Goal: Task Accomplishment & Management: Manage account settings

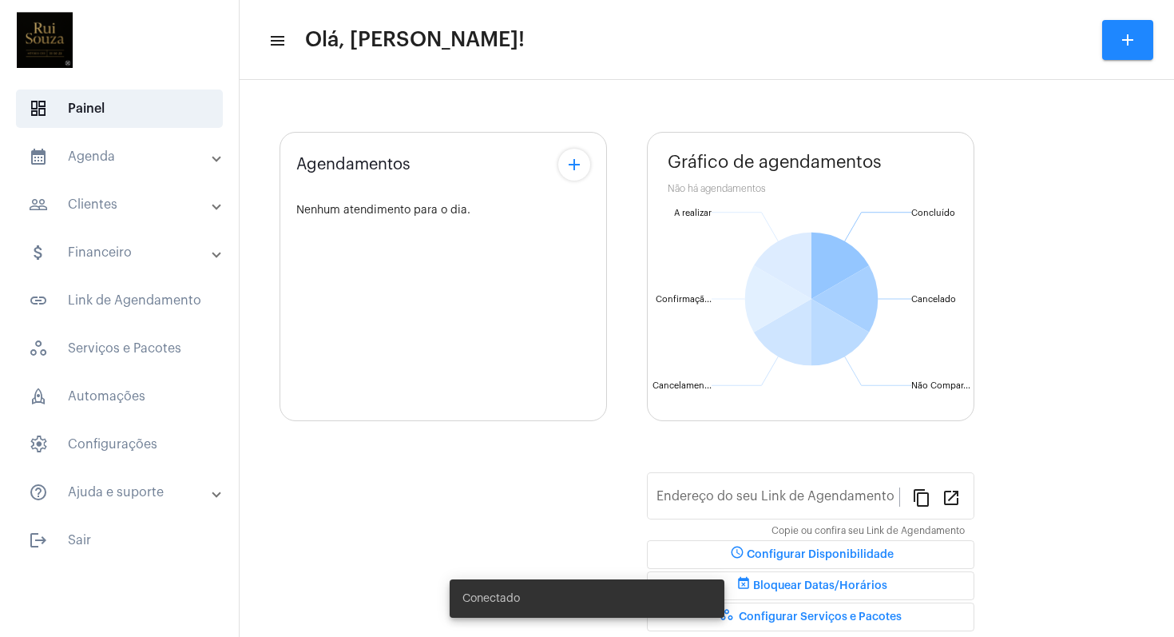
type input "[URL][DOMAIN_NAME]"
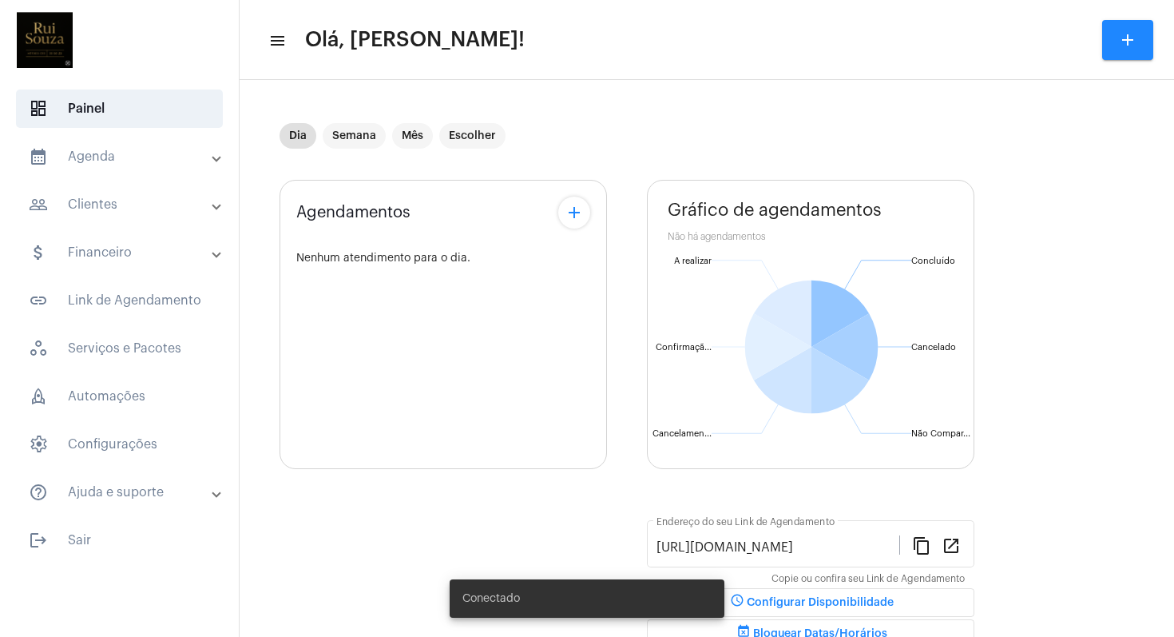
click at [43, 34] on img at bounding box center [45, 40] width 64 height 64
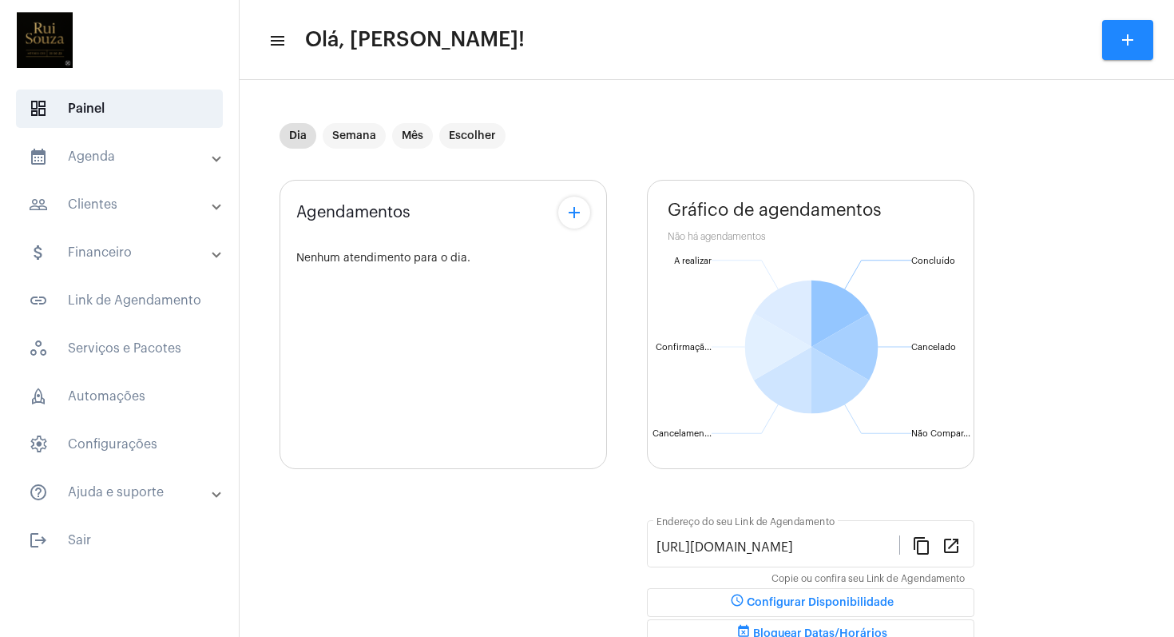
click at [35, 47] on img at bounding box center [45, 40] width 64 height 64
click at [109, 151] on mat-panel-title "calendar_month_outlined Agenda" at bounding box center [121, 156] width 185 height 19
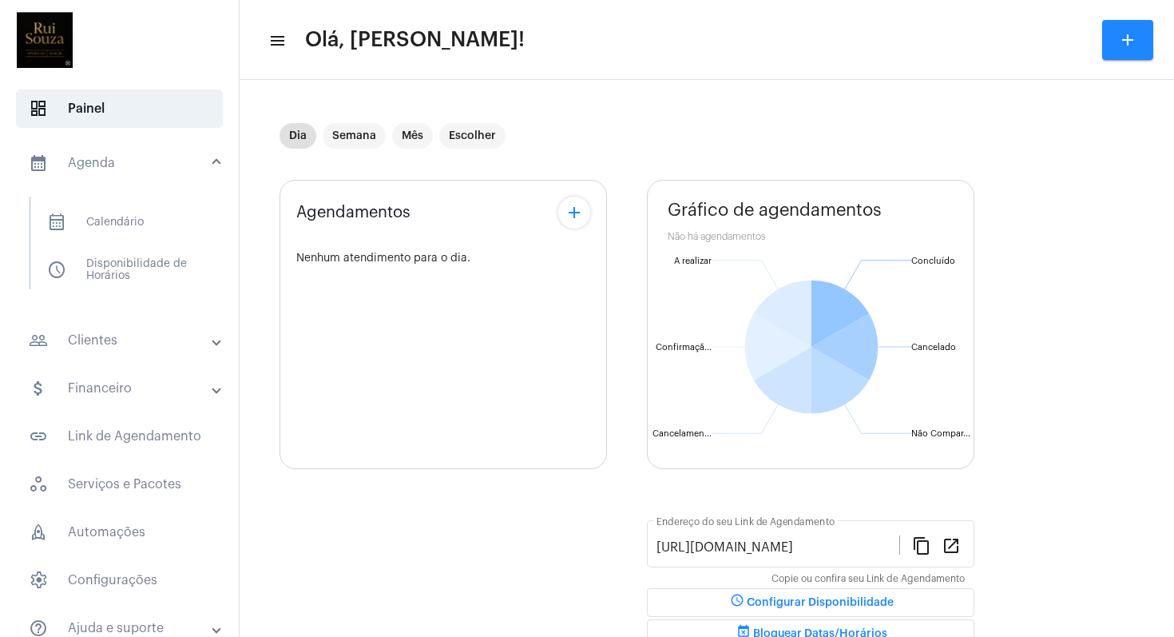
scroll to position [68, 0]
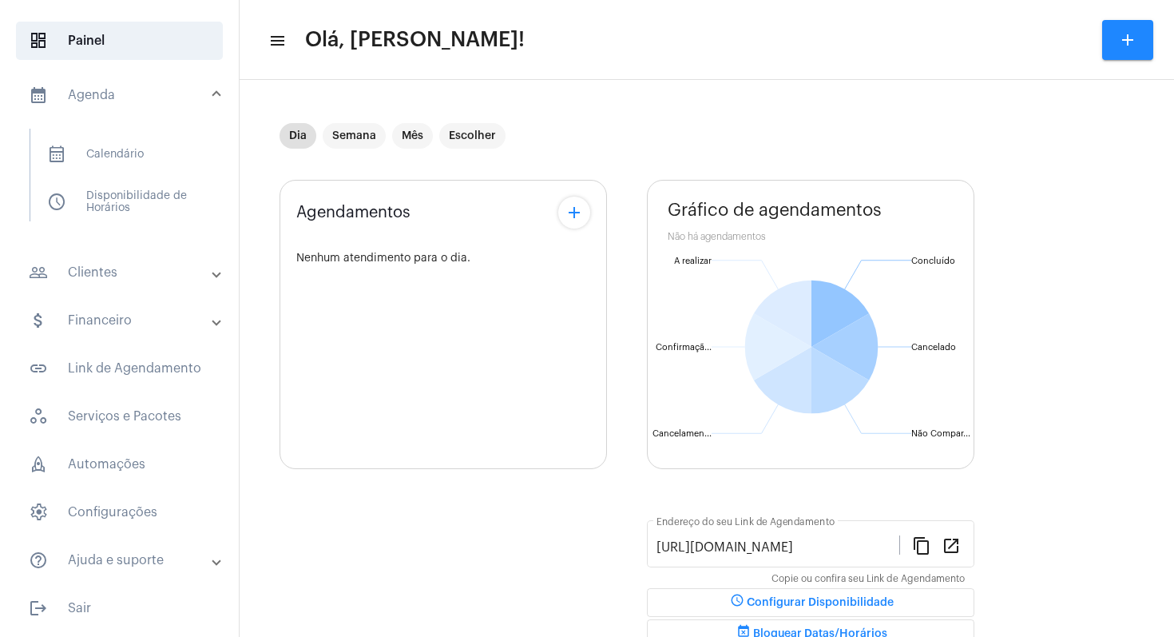
click at [1121, 36] on mat-icon "add" at bounding box center [1127, 39] width 19 height 19
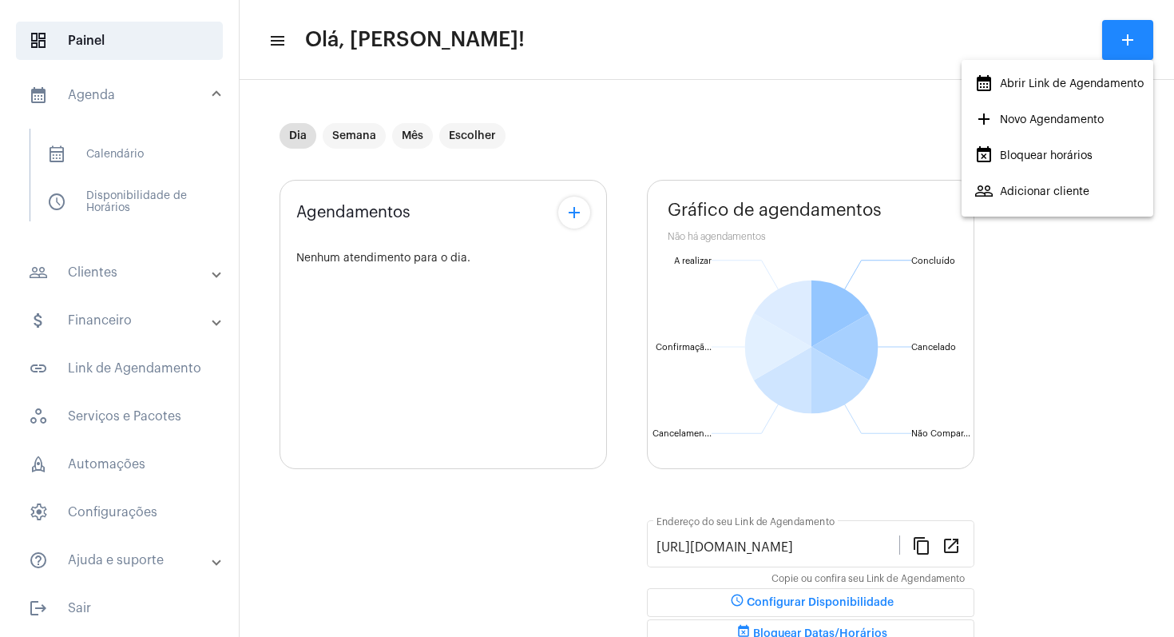
click at [1022, 117] on span "add Novo Agendamento" at bounding box center [1038, 119] width 129 height 29
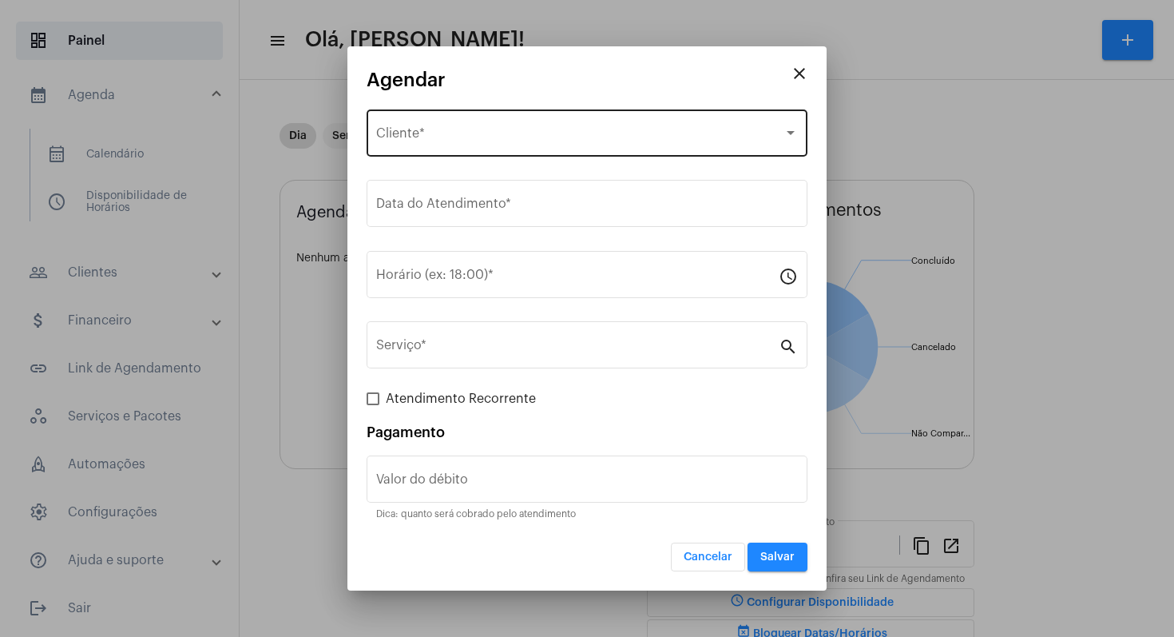
click at [593, 144] on div "Selecione o Cliente Cliente *" at bounding box center [587, 131] width 422 height 50
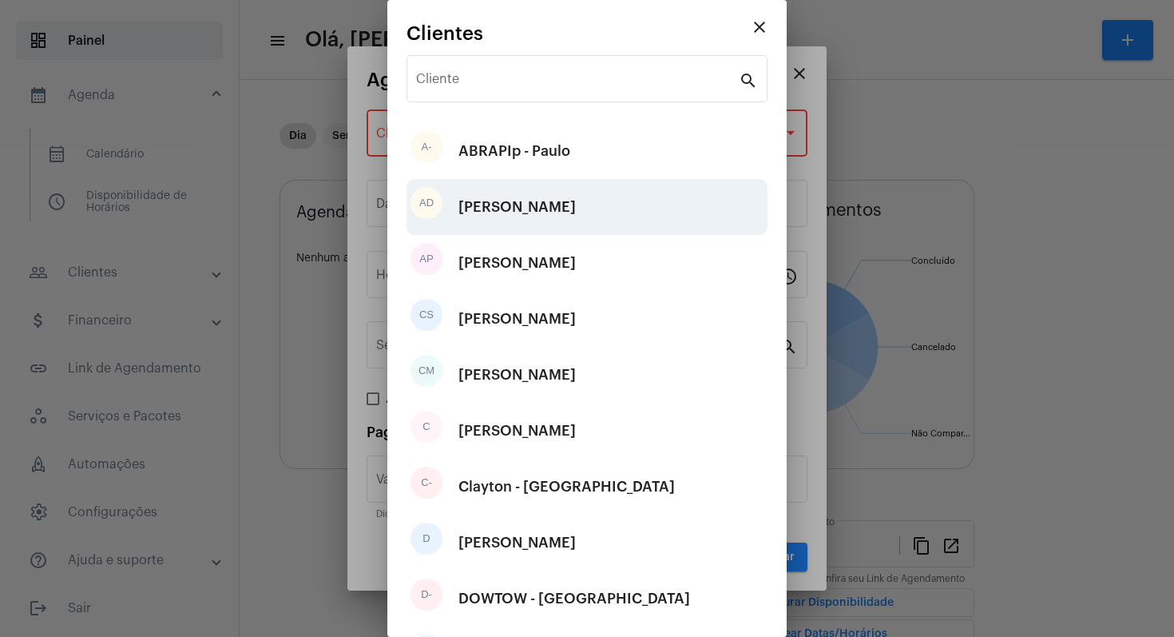
click at [576, 212] on div "Angelo de Vasconcelos" at bounding box center [516, 207] width 117 height 48
type input "R$"
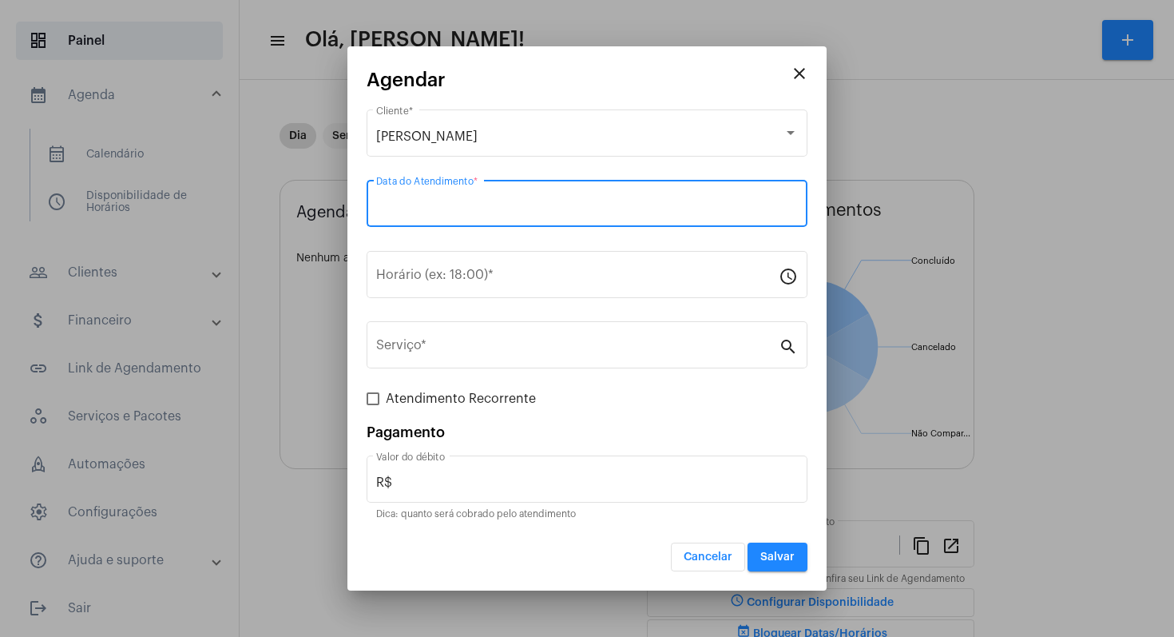
click at [589, 212] on input "Data do Atendimento *" at bounding box center [587, 207] width 422 height 14
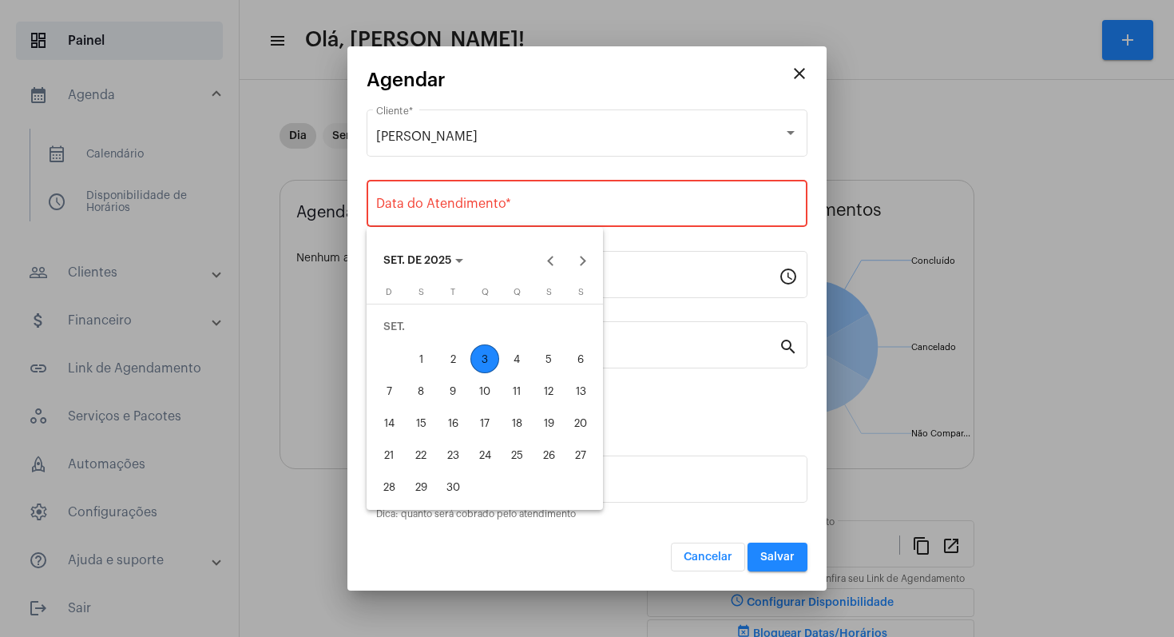
click at [493, 444] on div "24" at bounding box center [484, 454] width 29 height 29
type input "24/09/2025"
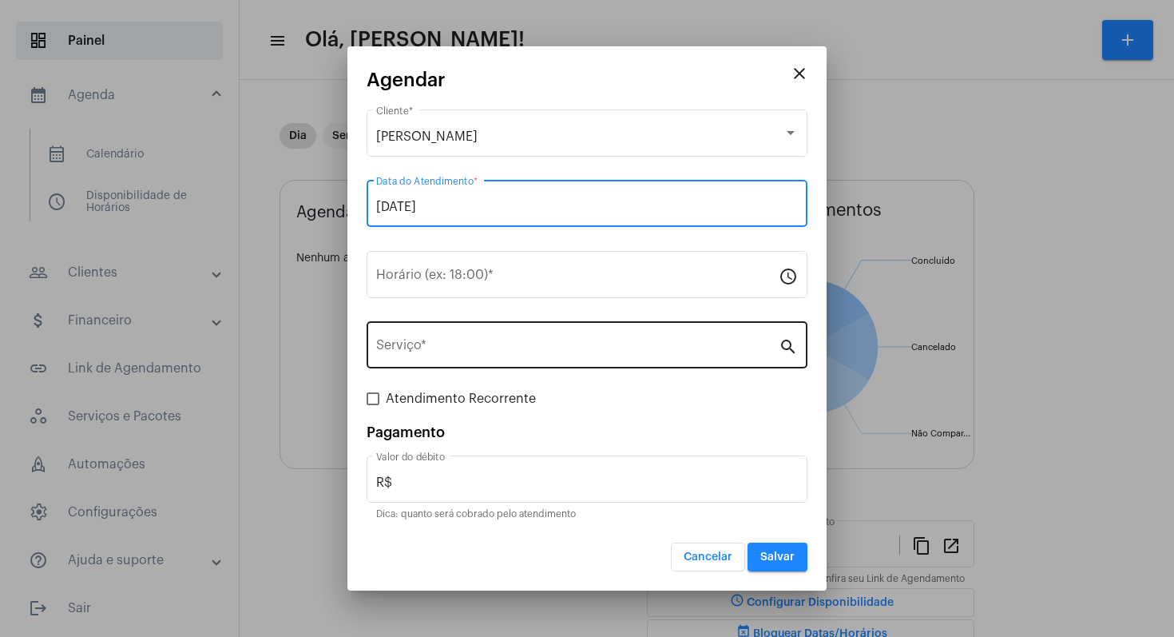
click at [698, 343] on input "Serviço *" at bounding box center [577, 348] width 403 height 14
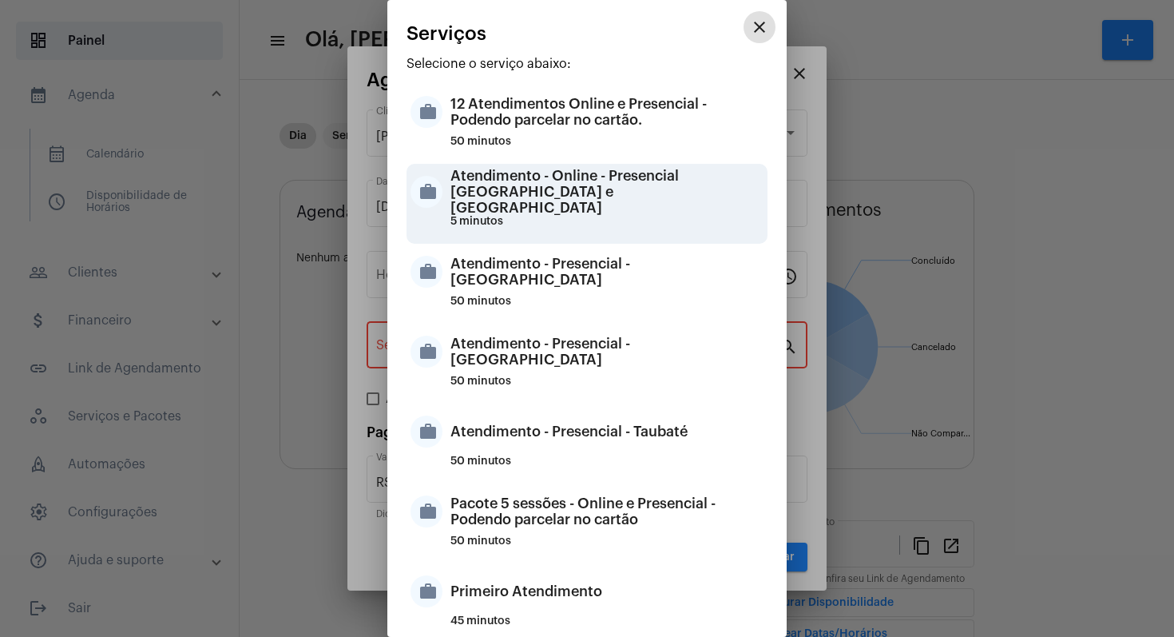
click at [625, 191] on div "Atendimento - Online - Presencial Curitiba e Taubaté" at bounding box center [606, 192] width 313 height 48
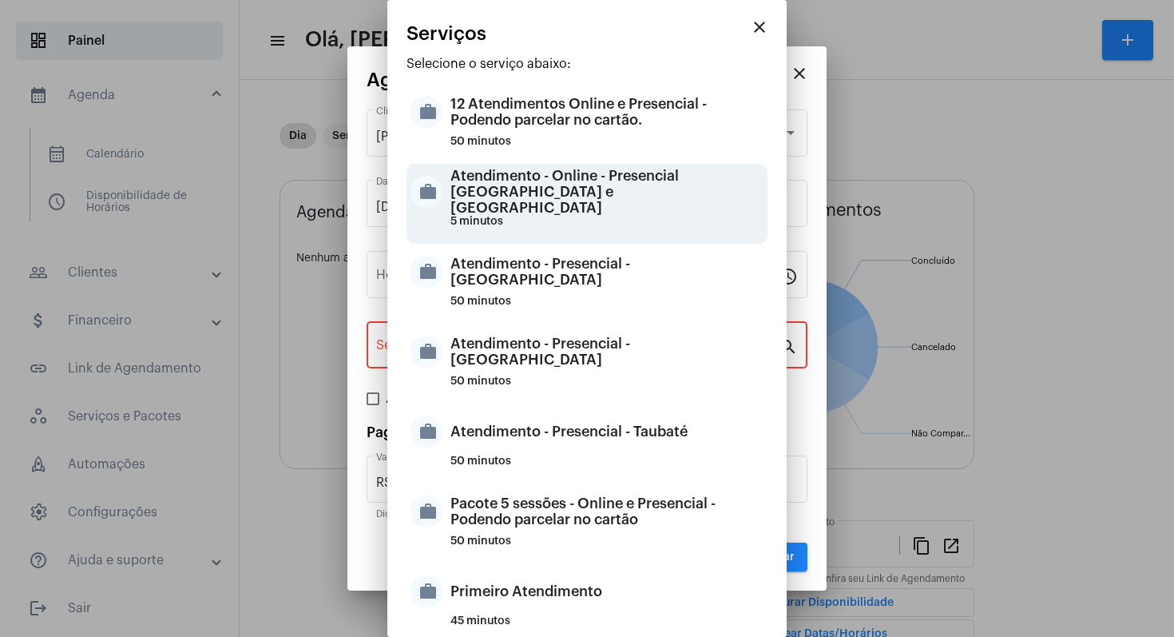
type input "Atendimento - Online - Presencial Curitiba e Taubaté"
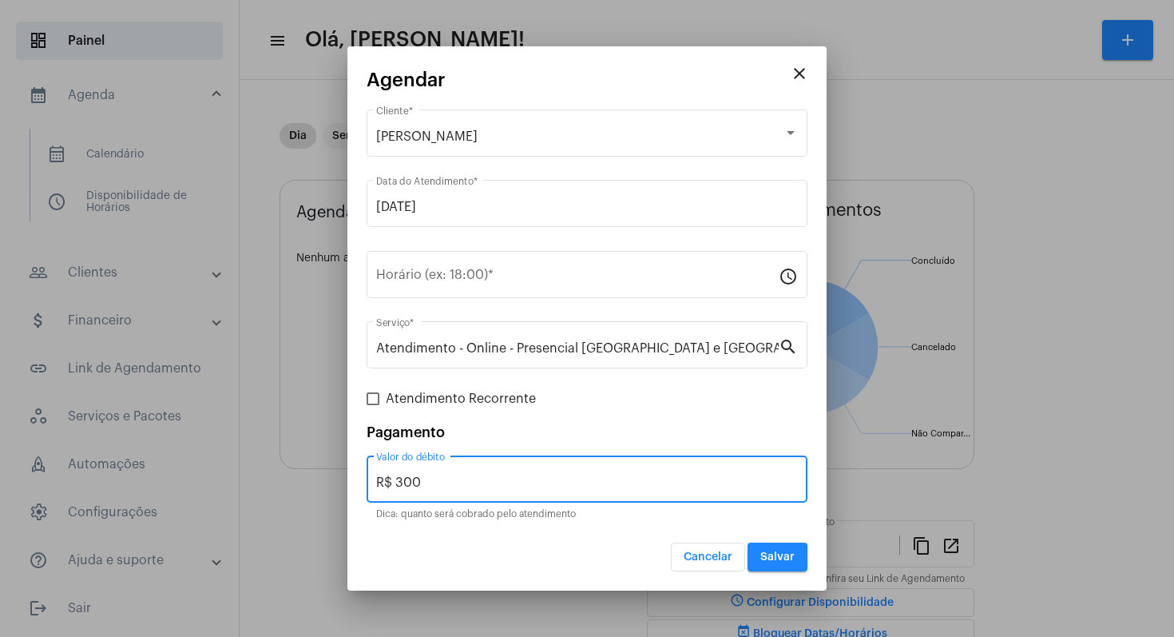
click at [453, 476] on input "R$ 300" at bounding box center [587, 482] width 422 height 14
type input "R$ 0"
click at [375, 400] on span at bounding box center [373, 398] width 13 height 13
click at [373, 405] on input "Atendimento Recorrente" at bounding box center [372, 405] width 1 height 1
checkbox input "true"
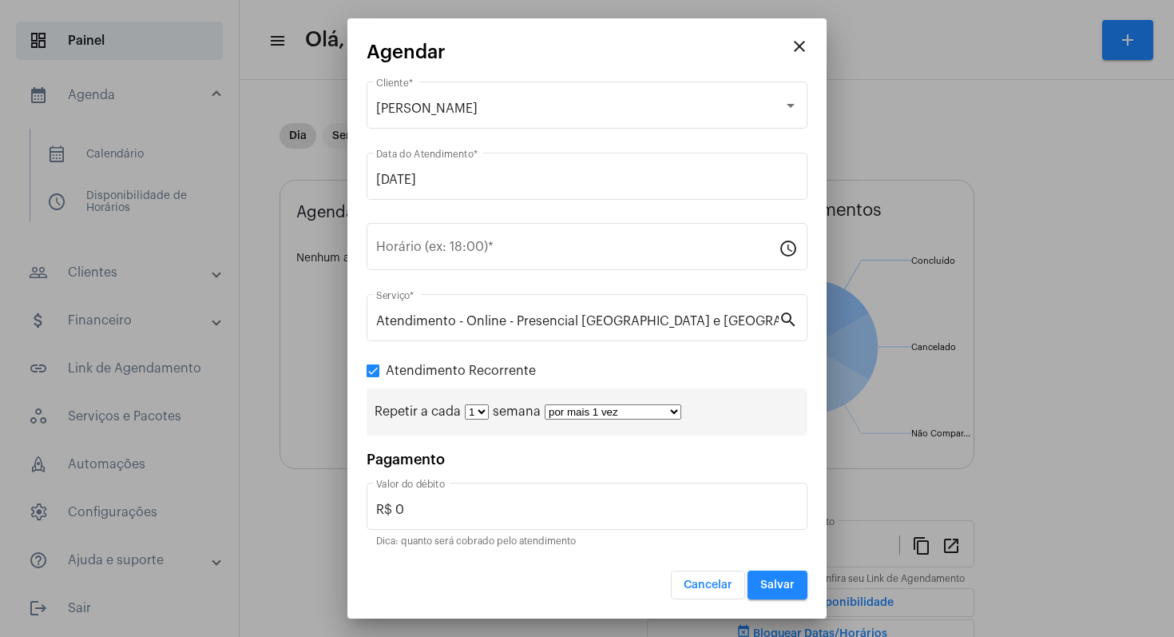
click at [673, 413] on select "por mais 1 vez por mais 2 vezes por mais 3 vezes por mais 4 vezes por mais 5 ve…" at bounding box center [613, 411] width 137 height 15
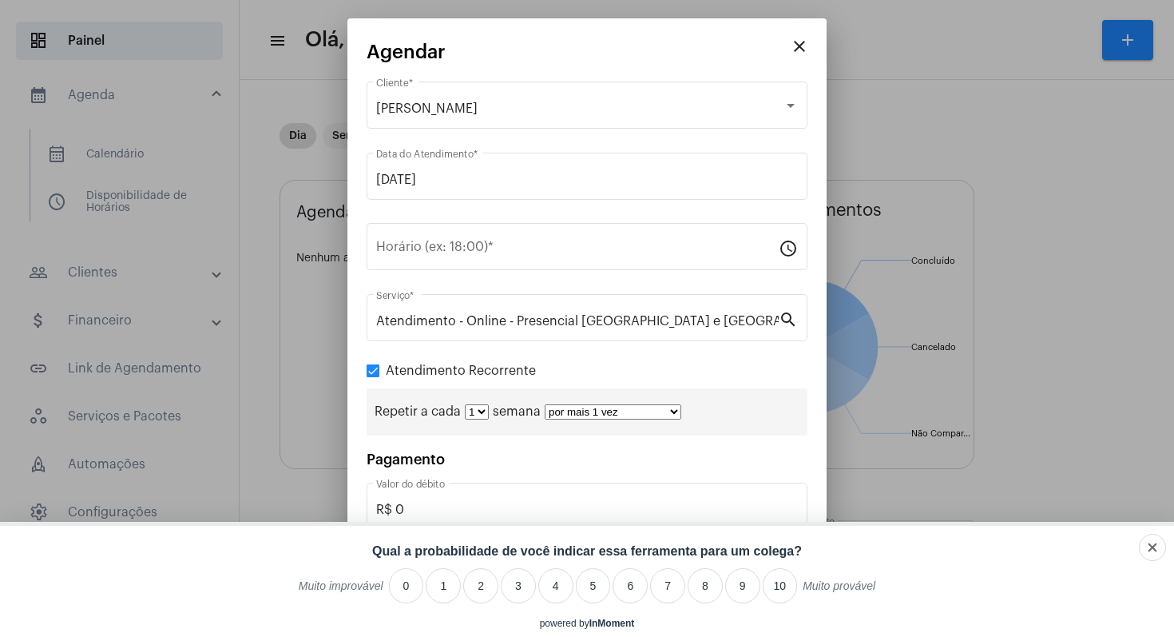
click at [669, 411] on select "por mais 1 vez por mais 2 vezes por mais 3 vezes por mais 4 vezes por mais 5 ve…" at bounding box center [613, 411] width 137 height 15
select select "9: 10"
click at [545, 405] on select "por mais 1 vez por mais 2 vezes por mais 3 vezes por mais 4 vezes por mais 5 ve…" at bounding box center [613, 411] width 137 height 15
click at [780, 590] on li "10" at bounding box center [780, 585] width 35 height 35
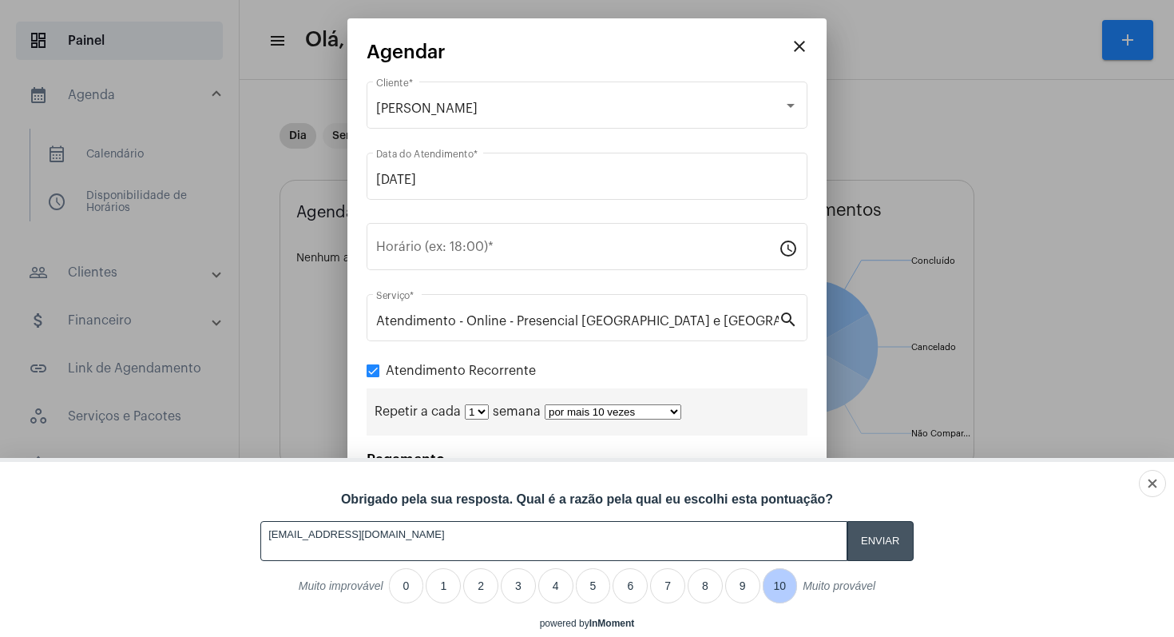
type textarea "11.honze@gmail.com"
click at [883, 542] on input "A feedback form has popped up." at bounding box center [880, 540] width 66 height 39
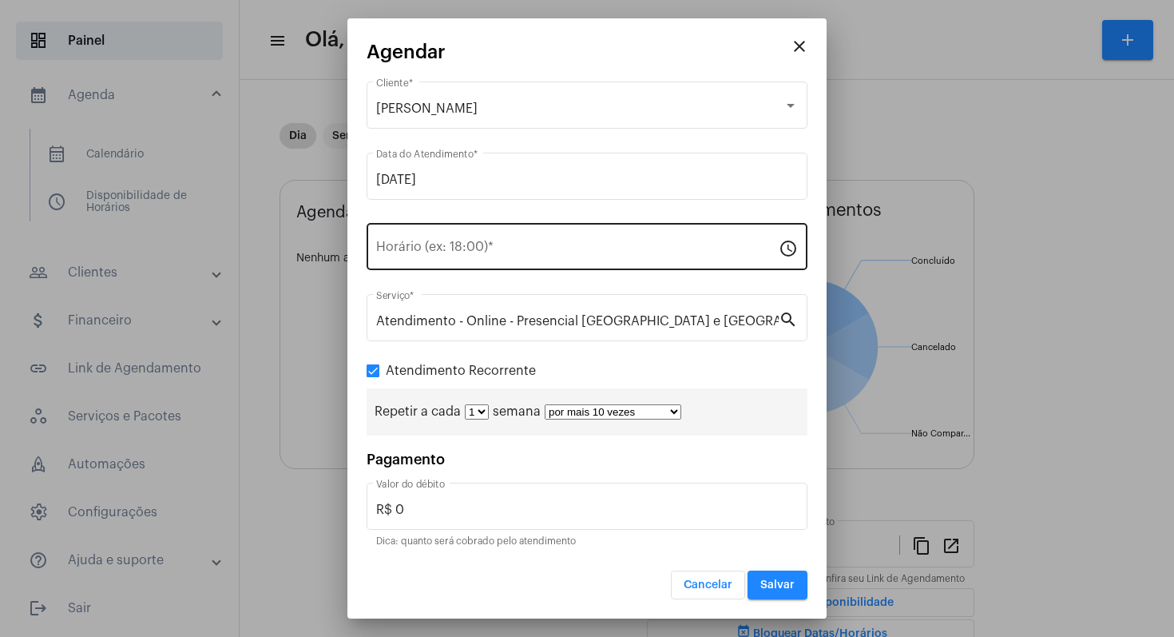
click at [790, 252] on mat-icon "schedule" at bounding box center [788, 247] width 19 height 19
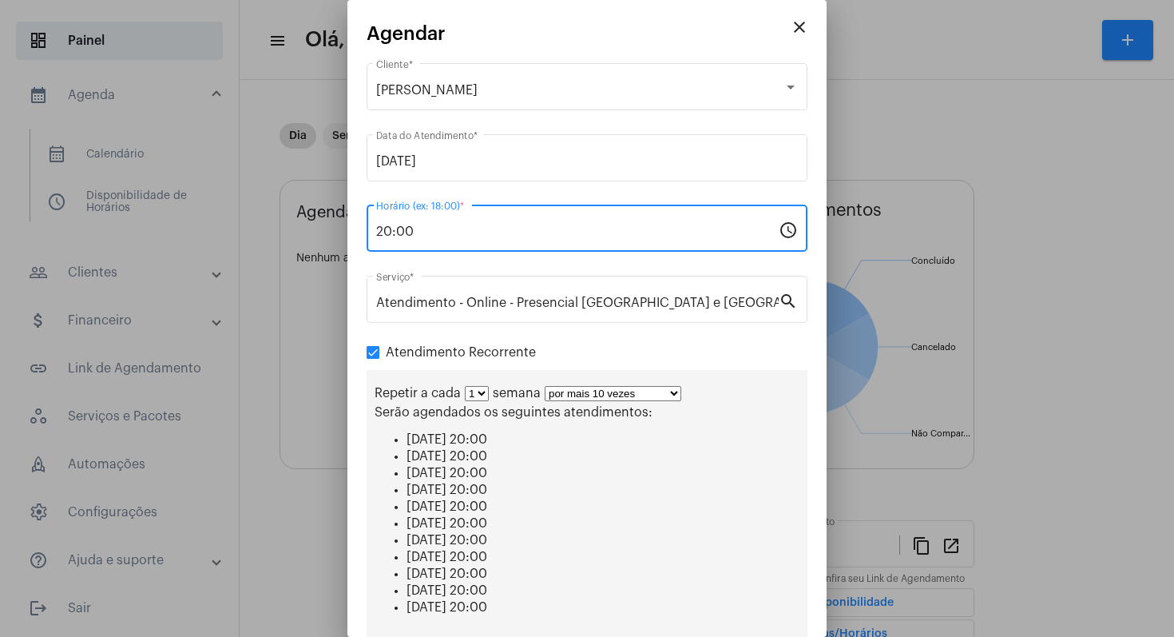
type input "20:00"
click at [483, 395] on select "1 2 3 4 5 6 7 8" at bounding box center [477, 393] width 24 height 15
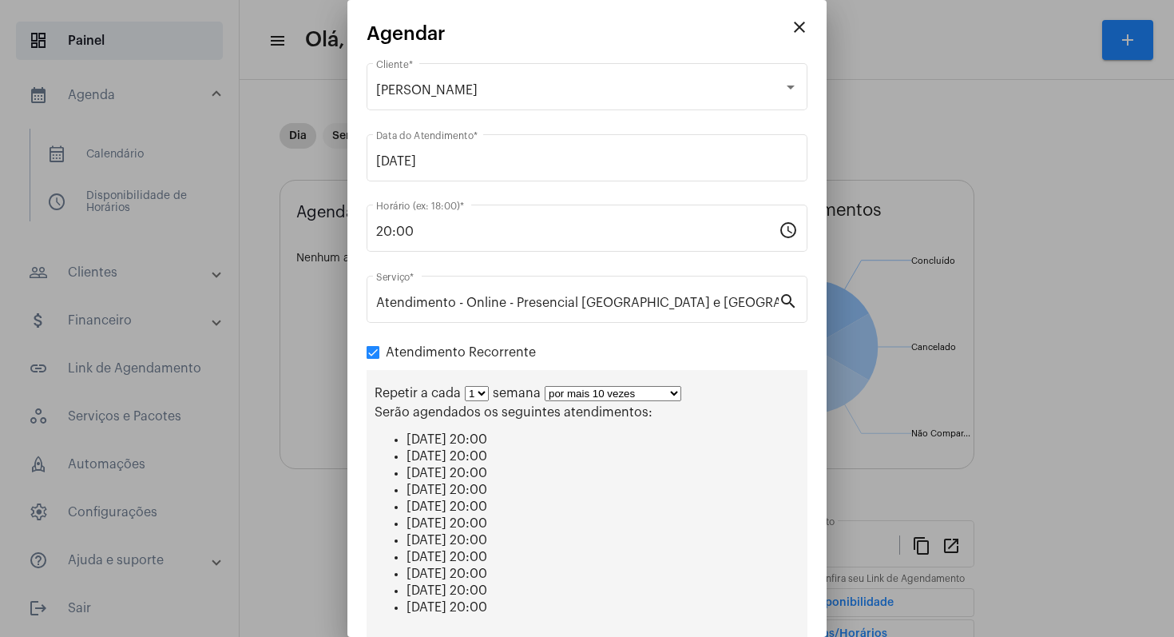
click at [375, 349] on span at bounding box center [373, 352] width 13 height 13
click at [373, 359] on input "Atendimento Recorrente" at bounding box center [372, 359] width 1 height 1
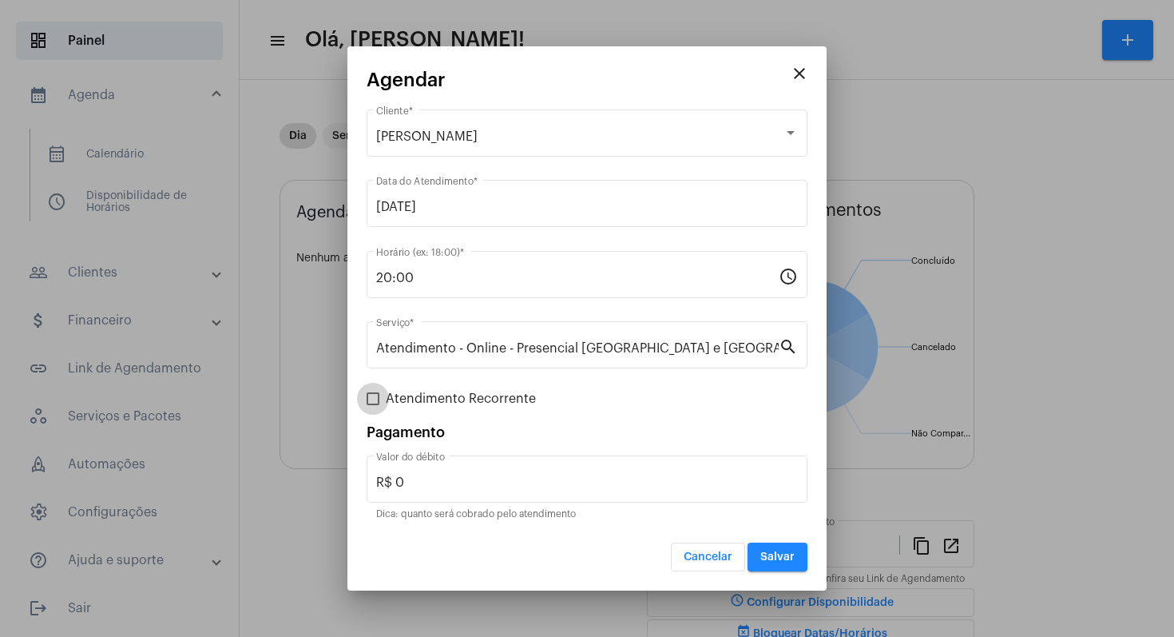
click at [373, 398] on span at bounding box center [373, 398] width 13 height 13
click at [373, 405] on input "Atendimento Recorrente" at bounding box center [372, 405] width 1 height 1
checkbox input "true"
select select "9: 10"
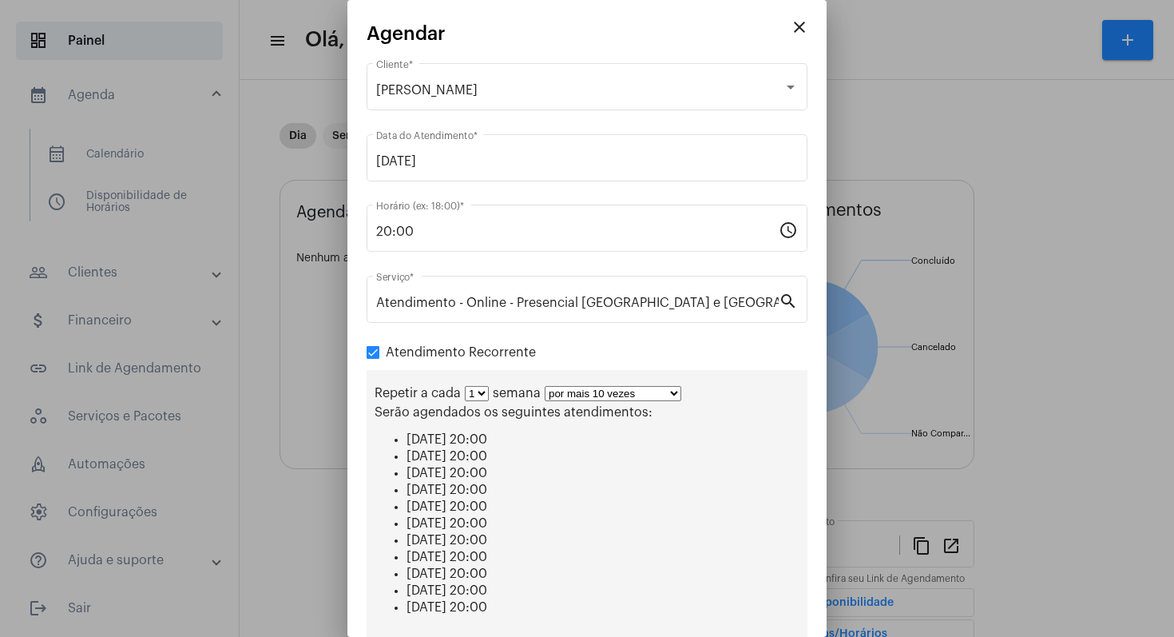
click at [672, 395] on select "por mais 1 vez por mais 2 vezes por mais 3 vezes por mais 4 vezes por mais 5 ve…" at bounding box center [613, 393] width 137 height 15
click at [545, 387] on select "por mais 1 vez por mais 2 vezes por mais 3 vezes por mais 4 vezes por mais 5 ve…" at bounding box center [613, 393] width 137 height 15
click at [482, 395] on select "1 2 3 4 5 6 7 8" at bounding box center [477, 393] width 24 height 15
click at [465, 387] on select "1 2 3 4 5 6 7 8" at bounding box center [477, 393] width 24 height 15
click at [792, 25] on mat-icon "close" at bounding box center [799, 27] width 19 height 19
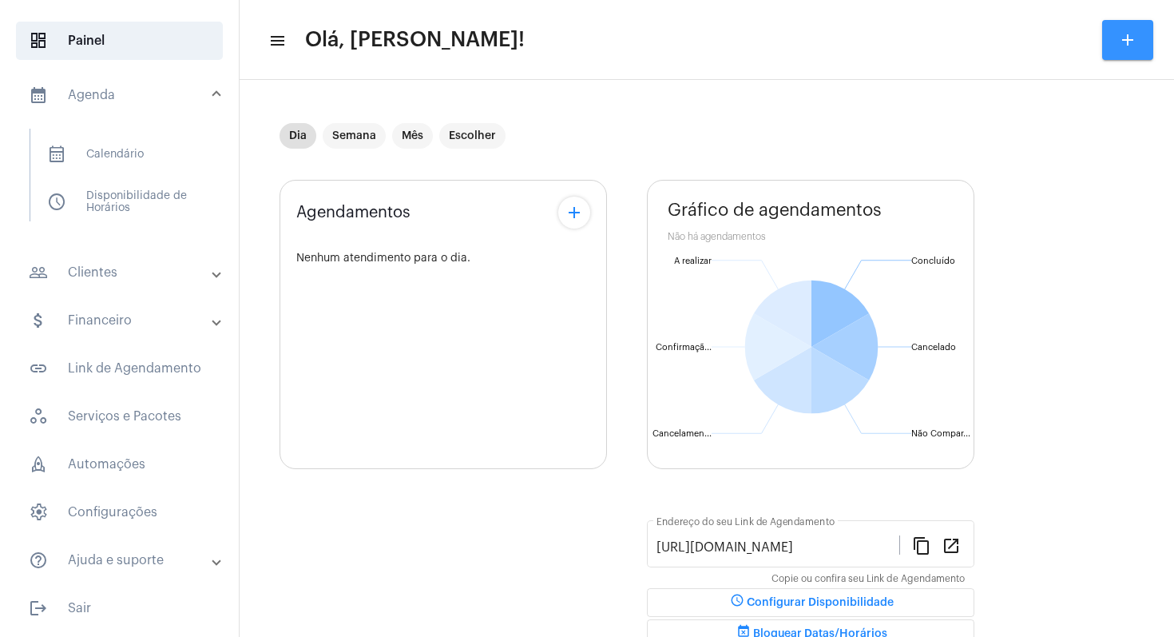
click at [1130, 42] on mat-icon "add" at bounding box center [1127, 39] width 19 height 19
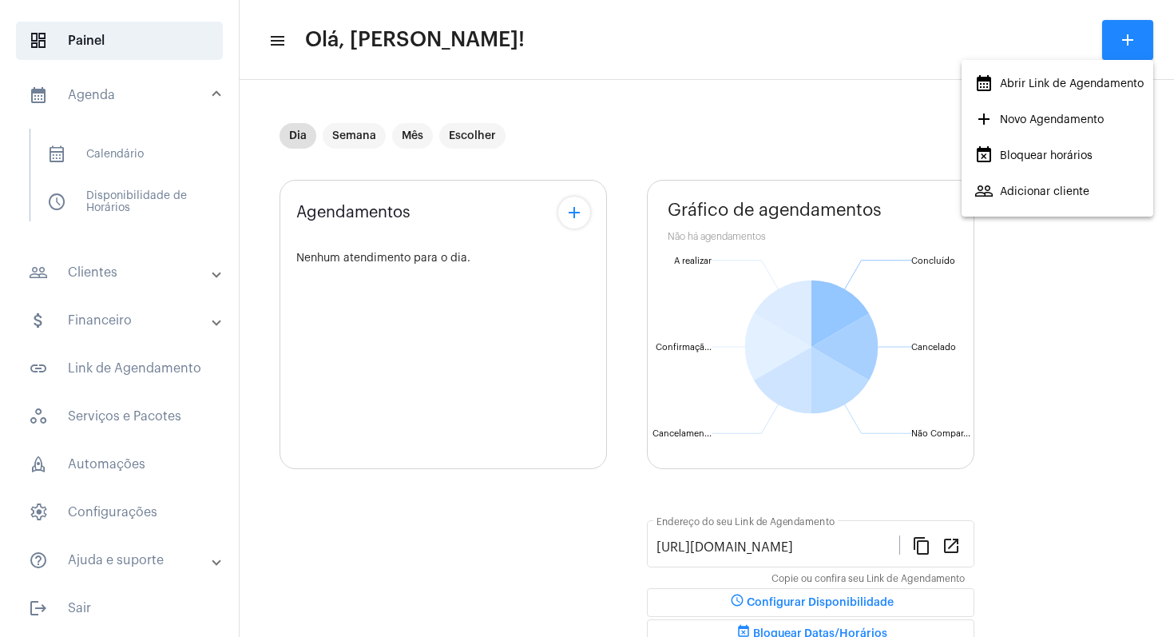
click at [1049, 117] on span "add Novo Agendamento" at bounding box center [1038, 119] width 129 height 29
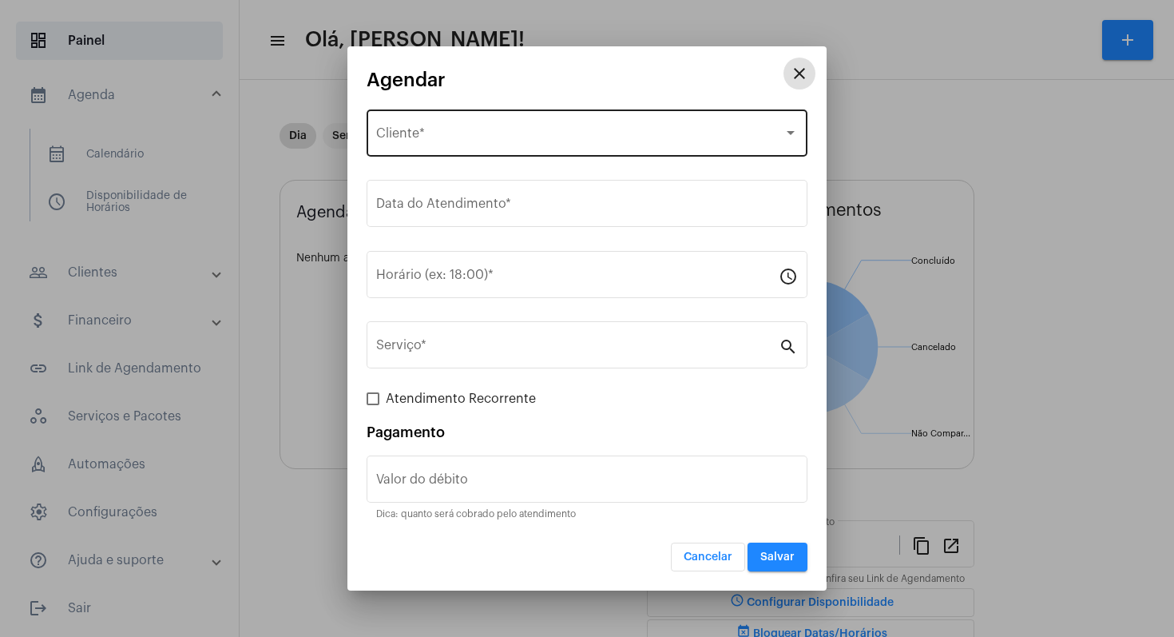
click at [790, 131] on div at bounding box center [791, 133] width 8 height 4
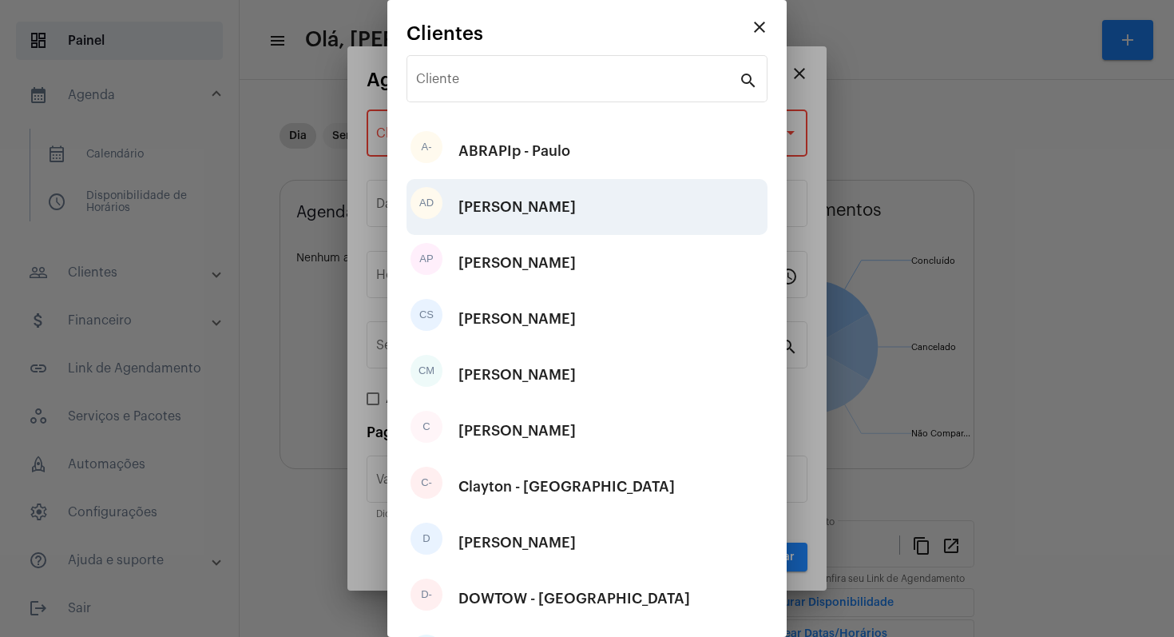
click at [636, 204] on div "AD Angelo de Vasconcelos" at bounding box center [587, 207] width 361 height 56
type input "R$"
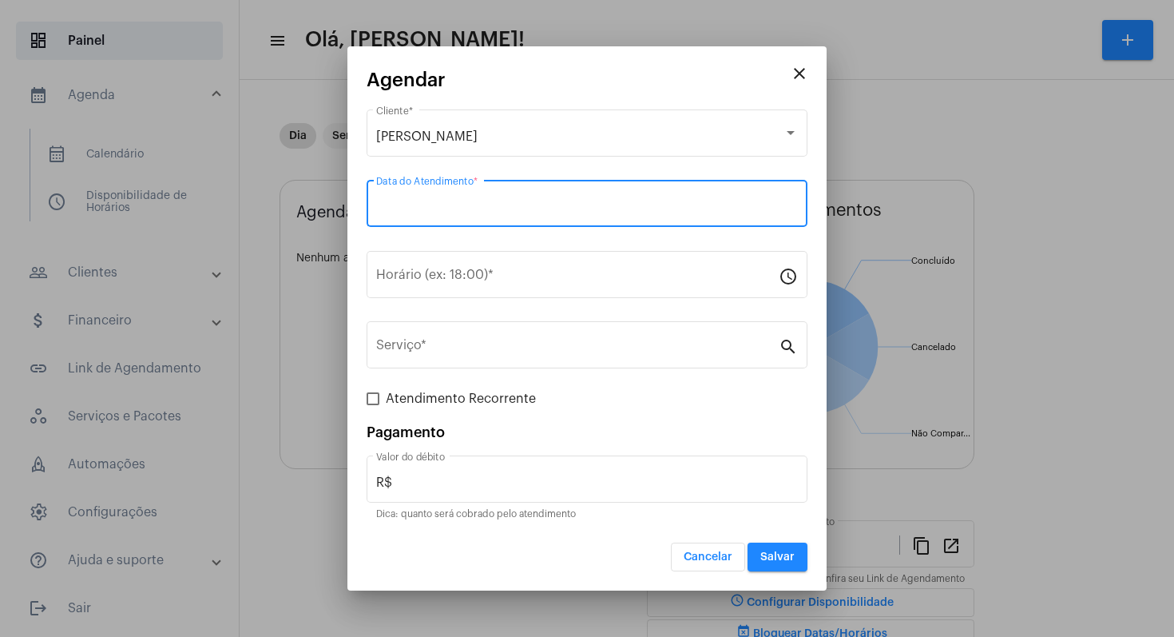
click at [622, 204] on input "Data do Atendimento *" at bounding box center [587, 207] width 422 height 14
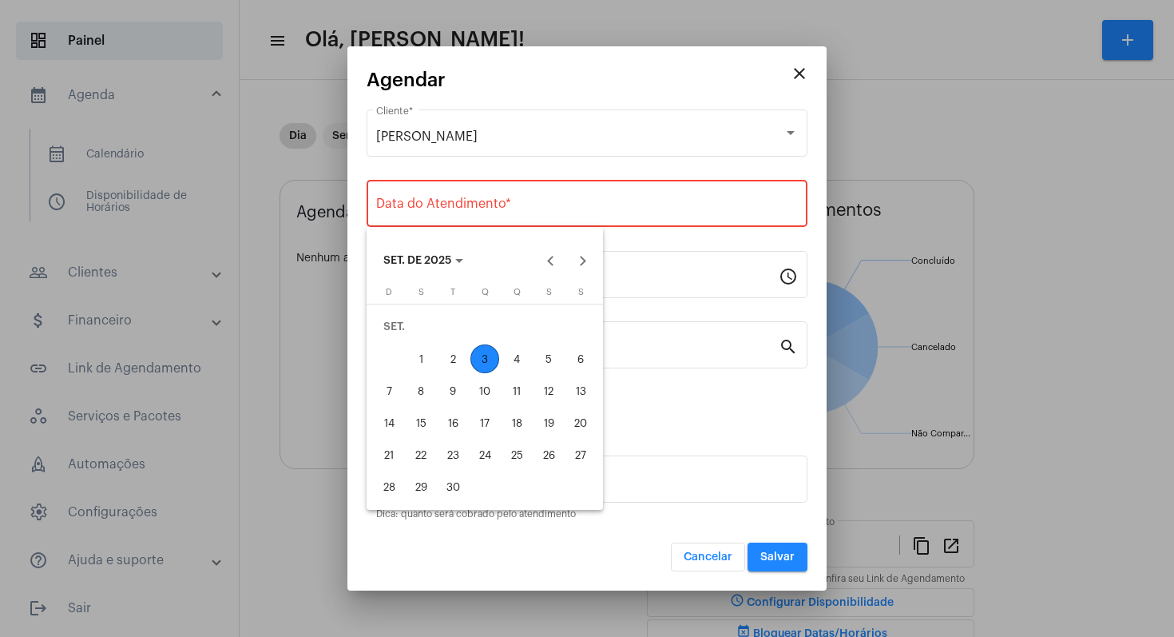
click at [490, 456] on div "24" at bounding box center [484, 454] width 29 height 29
type input "24/09/2025"
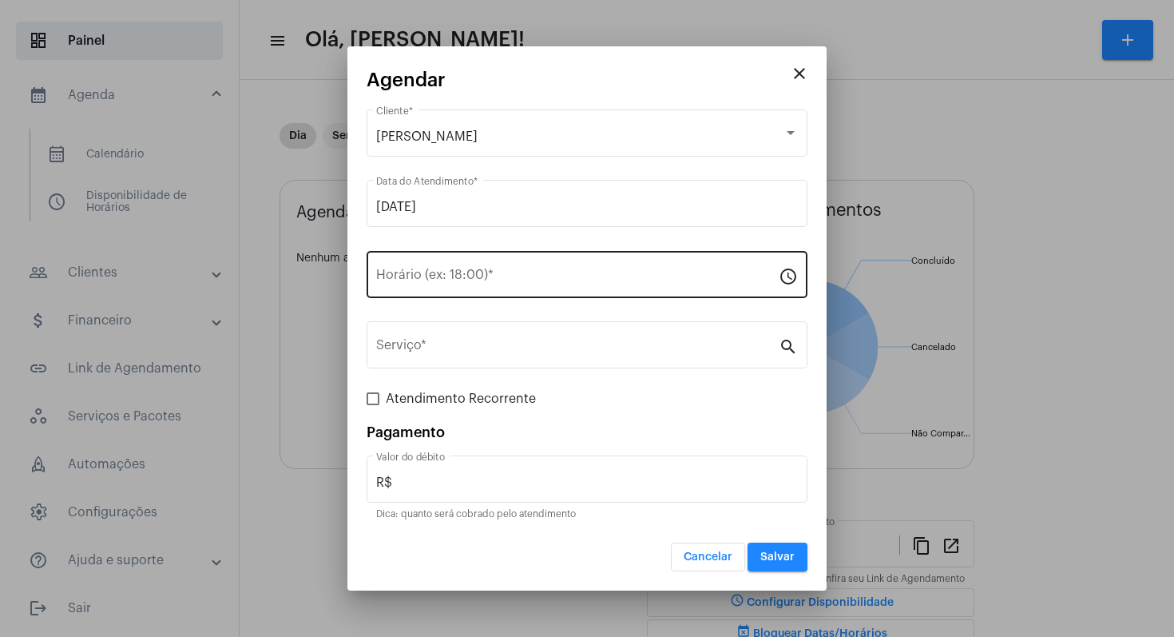
click at [644, 270] on div "Horário (ex: 18:00) *" at bounding box center [577, 273] width 403 height 50
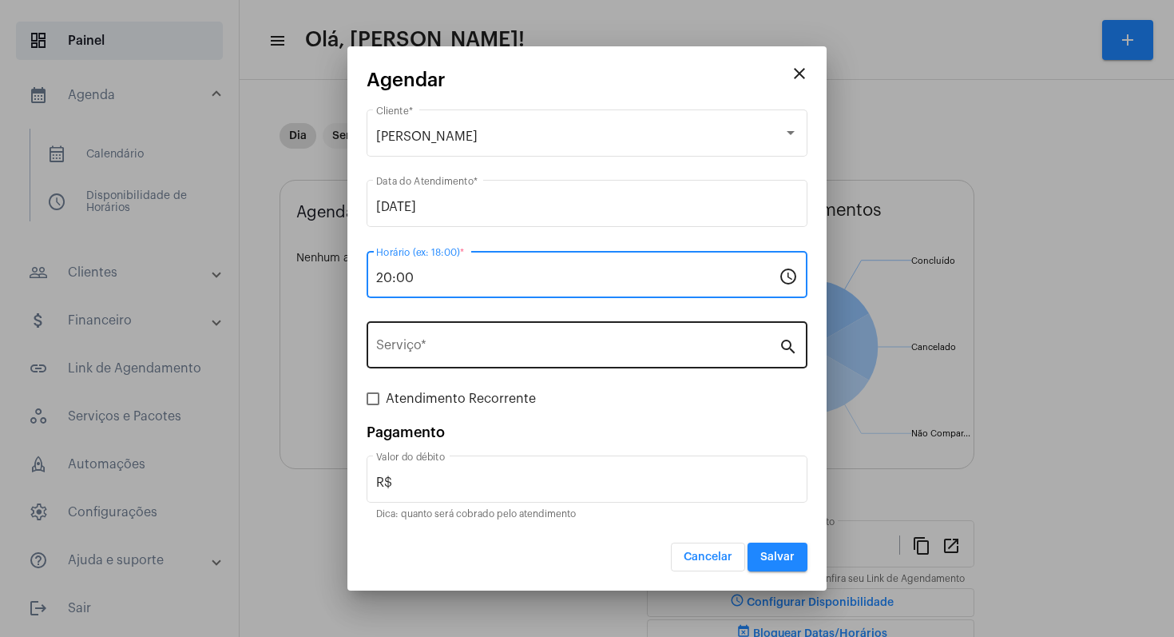
type input "20:00"
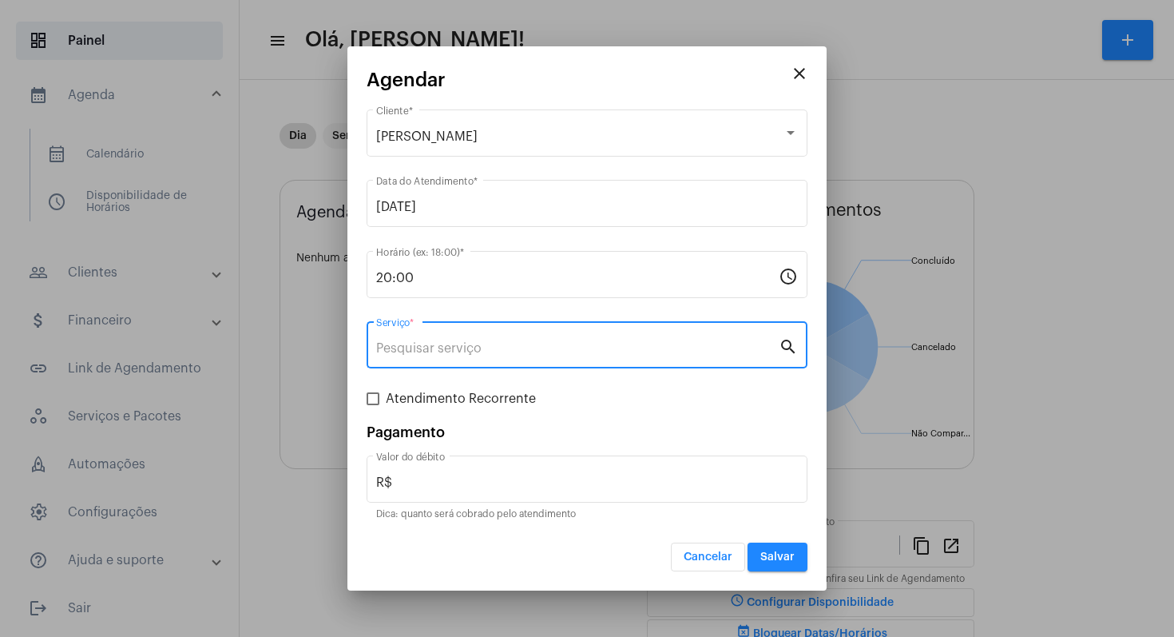
click at [689, 348] on input "Serviço *" at bounding box center [577, 348] width 403 height 14
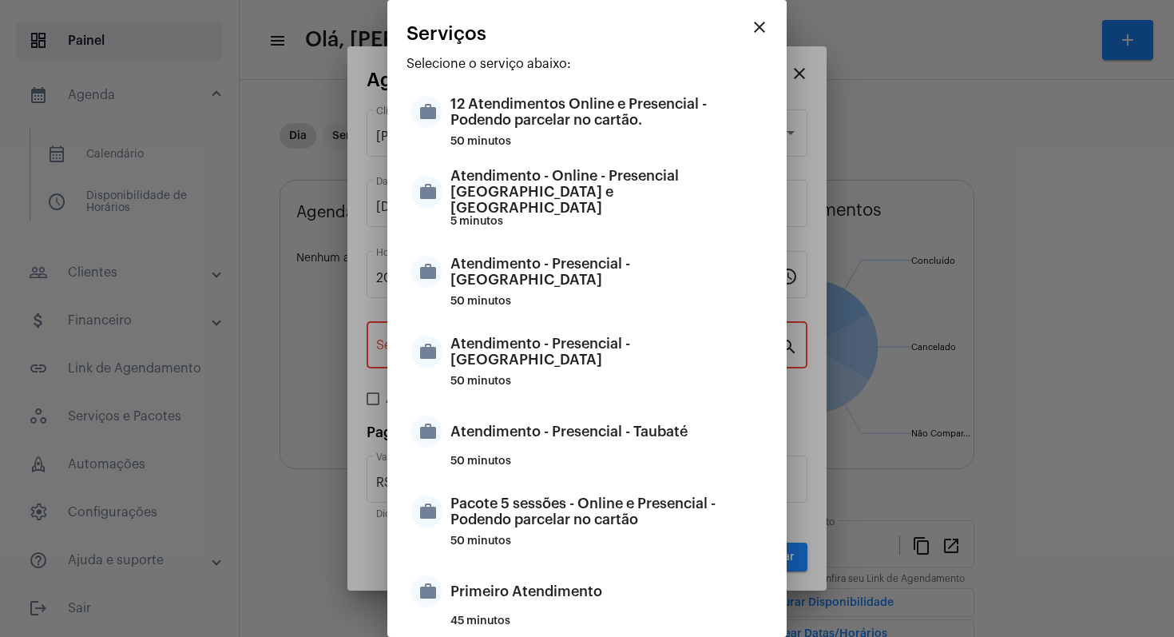
drag, startPoint x: 573, startPoint y: 192, endPoint x: 1091, endPoint y: 199, distance: 517.6
click at [1091, 199] on div "close Agendar Angelo de Vasconcelos Cliente * 24/09/2025 Data do Atendimento * …" at bounding box center [587, 318] width 1174 height 637
click at [752, 30] on mat-icon "close" at bounding box center [759, 27] width 19 height 19
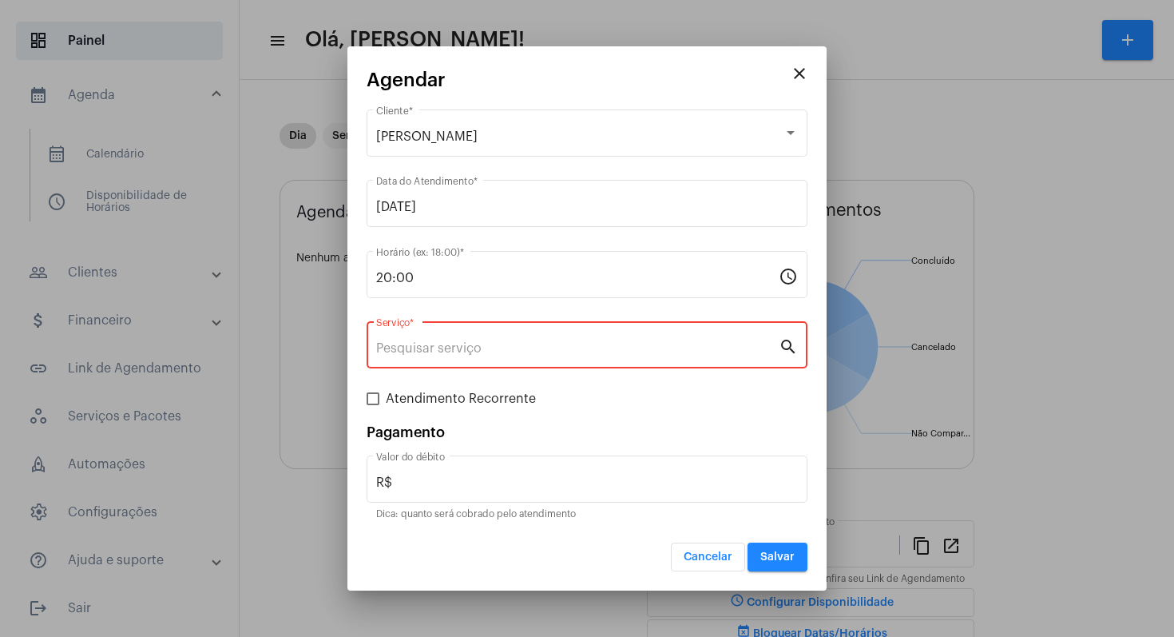
click at [800, 73] on mat-icon "close" at bounding box center [799, 73] width 19 height 19
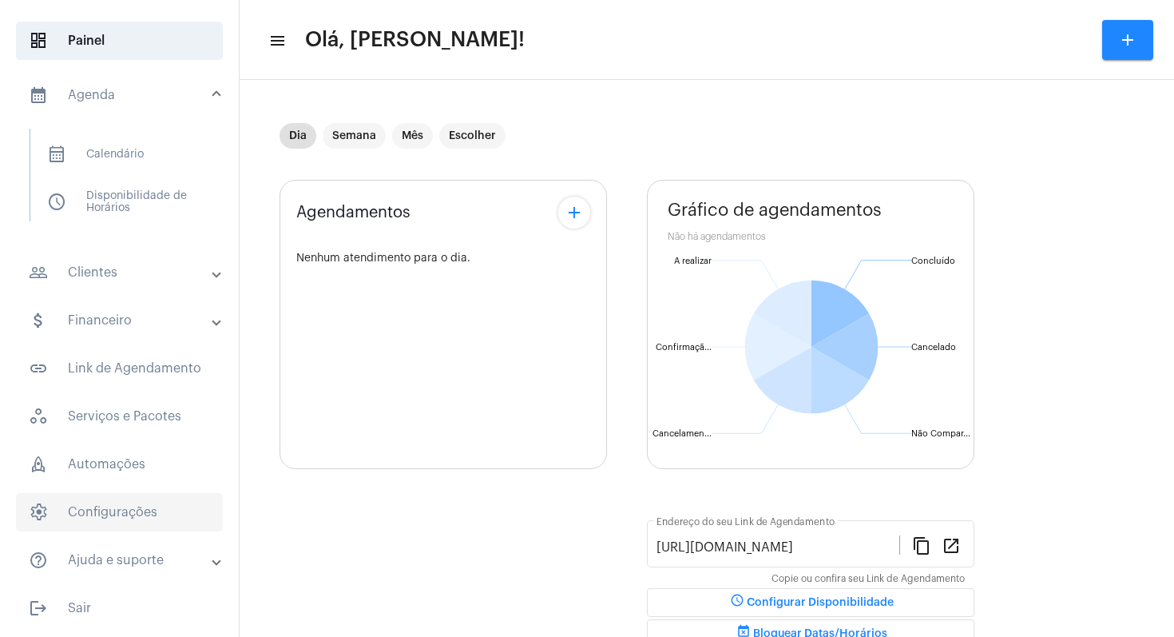
click at [99, 509] on span "settings Configurações" at bounding box center [119, 512] width 207 height 38
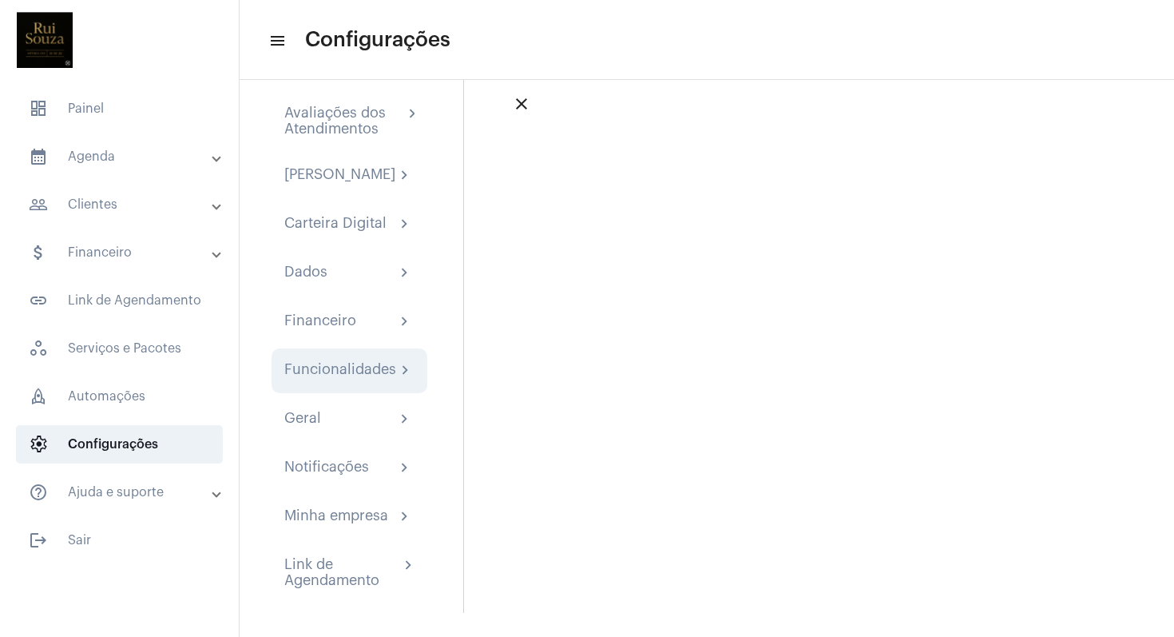
scroll to position [37, 0]
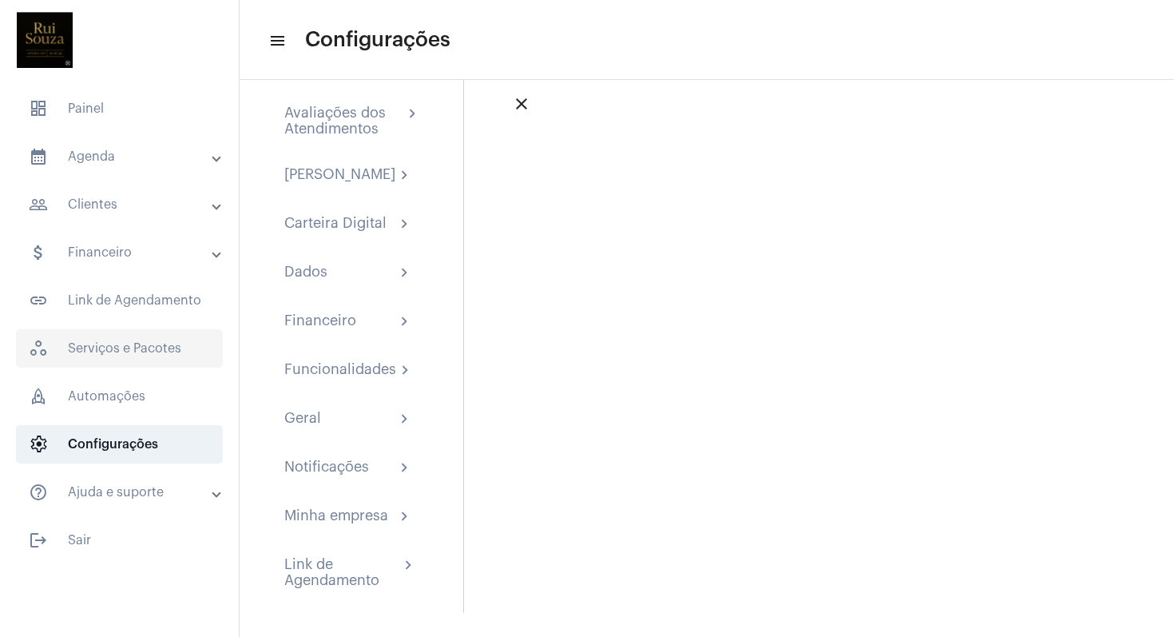
click at [131, 350] on span "workspaces_outlined Serviços e Pacotes" at bounding box center [119, 348] width 207 height 38
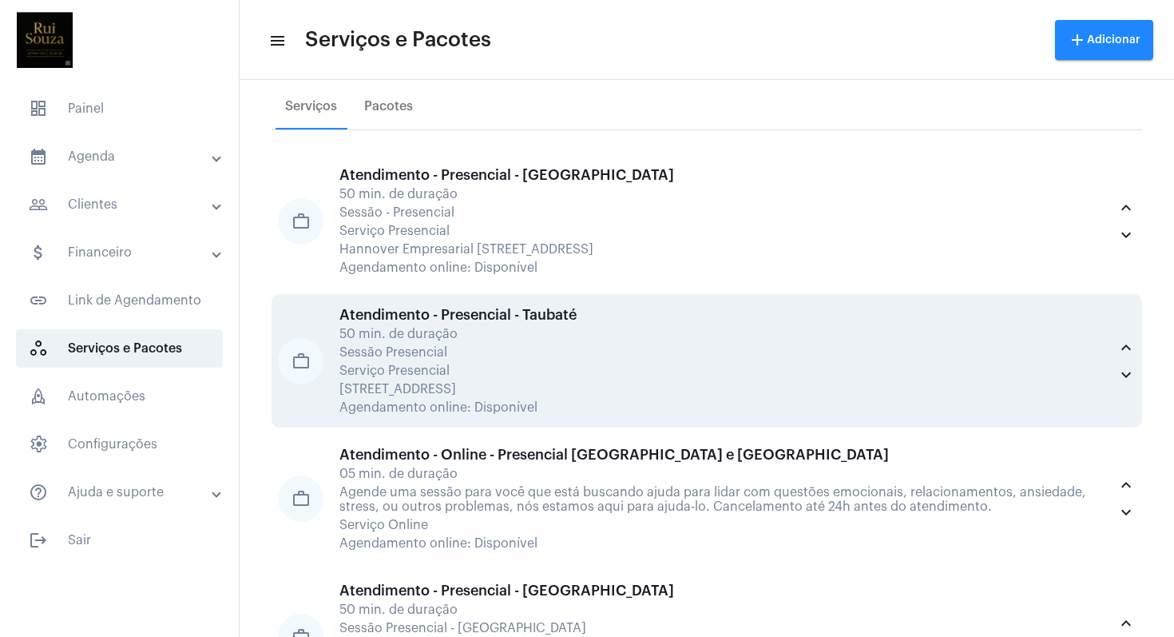
scroll to position [30, 0]
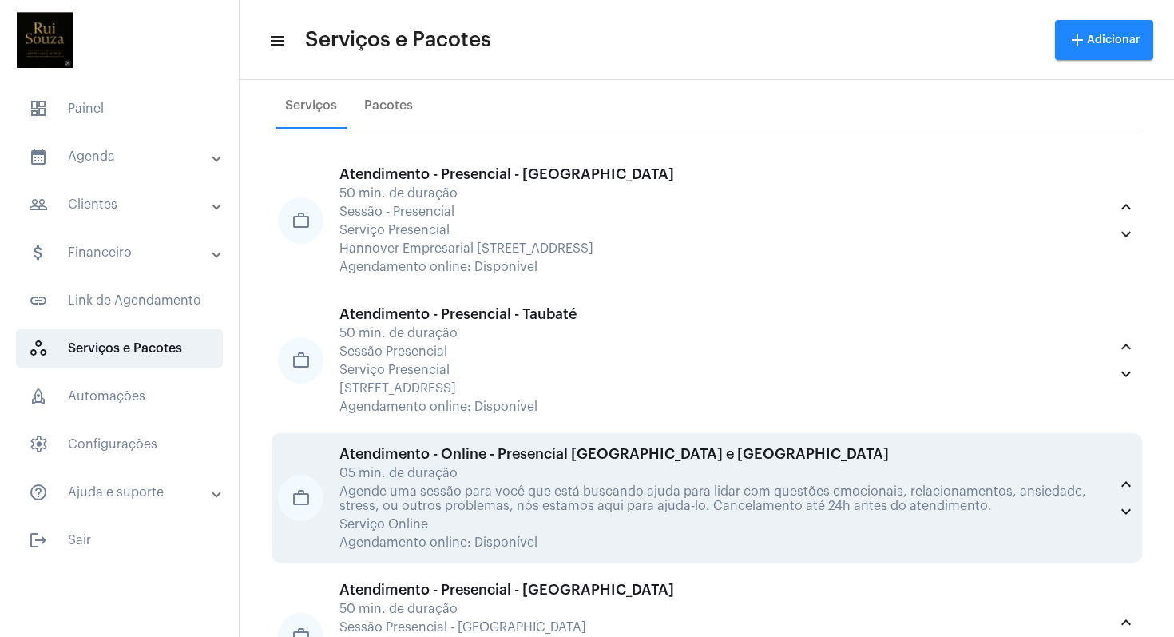
click at [479, 494] on div "Agende uma sessão para você que está buscando ajuda para lidar com questões emo…" at bounding box center [723, 498] width 769 height 29
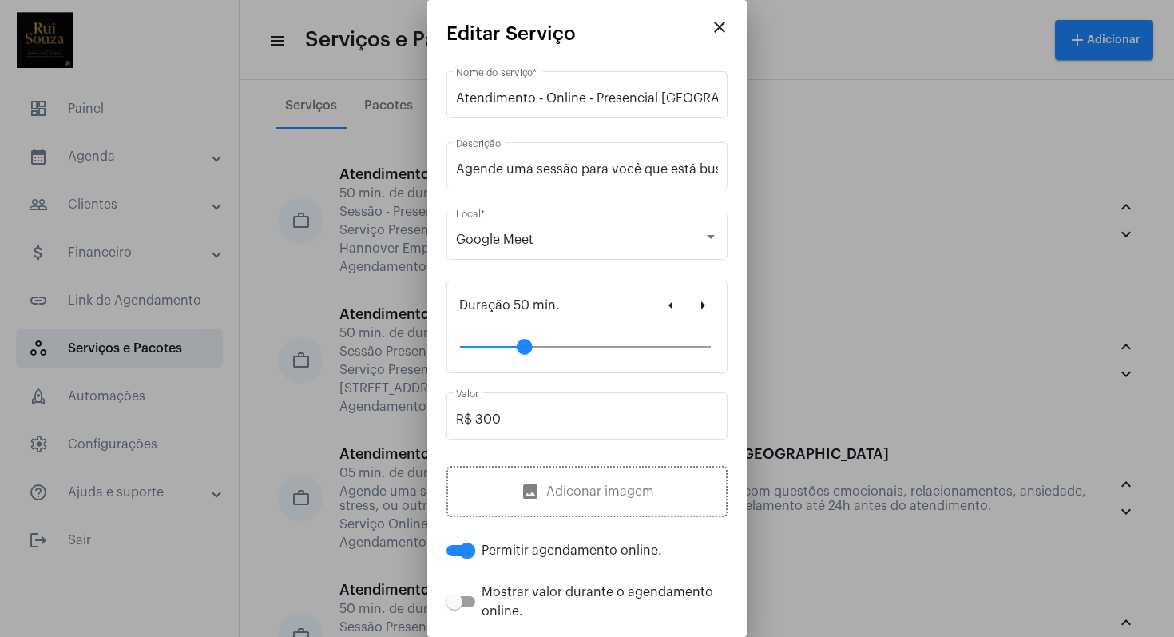
drag, startPoint x: 460, startPoint y: 351, endPoint x: 522, endPoint y: 351, distance: 61.5
click at [522, 351] on div at bounding box center [525, 347] width 16 height 16
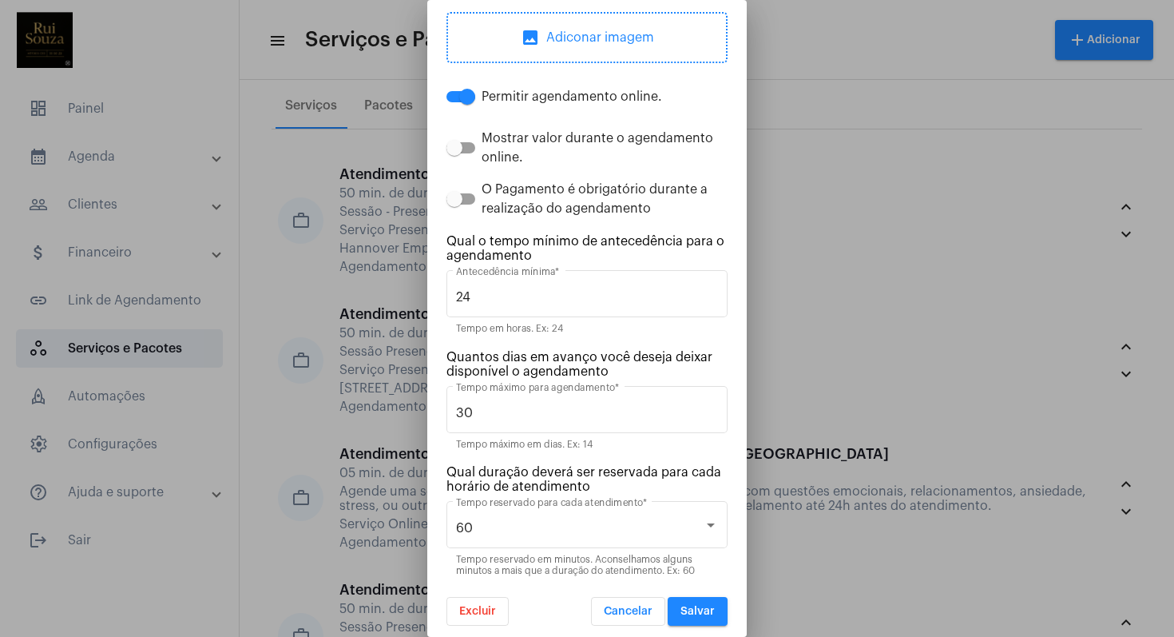
scroll to position [462, 0]
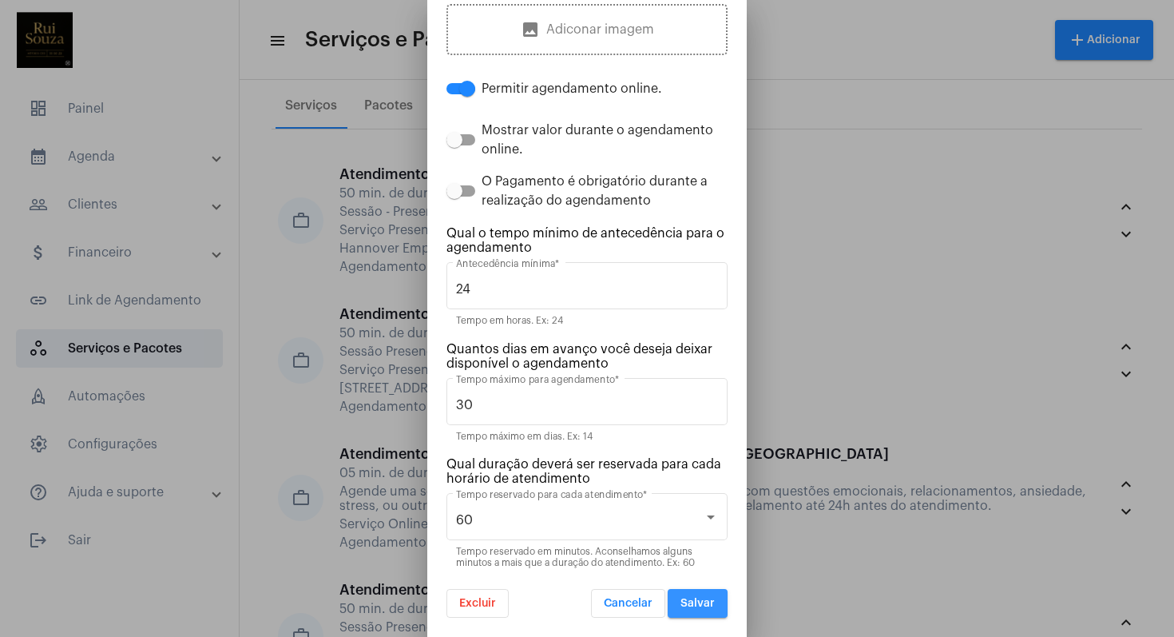
click at [693, 608] on span "Salvar" at bounding box center [698, 602] width 34 height 11
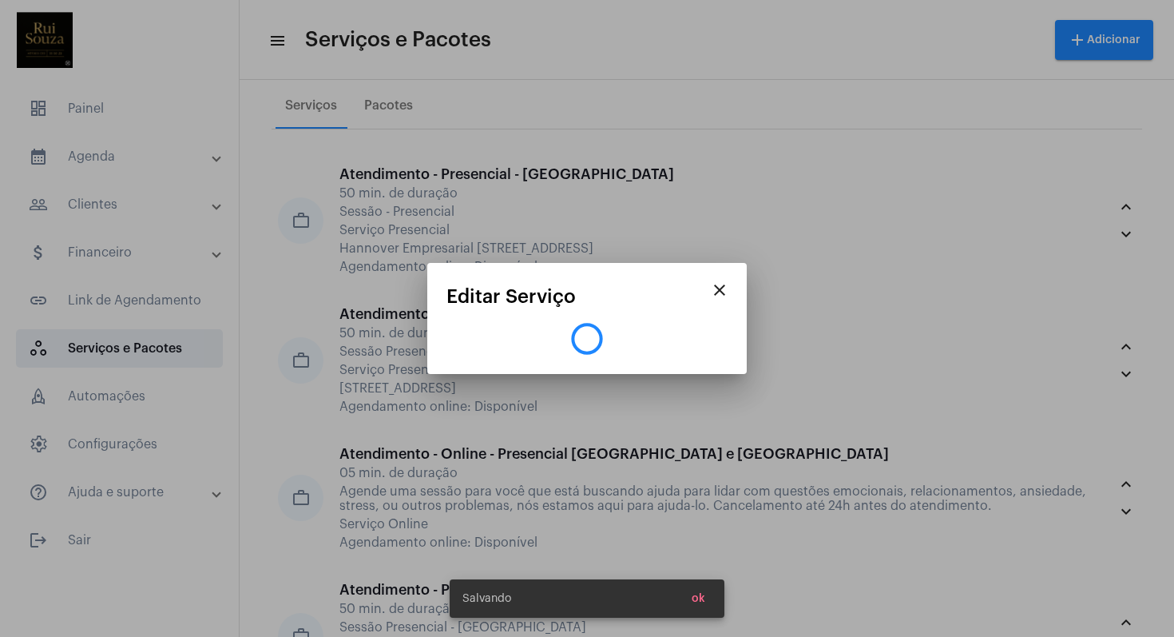
scroll to position [0, 0]
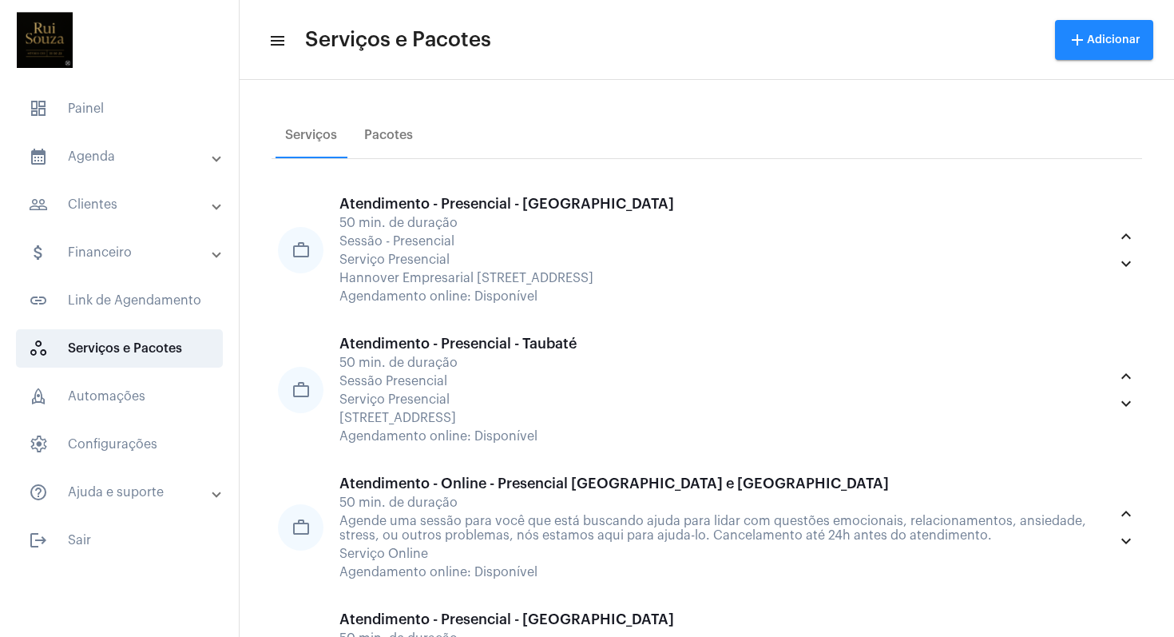
click at [84, 154] on mat-panel-title "calendar_month_outlined Agenda" at bounding box center [121, 156] width 185 height 19
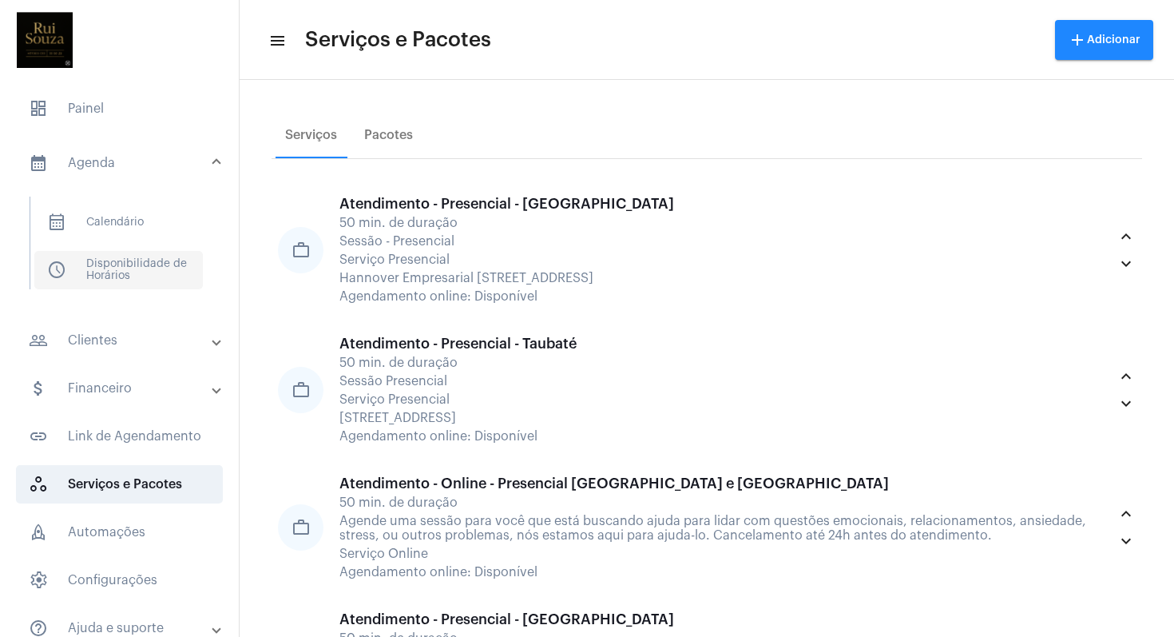
click at [132, 264] on span "schedule Disponibilidade de Horários" at bounding box center [118, 270] width 169 height 38
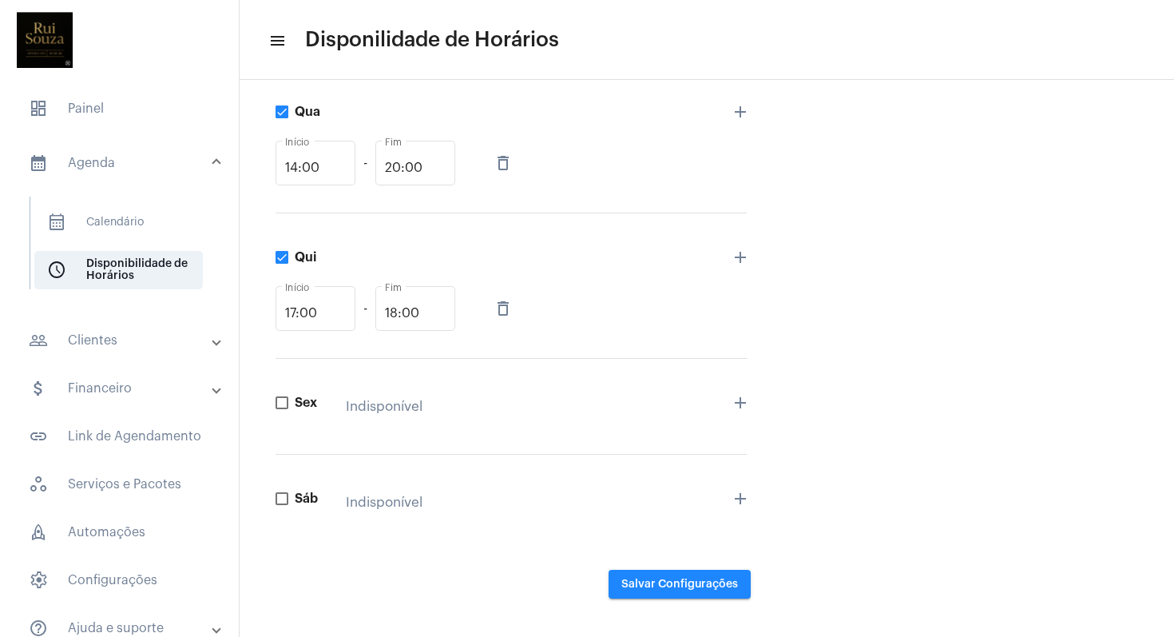
scroll to position [511, 0]
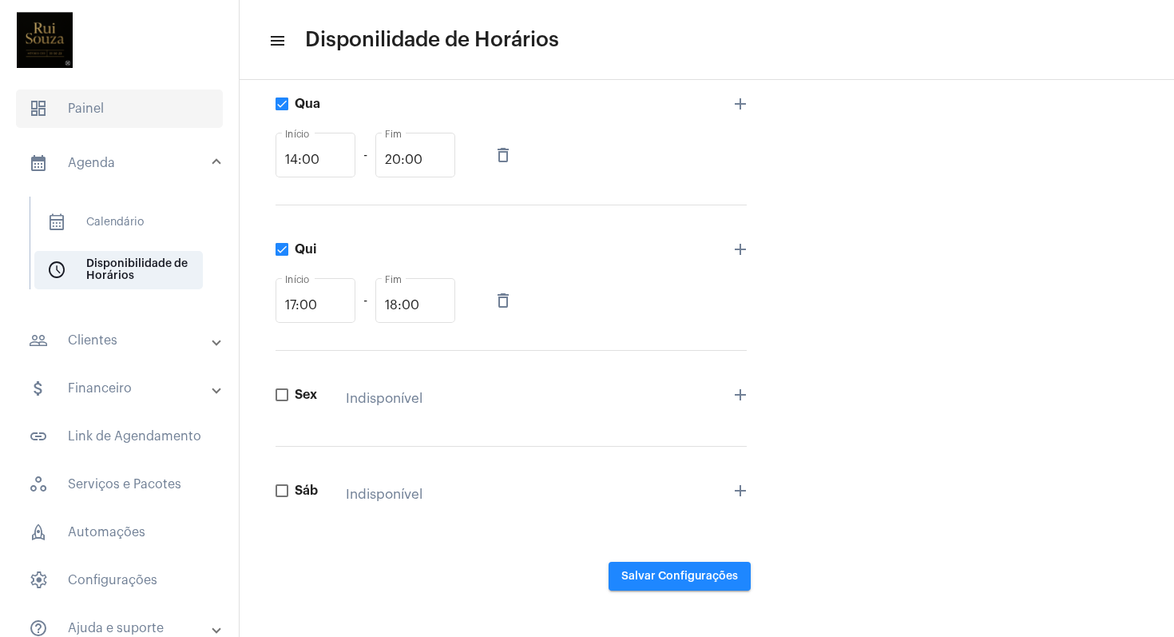
click at [105, 105] on span "dashboard Painel" at bounding box center [119, 108] width 207 height 38
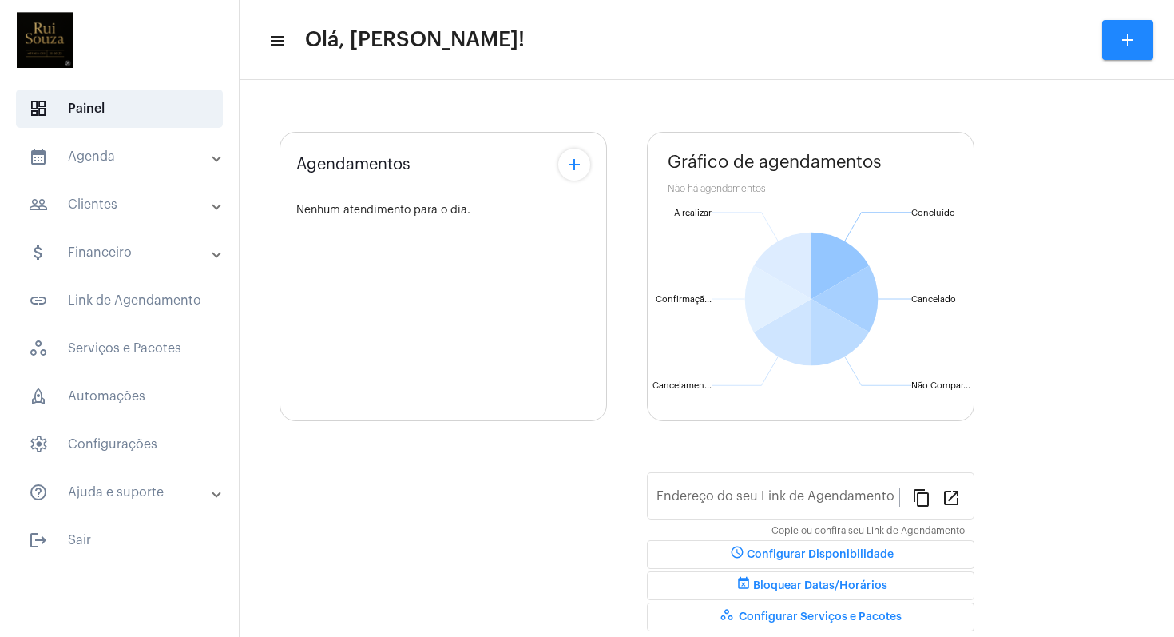
type input "https://neft.com.br/psicanalistaruisouza"
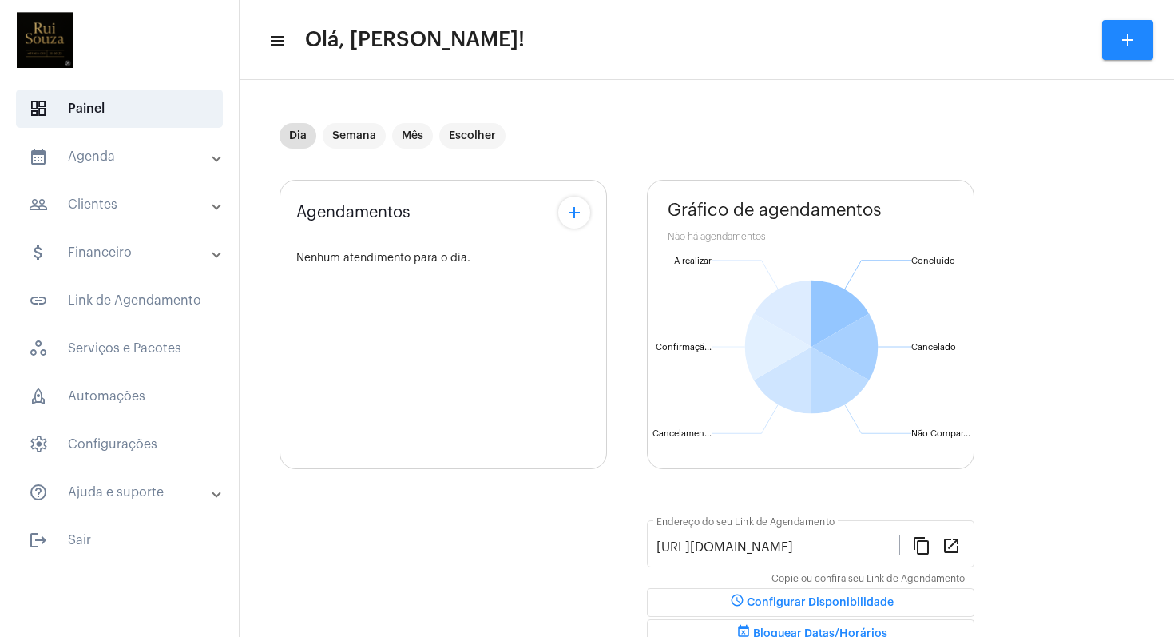
click at [106, 204] on mat-panel-title "people_outline Clientes" at bounding box center [121, 204] width 185 height 19
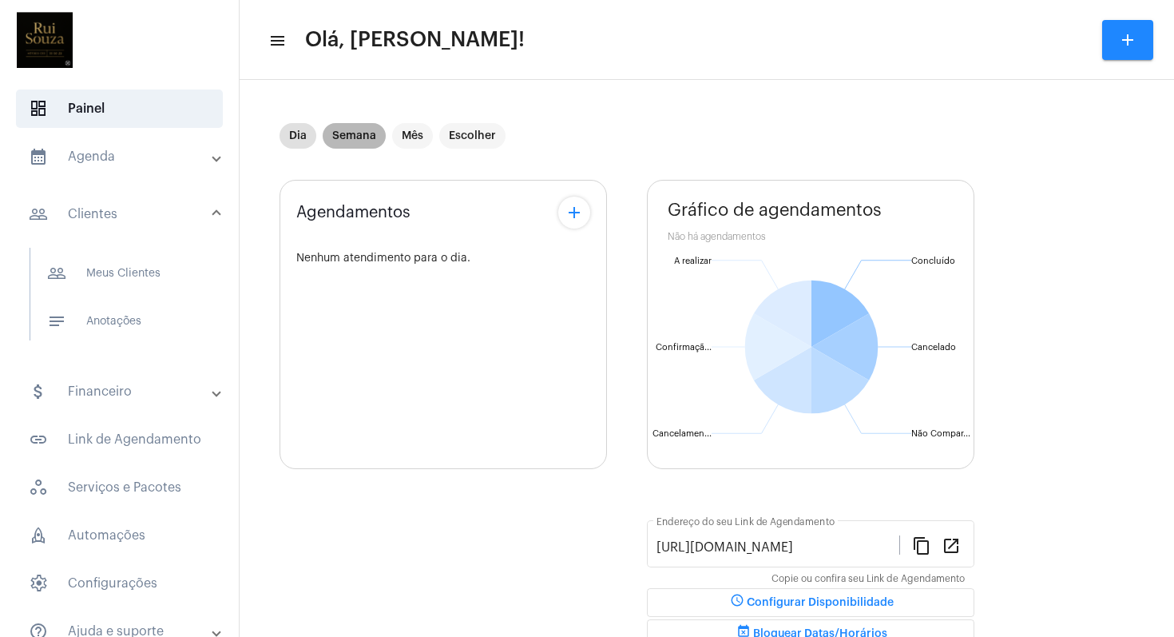
click at [356, 133] on mat-chip "Semana" at bounding box center [354, 136] width 63 height 26
click at [1127, 39] on mat-icon "add" at bounding box center [1127, 39] width 19 height 19
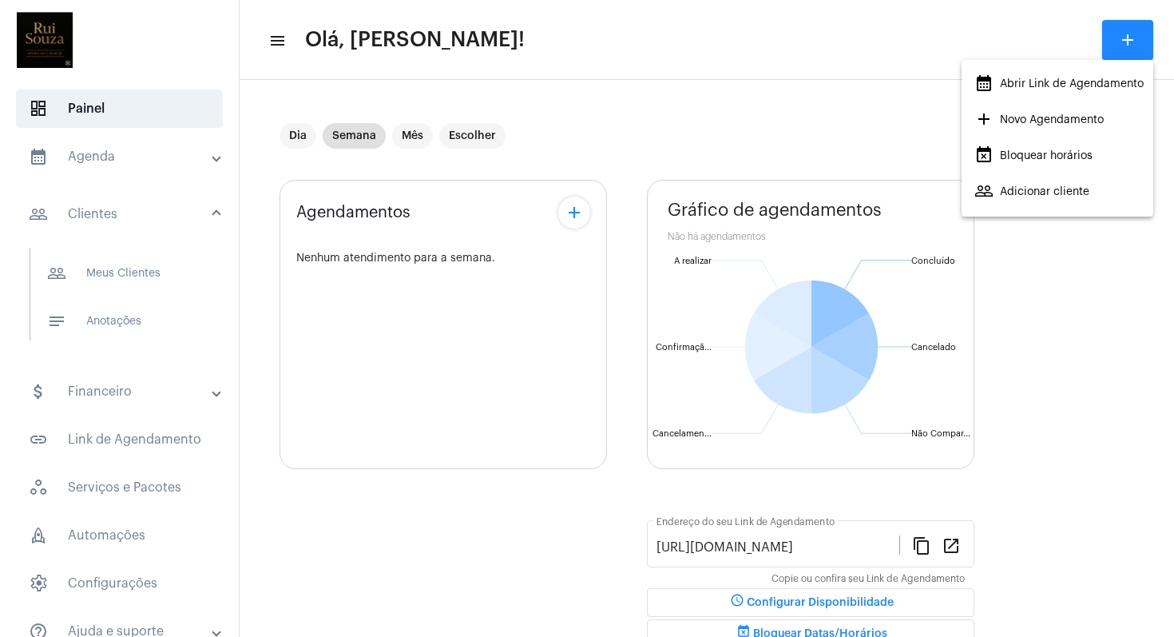
click at [1039, 115] on span "add Novo Agendamento" at bounding box center [1038, 119] width 129 height 29
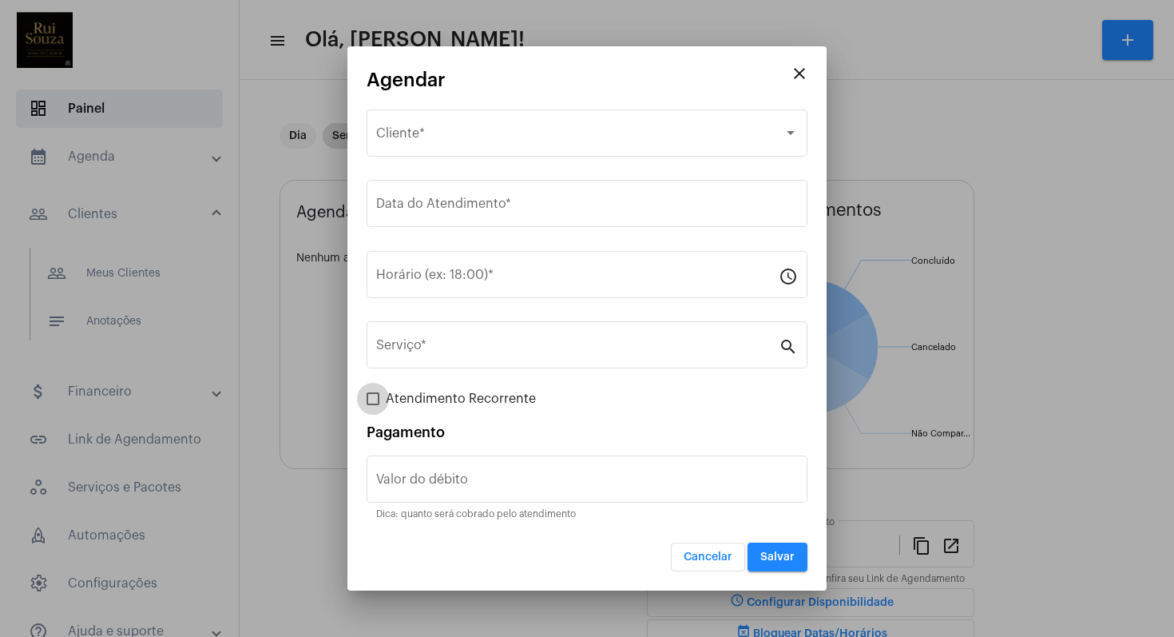
click at [368, 402] on span at bounding box center [373, 398] width 13 height 13
click at [372, 405] on input "Atendimento Recorrente" at bounding box center [372, 405] width 1 height 1
checkbox input "true"
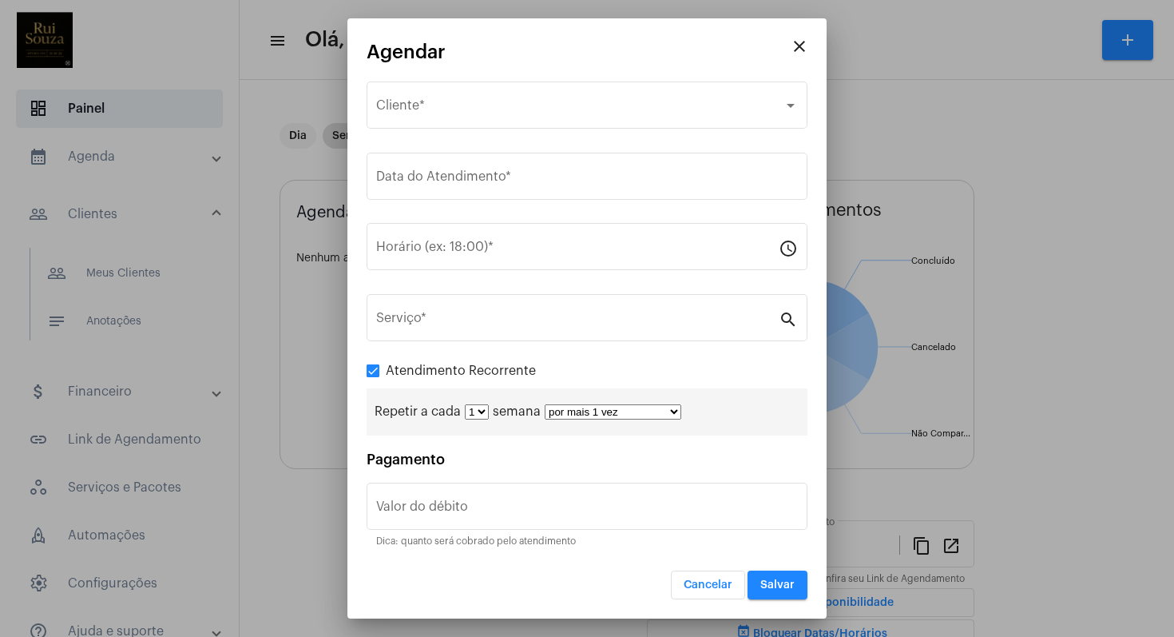
drag, startPoint x: 536, startPoint y: 411, endPoint x: 492, endPoint y: 408, distance: 44.0
click at [493, 408] on span "semana" at bounding box center [517, 411] width 48 height 13
click at [673, 412] on select "por mais 1 vez por mais 2 vezes por mais 3 vezes por mais 4 vezes por mais 5 ve…" at bounding box center [613, 411] width 137 height 15
click at [545, 405] on select "por mais 1 vez por mais 2 vezes por mais 3 vezes por mais 4 vezes por mais 5 ve…" at bounding box center [613, 411] width 137 height 15
click at [478, 410] on select "1 2 3 4 5 6 7 8" at bounding box center [477, 411] width 24 height 15
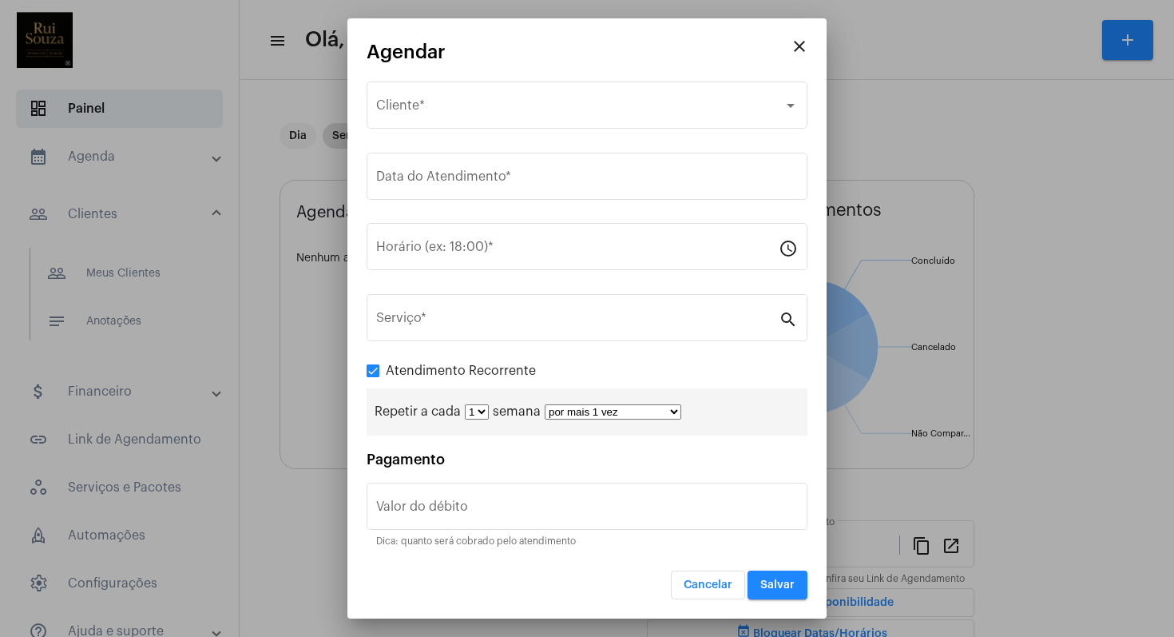
drag, startPoint x: 453, startPoint y: 413, endPoint x: 392, endPoint y: 411, distance: 60.7
click at [392, 411] on span "Repetir a cada" at bounding box center [418, 411] width 86 height 13
click at [698, 391] on div "Repetir a cada 1 2 3 4 5 6 7 8 semana por mais 1 vez por mais 2 vezes por mais …" at bounding box center [587, 411] width 441 height 47
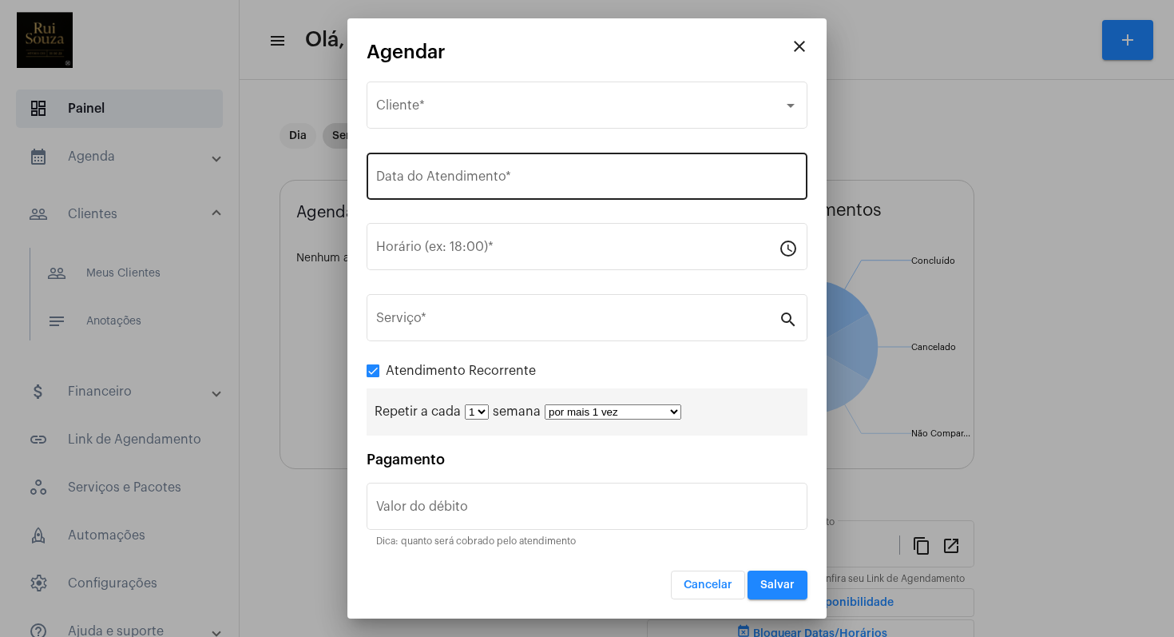
click at [501, 177] on input "Data do Atendimento *" at bounding box center [587, 180] width 422 height 14
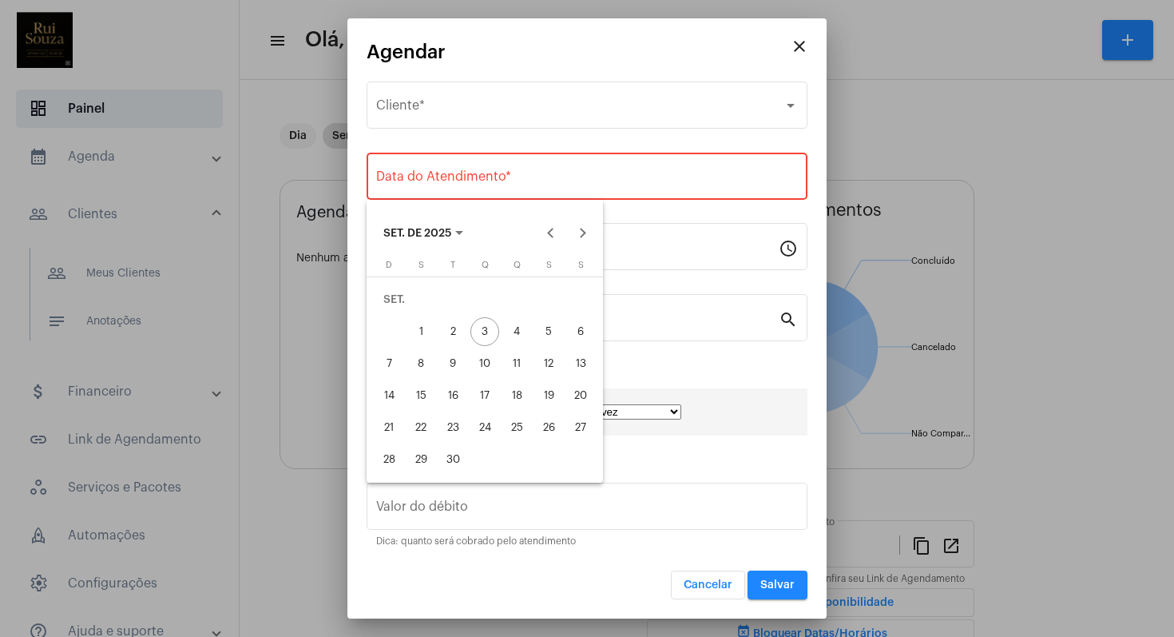
click at [484, 419] on div "24" at bounding box center [484, 427] width 29 height 29
type input "24/09/2025"
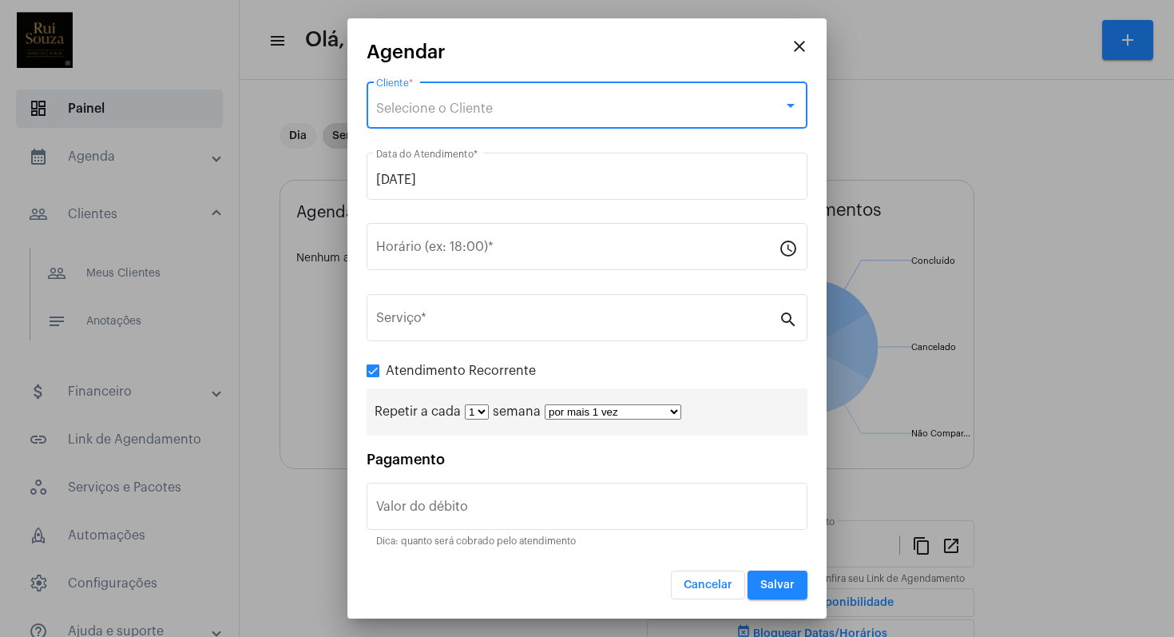
click at [514, 109] on div "Selecione o Cliente" at bounding box center [579, 108] width 407 height 14
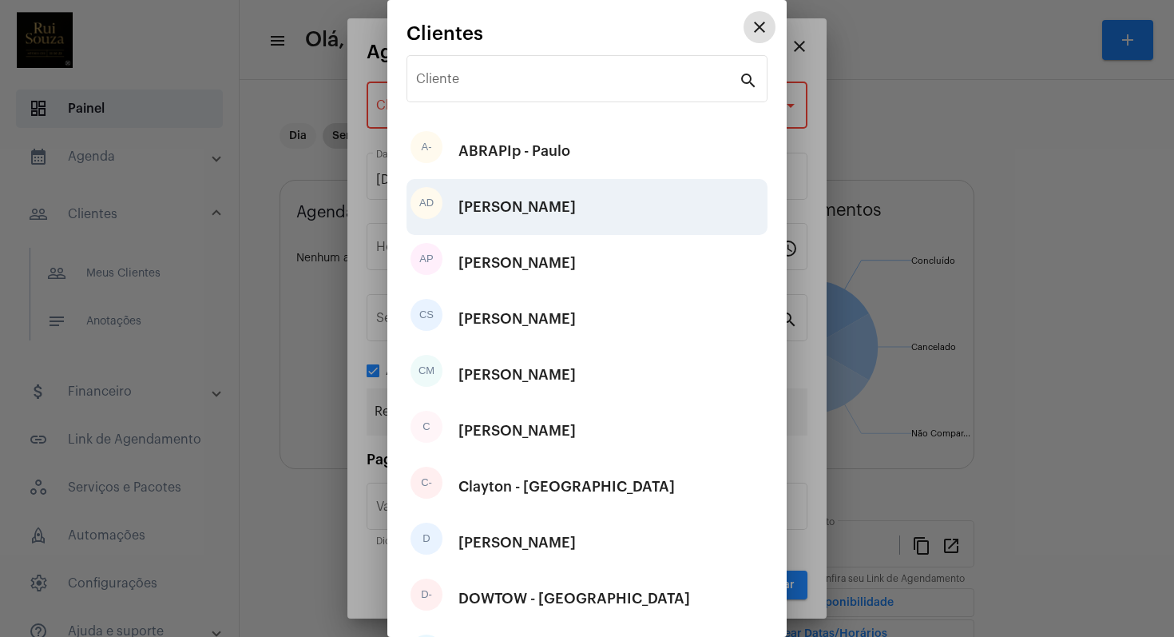
click at [549, 204] on div "Angelo de Vasconcelos" at bounding box center [516, 207] width 117 height 48
type input "R$"
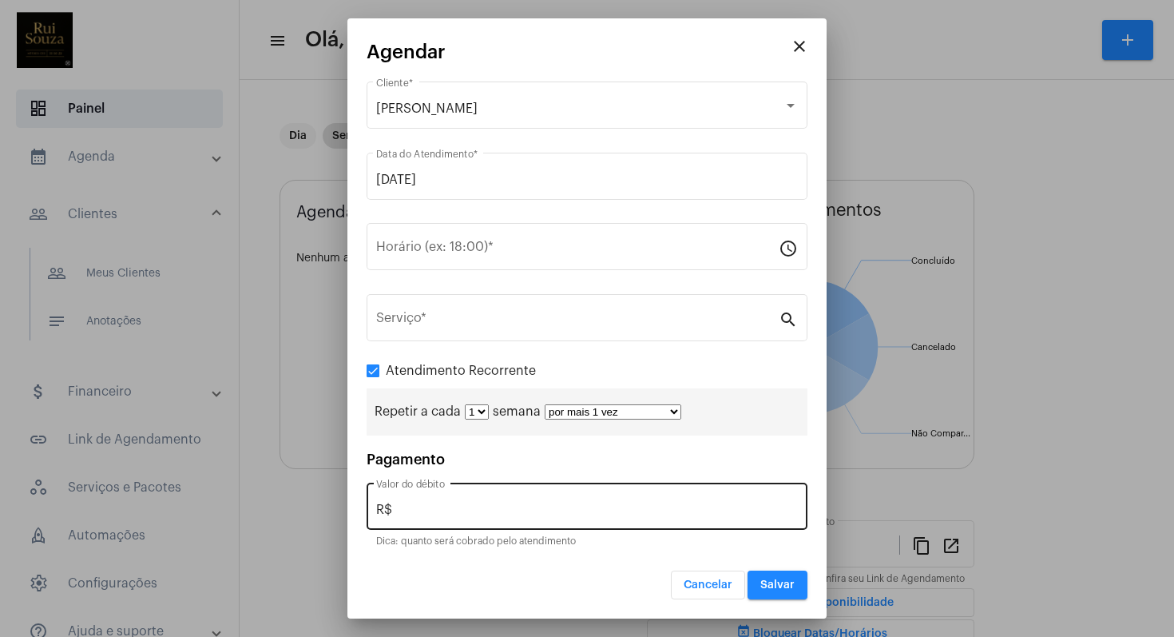
click at [439, 487] on div "R$ Valor do débito" at bounding box center [587, 504] width 422 height 50
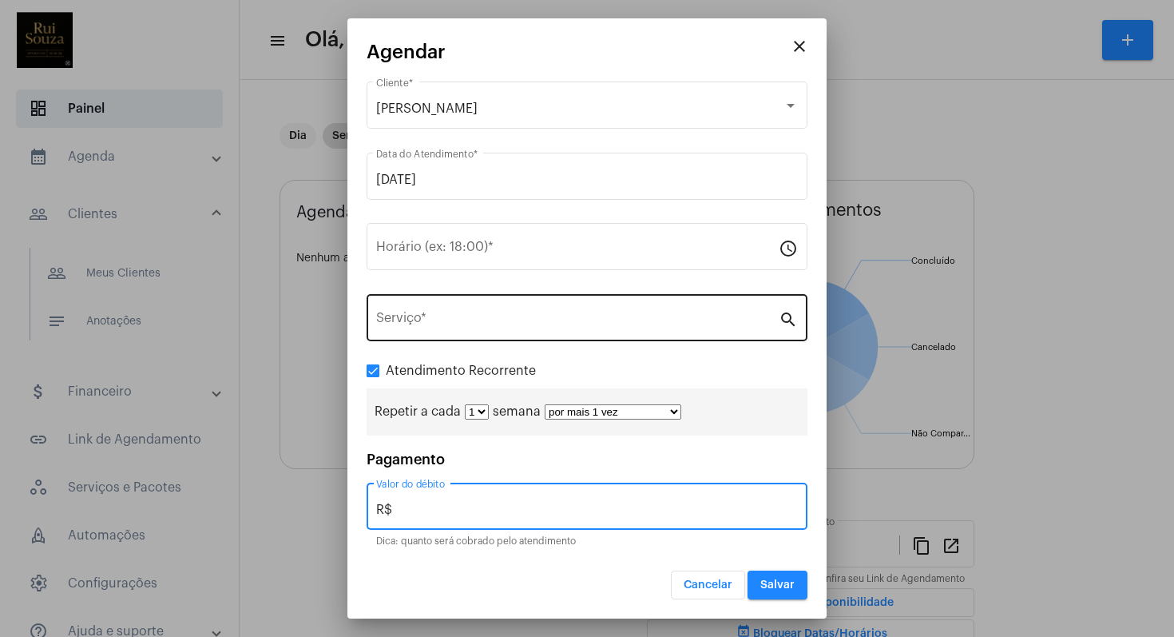
click at [436, 317] on input "Serviço *" at bounding box center [577, 321] width 403 height 14
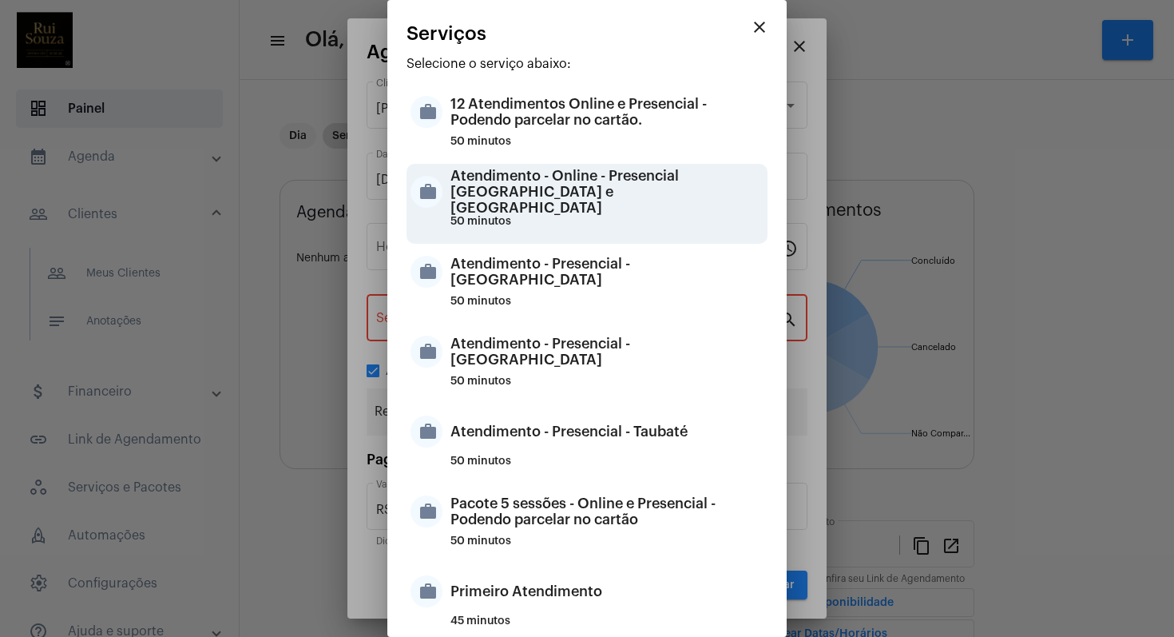
click at [609, 185] on div "Atendimento - Online - Presencial Curitiba e Taubaté" at bounding box center [606, 192] width 313 height 48
type input "Atendimento - Online - Presencial Curitiba e Taubaté"
type input "R$ 300"
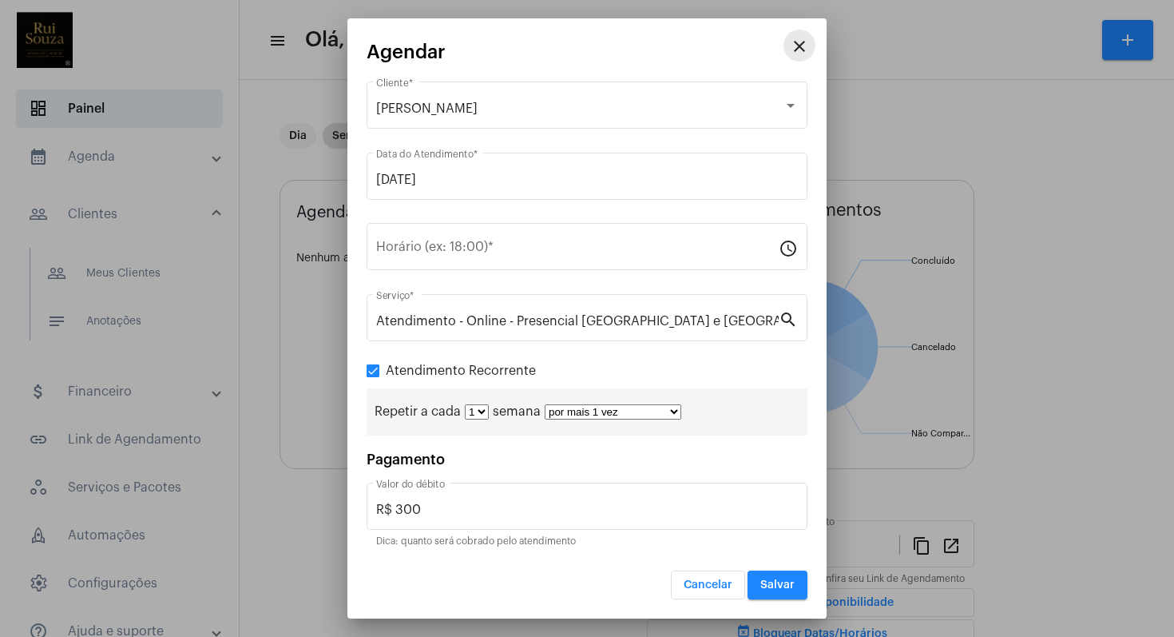
click at [807, 43] on mat-icon "close" at bounding box center [799, 46] width 19 height 19
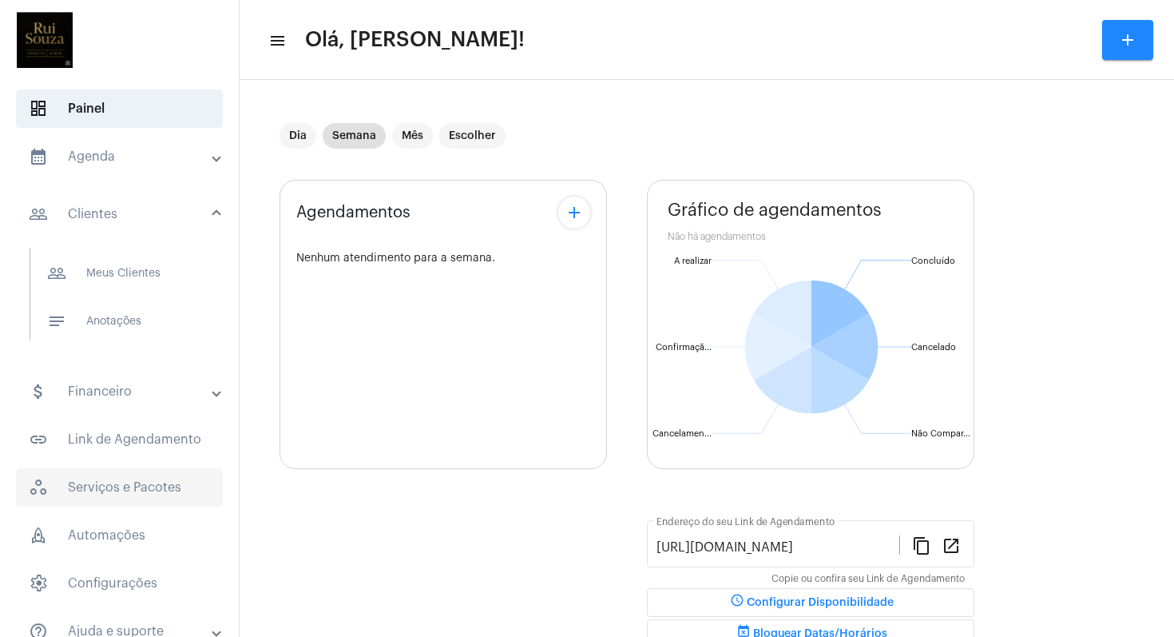
click at [81, 486] on span "workspaces_outlined Serviços e Pacotes" at bounding box center [119, 487] width 207 height 38
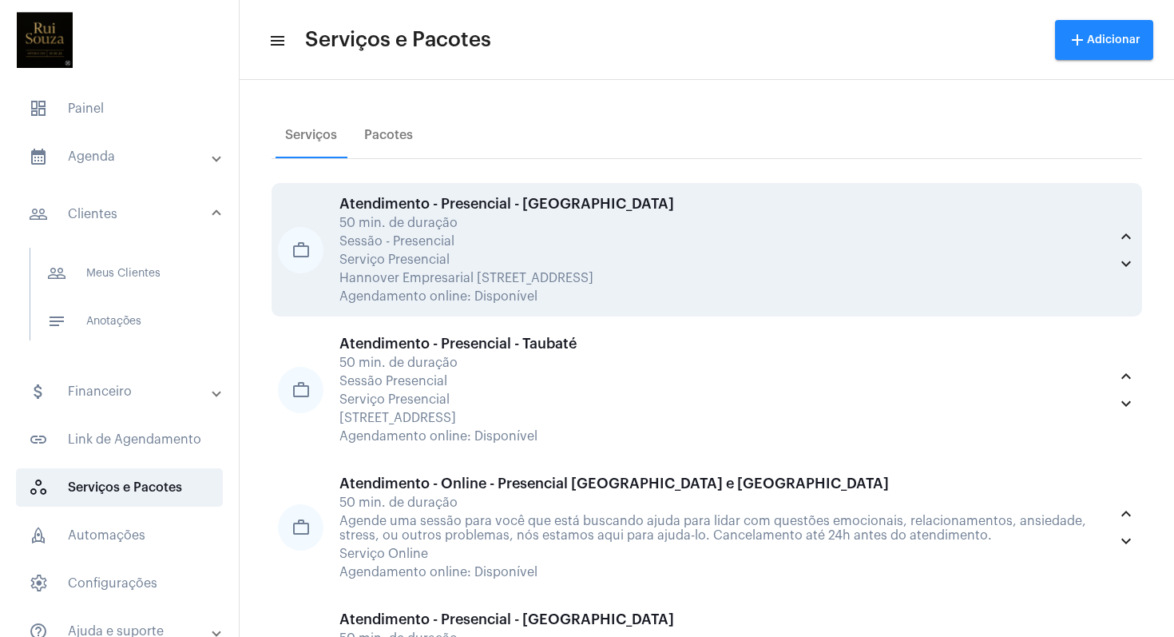
click at [336, 262] on div "work_outline Atendimento - Presencial - Curitiba 50 min. de duração Sessão - Pr…" at bounding box center [707, 250] width 858 height 108
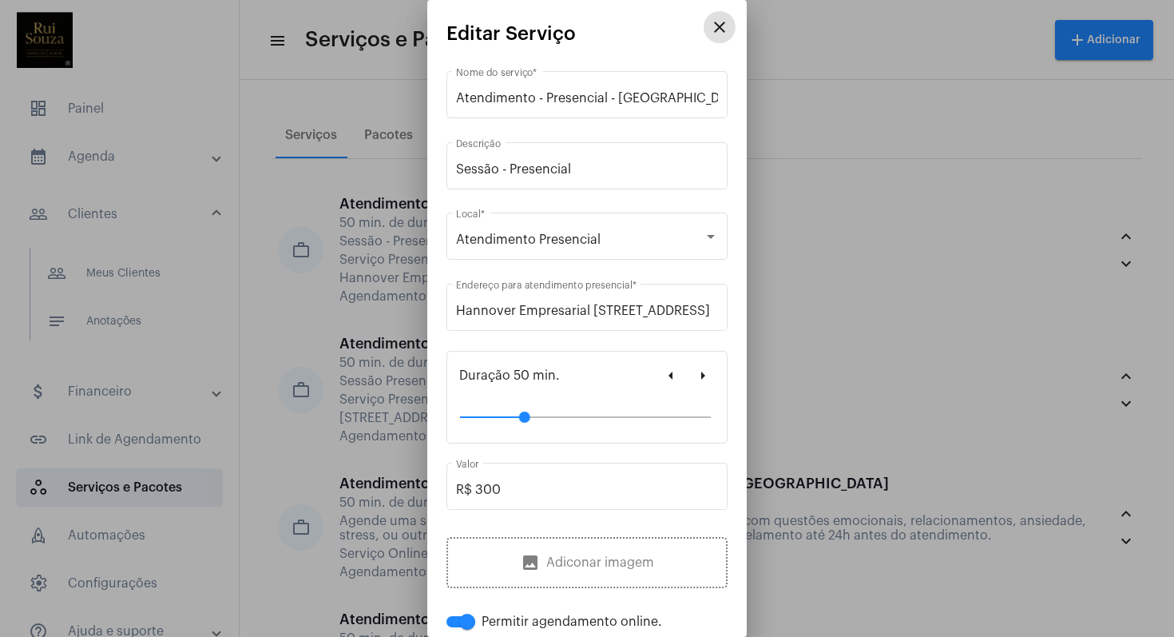
click at [710, 33] on mat-icon "close" at bounding box center [719, 27] width 19 height 19
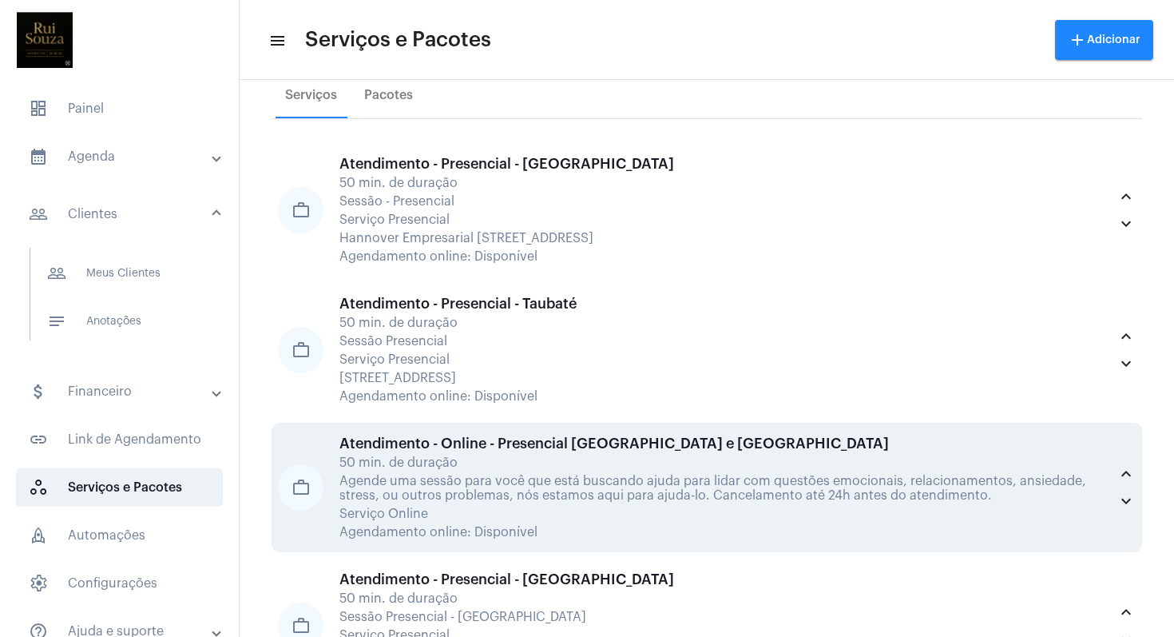
scroll to position [260, 0]
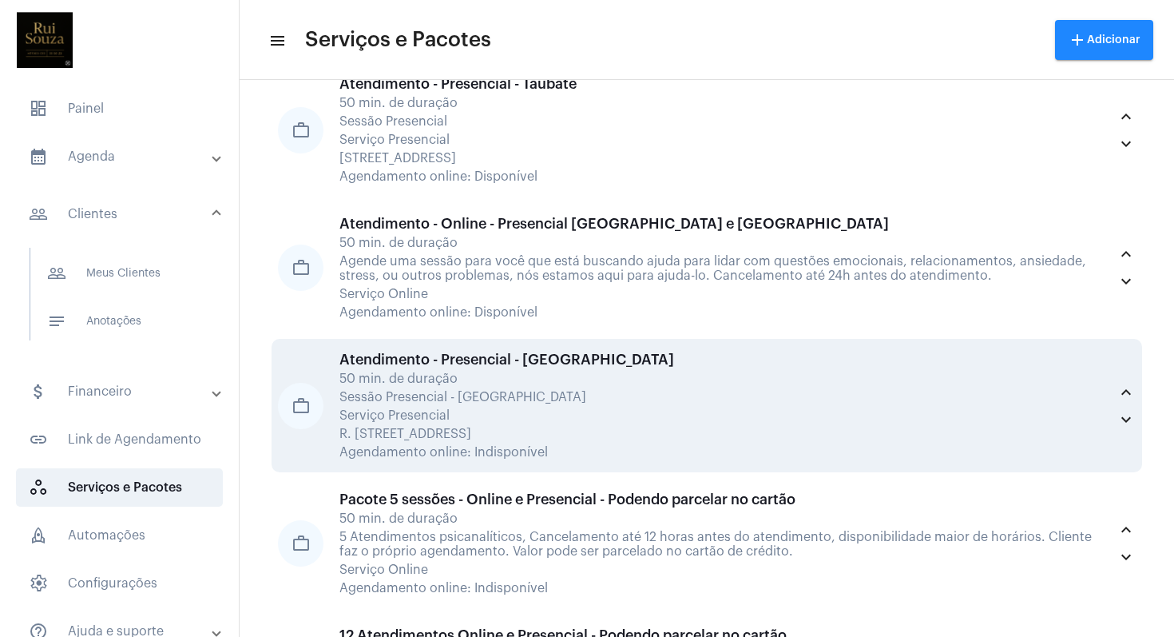
click at [307, 400] on mat-icon "work_outline" at bounding box center [301, 406] width 46 height 46
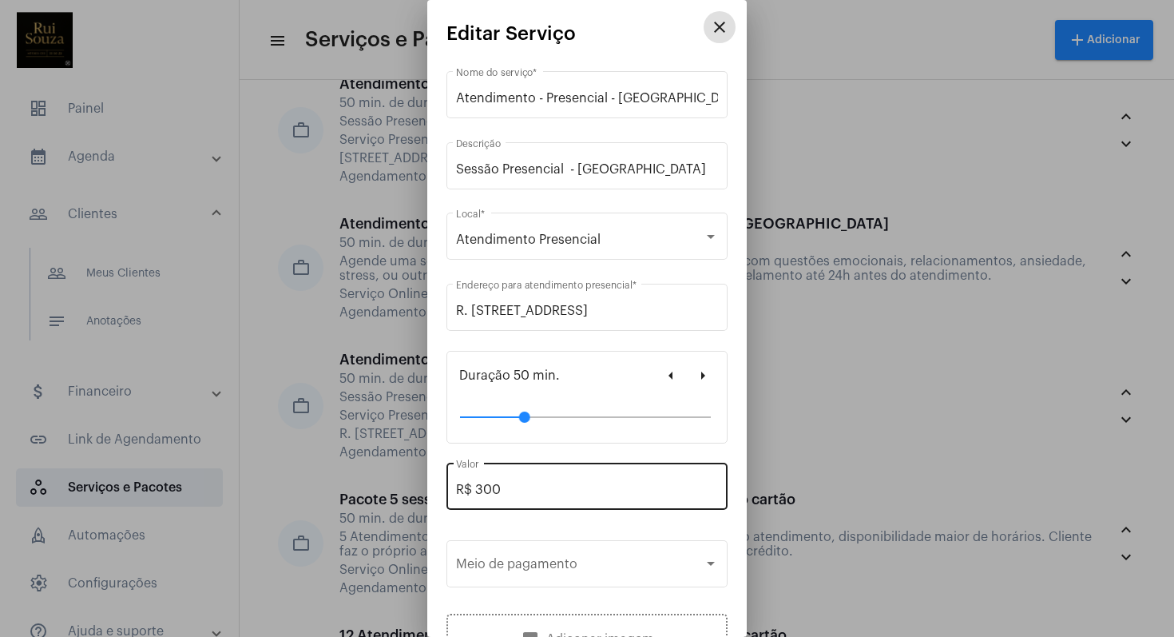
scroll to position [167, 0]
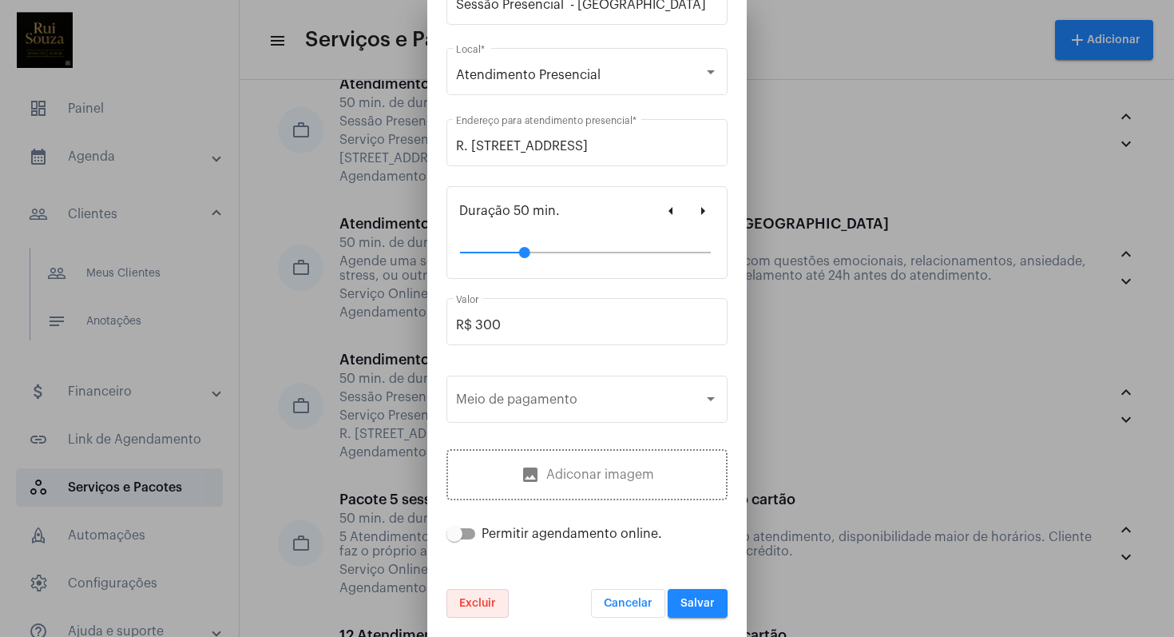
click at [480, 601] on span "Excluir" at bounding box center [477, 602] width 37 height 11
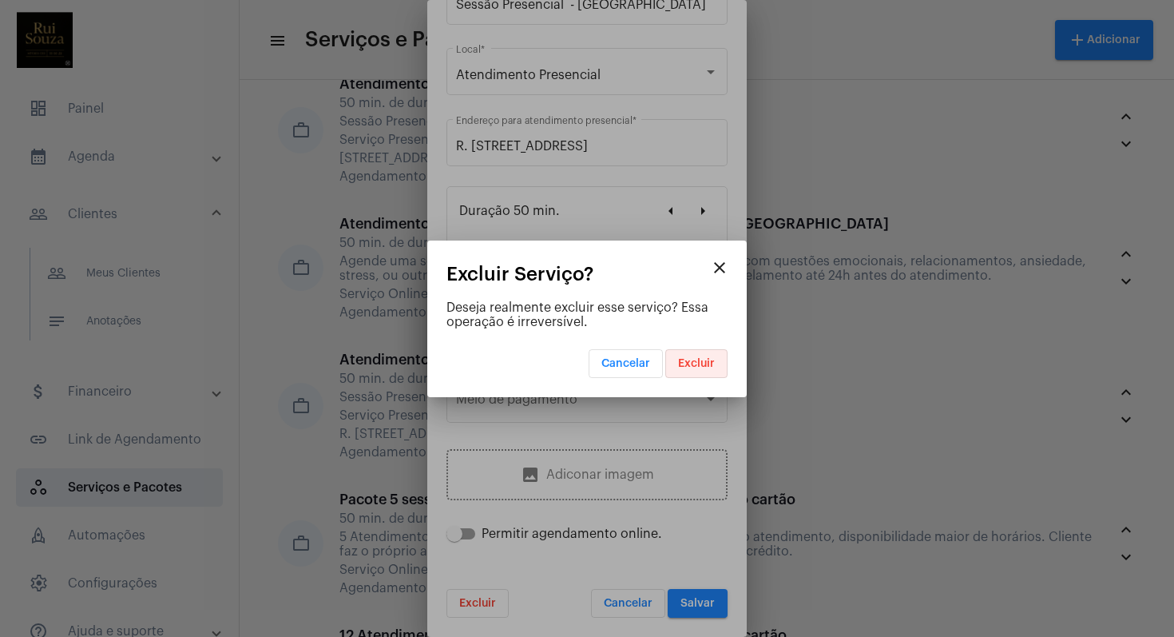
click at [716, 362] on button "Excluir" at bounding box center [696, 363] width 62 height 29
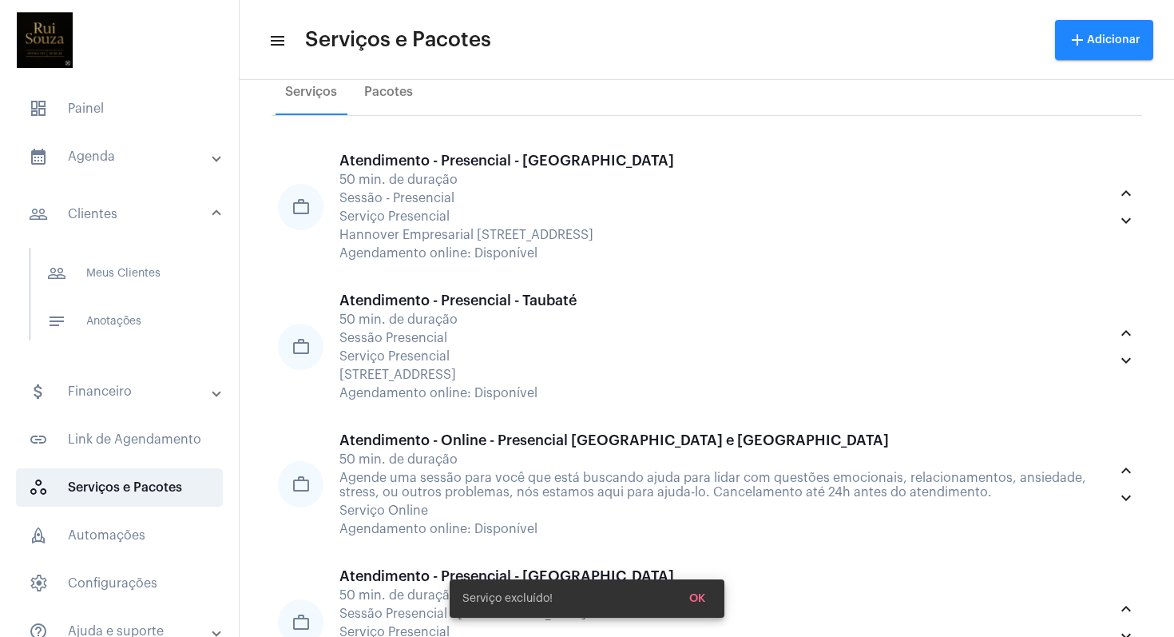
scroll to position [382, 0]
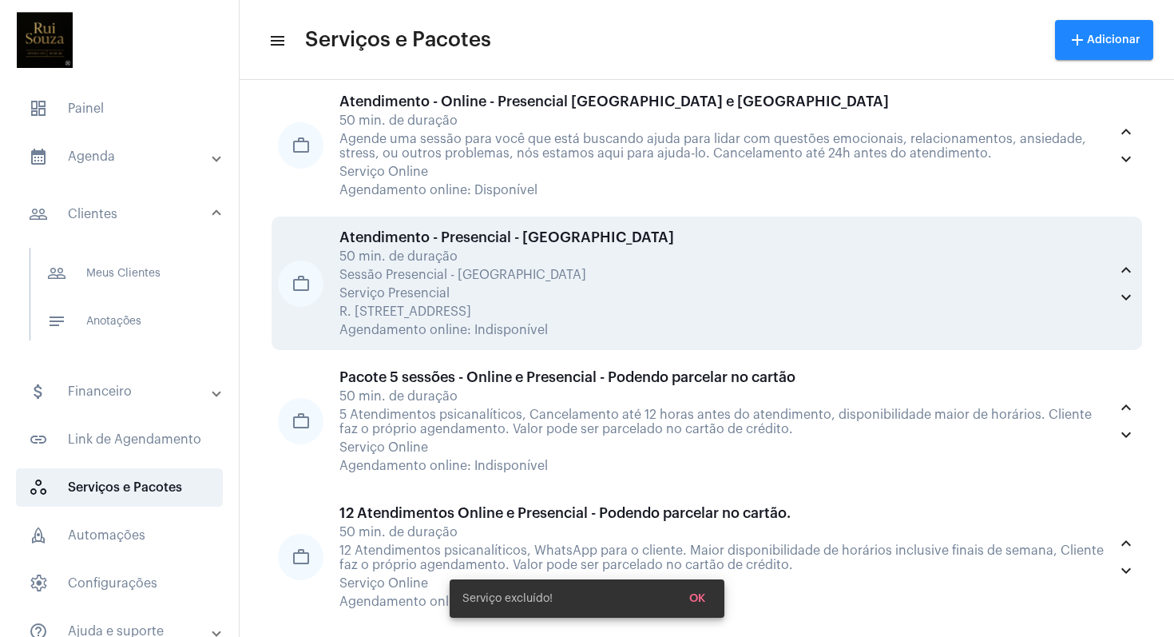
click at [432, 295] on div "Atendimento - Presencial - São José dos Campos 50 min. de duração Sessão Presen…" at bounding box center [723, 283] width 769 height 108
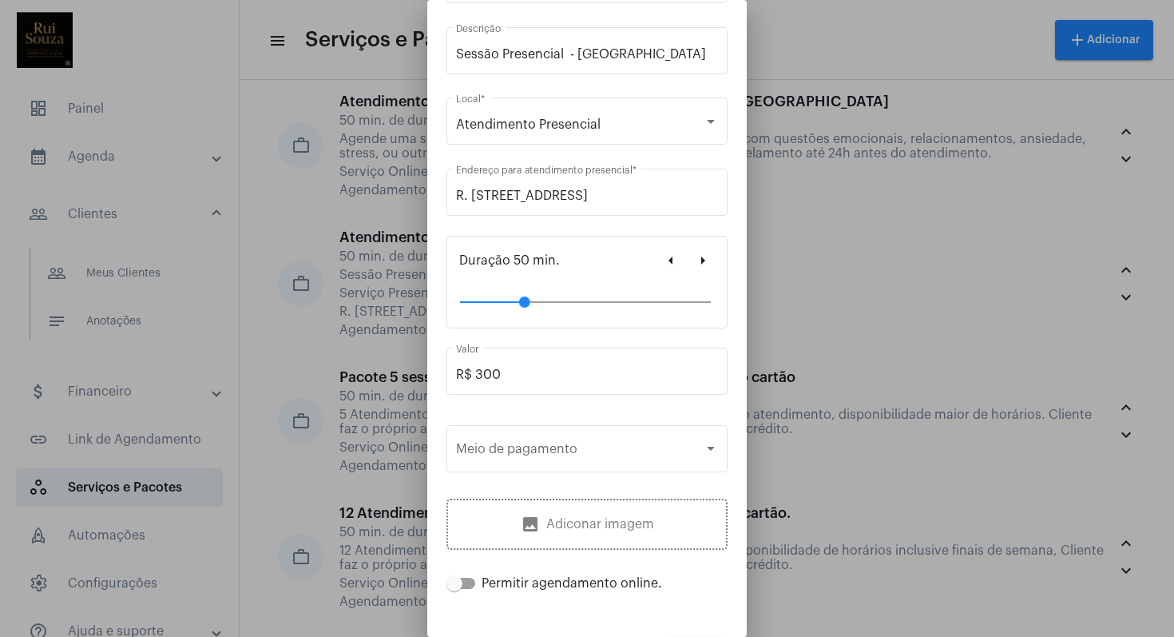
scroll to position [167, 0]
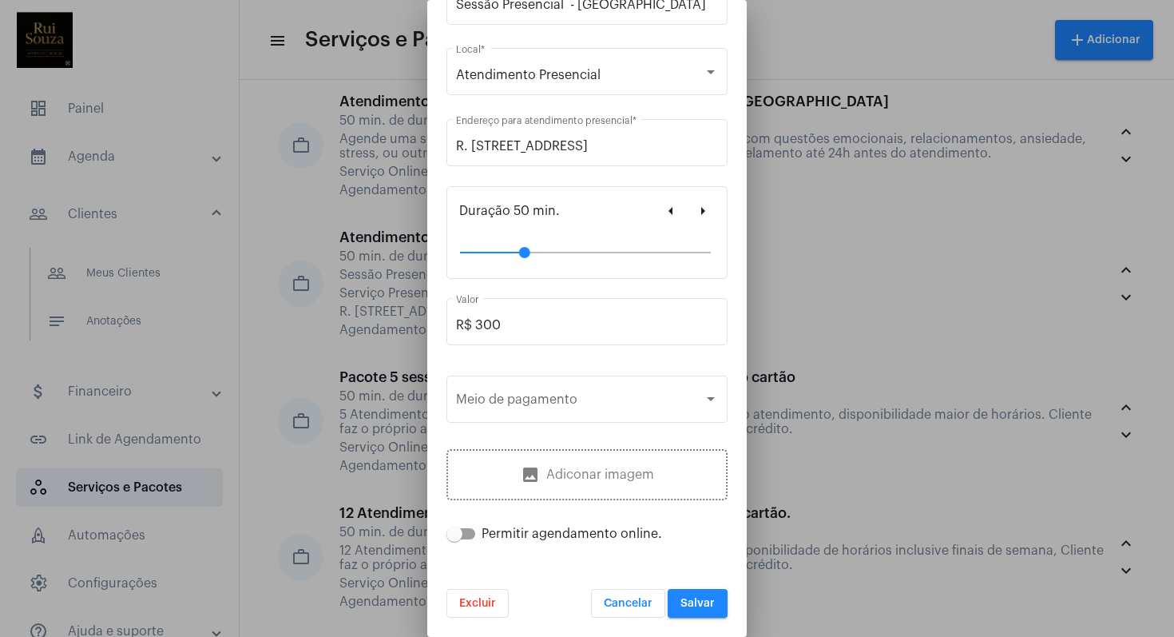
click at [479, 599] on span "Excluir" at bounding box center [477, 602] width 37 height 11
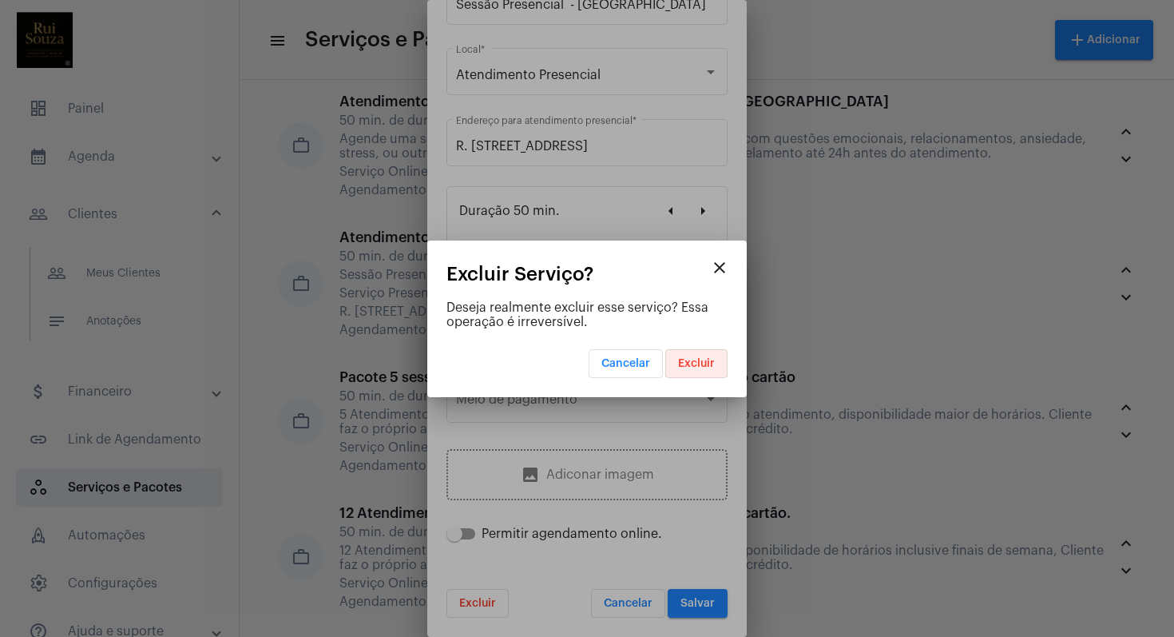
click at [702, 365] on span "Excluir" at bounding box center [696, 363] width 37 height 11
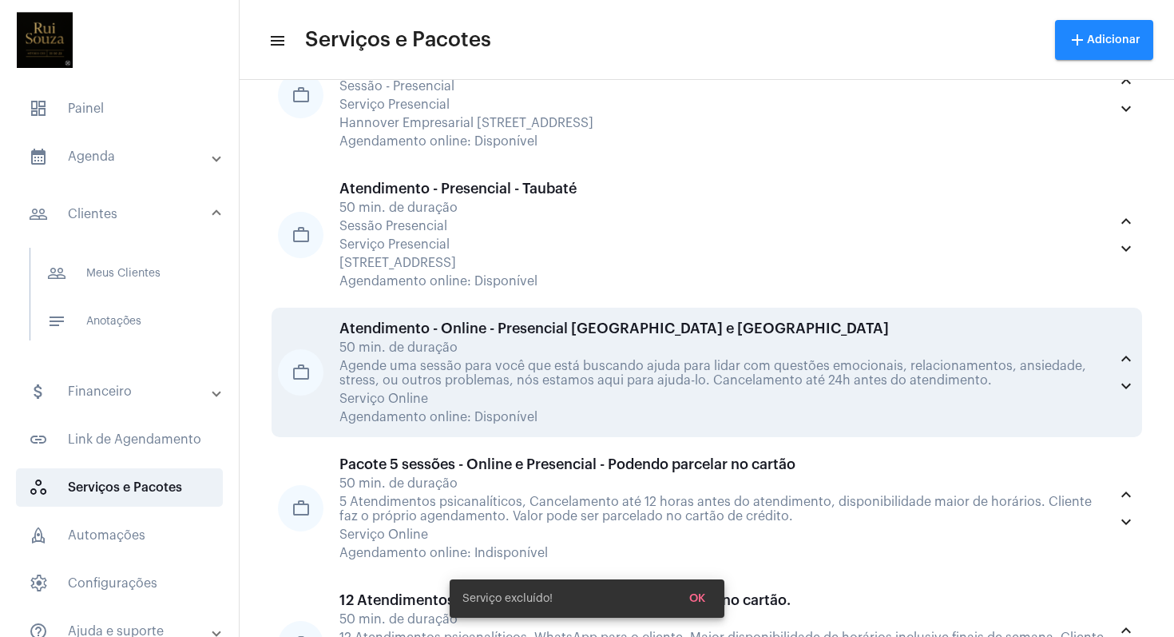
scroll to position [288, 0]
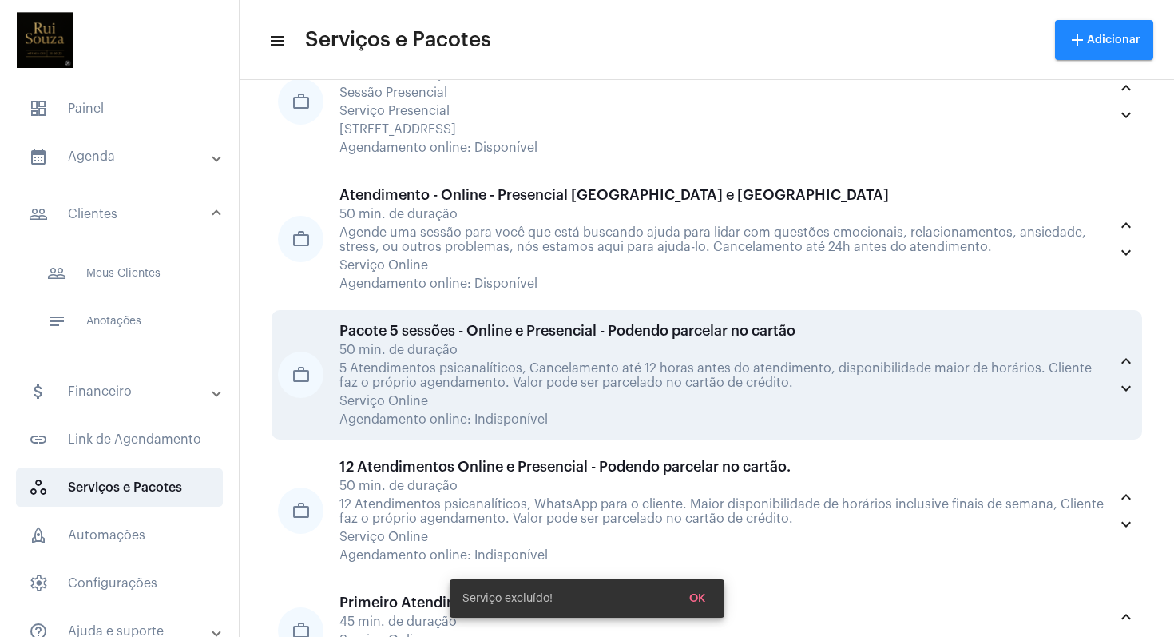
click at [313, 372] on mat-icon "work_outline" at bounding box center [301, 374] width 46 height 46
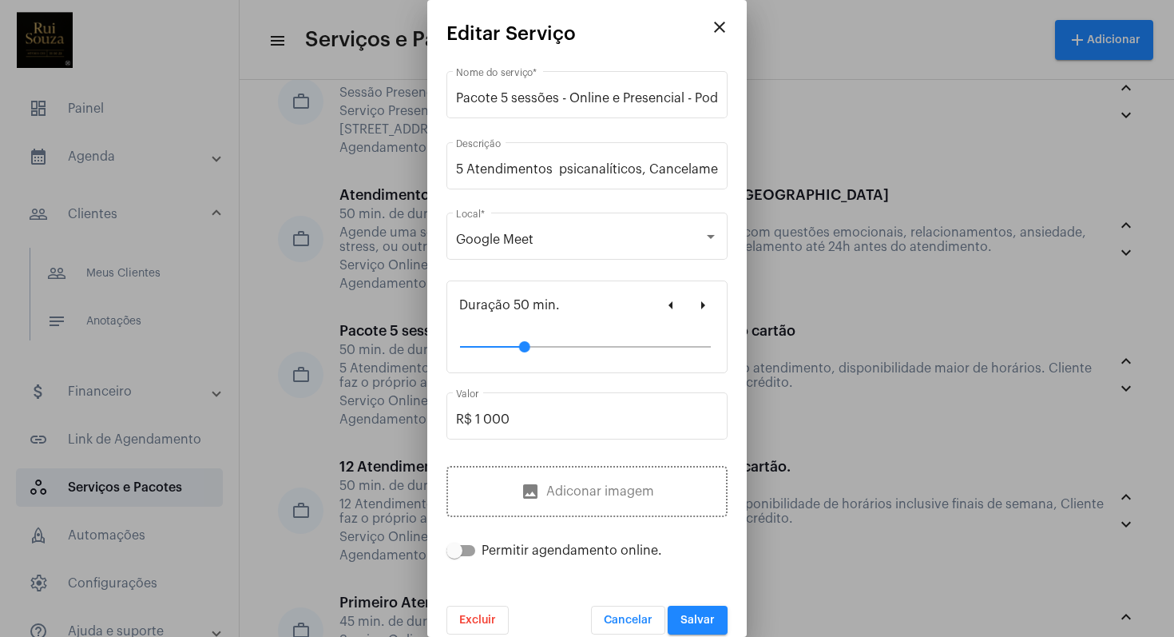
click at [968, 105] on div at bounding box center [587, 318] width 1174 height 637
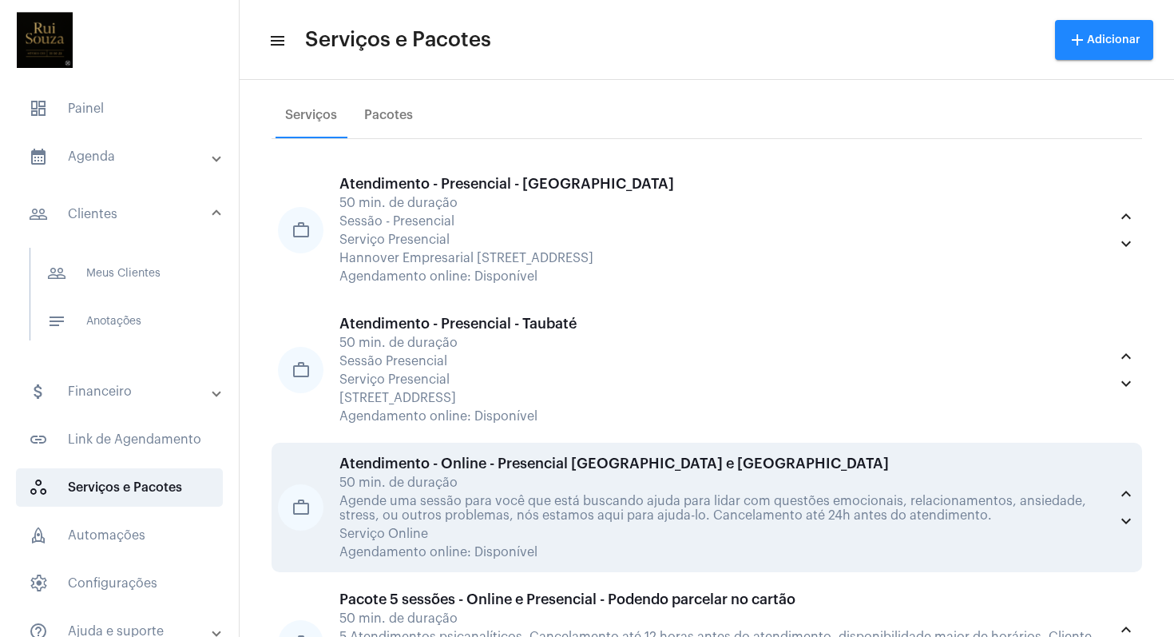
scroll to position [242, 0]
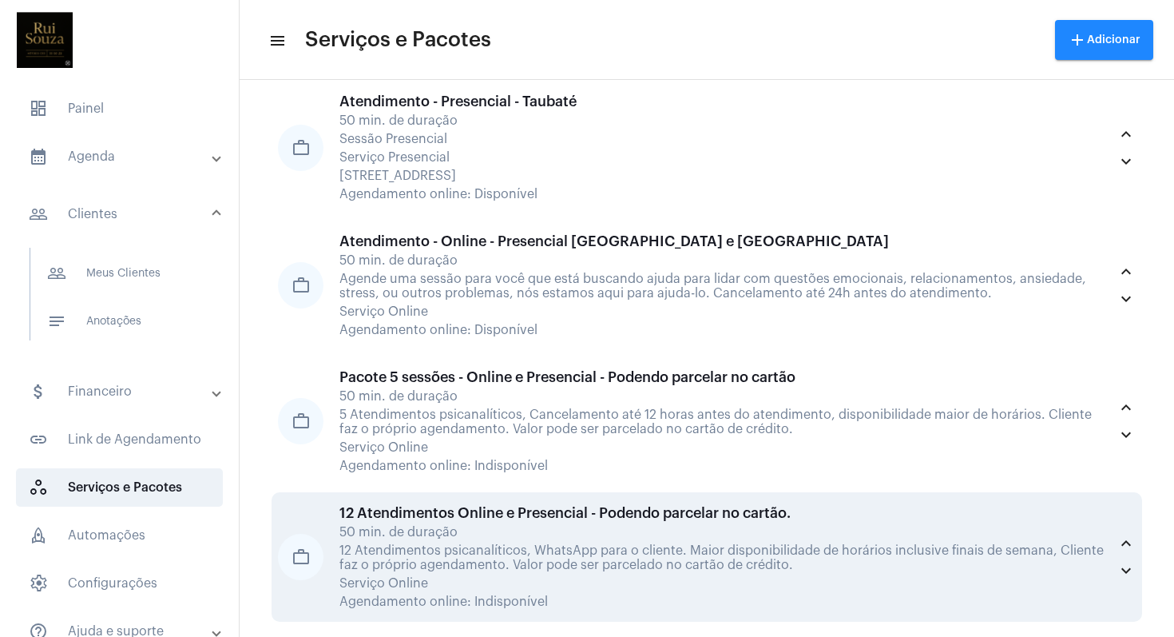
click at [419, 526] on div "50 min. de duração" at bounding box center [723, 532] width 769 height 14
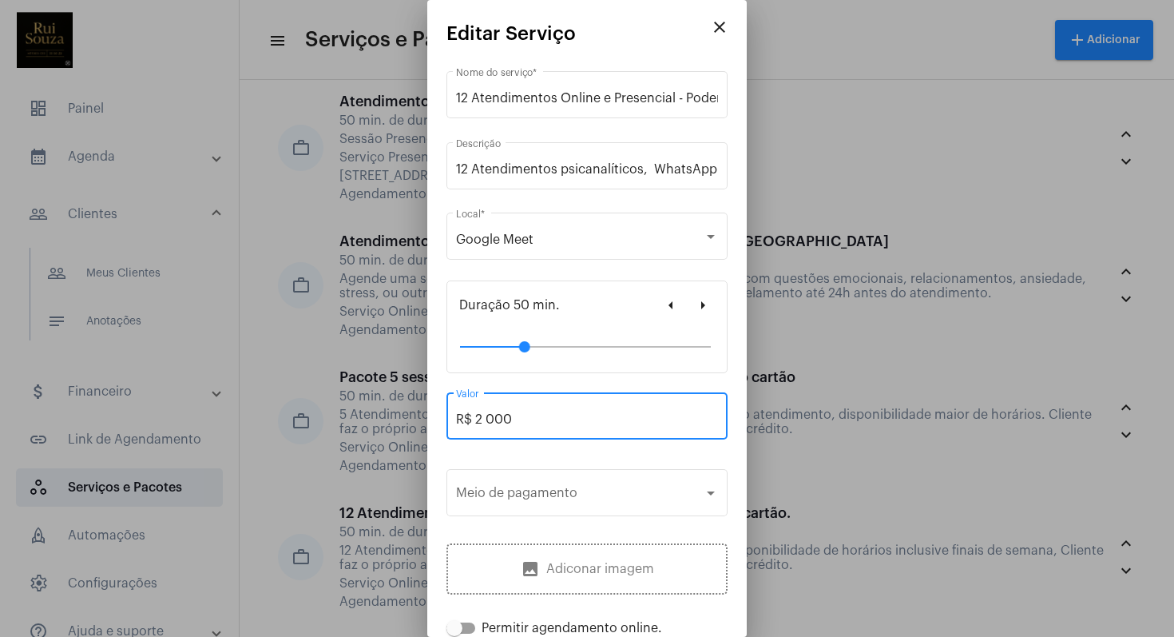
click at [487, 423] on input "R$ 2 000" at bounding box center [587, 419] width 262 height 14
click at [521, 416] on input "R$ 000" at bounding box center [587, 419] width 262 height 14
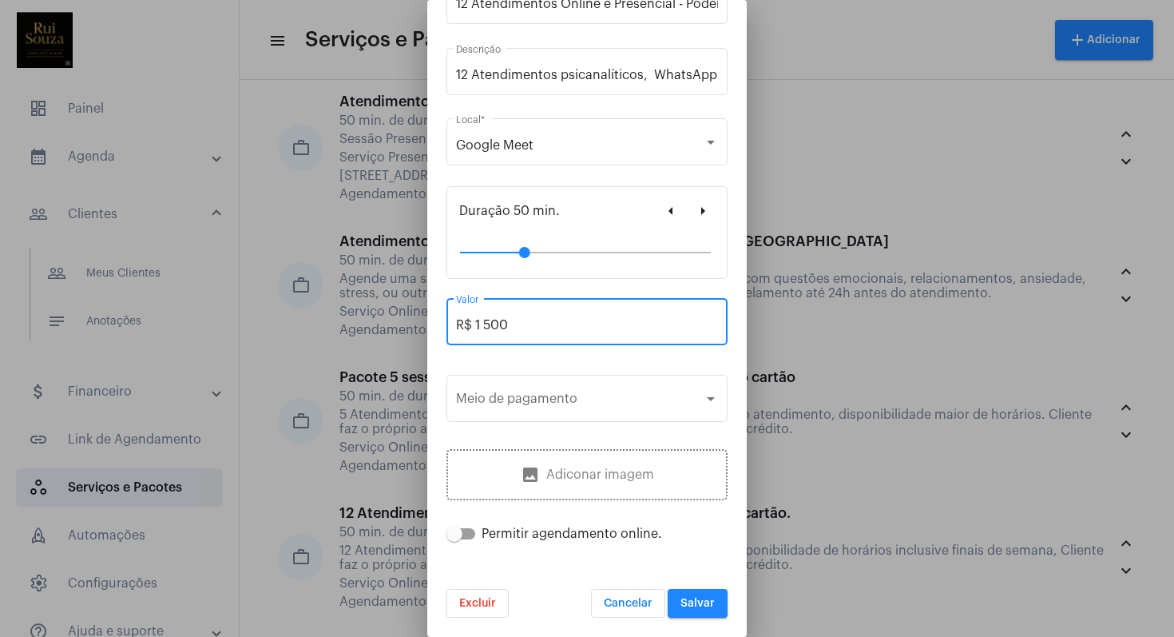
scroll to position [96, 0]
type input "R$ 1 500"
click at [704, 404] on div at bounding box center [711, 398] width 14 height 13
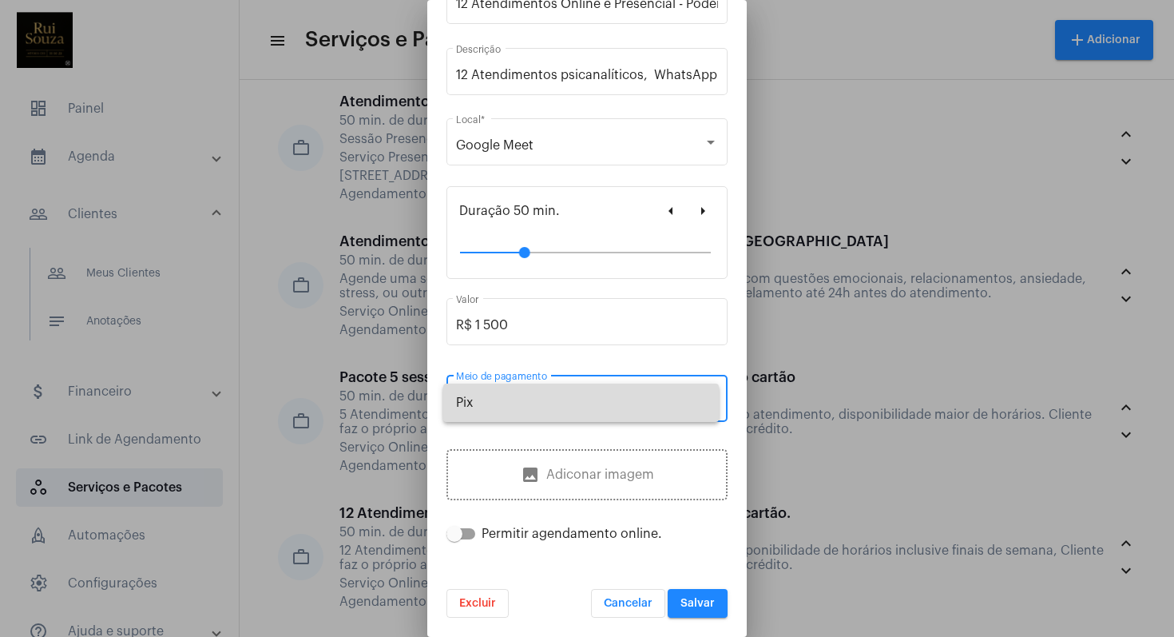
click at [703, 404] on span "Pix" at bounding box center [581, 402] width 250 height 38
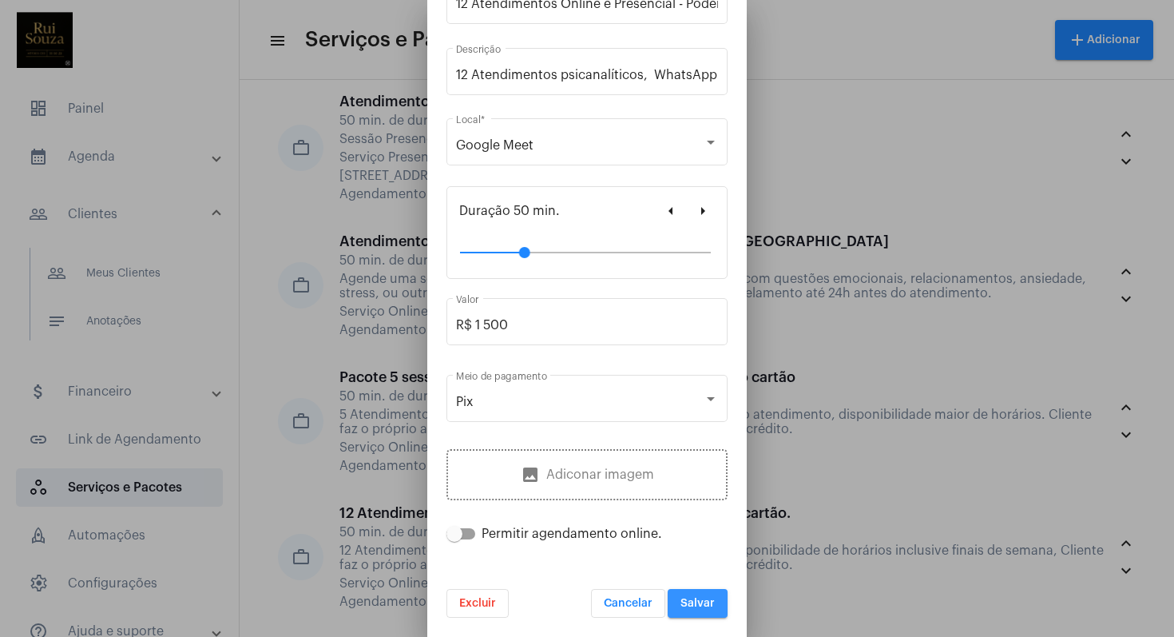
click at [685, 611] on button "Salvar" at bounding box center [698, 603] width 60 height 29
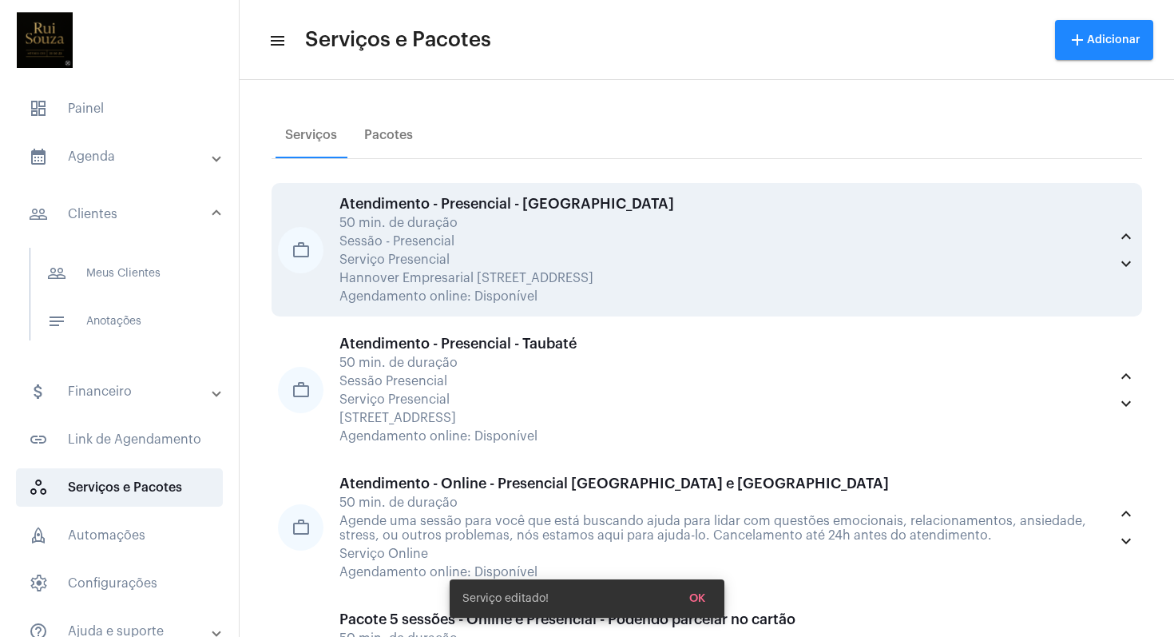
scroll to position [397, 0]
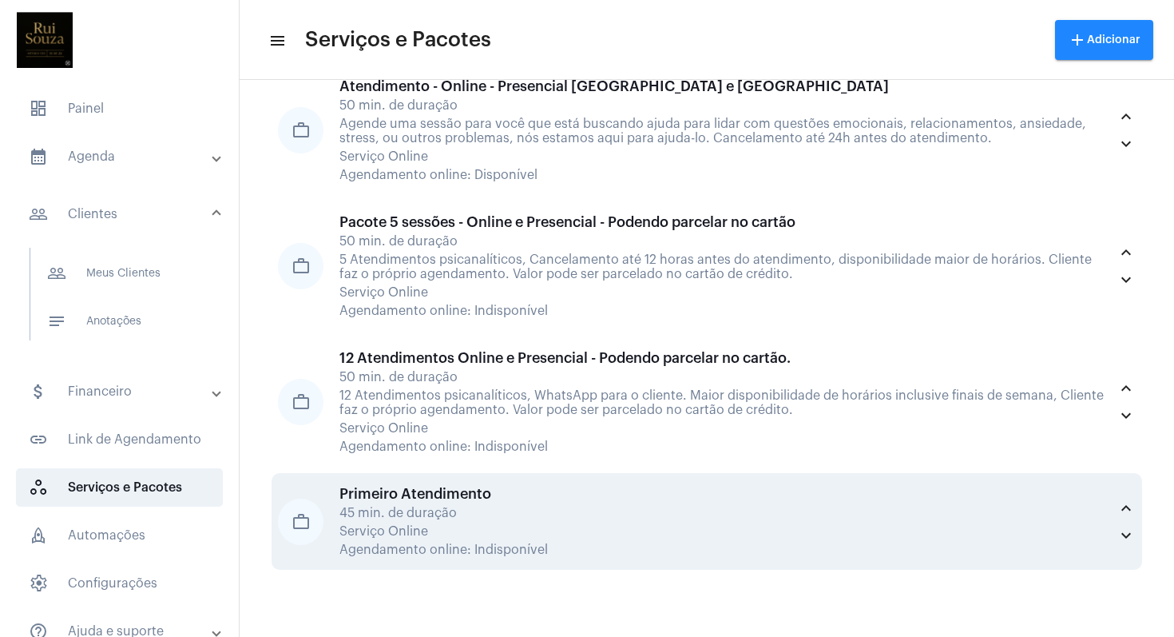
click at [471, 488] on div "Primeiro Atendimento" at bounding box center [723, 494] width 769 height 16
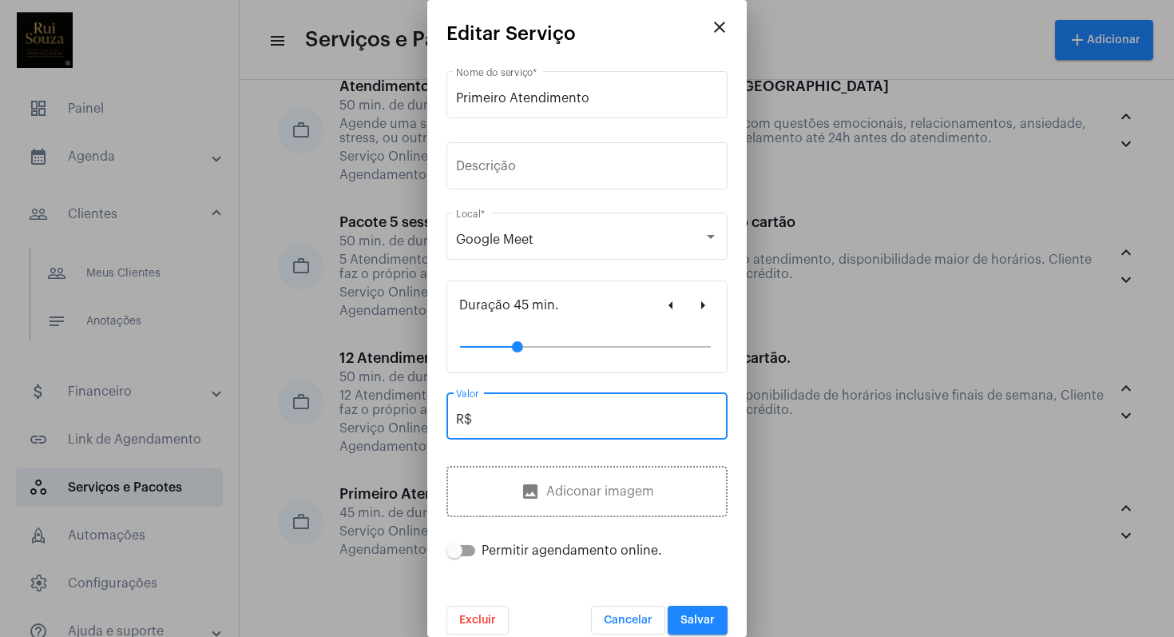
click at [504, 419] on input "R$" at bounding box center [587, 419] width 262 height 14
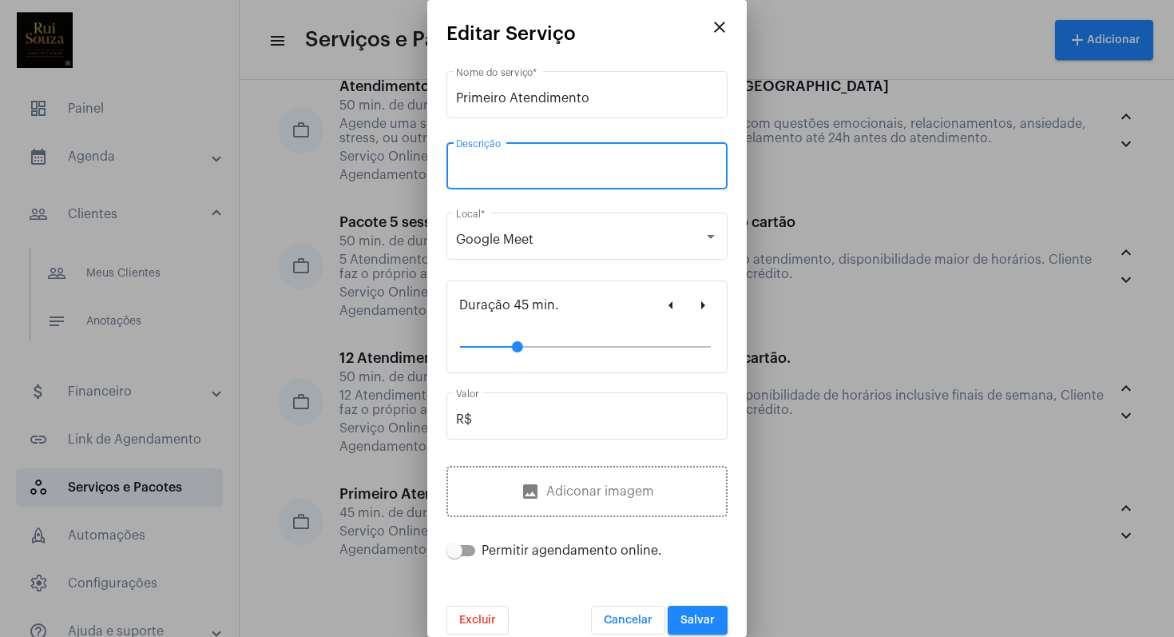
click at [625, 173] on input "Descrição" at bounding box center [587, 169] width 262 height 14
click at [710, 27] on mat-icon "close" at bounding box center [719, 27] width 19 height 19
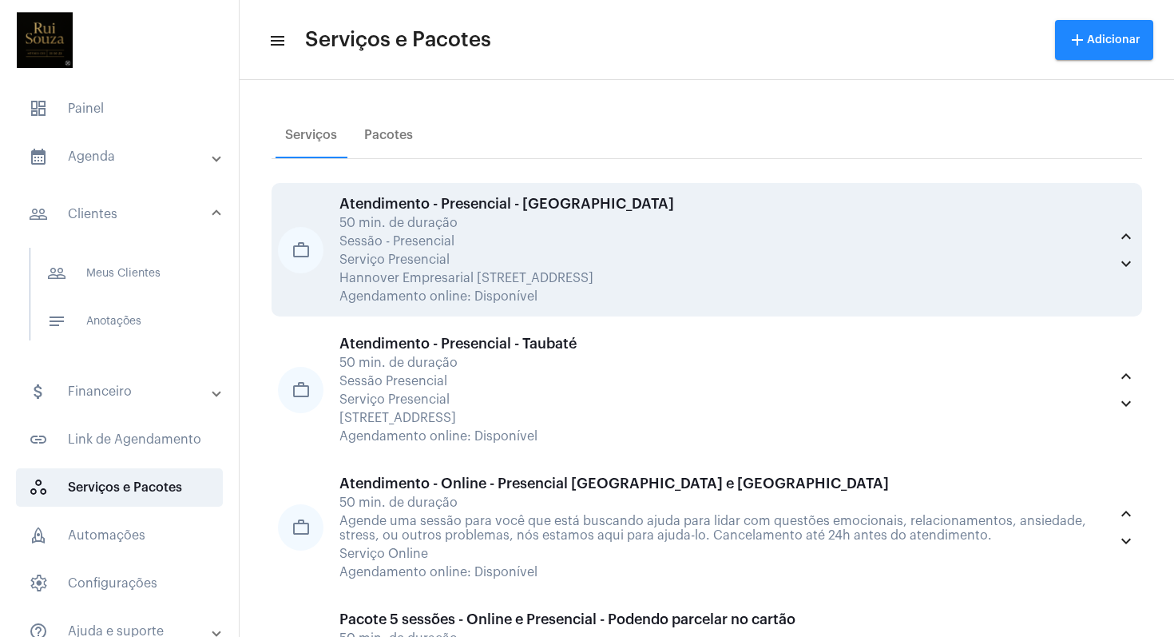
scroll to position [397, 0]
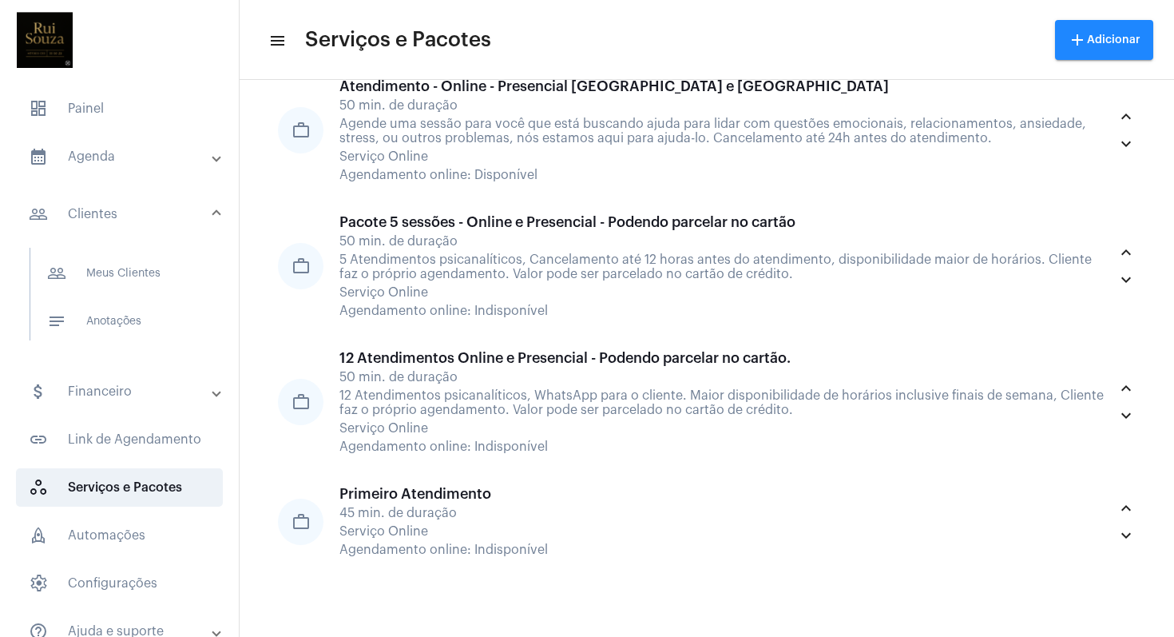
click at [109, 166] on mat-expansion-panel-header "calendar_month_outlined Agenda" at bounding box center [124, 156] width 229 height 38
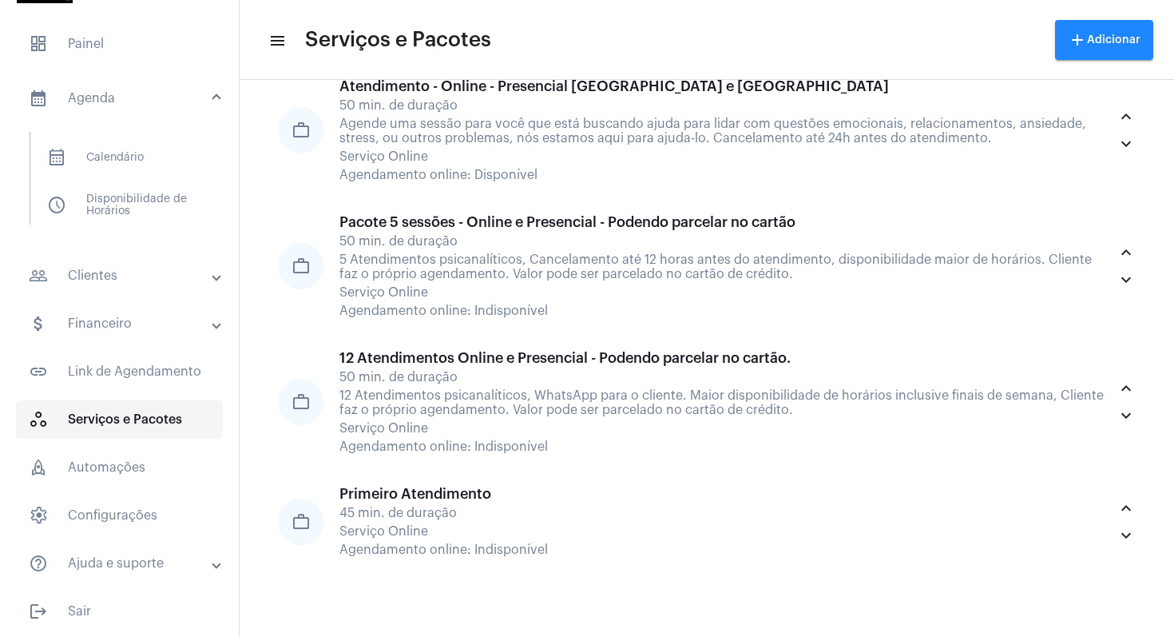
scroll to position [68, 0]
click at [82, 272] on mat-panel-title "people_outline Clientes" at bounding box center [121, 272] width 185 height 19
click at [1121, 52] on button "add Adicionar" at bounding box center [1104, 40] width 98 height 40
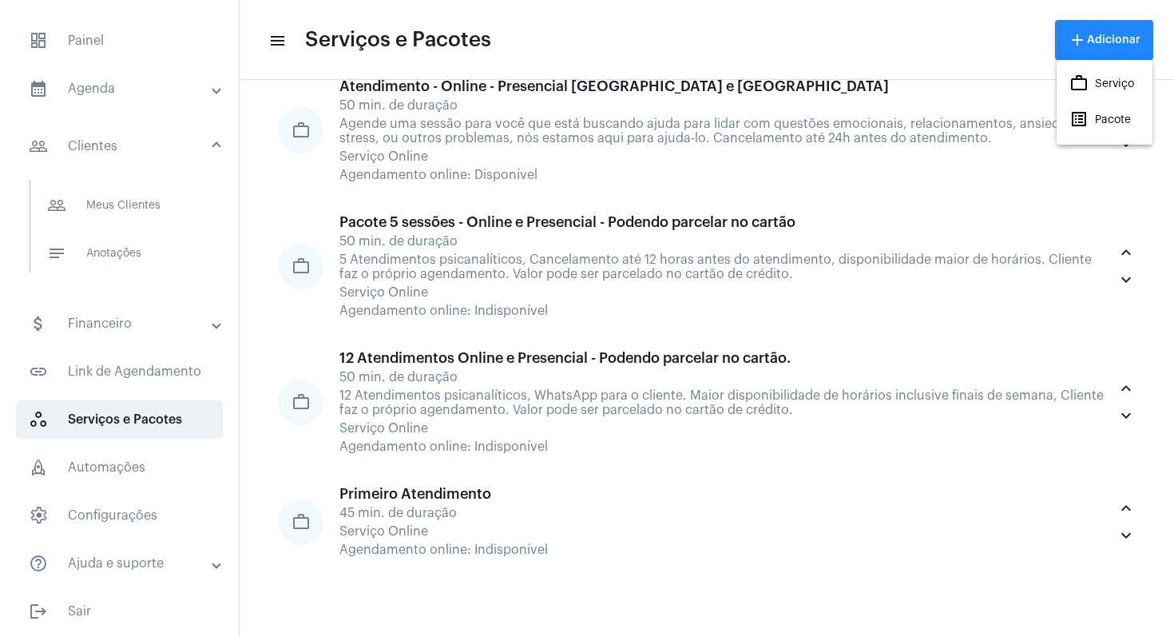
click at [89, 39] on div at bounding box center [587, 318] width 1174 height 637
click at [84, 510] on span "settings Configurações" at bounding box center [119, 515] width 207 height 38
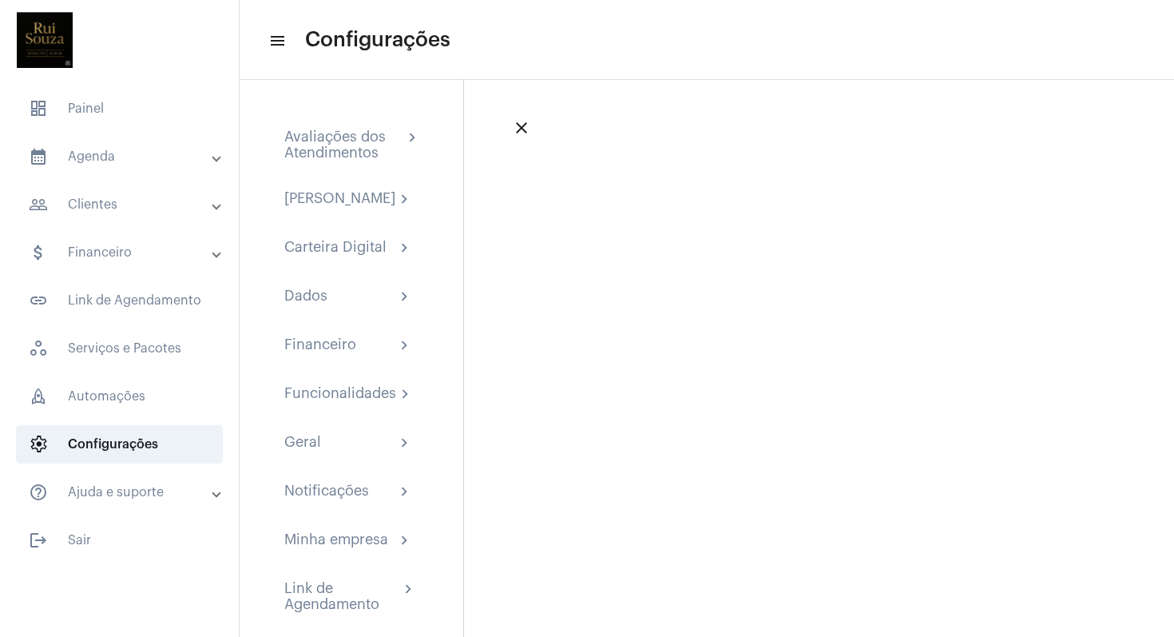
click at [62, 153] on mat-panel-title "calendar_month_outlined Agenda" at bounding box center [121, 156] width 185 height 19
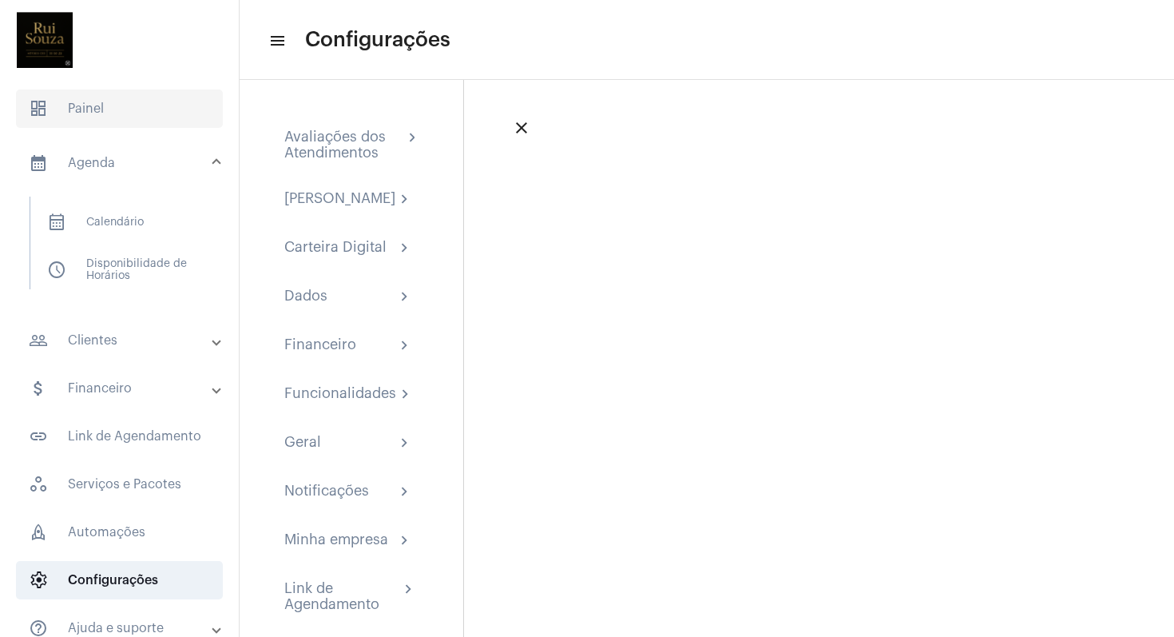
click at [93, 112] on span "dashboard Painel" at bounding box center [119, 108] width 207 height 38
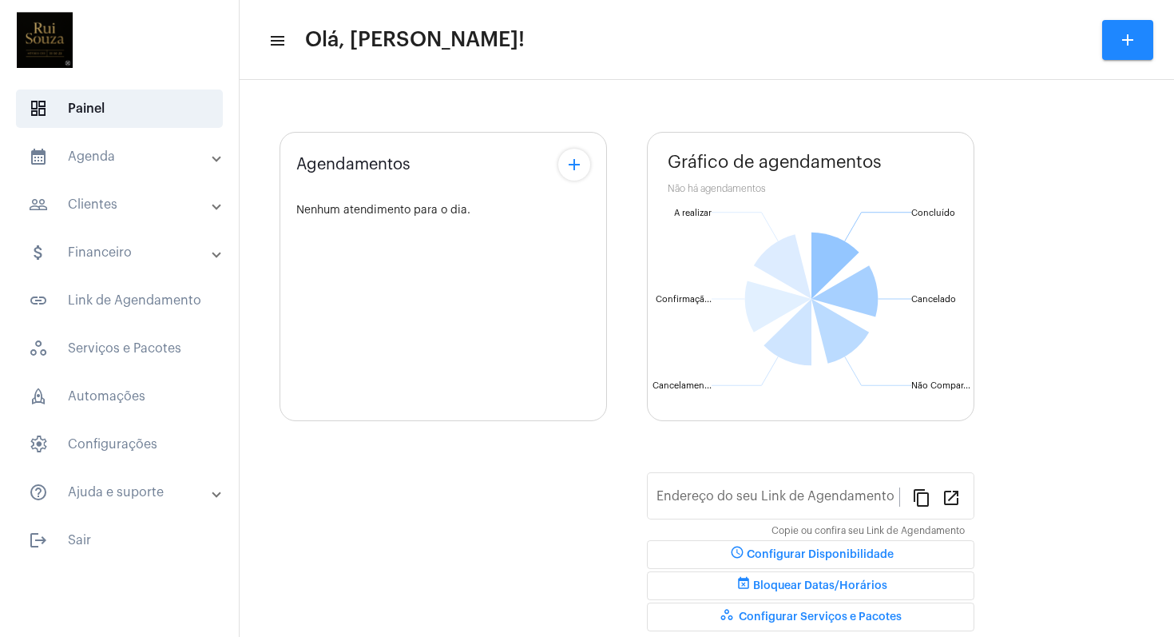
type input "https://neft.com.br/psicanalistaruisouza"
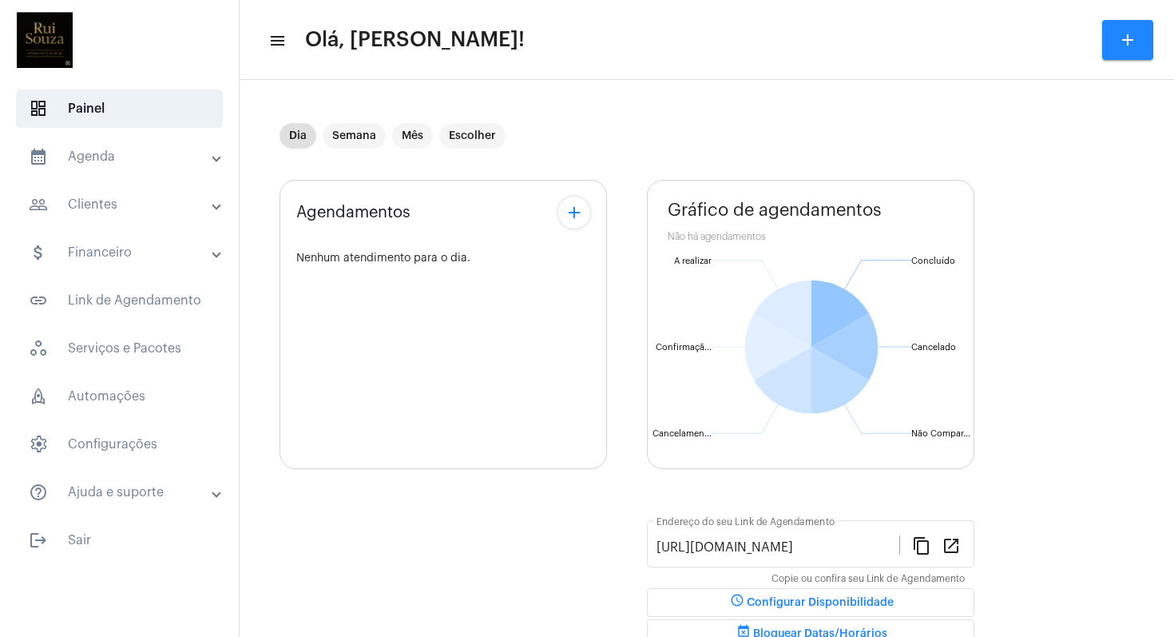
click at [574, 206] on mat-icon "add" at bounding box center [574, 212] width 19 height 19
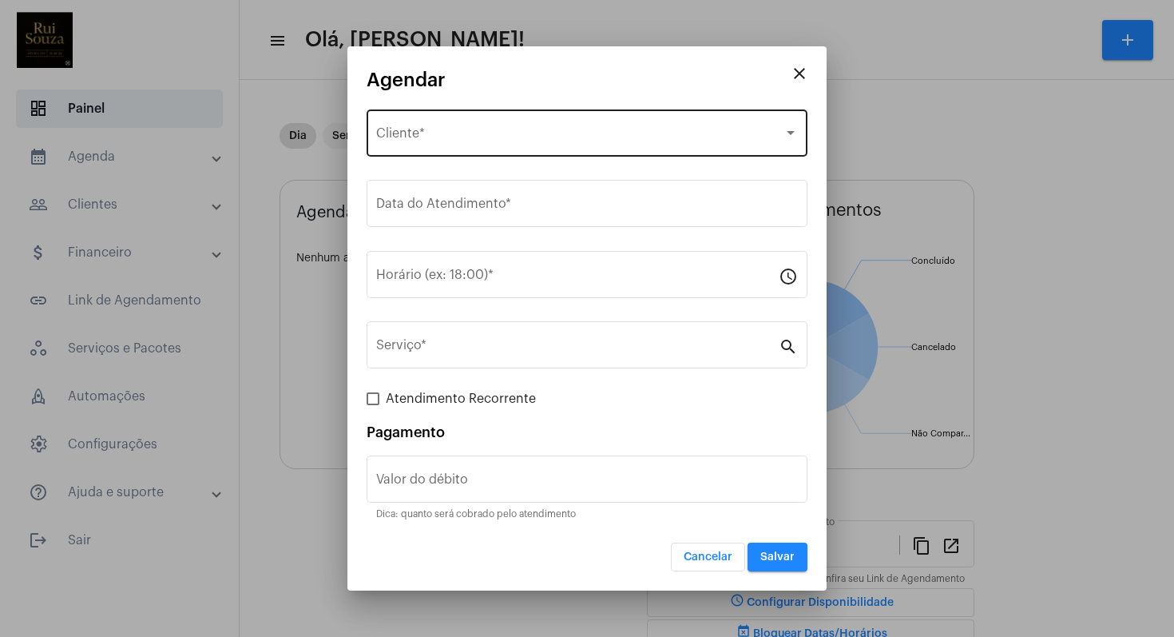
click at [790, 132] on div at bounding box center [791, 133] width 8 height 4
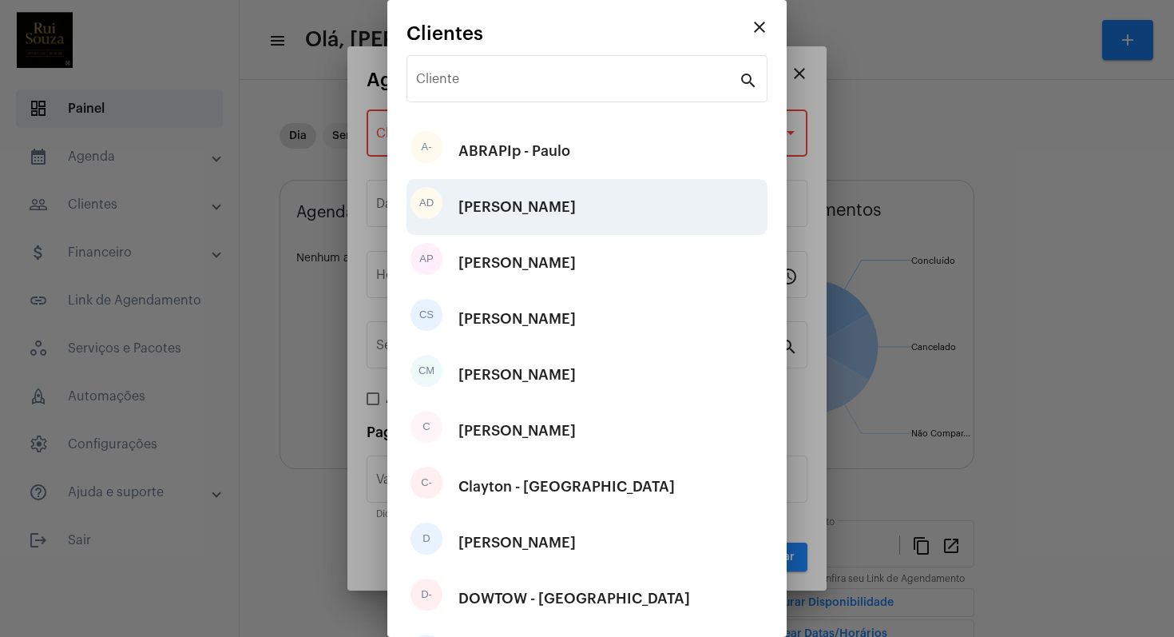
click at [576, 205] on div "Angelo de Vasconcelos" at bounding box center [516, 207] width 117 height 48
type input "R$"
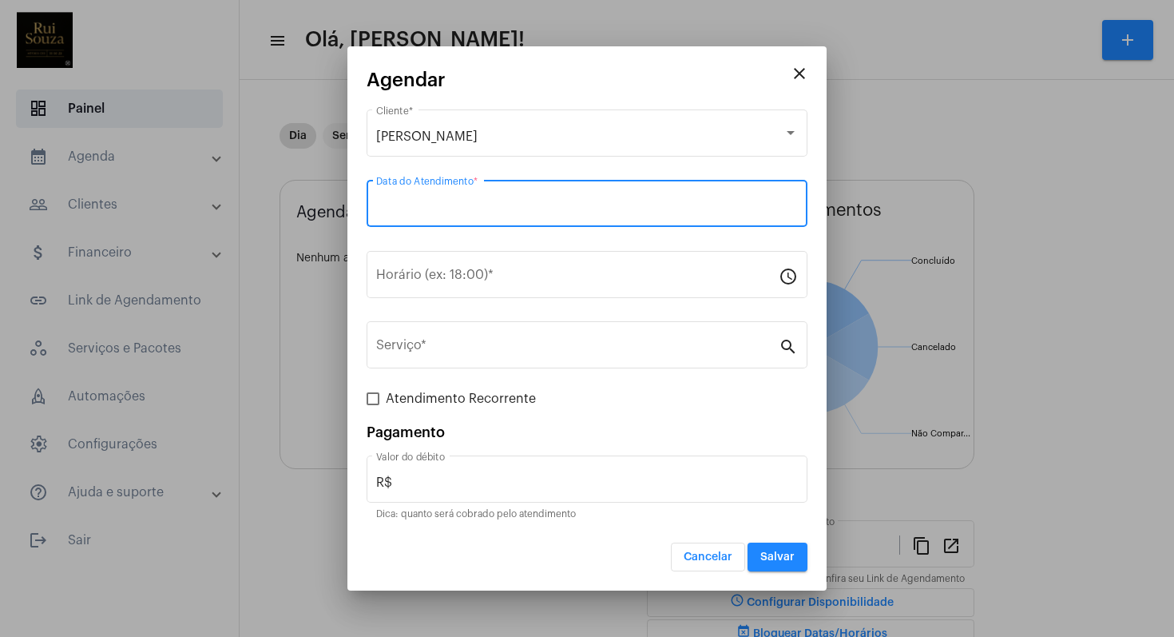
click at [505, 212] on input "Data do Atendimento *" at bounding box center [587, 207] width 422 height 14
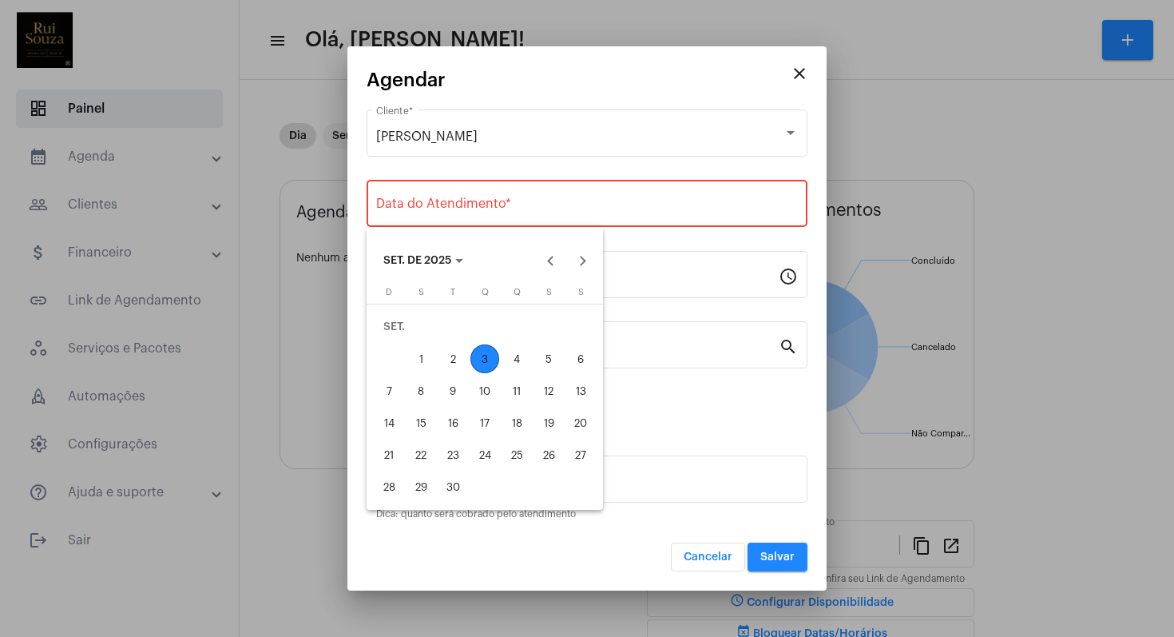
click at [484, 457] on div "24" at bounding box center [484, 454] width 29 height 29
type input "24/09/2025"
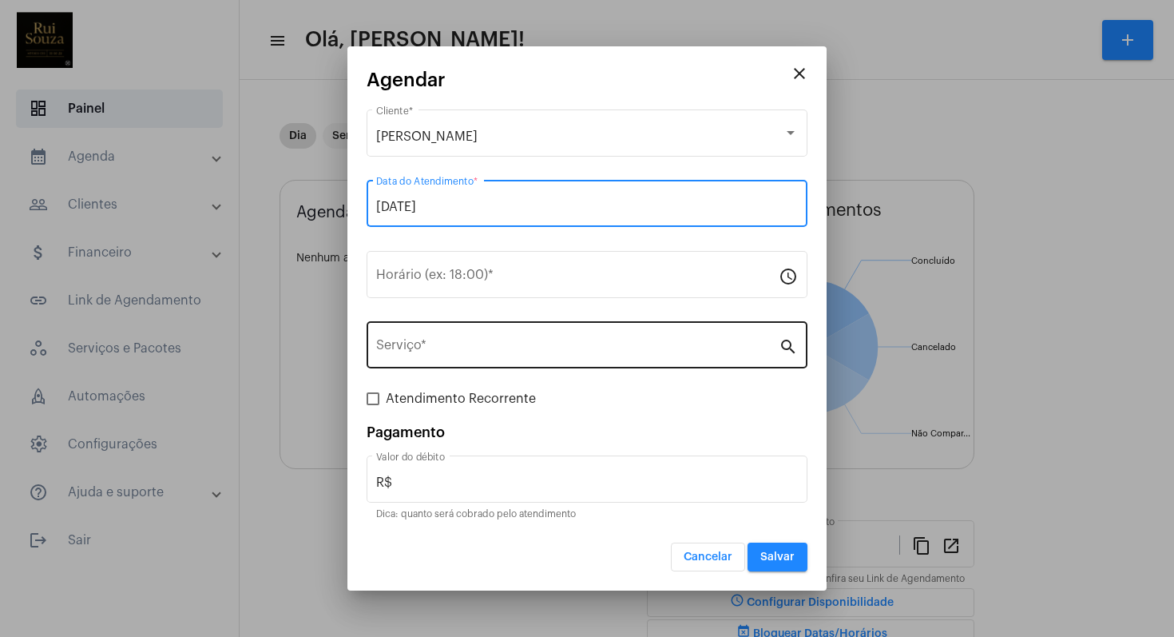
click at [475, 349] on input "Serviço *" at bounding box center [577, 348] width 403 height 14
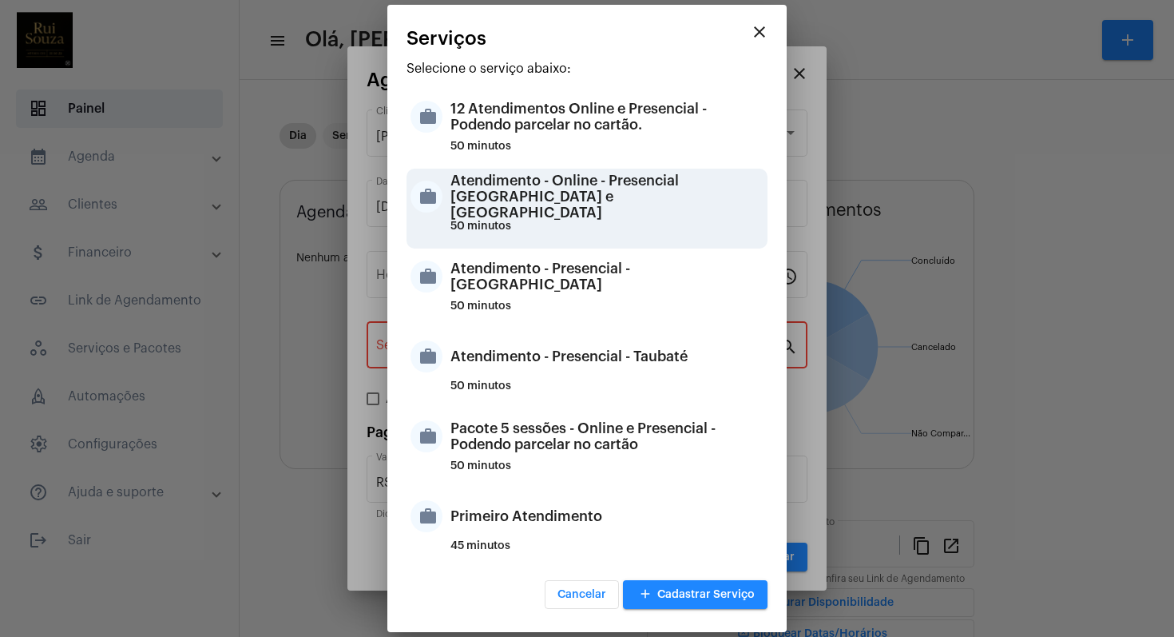
click at [622, 202] on div "Atendimento - Online - Presencial Curitiba e Taubaté" at bounding box center [606, 197] width 313 height 48
type input "Atendimento - Online - Presencial Curitiba e Taubaté"
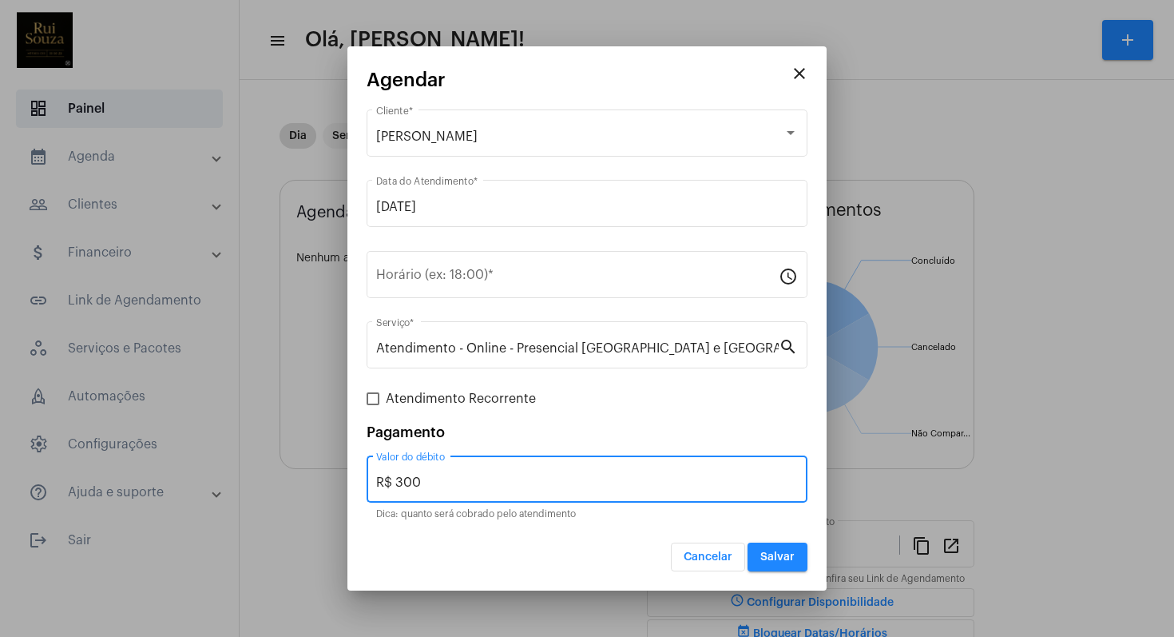
drag, startPoint x: 451, startPoint y: 487, endPoint x: 356, endPoint y: 484, distance: 95.1
click at [356, 484] on mat-dialog-container "close Agendar Angelo de Vasconcelos Cliente * 24/09/2025 Data do Atendimento * …" at bounding box center [586, 318] width 479 height 545
type input "R$"
click at [376, 401] on span at bounding box center [373, 398] width 13 height 13
click at [373, 405] on input "Atendimento Recorrente" at bounding box center [372, 405] width 1 height 1
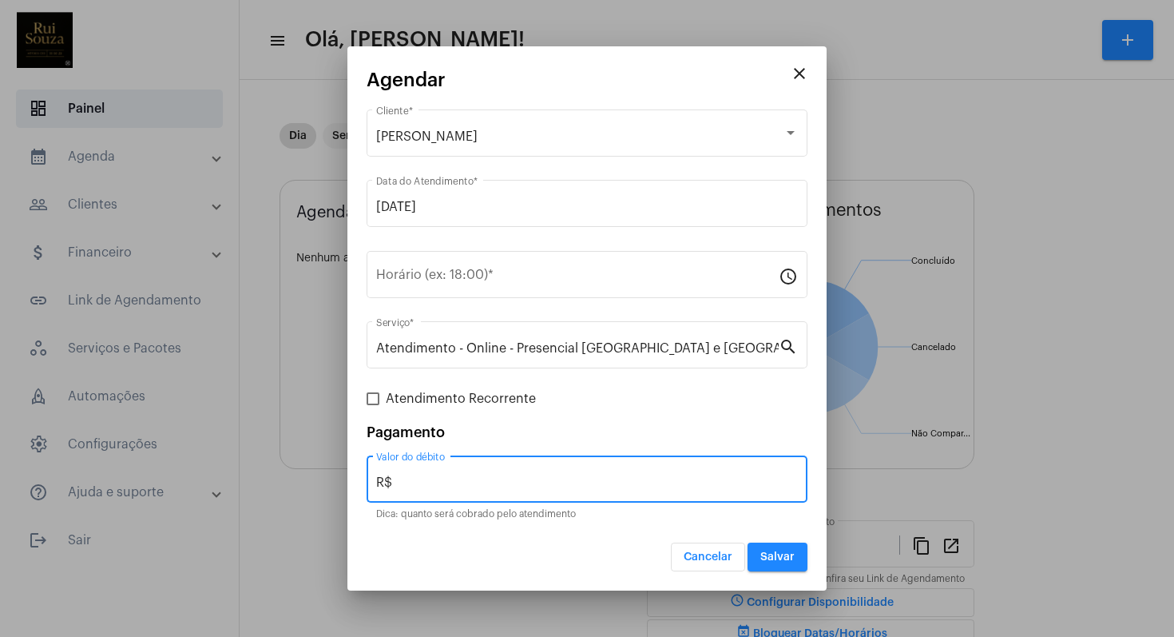
checkbox input "true"
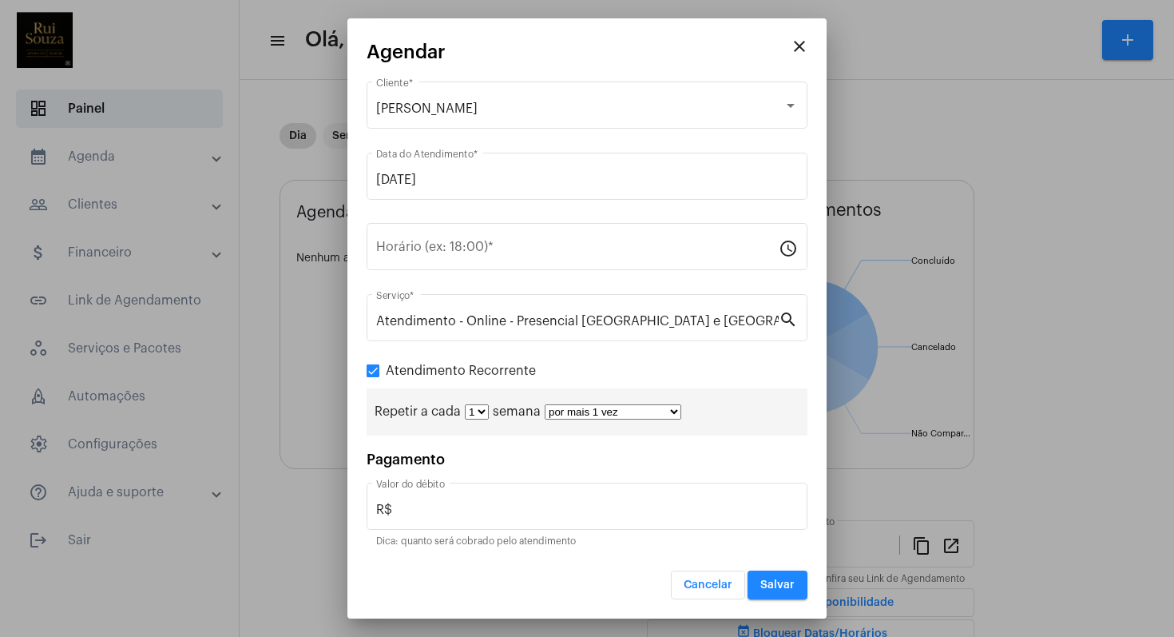
click at [486, 414] on select "1 2 3 4 5 6 7 8" at bounding box center [477, 411] width 24 height 15
click at [465, 405] on select "1 2 3 4 5 6 7 8" at bounding box center [477, 411] width 24 height 15
click at [482, 415] on select "1 2 3 4 5 6 7 8" at bounding box center [477, 411] width 24 height 15
click at [669, 410] on select "por mais 1 vez por mais 2 vezes por mais 3 vezes por mais 4 vezes por mais 5 ve…" at bounding box center [613, 411] width 137 height 15
select select "9: 10"
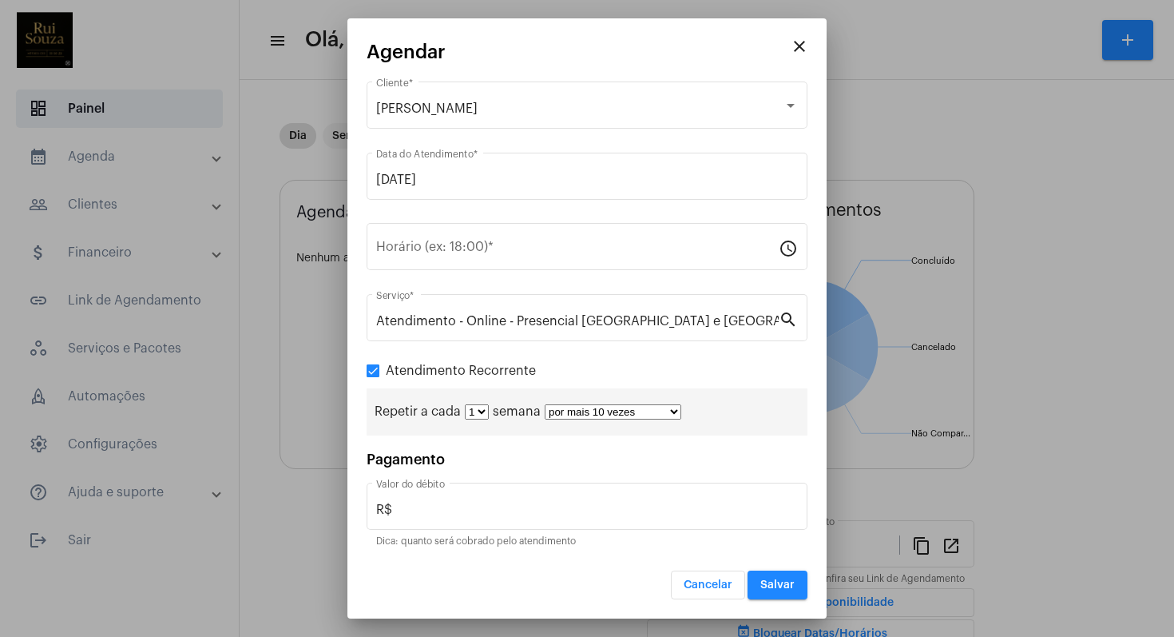
click at [545, 405] on select "por mais 1 vez por mais 2 vezes por mais 3 vezes por mais 4 vezes por mais 5 ve…" at bounding box center [613, 411] width 137 height 15
click at [482, 412] on select "1 2 3 4 5 6 7 8" at bounding box center [477, 411] width 24 height 15
click at [669, 409] on select "por mais 1 vez por mais 2 vezes por mais 3 vezes por mais 4 vezes por mais 5 ve…" at bounding box center [613, 411] width 137 height 15
click at [545, 405] on select "por mais 1 vez por mais 2 vezes por mais 3 vezes por mais 4 vezes por mais 5 ve…" at bounding box center [613, 411] width 137 height 15
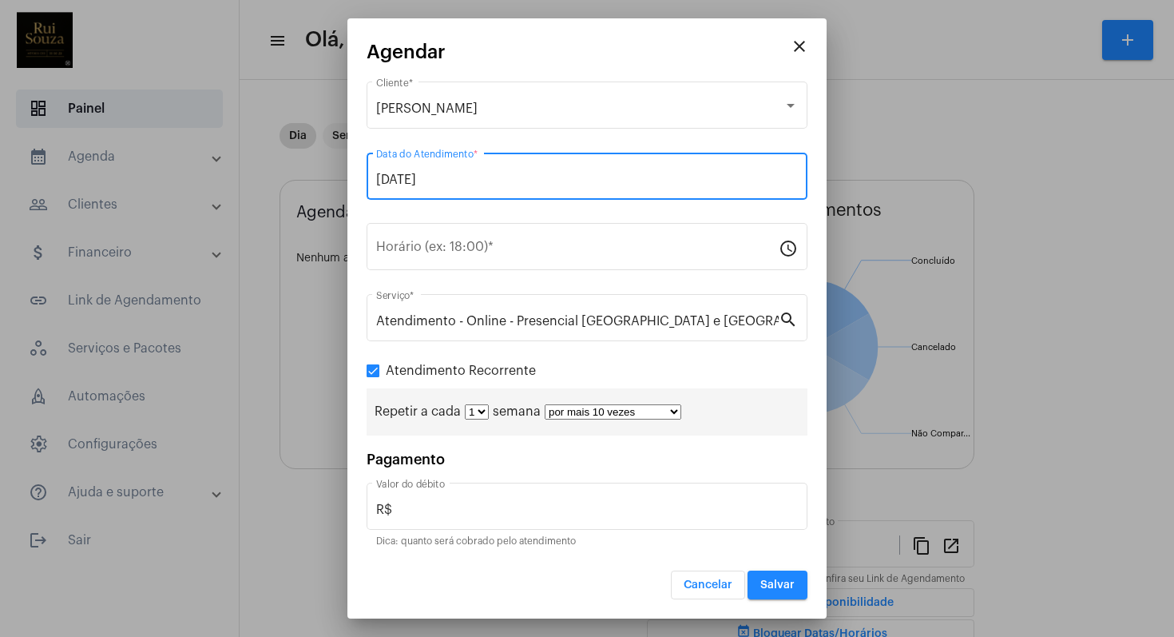
click at [514, 179] on input "24/09/2025" at bounding box center [587, 180] width 422 height 14
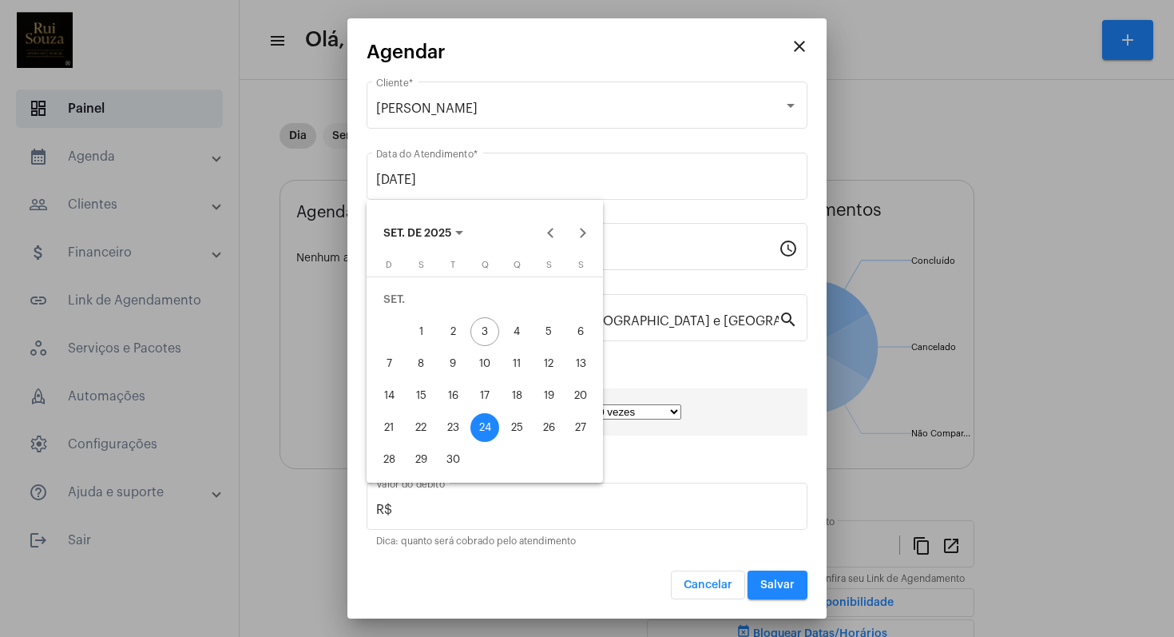
click at [780, 167] on div at bounding box center [587, 318] width 1174 height 637
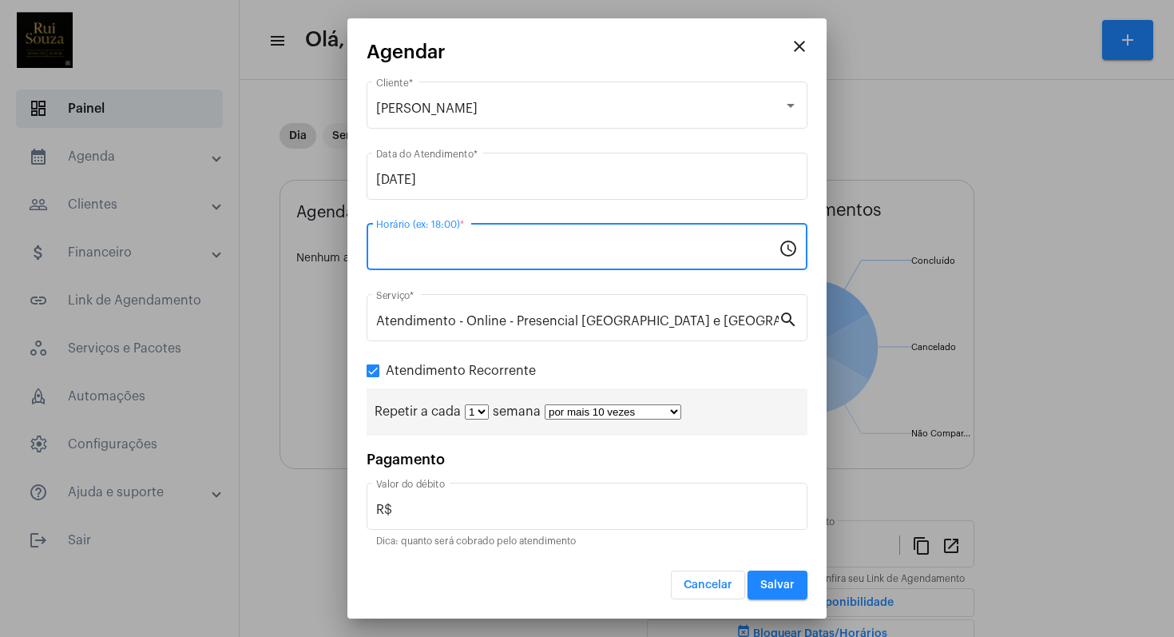
drag, startPoint x: 514, startPoint y: 246, endPoint x: 359, endPoint y: 251, distance: 155.0
click at [359, 251] on mat-dialog-container "close Agendar Angelo de Vasconcelos Cliente * 24/09/2025 Data do Atendimento * …" at bounding box center [586, 318] width 479 height 600
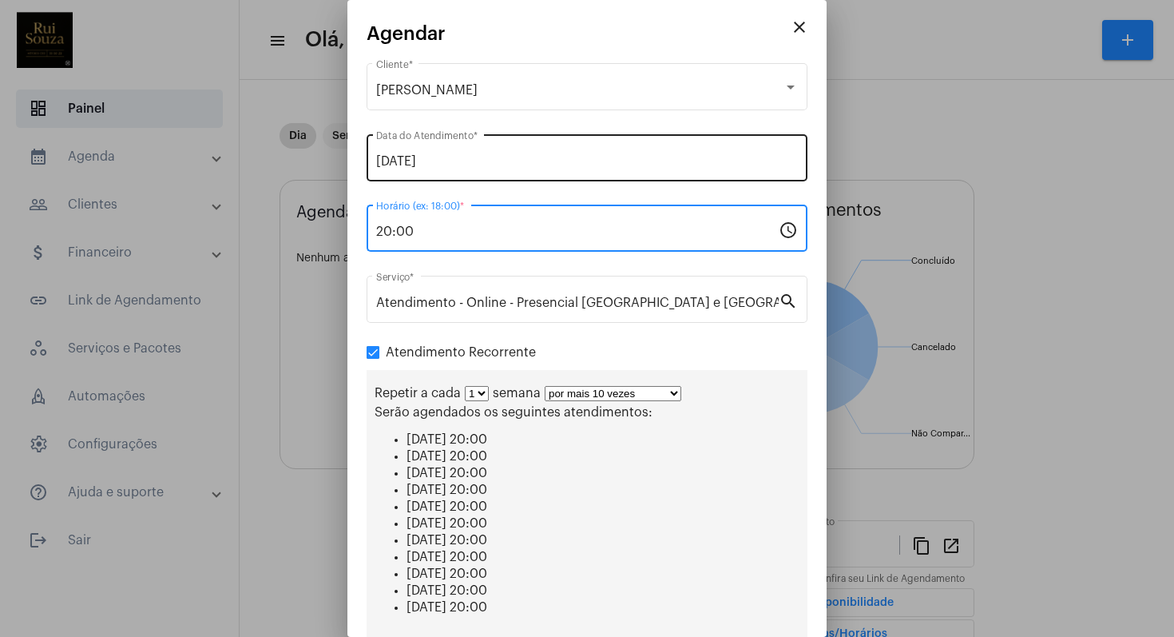
type input "20:00"
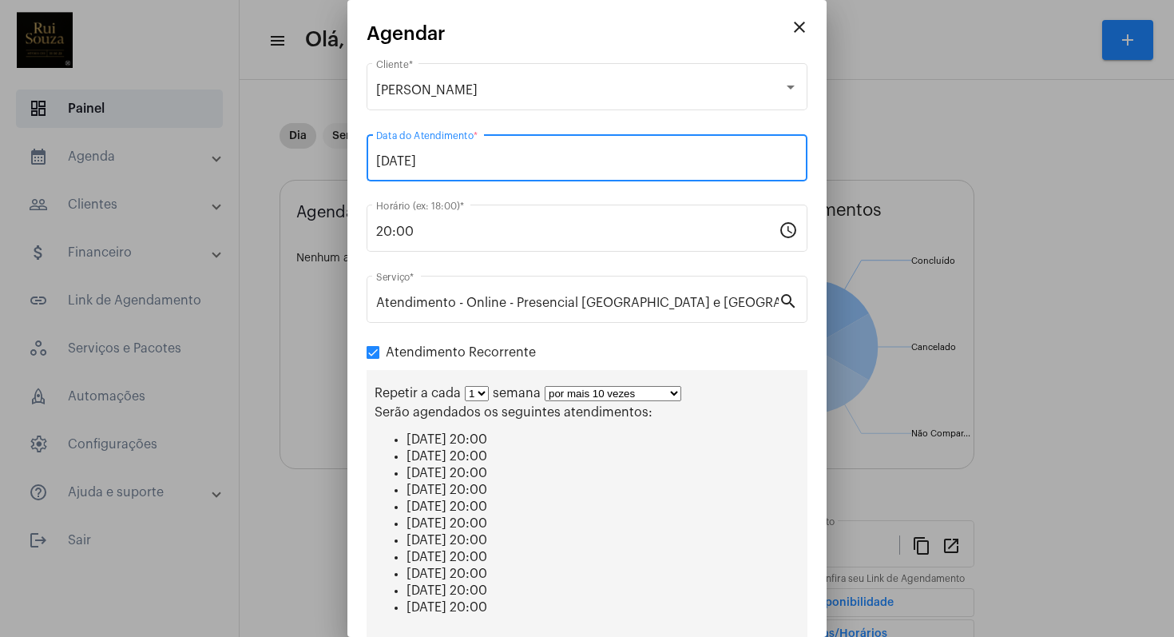
click at [464, 165] on input "24/09/2025" at bounding box center [587, 161] width 422 height 14
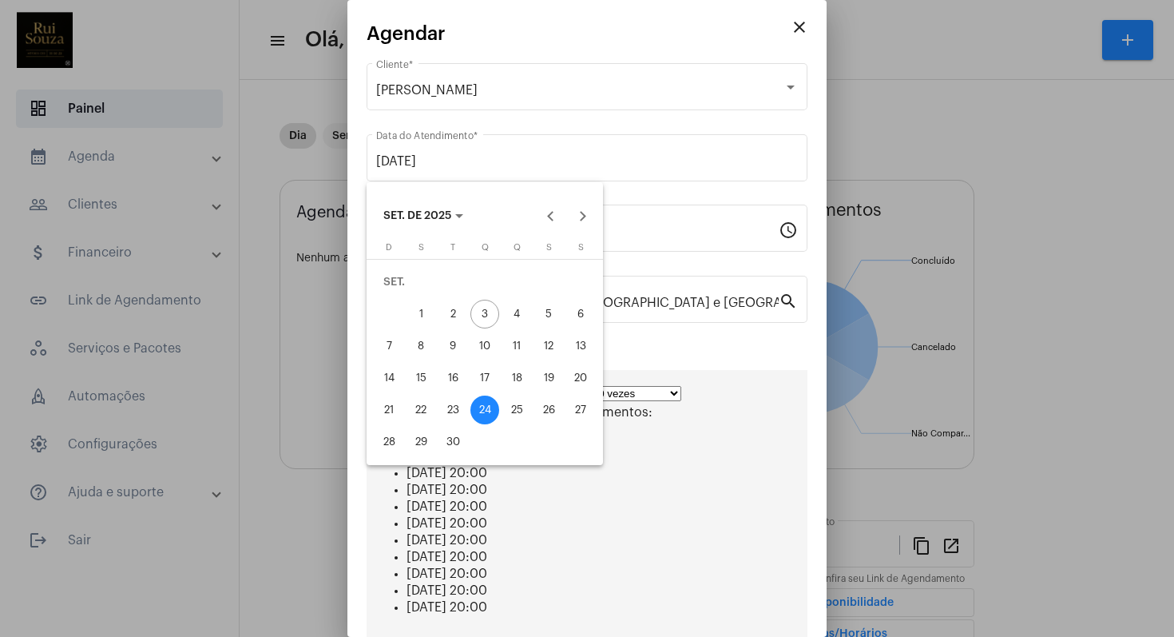
click at [673, 447] on div at bounding box center [587, 318] width 1174 height 637
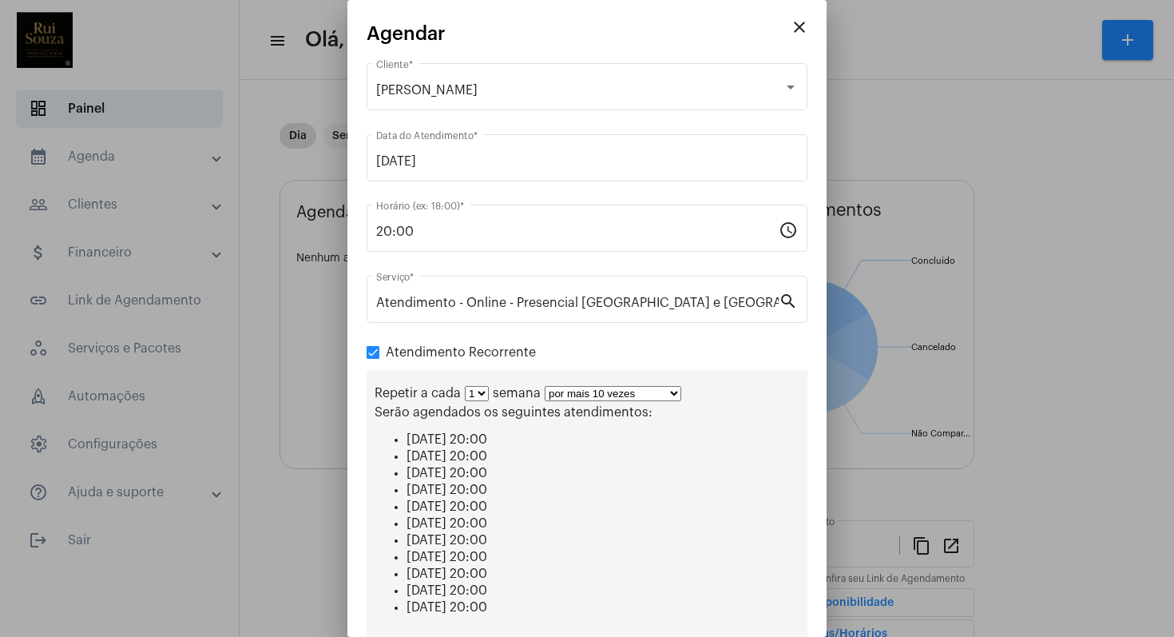
drag, startPoint x: 586, startPoint y: 484, endPoint x: 484, endPoint y: 476, distance: 102.6
click at [484, 476] on ul "quarta-feira, 24 de set., 20:00 quarta-feira, 1 de out., 20:00 quarta-feira, 8 …" at bounding box center [587, 523] width 425 height 182
click at [482, 397] on select "1 2 3 4 5 6 7 8" at bounding box center [477, 393] width 24 height 15
click at [465, 387] on select "1 2 3 4 5 6 7 8" at bounding box center [477, 393] width 24 height 15
click at [487, 458] on span "quarta-feira, 1 de out., 20:00" at bounding box center [447, 456] width 81 height 13
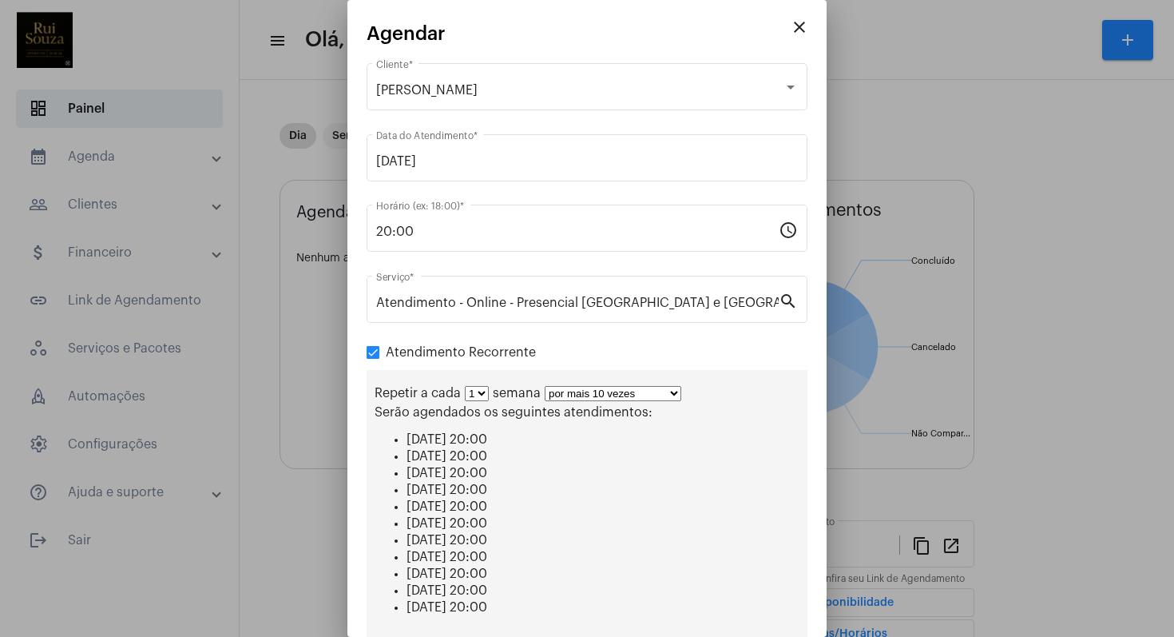
drag, startPoint x: 576, startPoint y: 454, endPoint x: 392, endPoint y: 454, distance: 183.7
click at [392, 454] on ul "quarta-feira, 24 de set., 20:00 quarta-feira, 1 de out., 20:00 quarta-feira, 8 …" at bounding box center [587, 523] width 425 height 182
click at [497, 392] on span "semana" at bounding box center [517, 393] width 48 height 13
click at [792, 32] on mat-icon "close" at bounding box center [799, 27] width 19 height 19
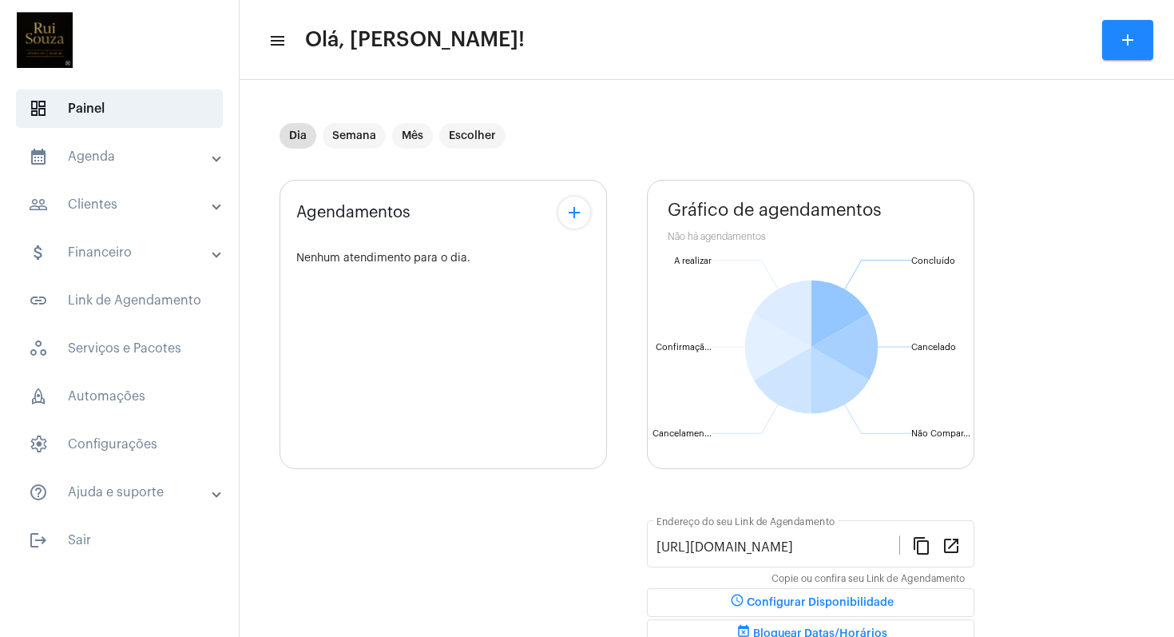
click at [115, 489] on mat-panel-title "help_outline Ajuda e suporte" at bounding box center [121, 491] width 185 height 19
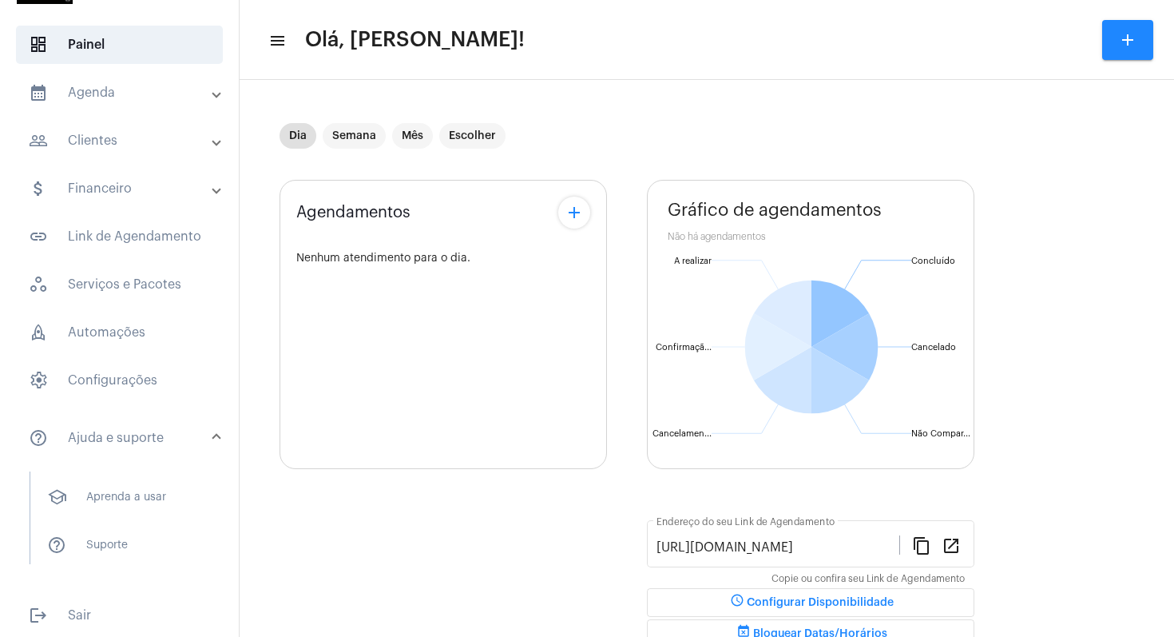
scroll to position [71, 0]
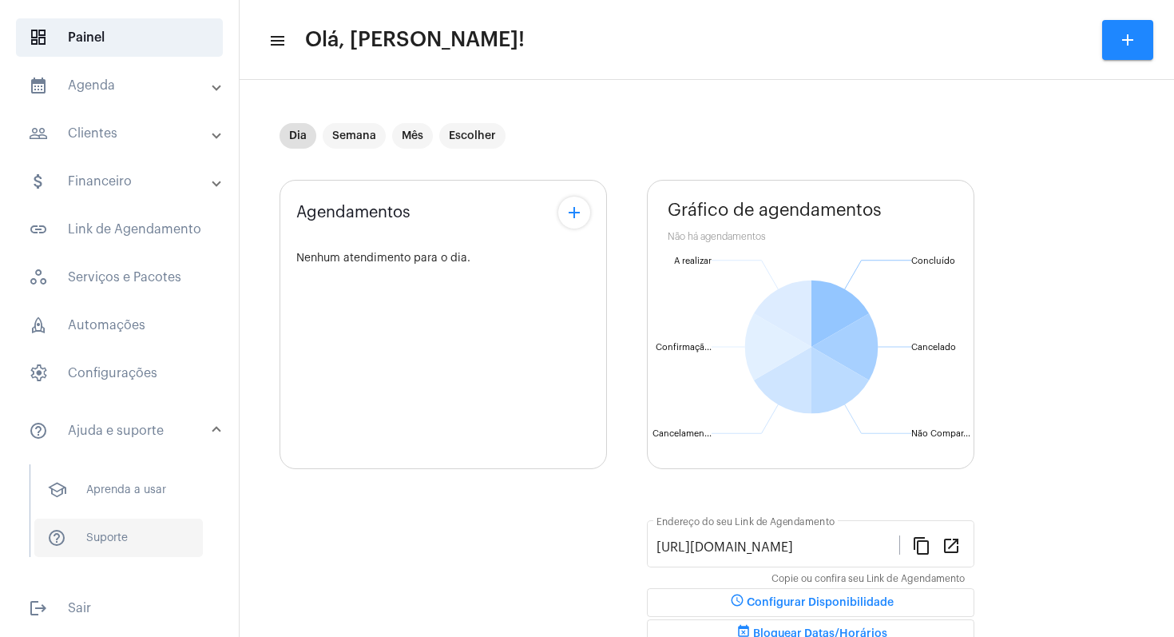
click at [126, 545] on span "help_outline Suporte" at bounding box center [118, 537] width 169 height 38
click at [134, 431] on mat-panel-title "help_outline Ajuda e suporte" at bounding box center [121, 430] width 185 height 19
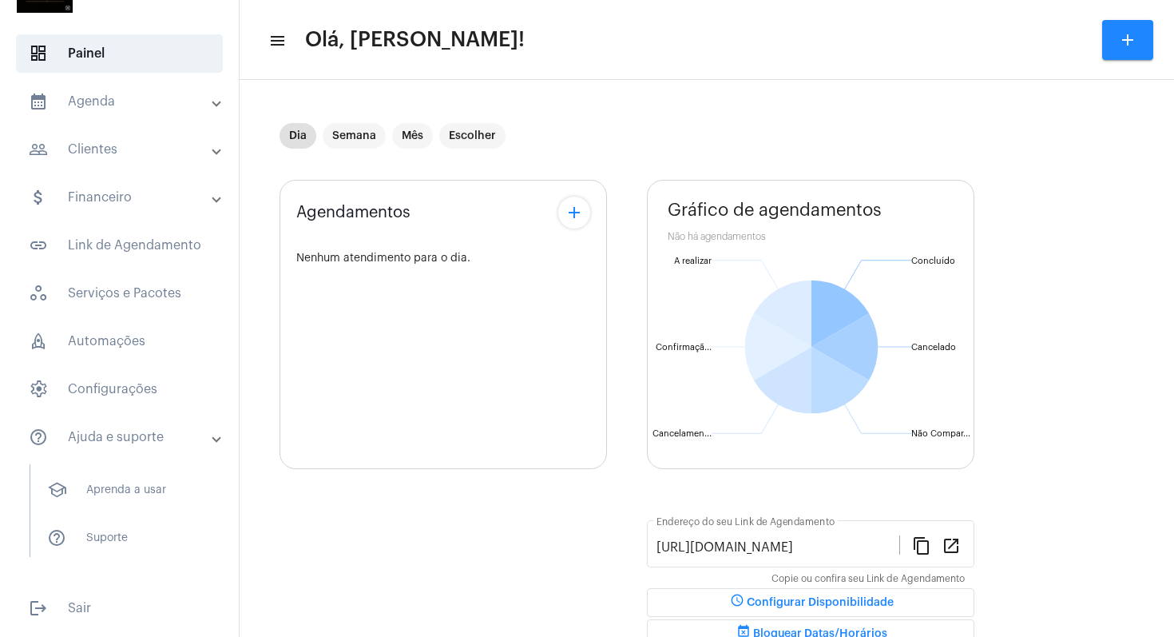
scroll to position [0, 0]
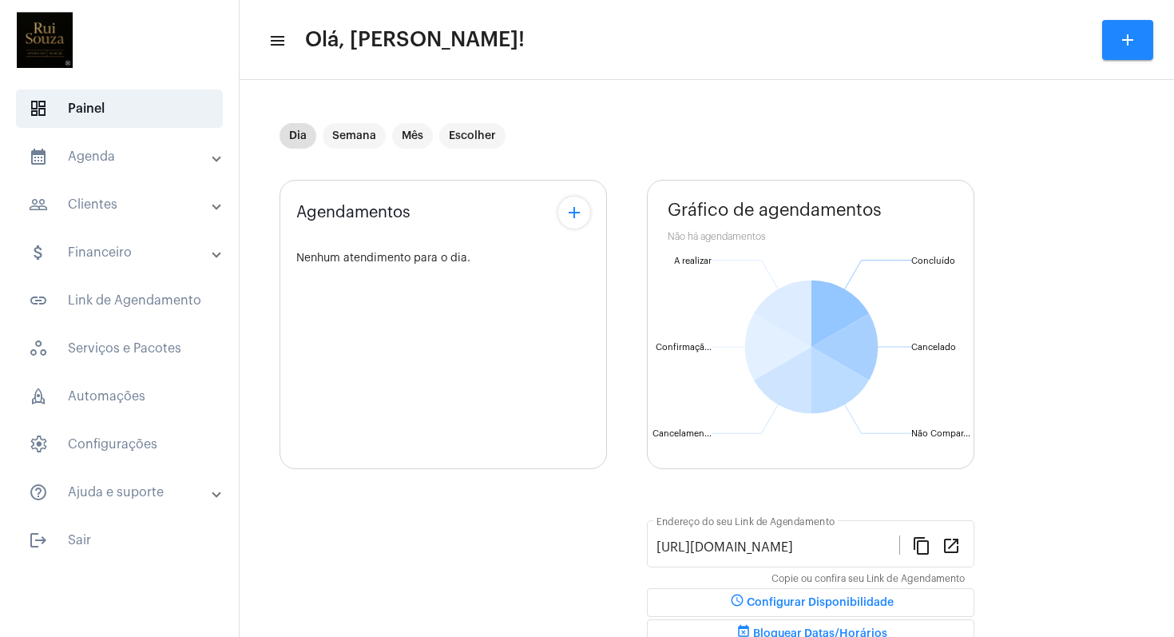
click at [129, 496] on mat-panel-title "help_outline Ajuda e suporte" at bounding box center [121, 491] width 185 height 19
click at [213, 497] on span at bounding box center [216, 502] width 6 height 14
click at [137, 492] on mat-panel-title "help_outline Ajuda e suporte" at bounding box center [121, 491] width 185 height 19
click at [143, 116] on span "dashboard Painel" at bounding box center [119, 108] width 207 height 38
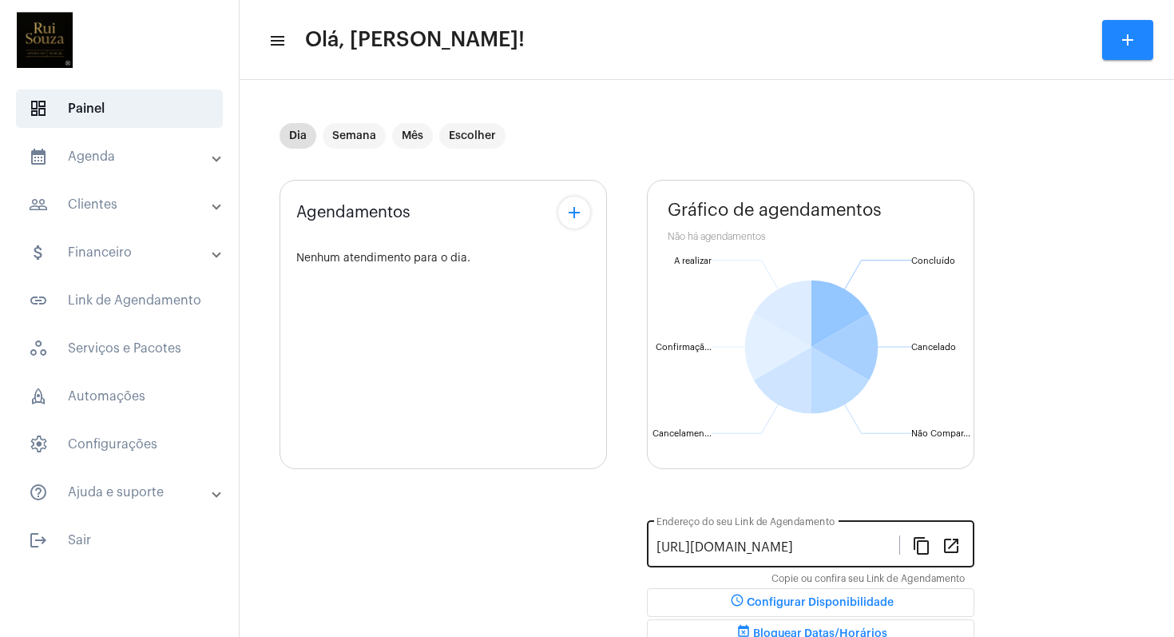
scroll to position [101, 0]
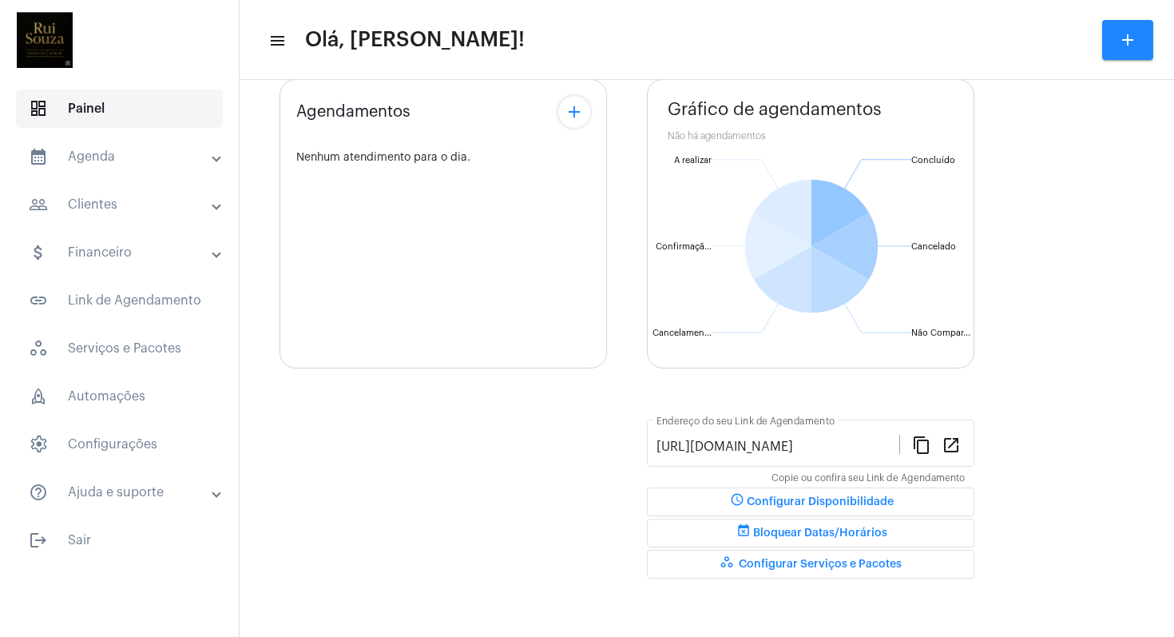
click at [109, 115] on span "dashboard Painel" at bounding box center [119, 108] width 207 height 38
click at [110, 486] on mat-panel-title "help_outline Ajuda e suporte" at bounding box center [121, 491] width 185 height 19
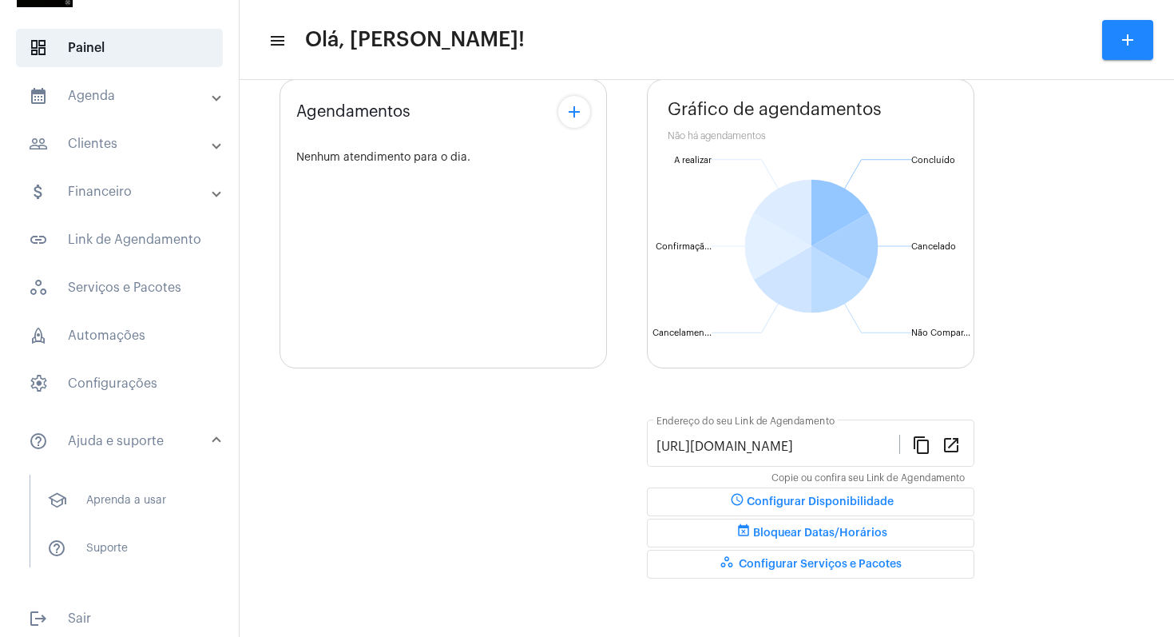
scroll to position [71, 0]
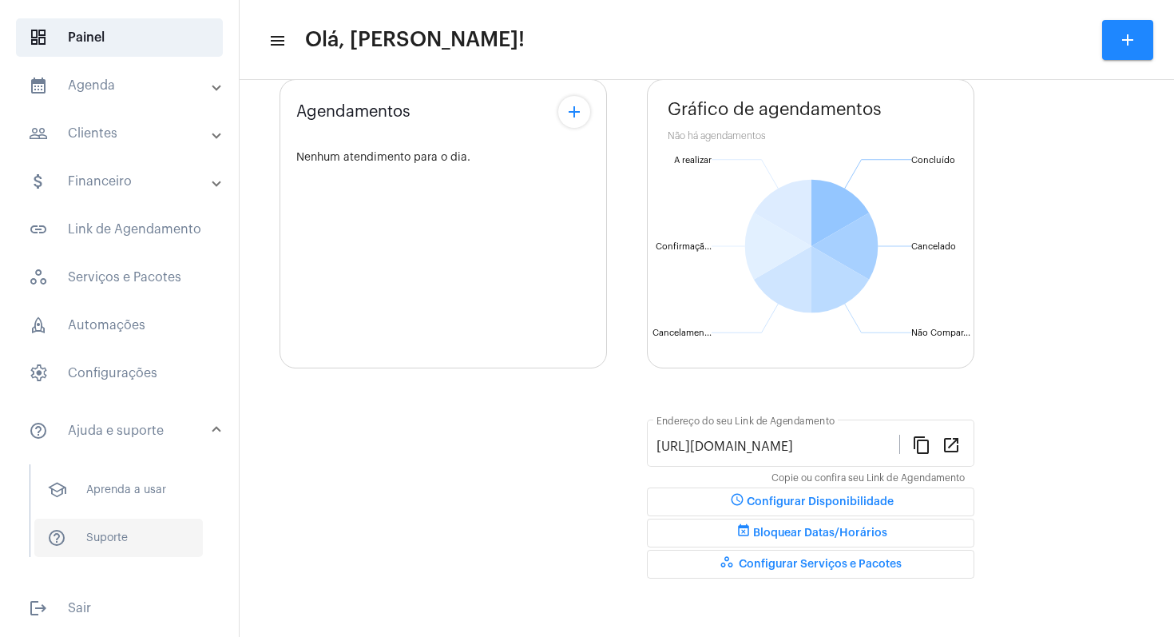
click at [121, 538] on span "help_outline Suporte" at bounding box center [118, 537] width 169 height 38
click at [83, 366] on span "settings Configurações" at bounding box center [119, 373] width 207 height 38
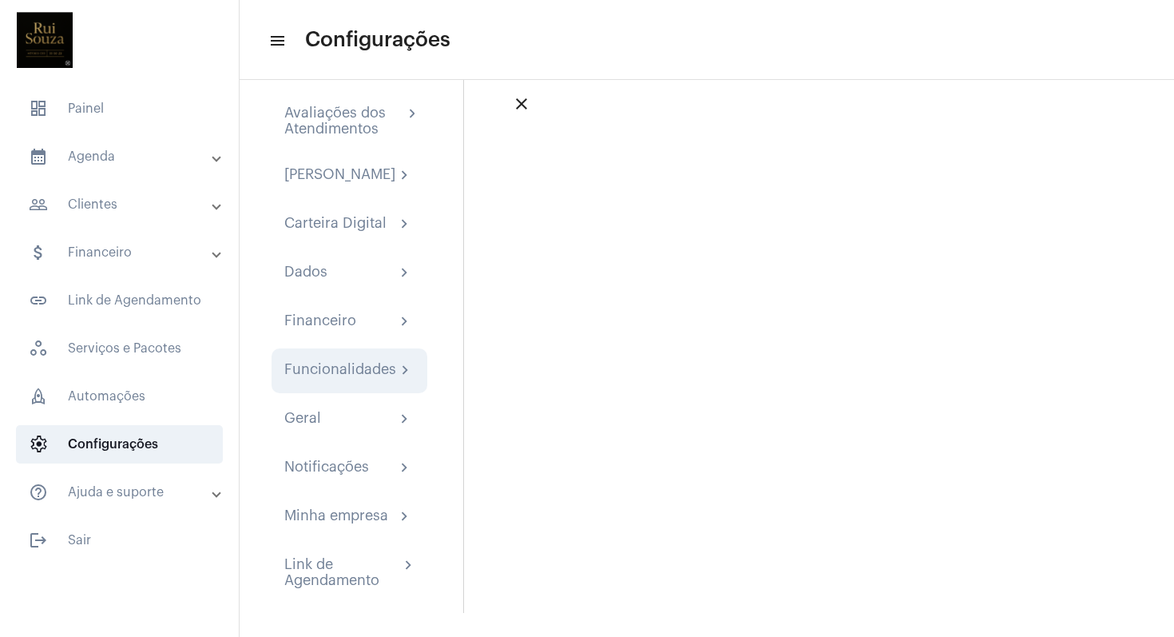
scroll to position [37, 0]
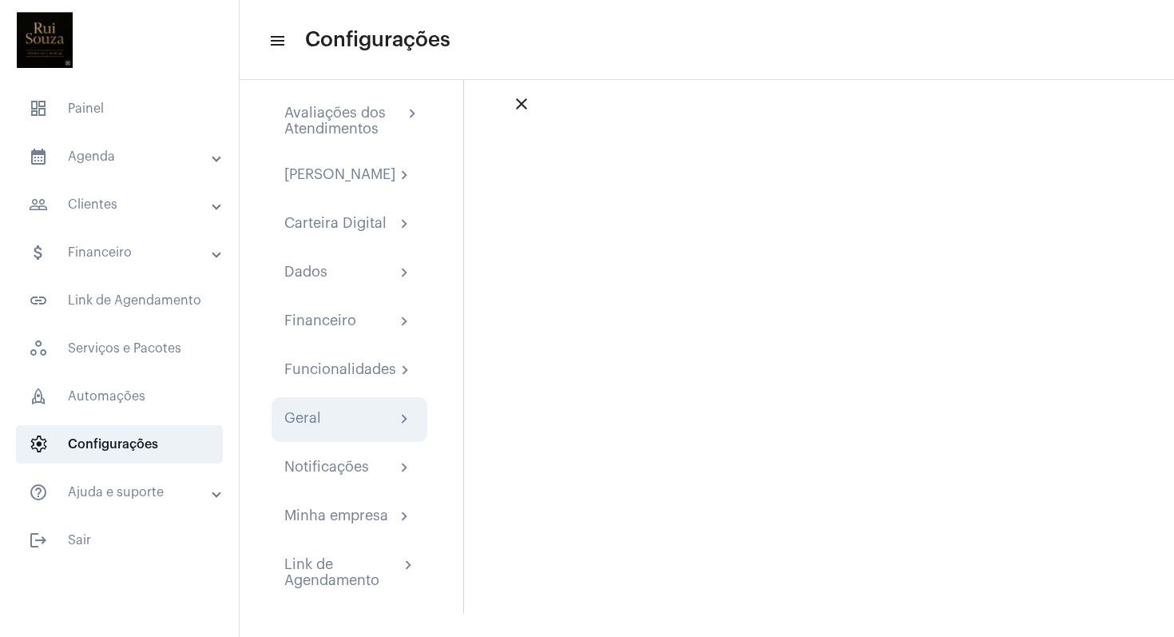
click at [335, 414] on div "Geral chevron_right" at bounding box center [349, 419] width 130 height 19
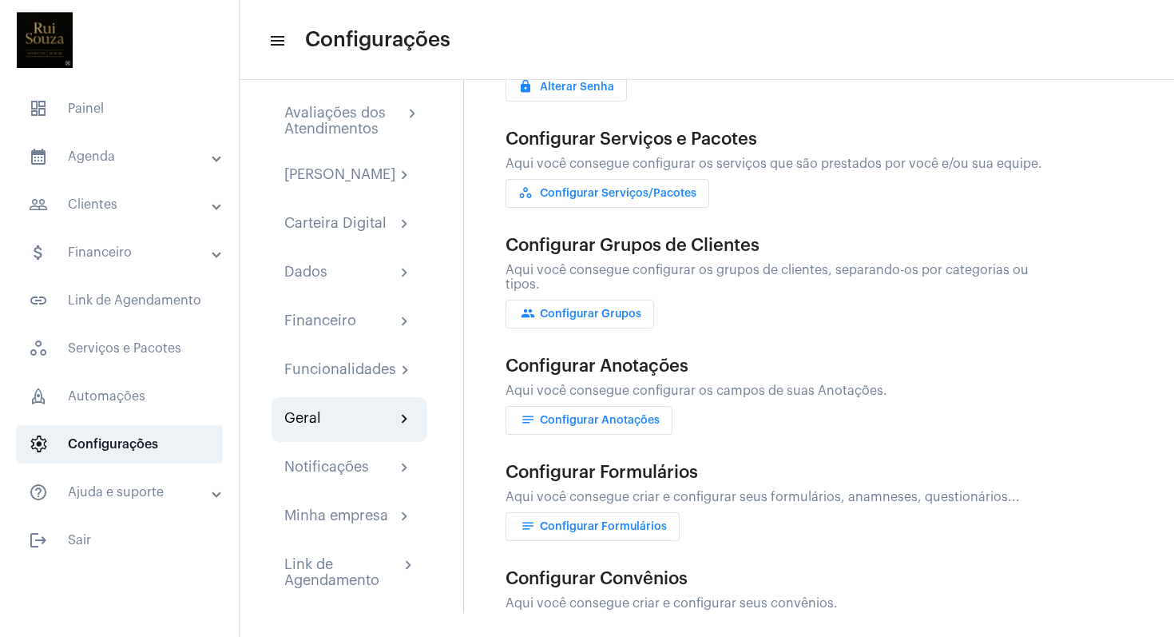
scroll to position [286, 0]
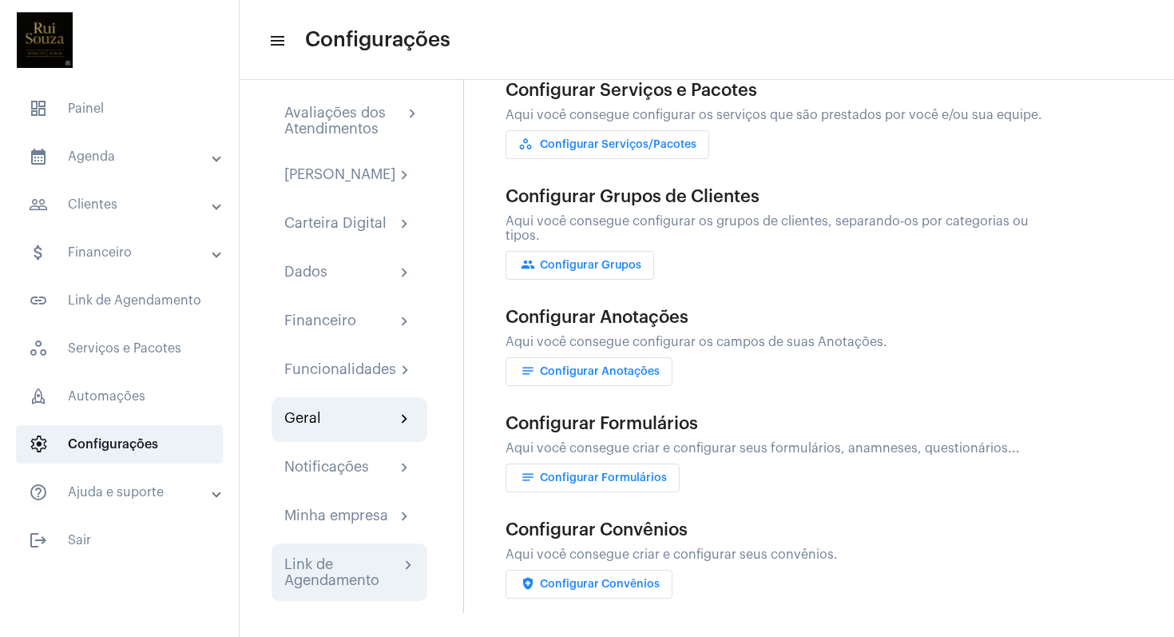
click at [373, 571] on div "Link de Agendamento" at bounding box center [341, 572] width 115 height 32
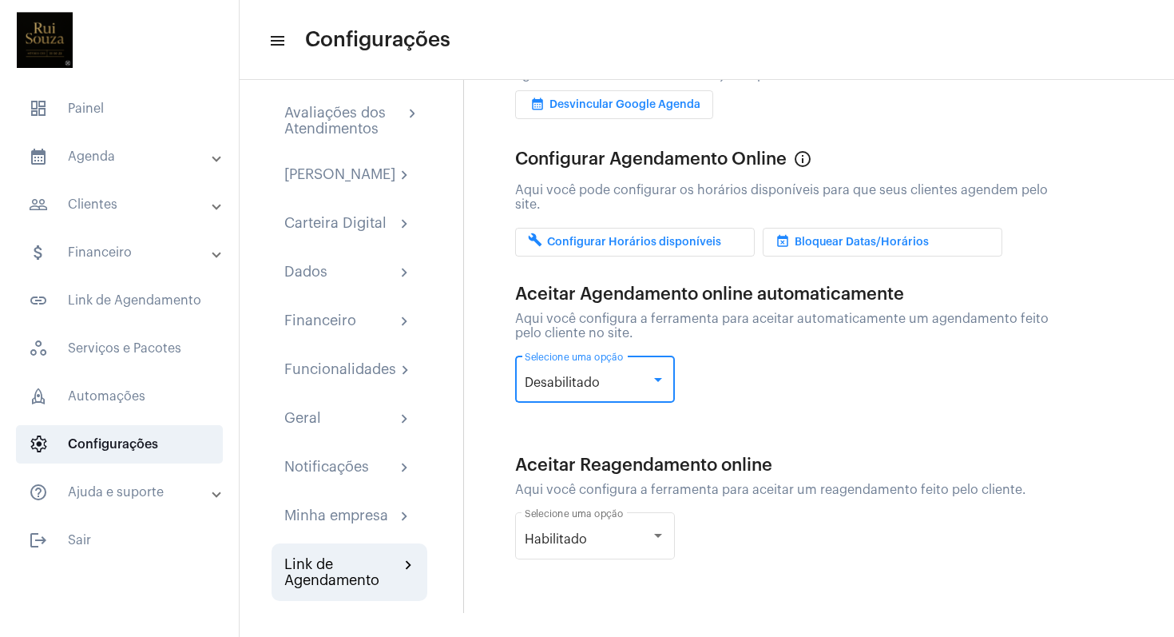
click at [661, 378] on div at bounding box center [658, 380] width 8 height 4
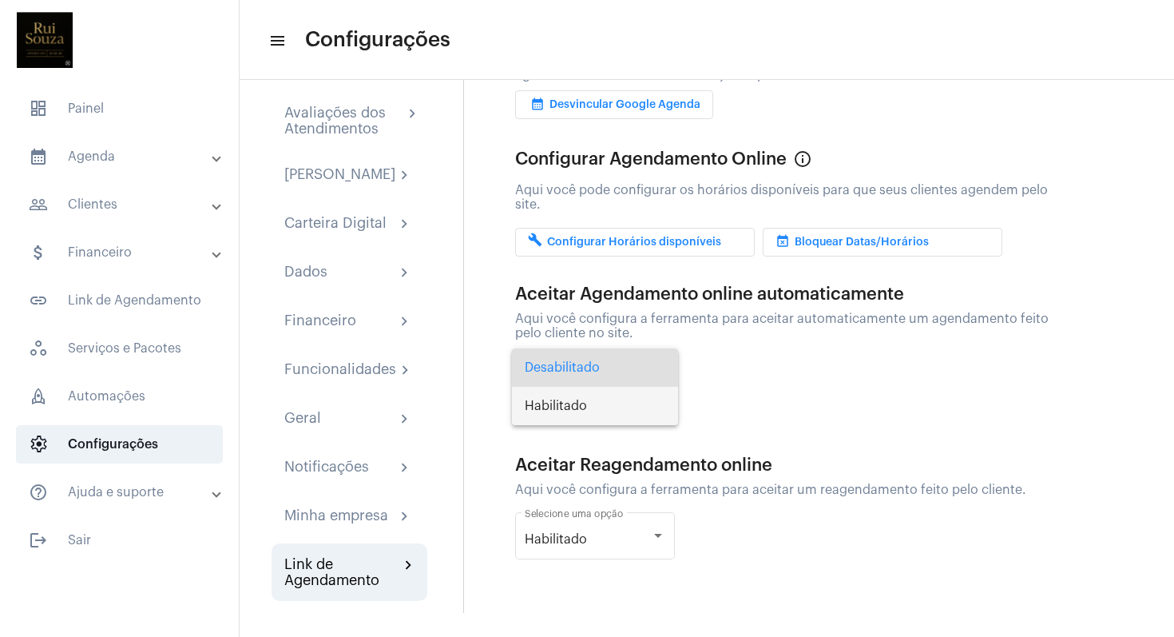
click at [619, 399] on span "Habilitado" at bounding box center [595, 406] width 141 height 38
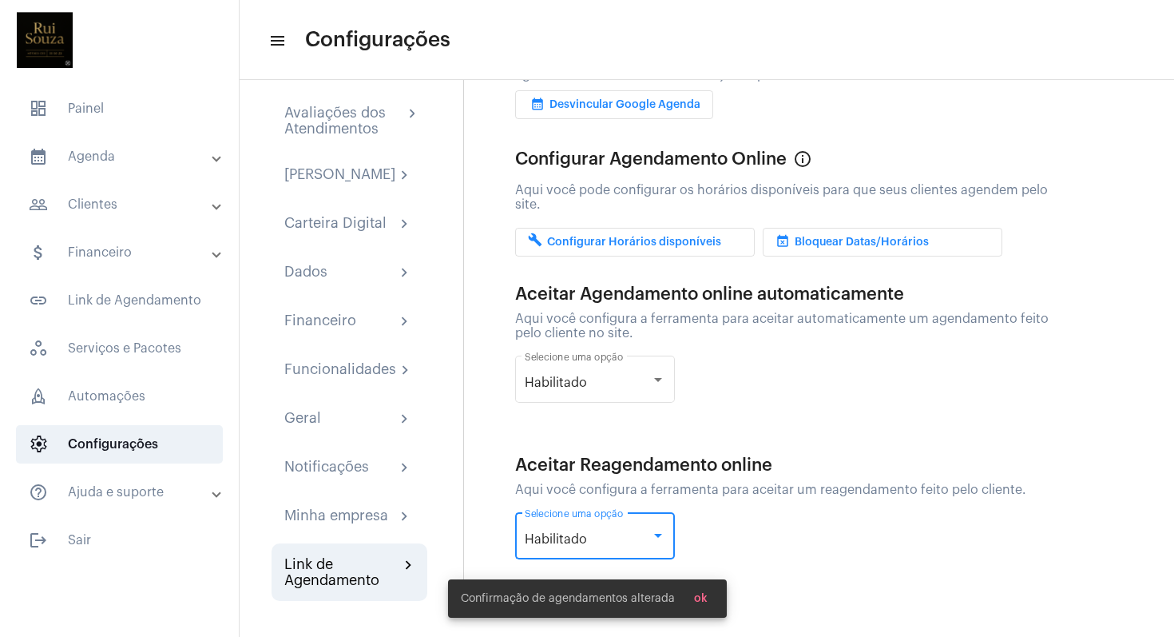
click at [658, 534] on div at bounding box center [658, 536] width 8 height 4
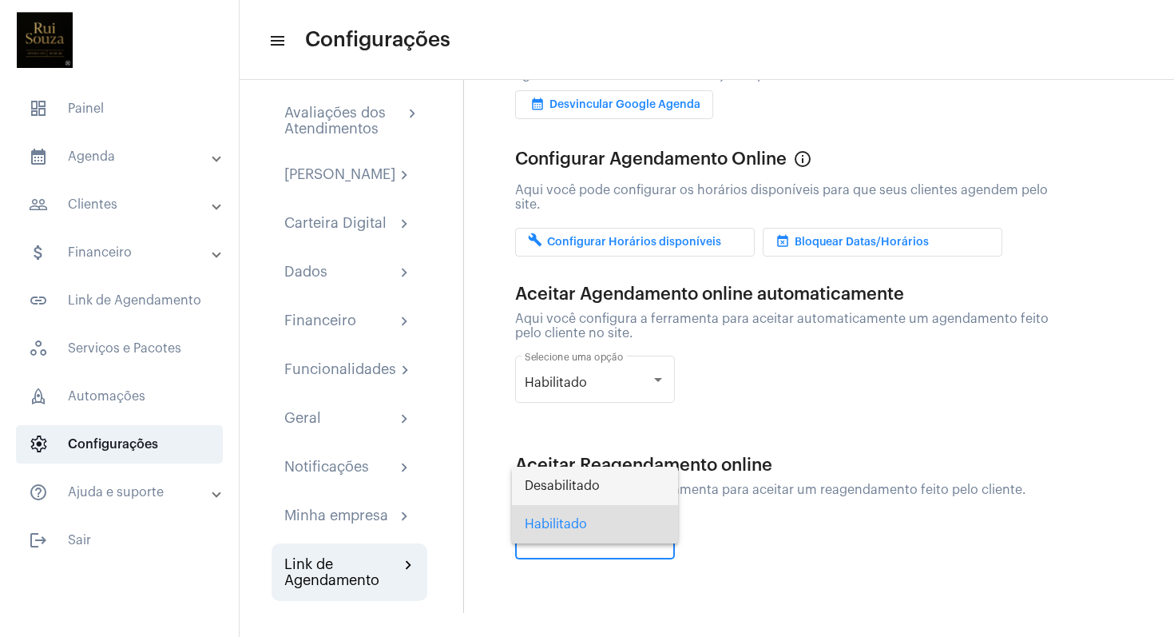
click at [644, 495] on span "Desabilitado" at bounding box center [595, 485] width 141 height 38
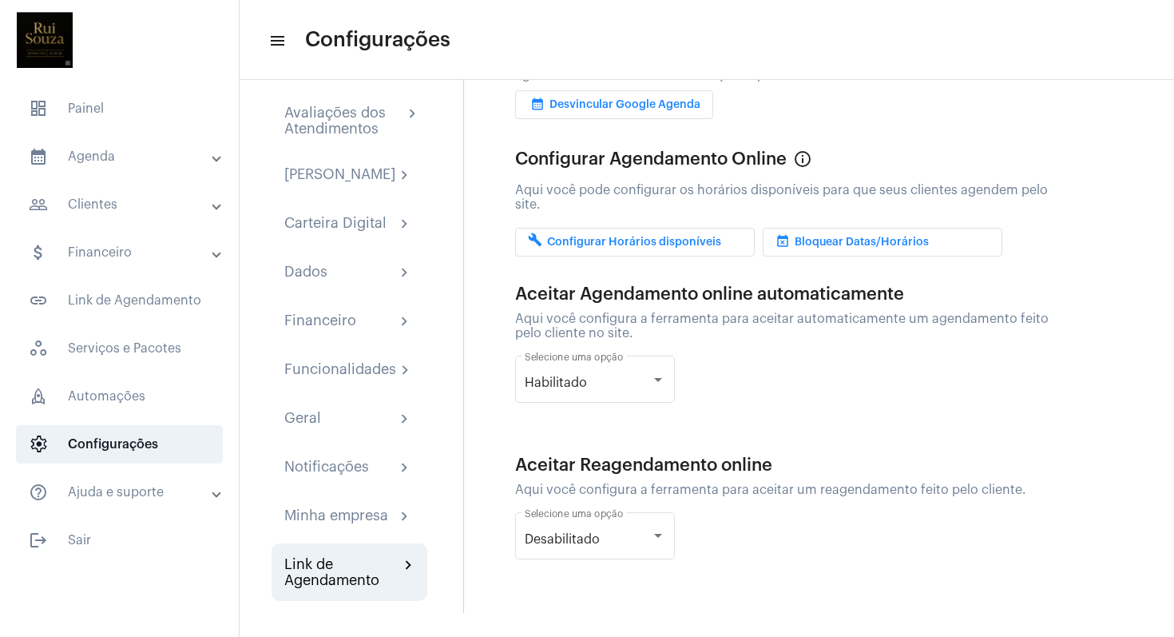
click at [704, 597] on div "close Integração com Google Agenda info_outlined Aqui você consegue integrar su…" at bounding box center [818, 334] width 711 height 557
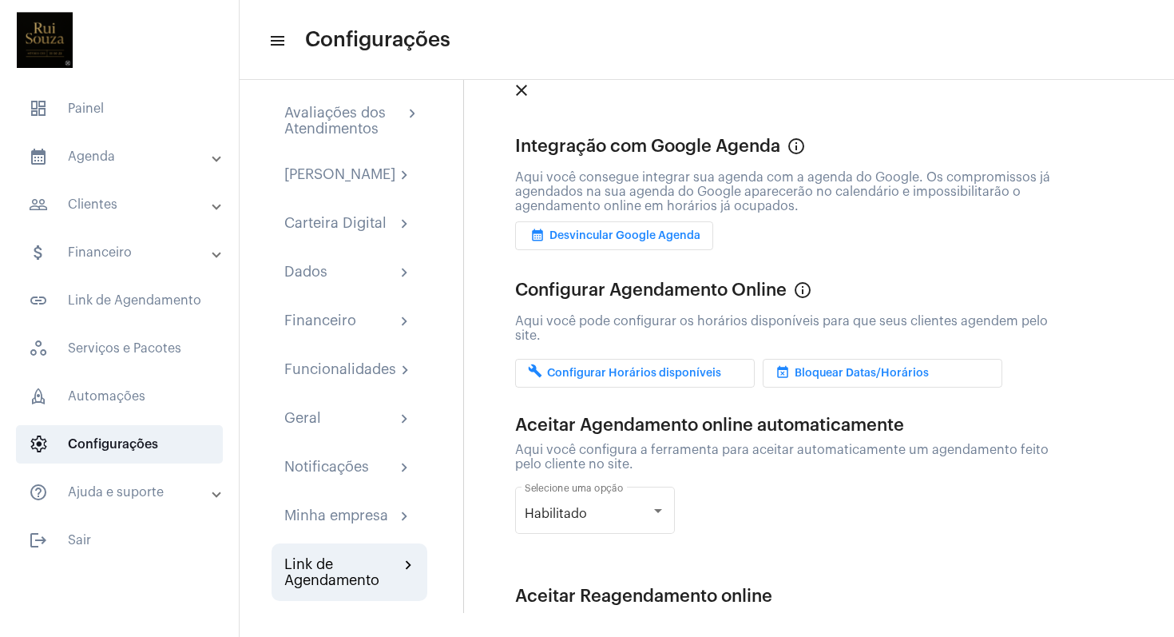
scroll to position [0, 0]
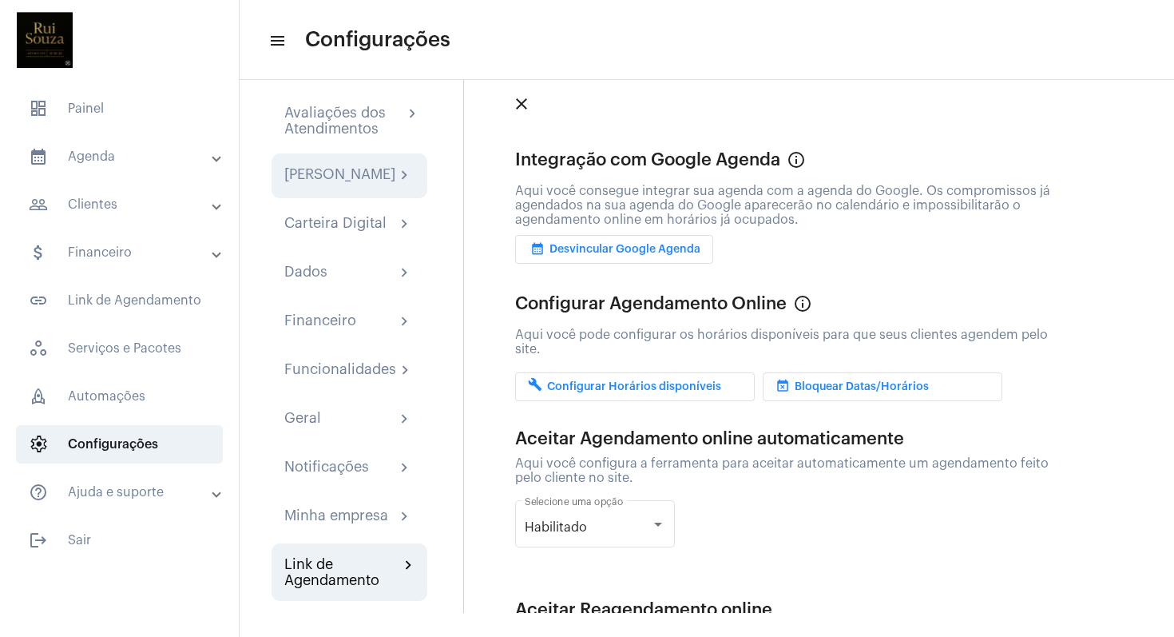
click at [351, 178] on div "[PERSON_NAME]" at bounding box center [339, 175] width 111 height 19
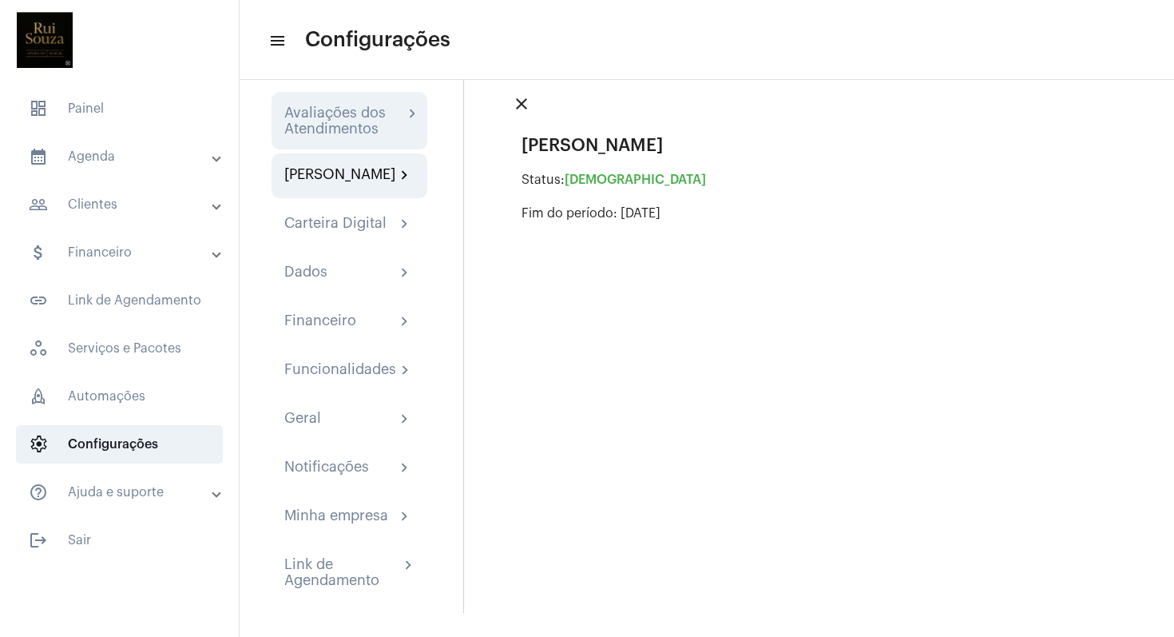
click at [365, 110] on div "Avaliações dos Atendimentos" at bounding box center [343, 121] width 119 height 32
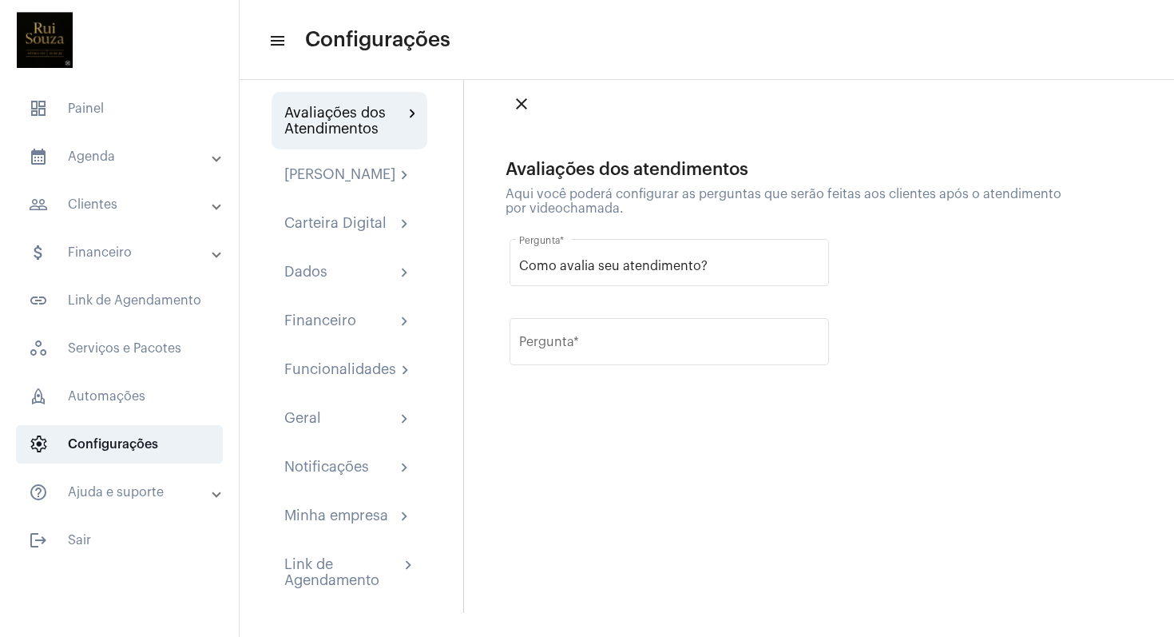
click at [98, 247] on mat-panel-title "attach_money Financeiro" at bounding box center [121, 252] width 185 height 19
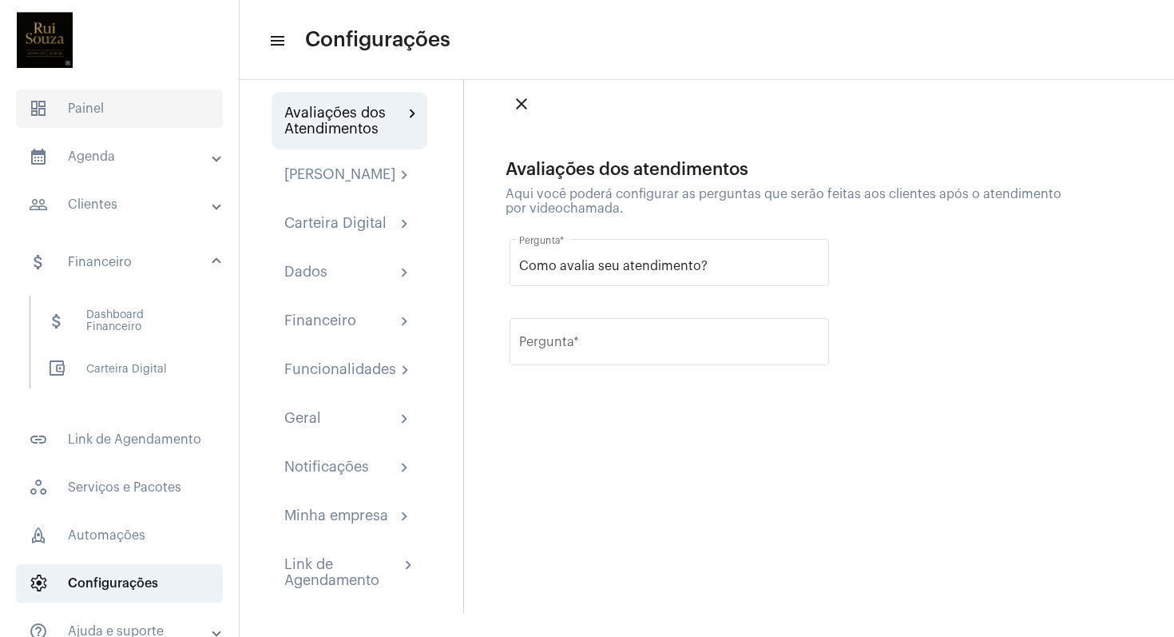
click at [85, 105] on span "dashboard Painel" at bounding box center [119, 108] width 207 height 38
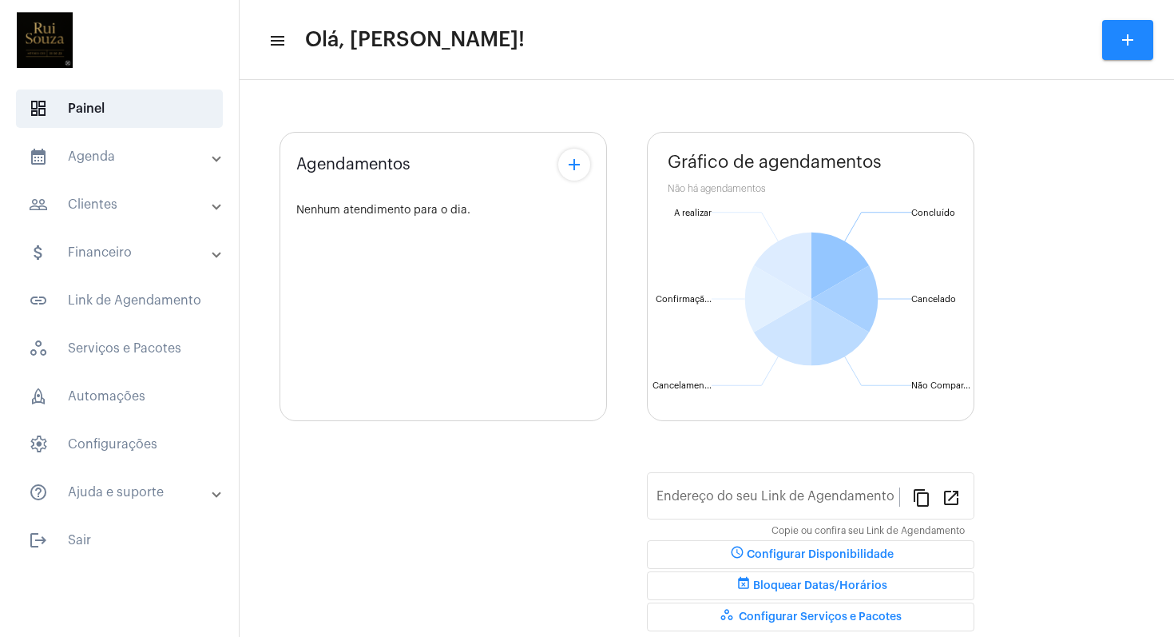
type input "https://neft.com.br/psicanalistaruisouza"
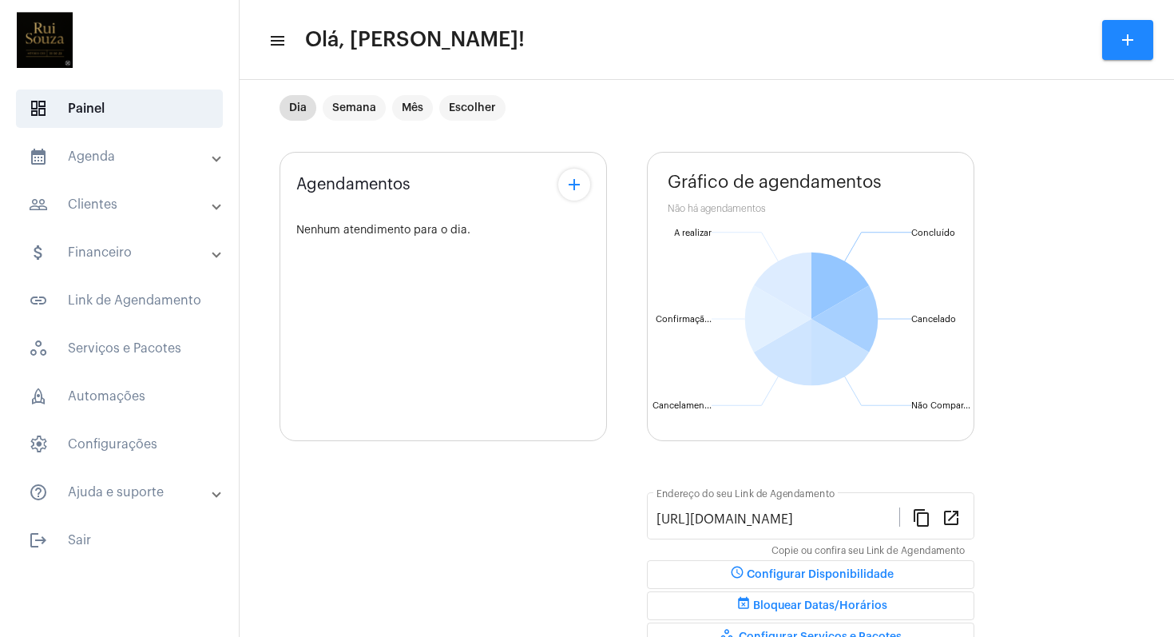
scroll to position [90, 0]
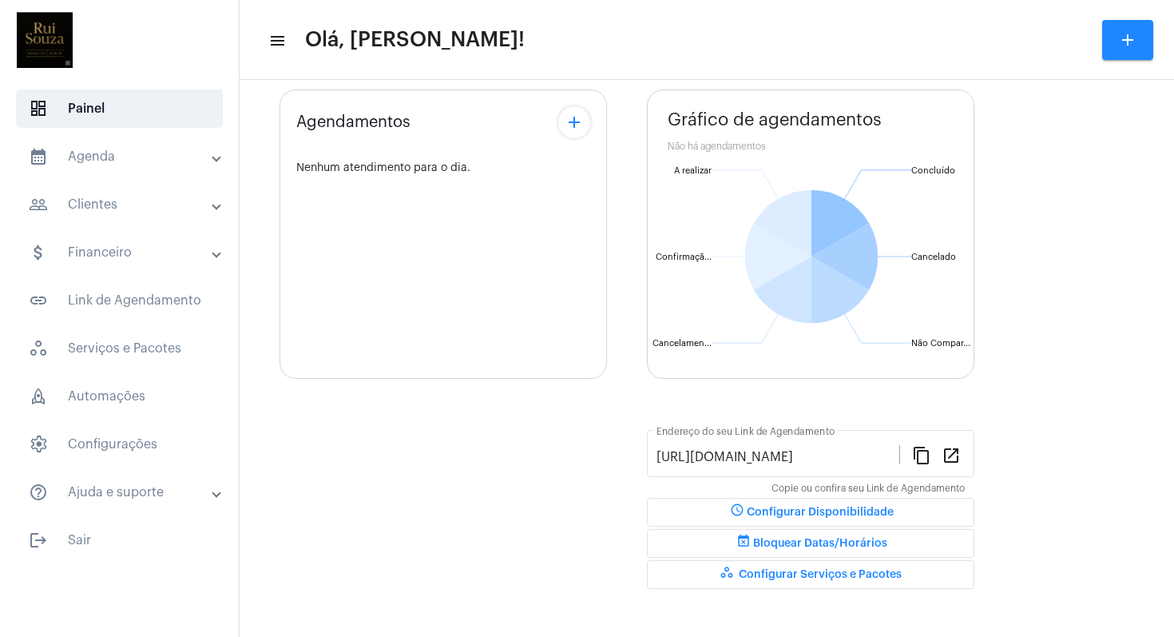
click at [101, 209] on mat-panel-title "people_outline Clientes" at bounding box center [121, 204] width 185 height 19
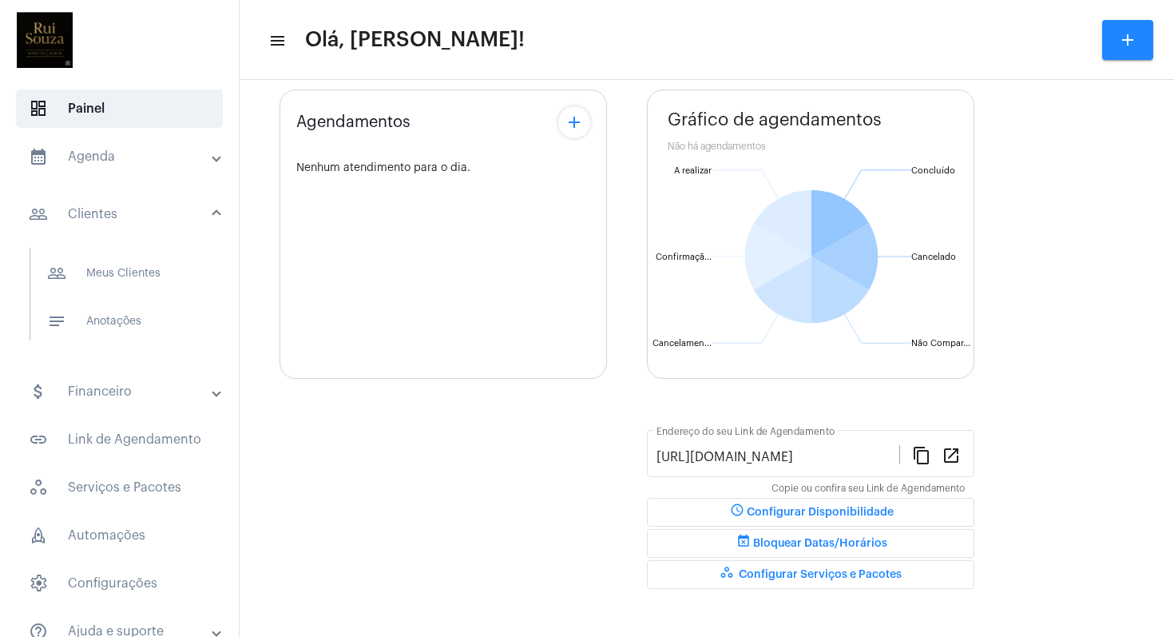
scroll to position [71, 0]
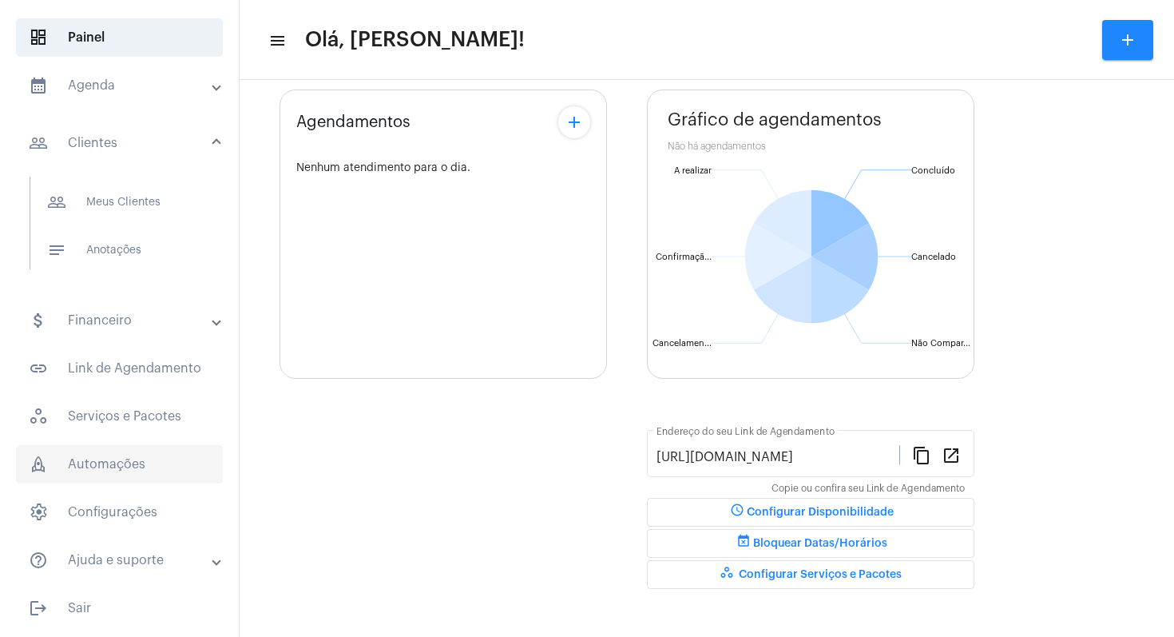
click at [95, 468] on span "rocket_outlined Automações" at bounding box center [119, 464] width 207 height 38
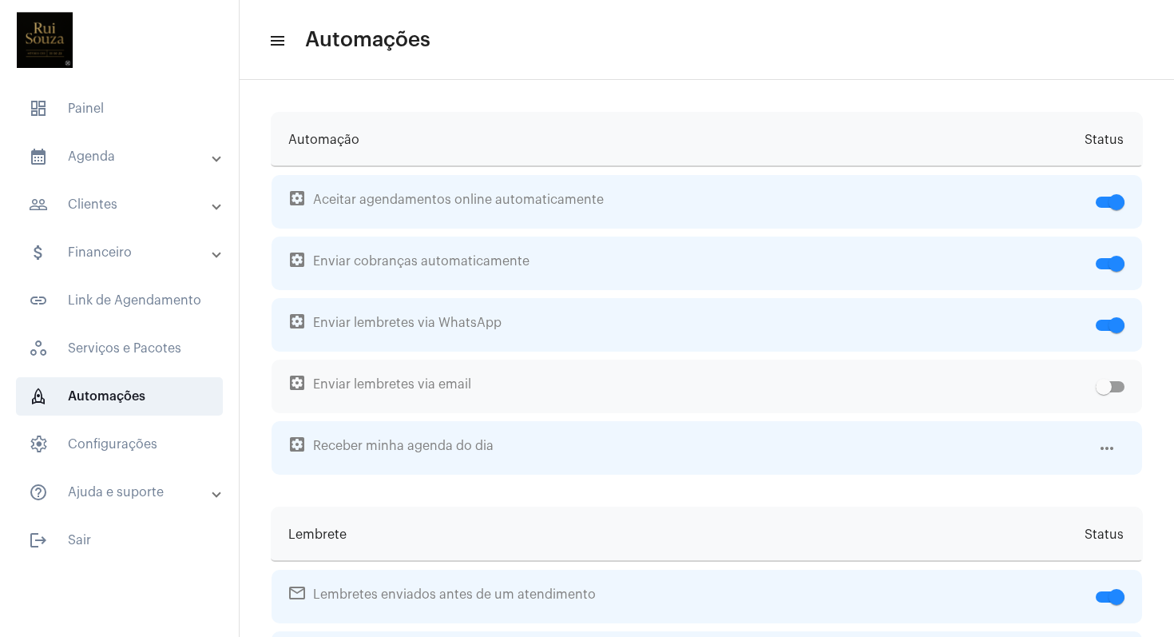
click at [1099, 389] on span at bounding box center [1104, 387] width 16 height 16
click at [1103, 392] on input "checkbox" at bounding box center [1103, 392] width 1 height 1
checkbox input "true"
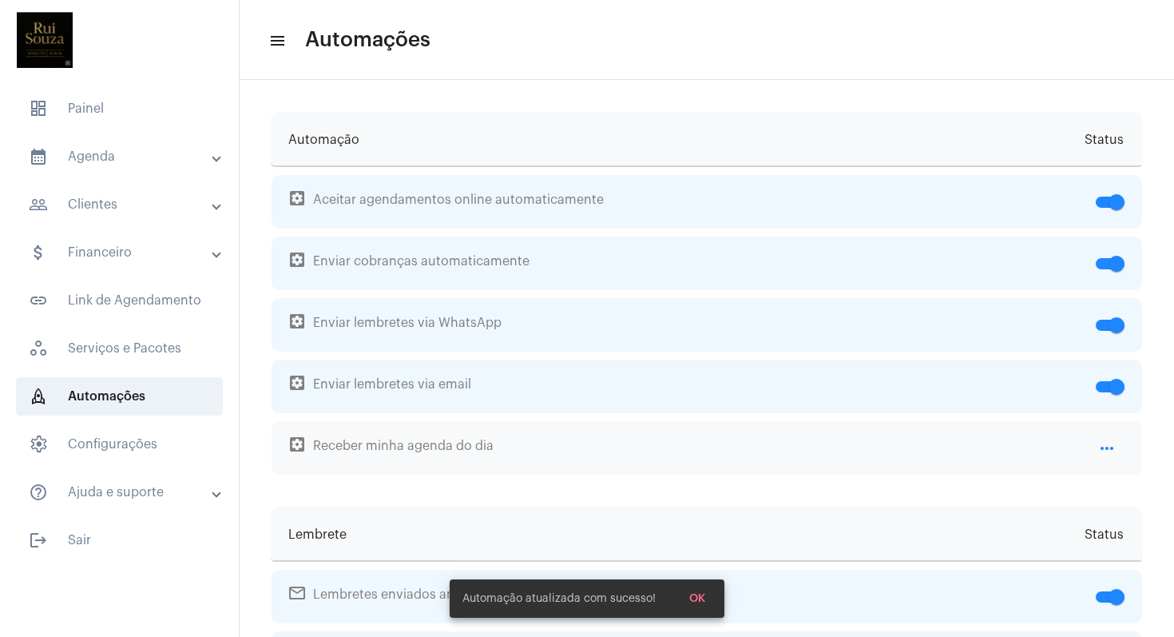
click at [1097, 450] on mat-icon "more_horiz" at bounding box center [1106, 448] width 19 height 19
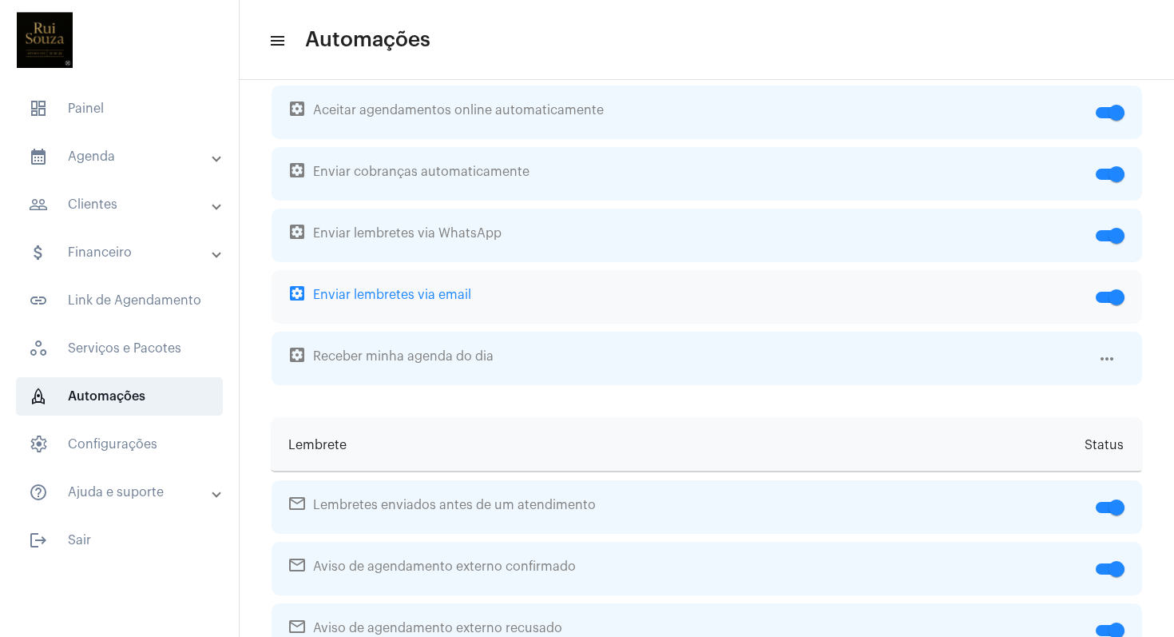
scroll to position [6, 0]
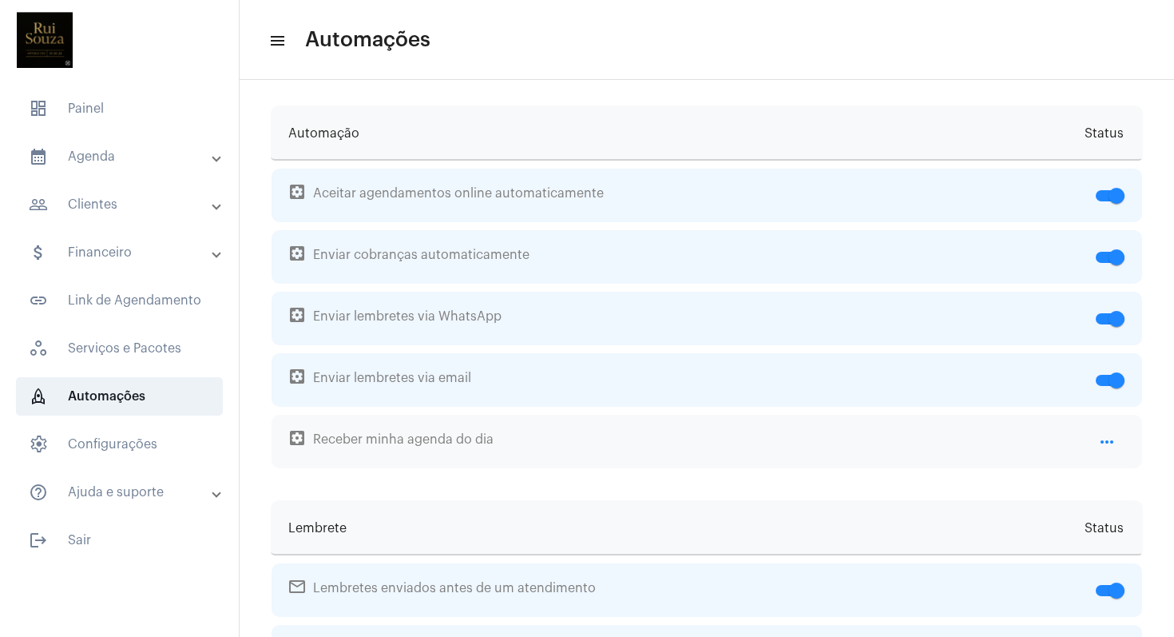
click at [1097, 442] on mat-icon "more_horiz" at bounding box center [1106, 441] width 19 height 19
click at [557, 452] on span "settings_applications Receber minha agenda do dia" at bounding box center [690, 442] width 802 height 54
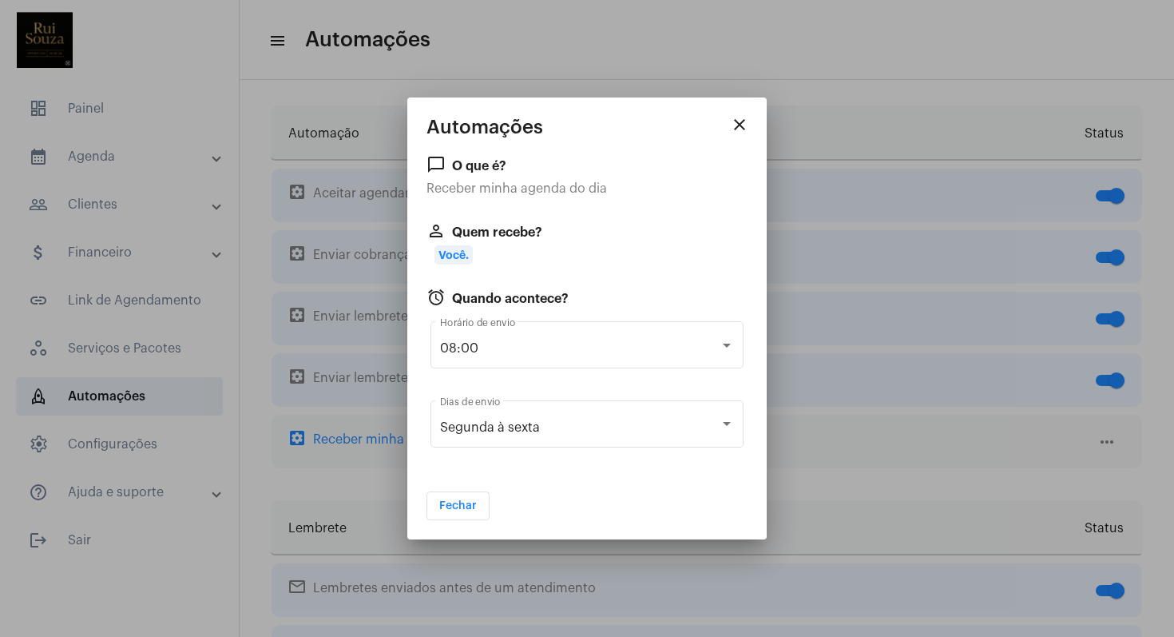
click at [557, 452] on div "Segunda à sexta Dias de envio" at bounding box center [587, 432] width 313 height 65
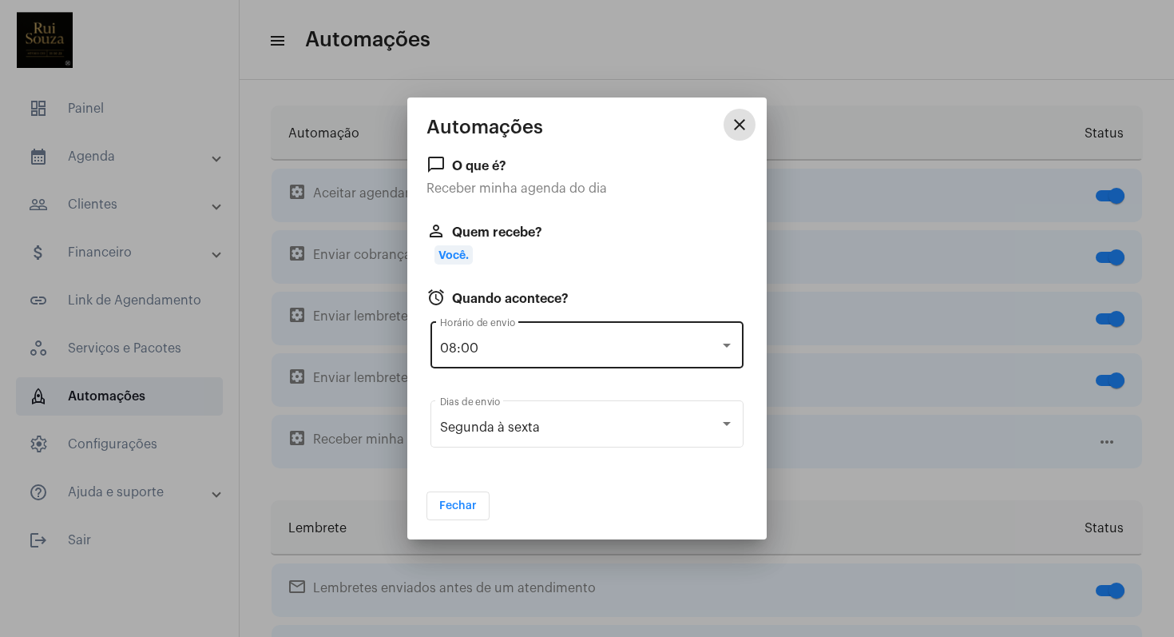
click at [725, 343] on div at bounding box center [727, 345] width 8 height 4
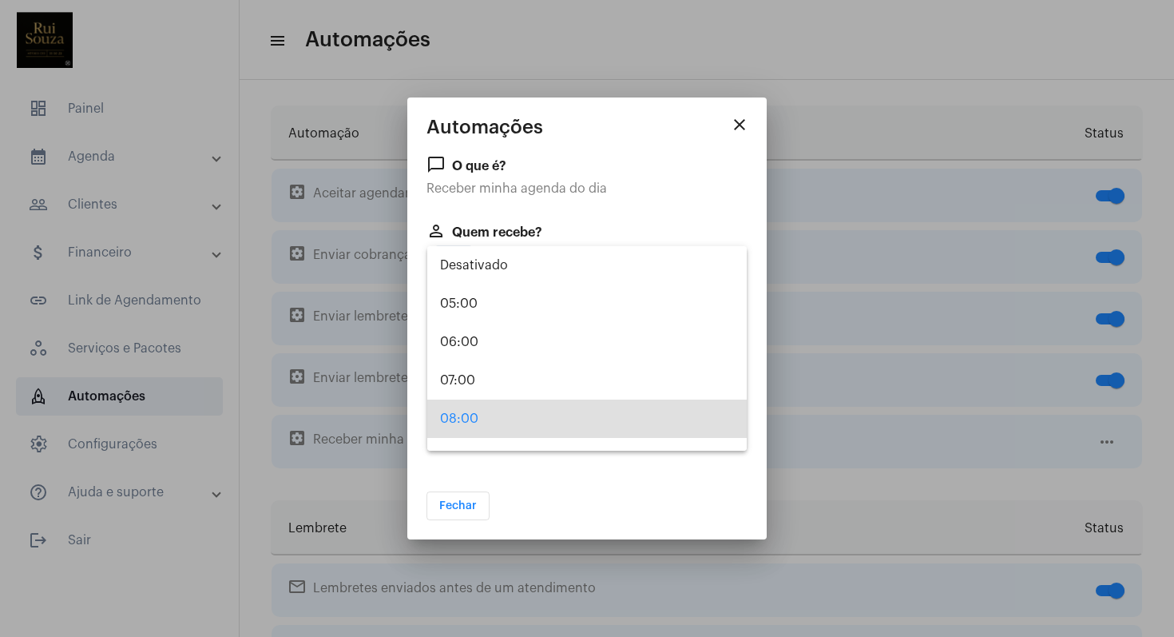
scroll to position [70, 0]
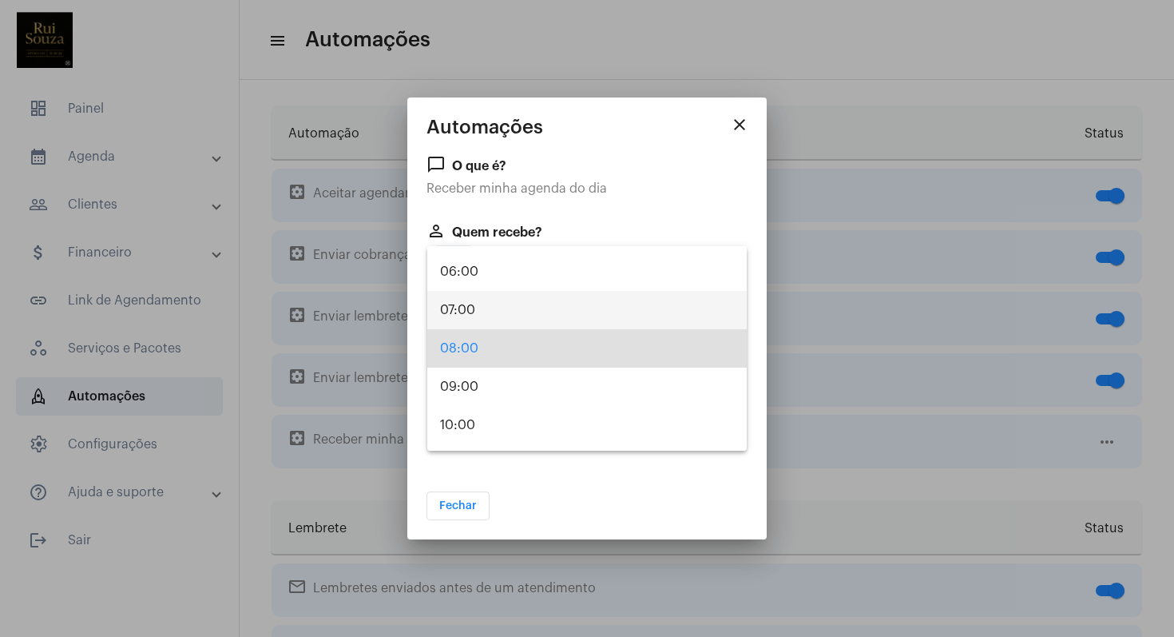
click at [657, 319] on span "07:00" at bounding box center [587, 310] width 294 height 38
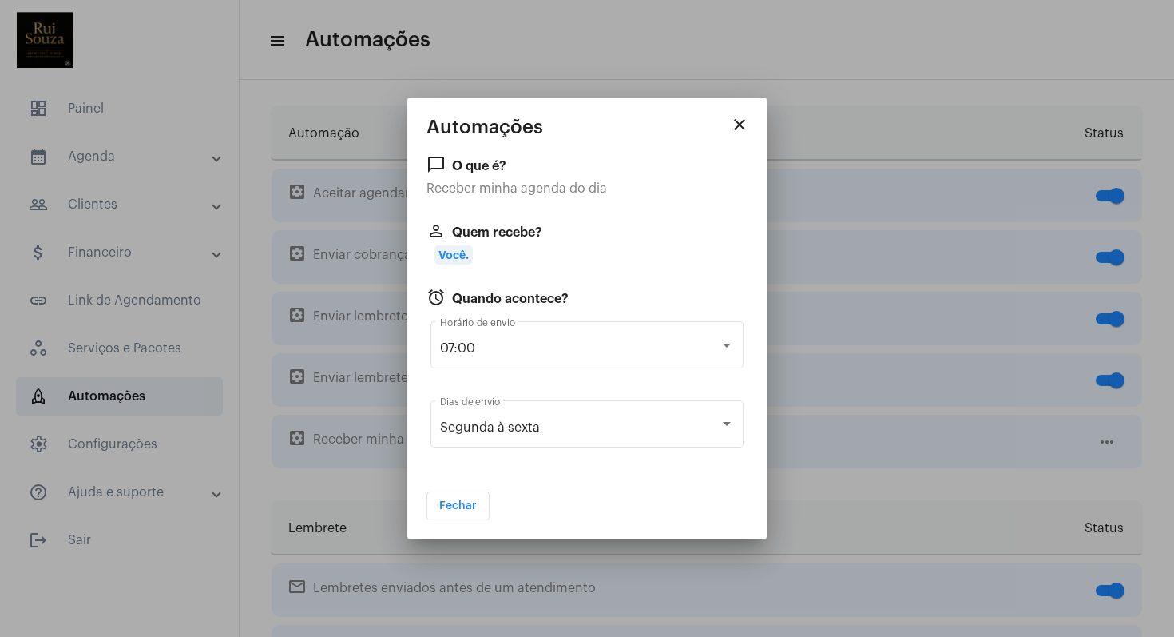
click at [497, 248] on div "Você." at bounding box center [591, 255] width 313 height 14
click at [455, 509] on span "Fechar" at bounding box center [458, 505] width 38 height 11
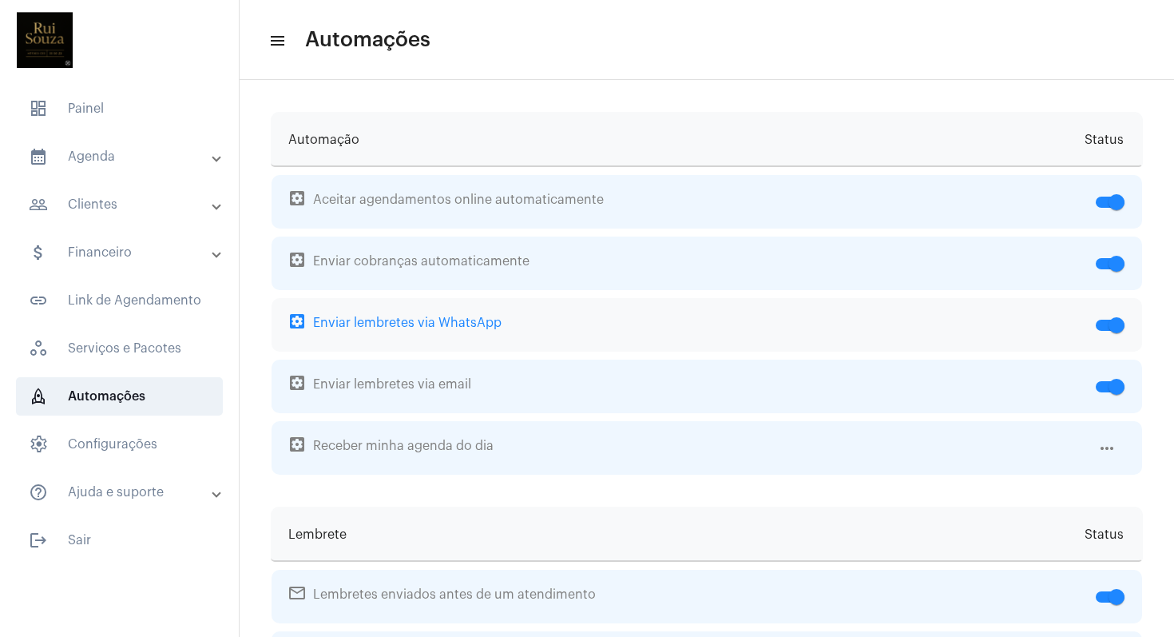
click at [427, 326] on span "settings_applications Enviar lembretes via WhatsApp" at bounding box center [689, 325] width 800 height 54
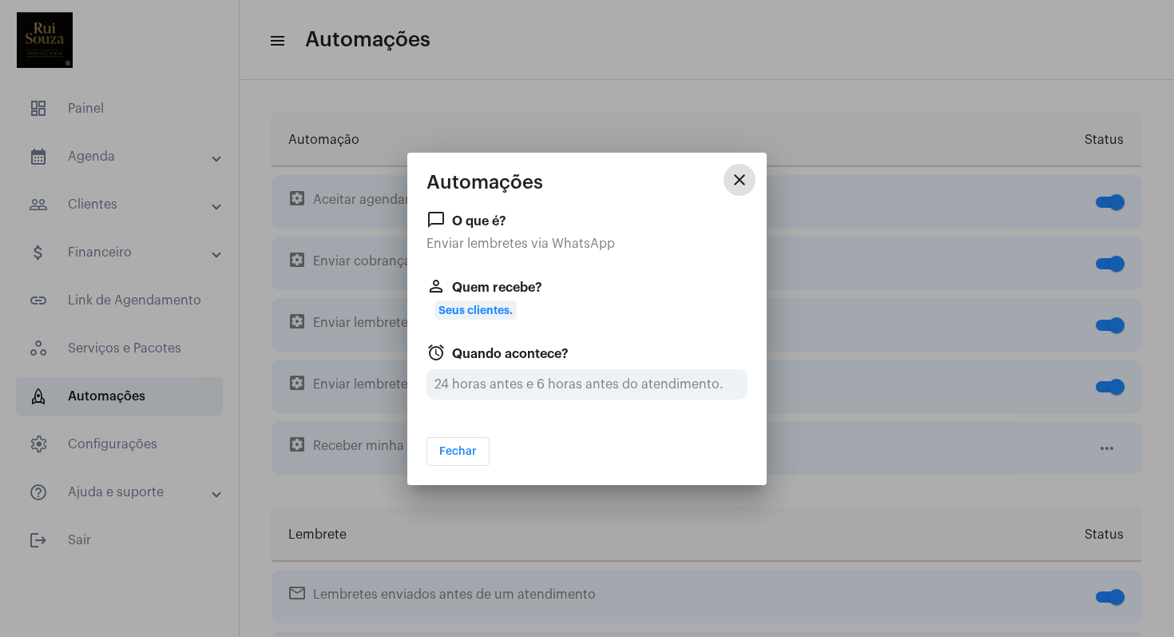
click at [743, 184] on mat-icon "close" at bounding box center [739, 179] width 19 height 19
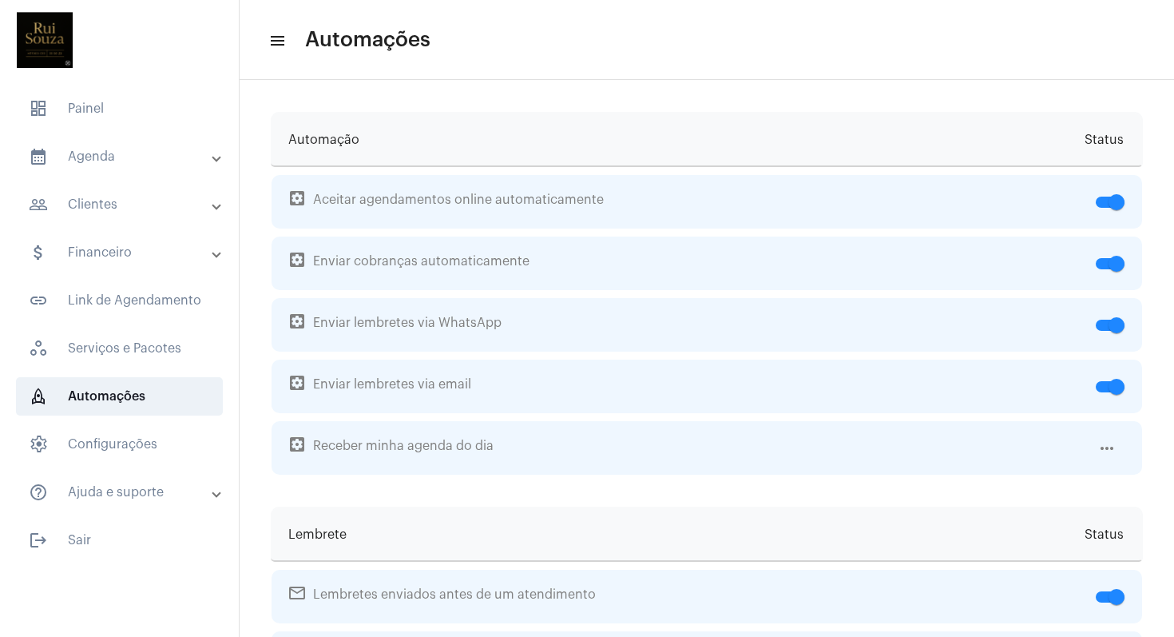
click at [99, 490] on mat-panel-title "help_outline Ajuda e suporte" at bounding box center [121, 491] width 185 height 19
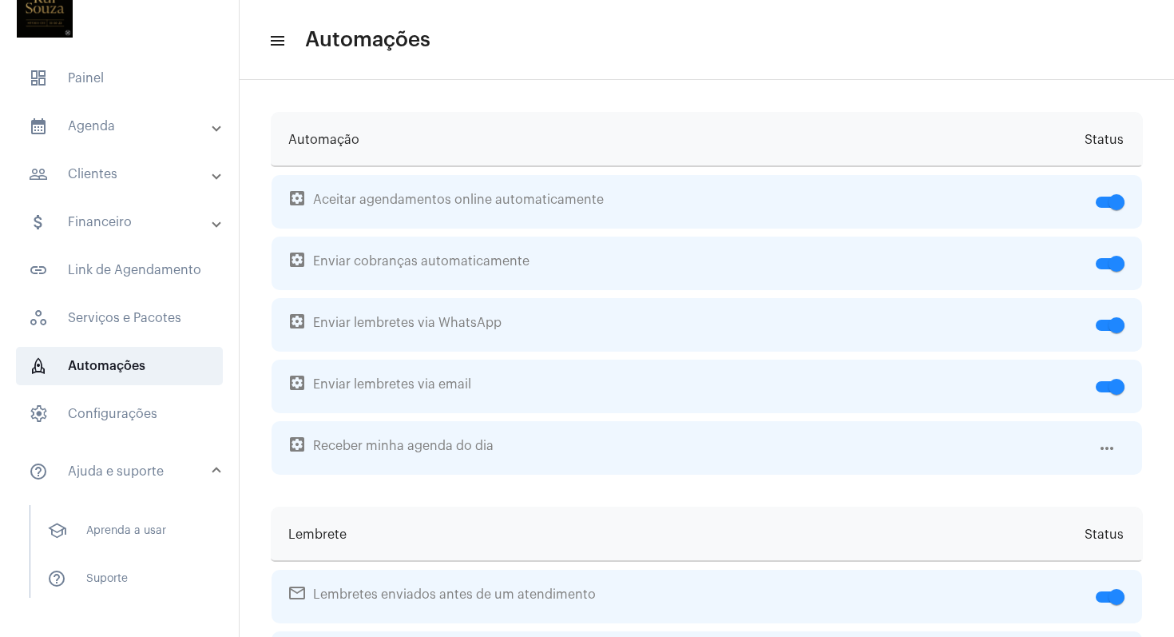
scroll to position [71, 0]
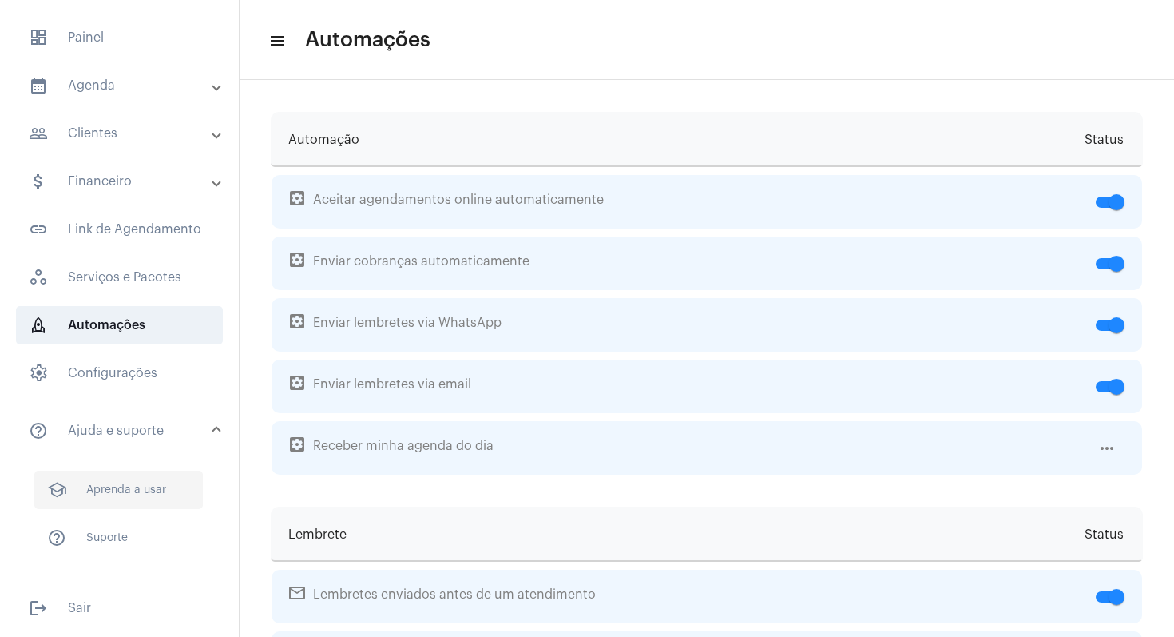
click at [164, 490] on span "school Aprenda a usar" at bounding box center [118, 489] width 169 height 38
click at [120, 42] on span "dashboard Painel" at bounding box center [119, 37] width 207 height 38
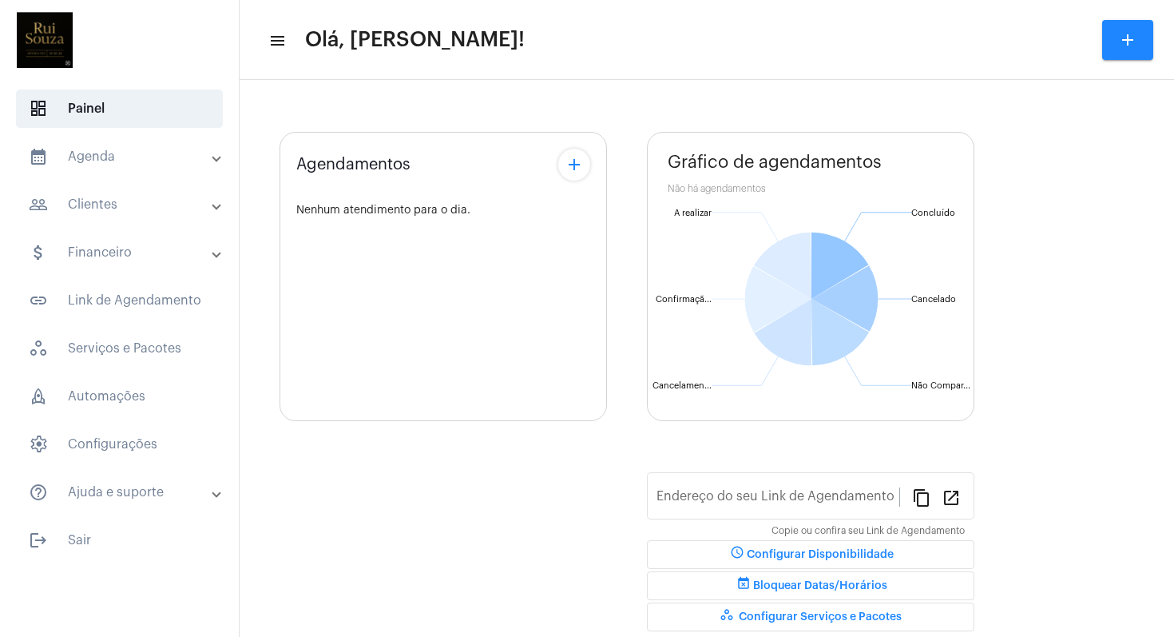
type input "https://neft.com.br/psicanalistaruisouza"
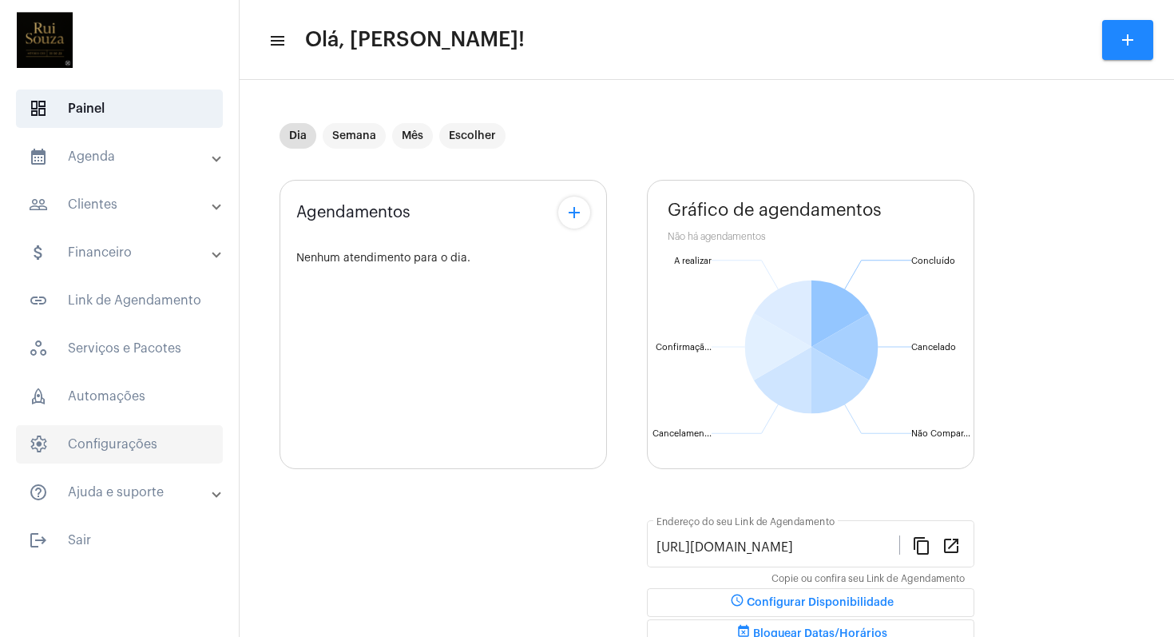
click at [113, 441] on span "settings Configurações" at bounding box center [119, 444] width 207 height 38
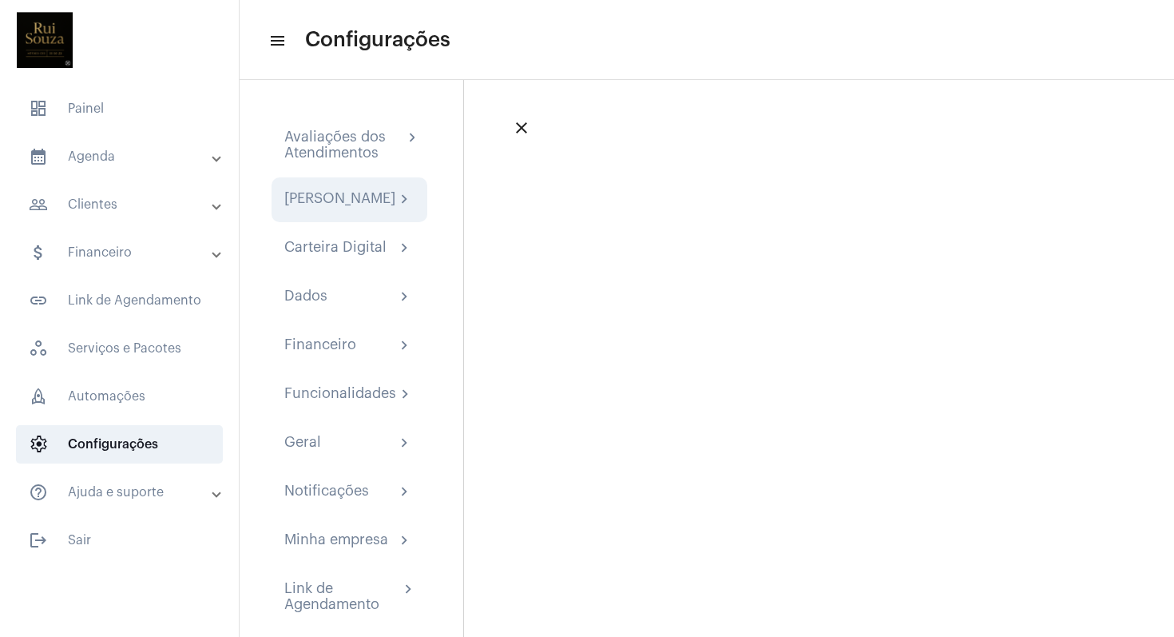
click at [334, 204] on div "[PERSON_NAME]" at bounding box center [339, 199] width 111 height 19
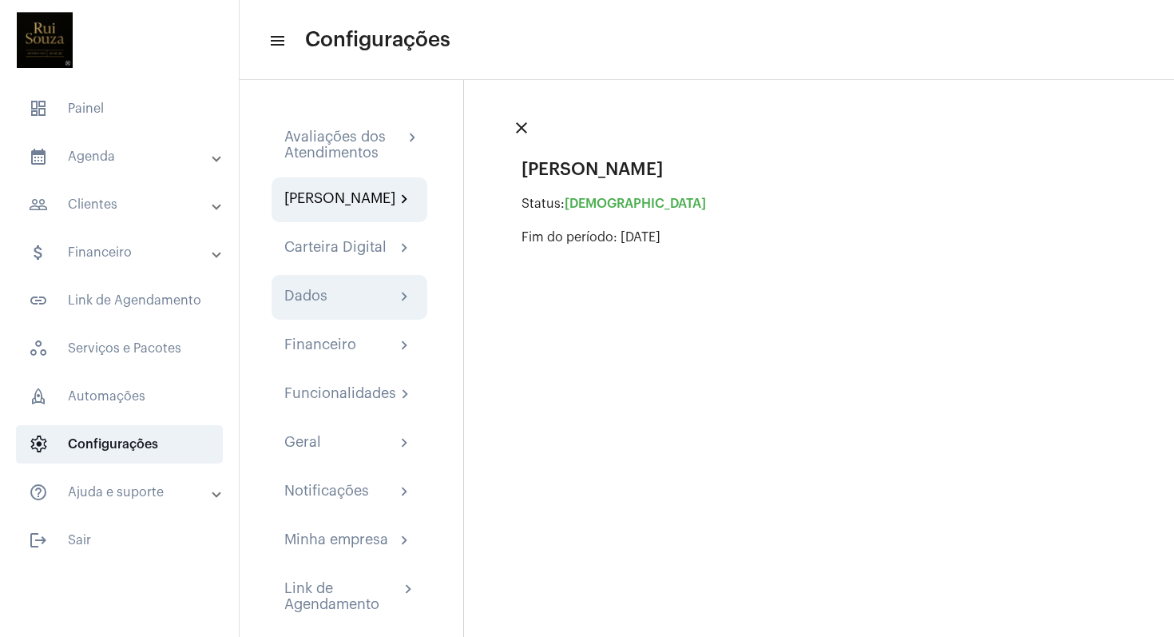
click at [340, 303] on div "Dados chevron_right" at bounding box center [349, 297] width 130 height 19
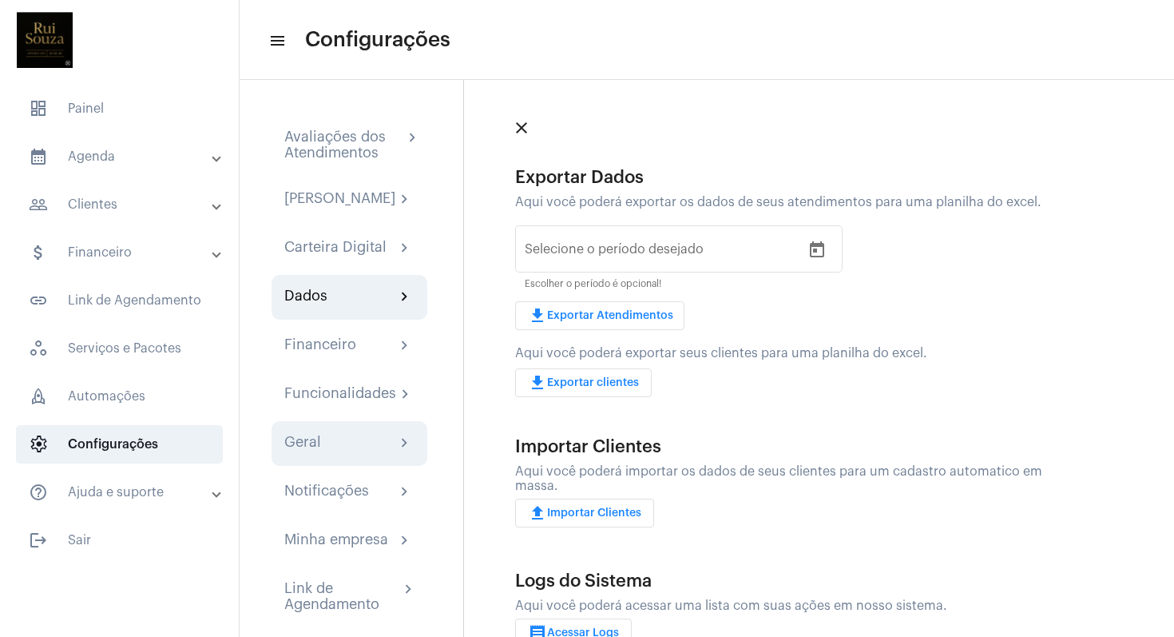
click at [352, 453] on div "Geral chevron_right" at bounding box center [349, 443] width 130 height 19
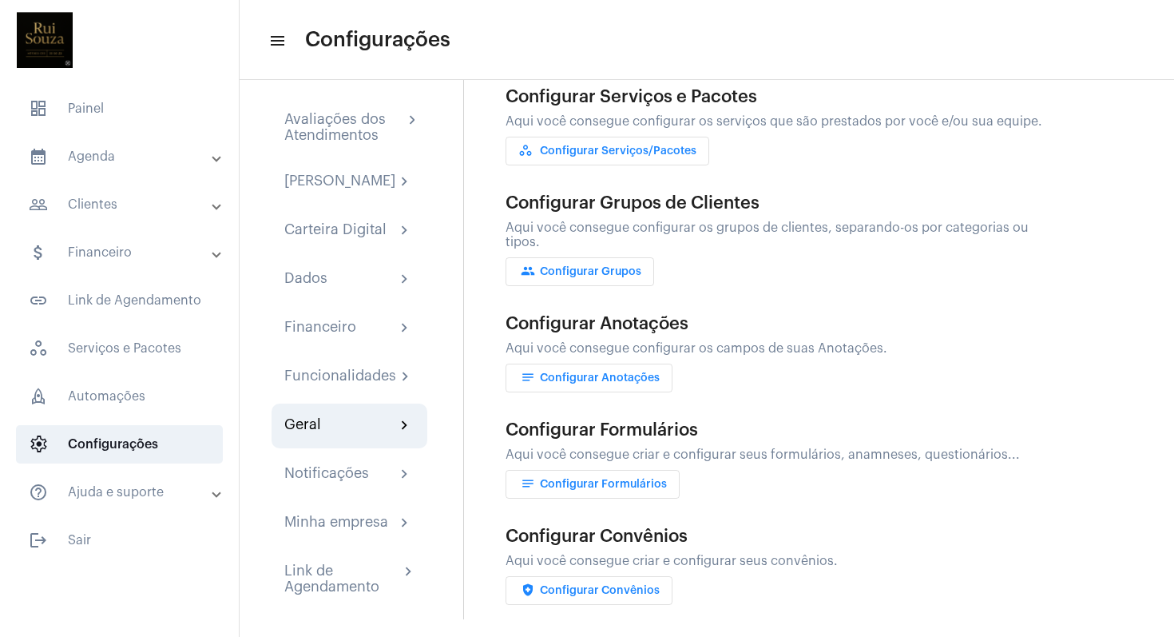
scroll to position [37, 0]
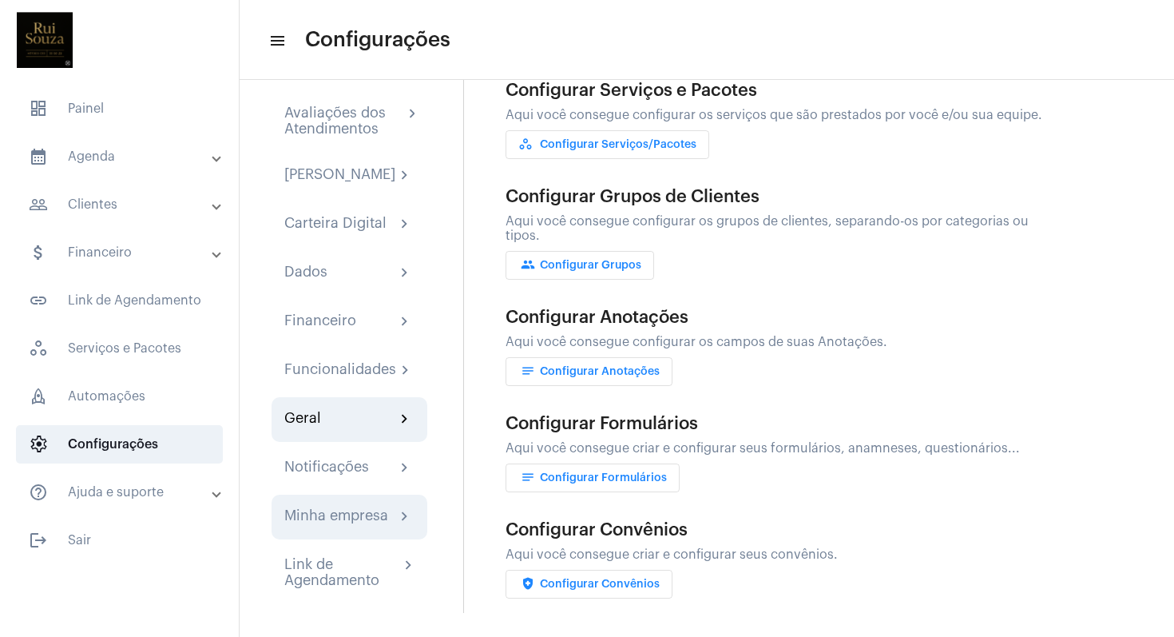
click at [339, 522] on div "Minha empresa" at bounding box center [336, 516] width 104 height 19
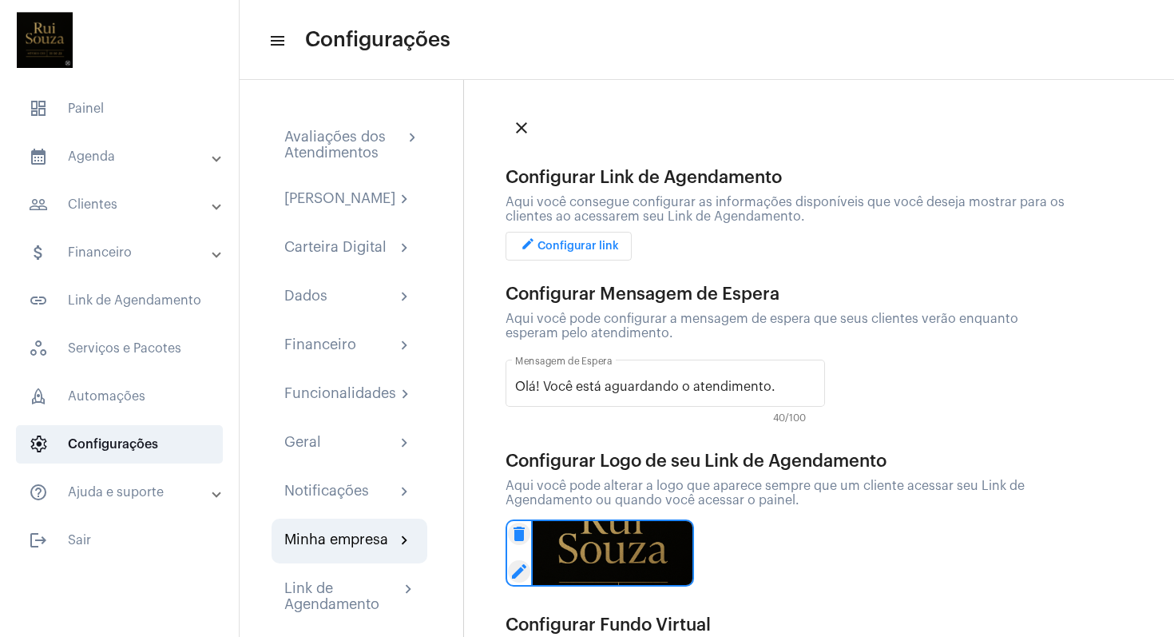
click at [56, 52] on img at bounding box center [45, 40] width 64 height 64
click at [79, 102] on span "dashboard Painel" at bounding box center [119, 108] width 207 height 38
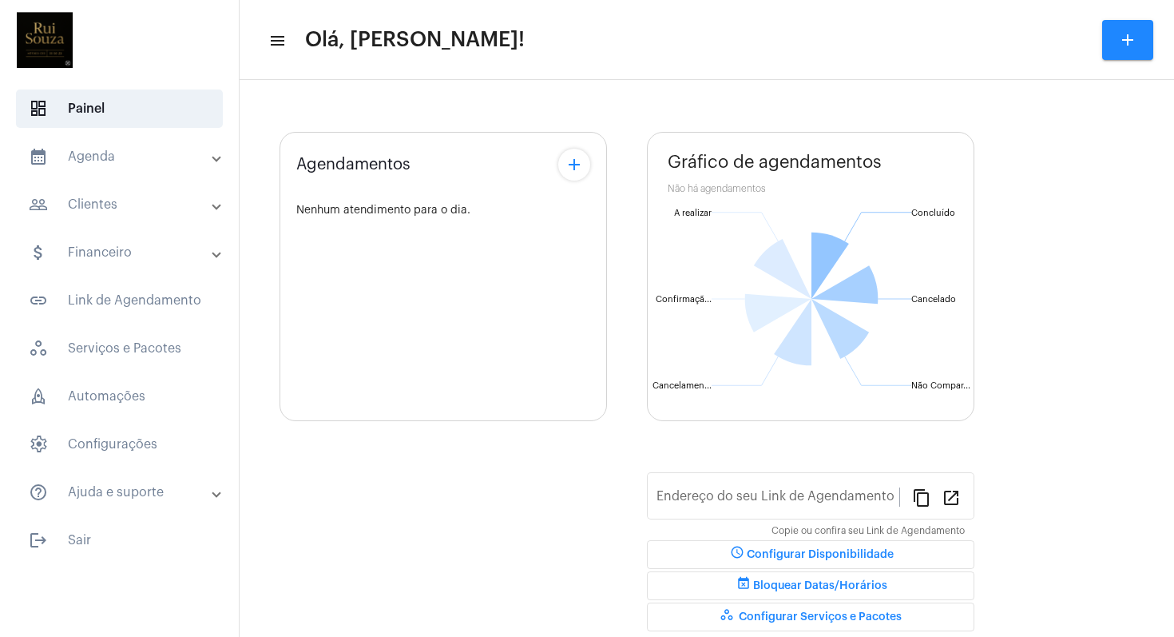
type input "https://neft.com.br/psicanalistaruisouza"
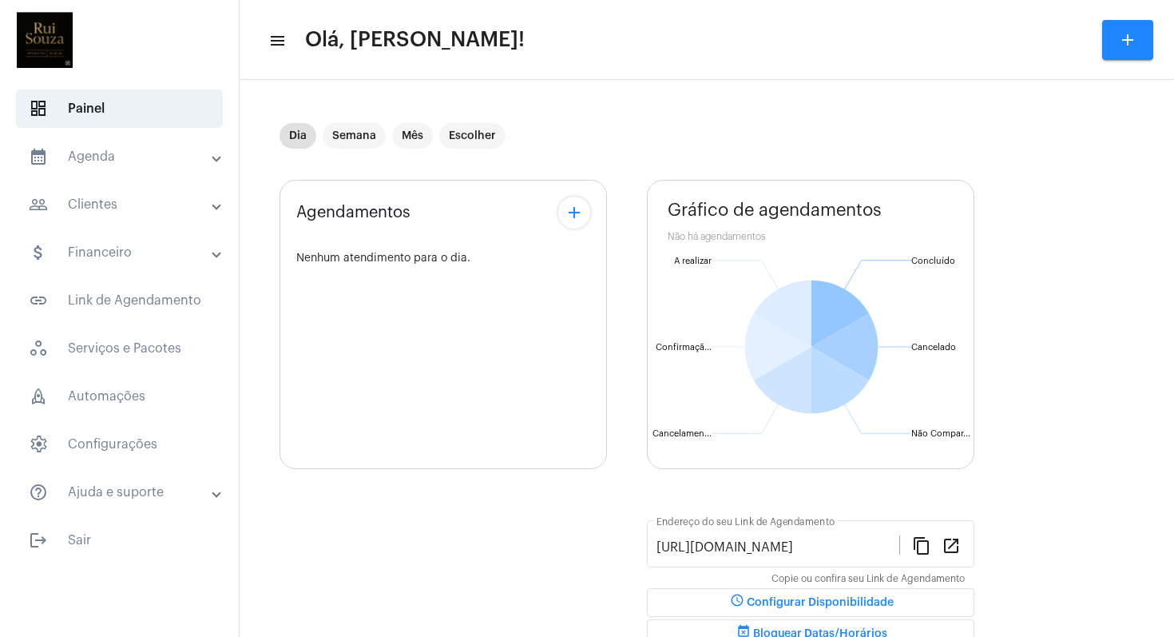
click at [280, 40] on mat-icon "menu" at bounding box center [276, 40] width 16 height 19
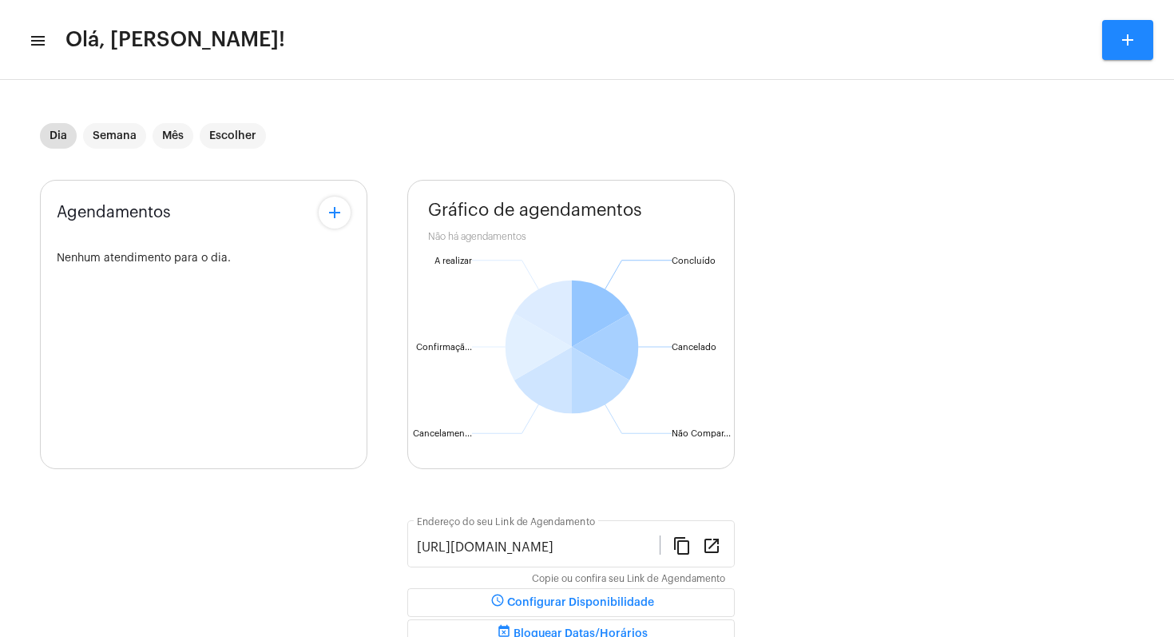
click at [39, 41] on mat-icon "menu" at bounding box center [37, 40] width 16 height 19
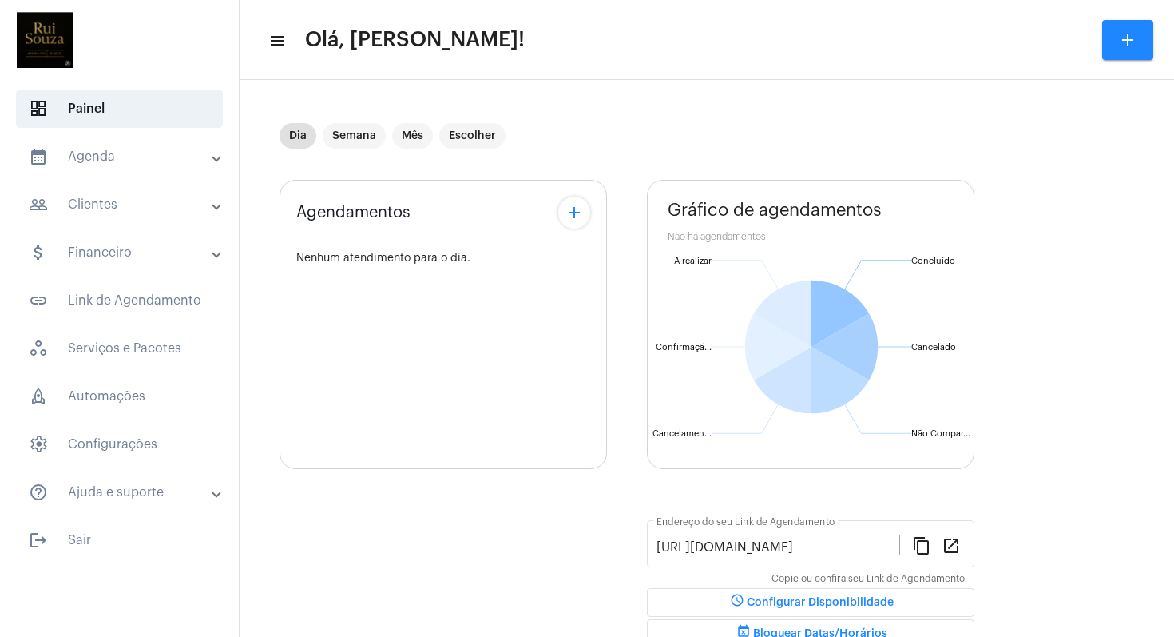
click at [94, 495] on mat-panel-title "help_outline Ajuda e suporte" at bounding box center [121, 491] width 185 height 19
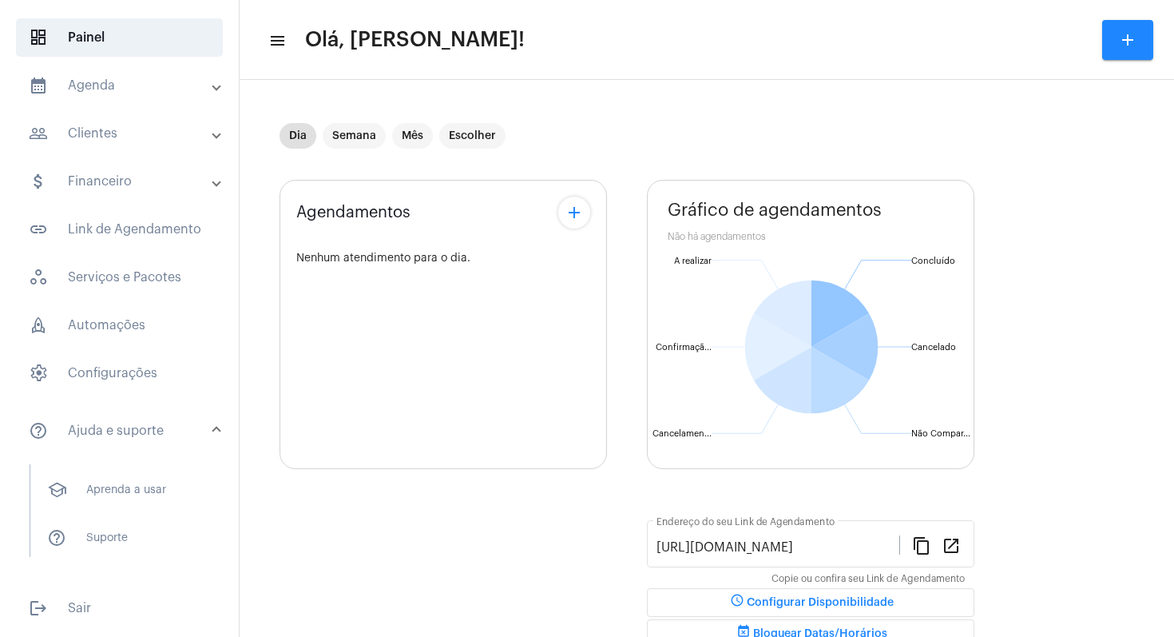
click at [97, 81] on mat-panel-title "calendar_month_outlined Agenda" at bounding box center [121, 85] width 185 height 19
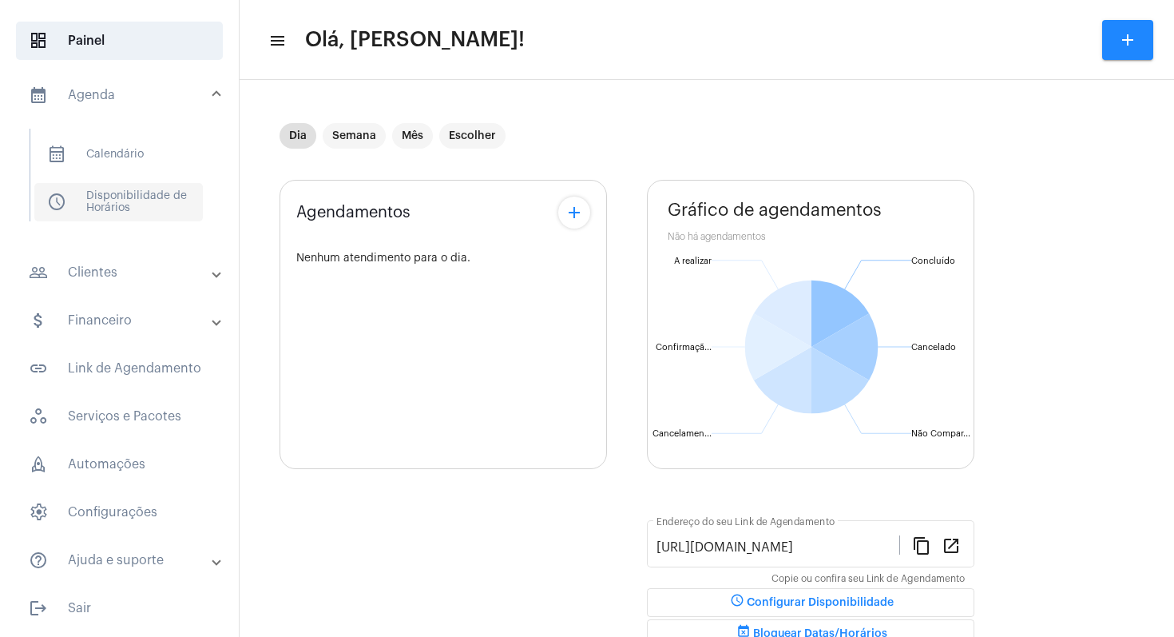
click at [105, 207] on span "schedule Disponibilidade de Horários" at bounding box center [118, 202] width 169 height 38
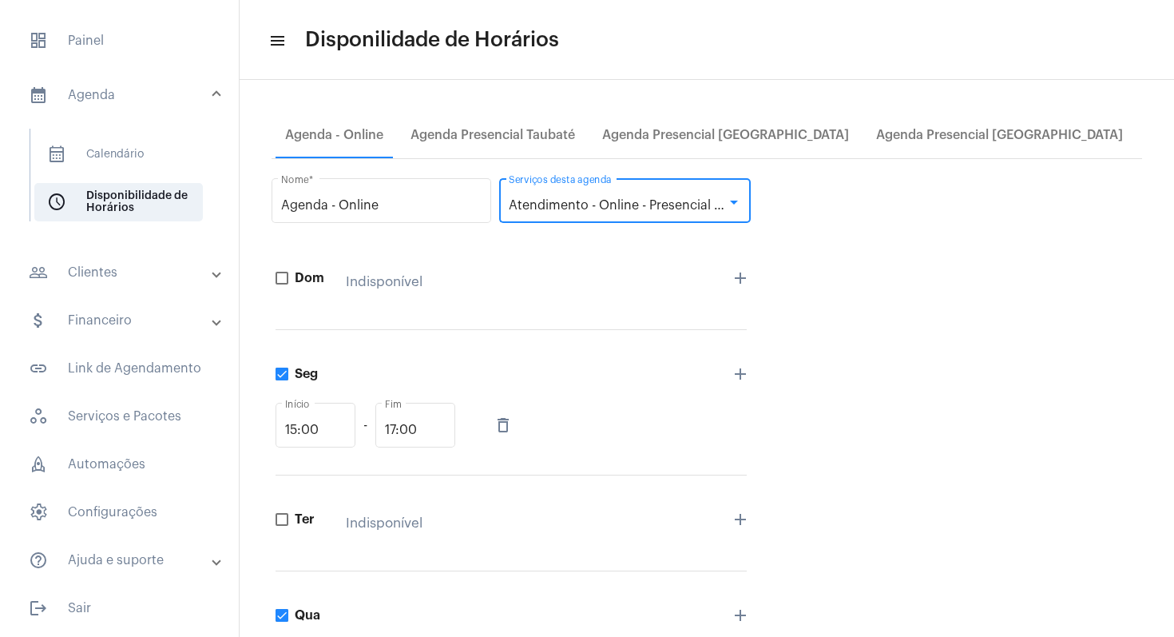
click at [736, 200] on div at bounding box center [734, 202] width 8 height 4
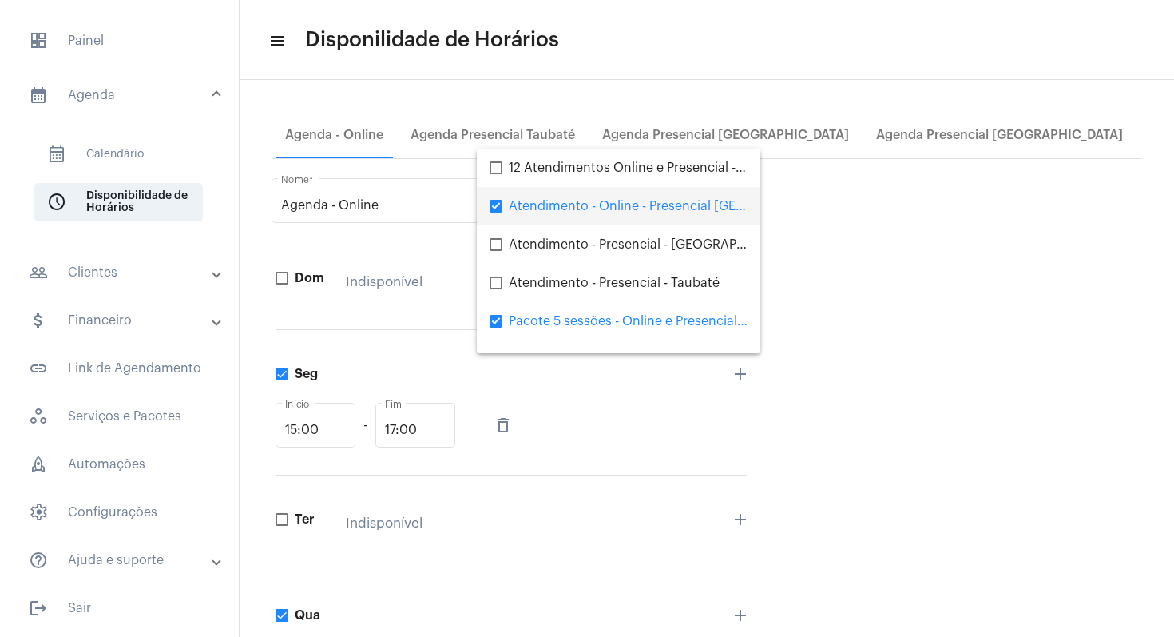
click at [92, 200] on div at bounding box center [587, 318] width 1174 height 637
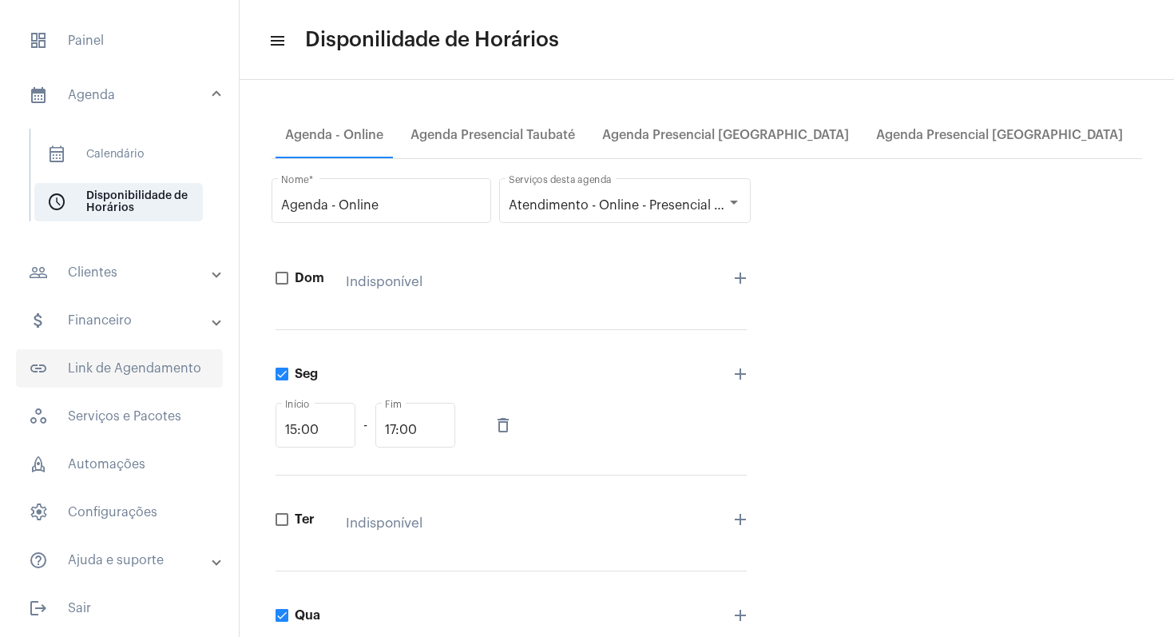
click at [82, 363] on span "link_outlined Link de Agendamento" at bounding box center [119, 368] width 207 height 38
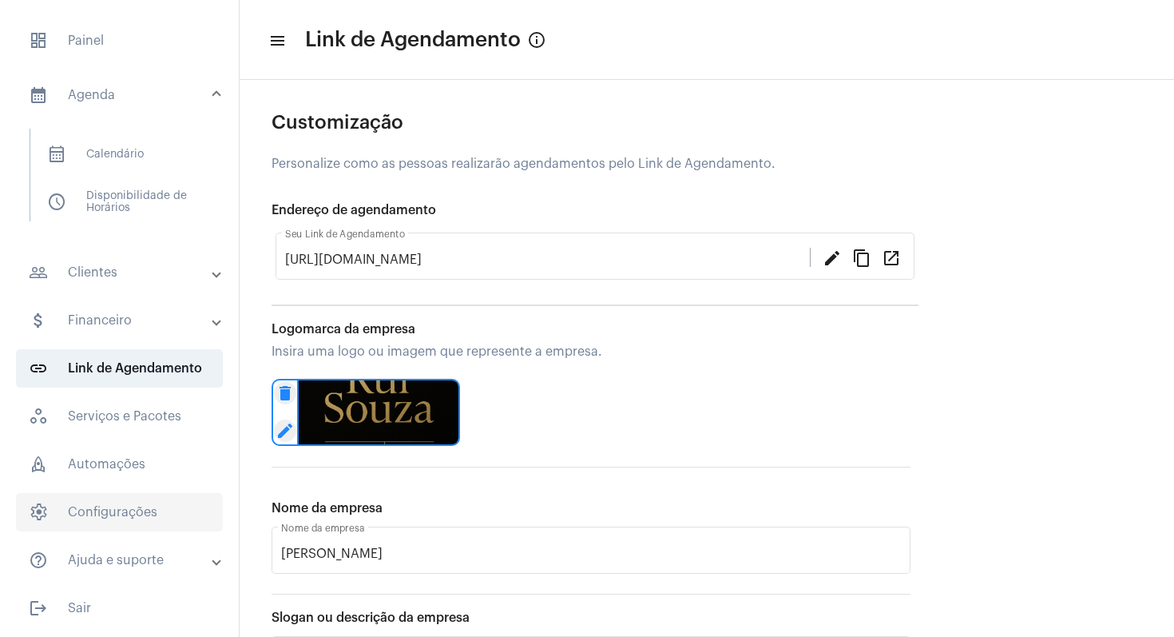
click at [87, 516] on span "settings Configurações" at bounding box center [119, 512] width 207 height 38
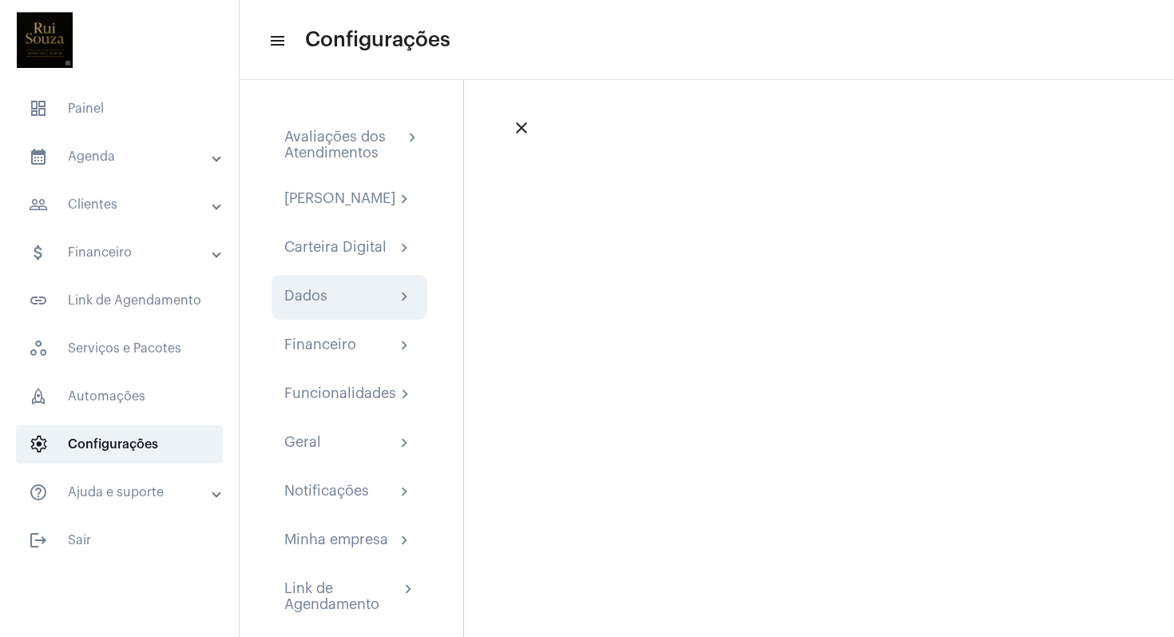
click at [347, 298] on div "Dados chevron_right" at bounding box center [350, 297] width 156 height 45
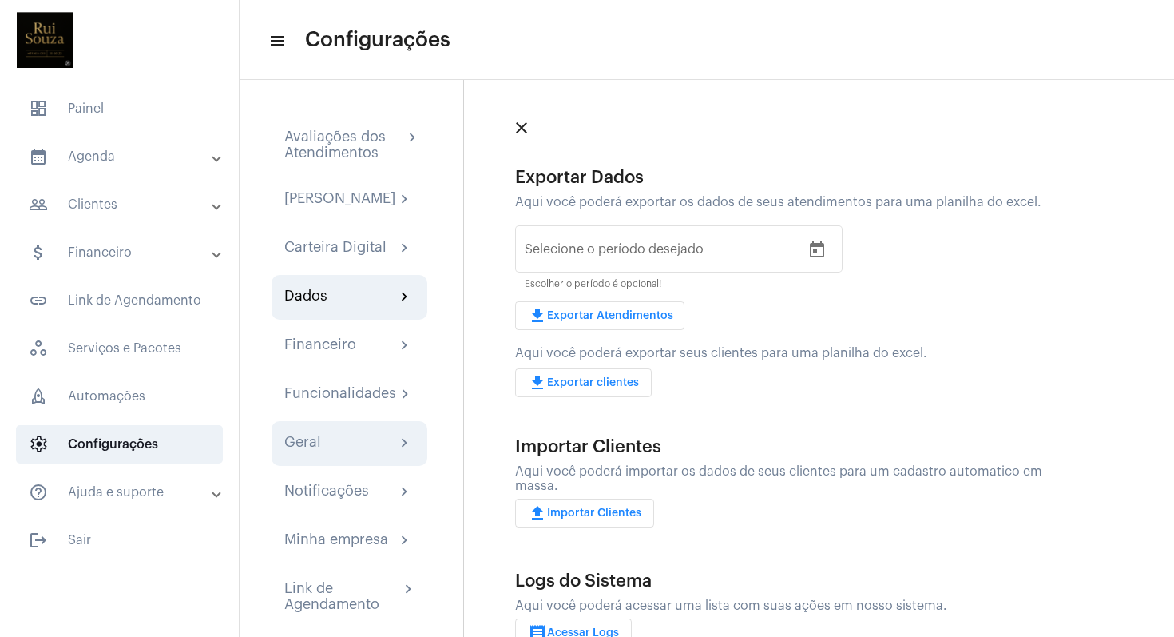
click at [358, 453] on div "Geral chevron_right" at bounding box center [349, 443] width 130 height 19
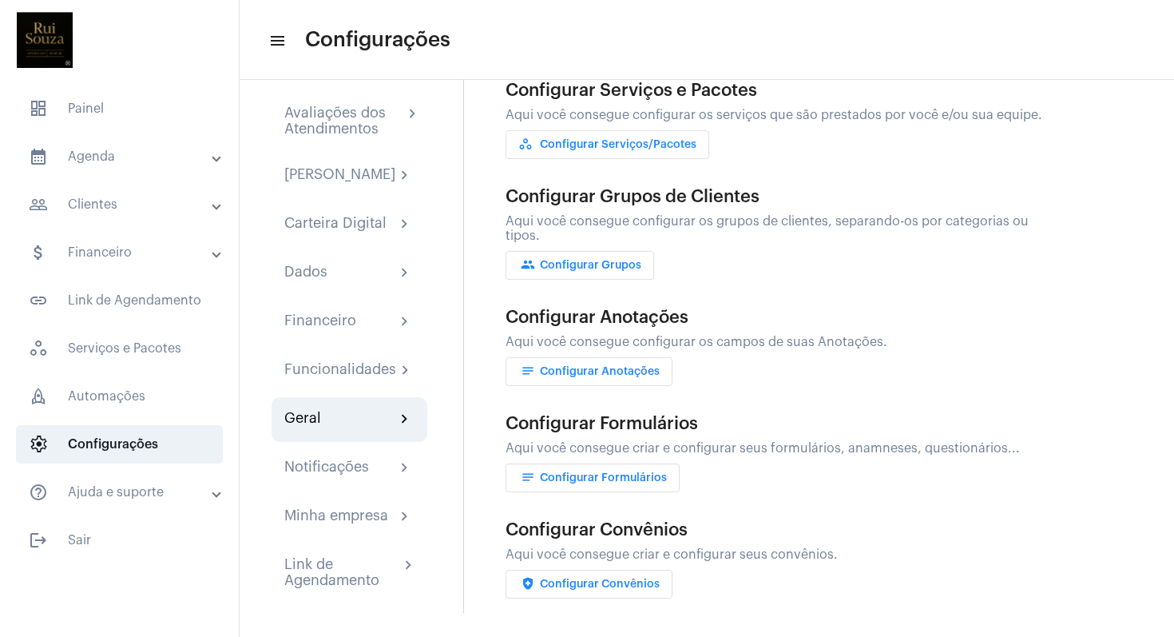
scroll to position [37, 0]
click at [71, 115] on span "dashboard Painel" at bounding box center [119, 108] width 207 height 38
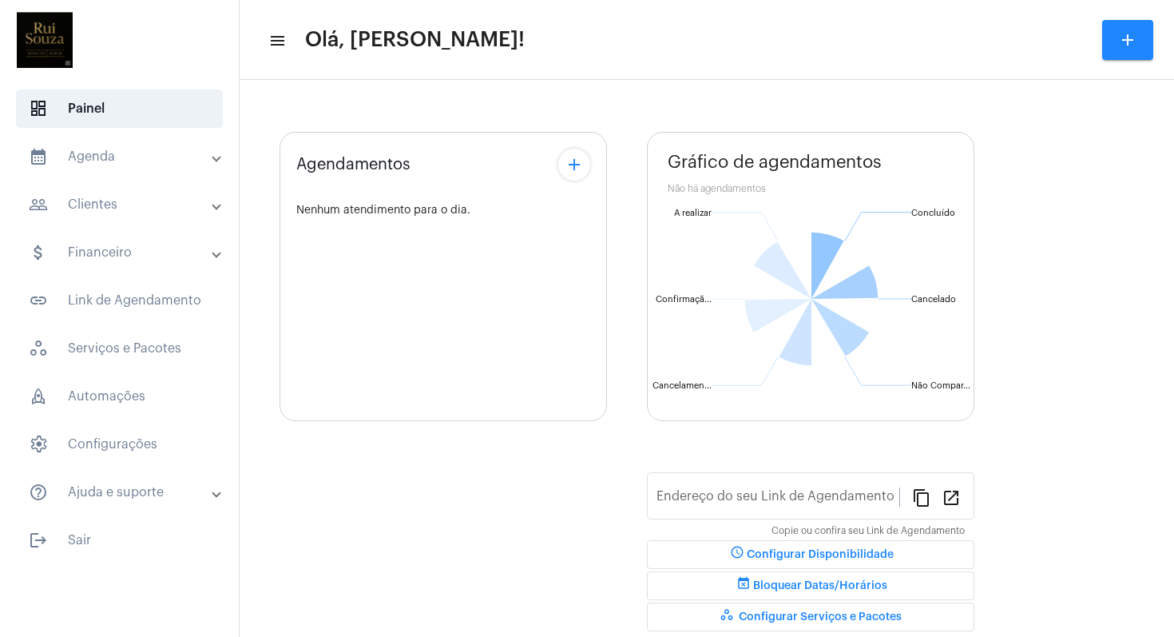
type input "https://neft.com.br/psicanalistaruisouza"
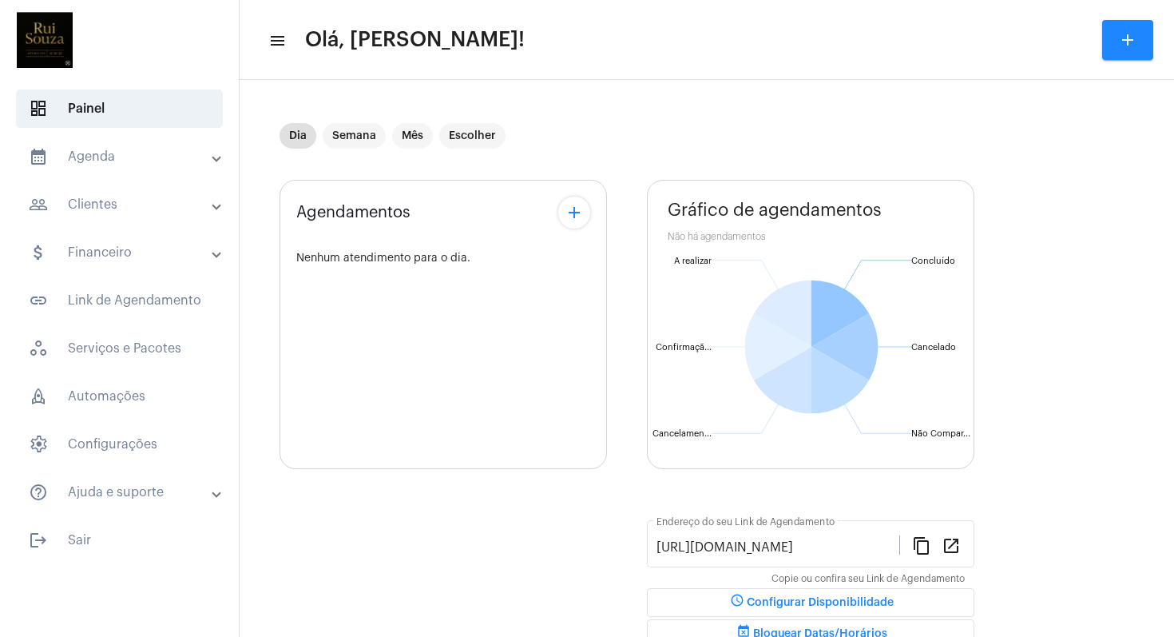
click at [101, 204] on mat-panel-title "people_outline Clientes" at bounding box center [121, 204] width 185 height 19
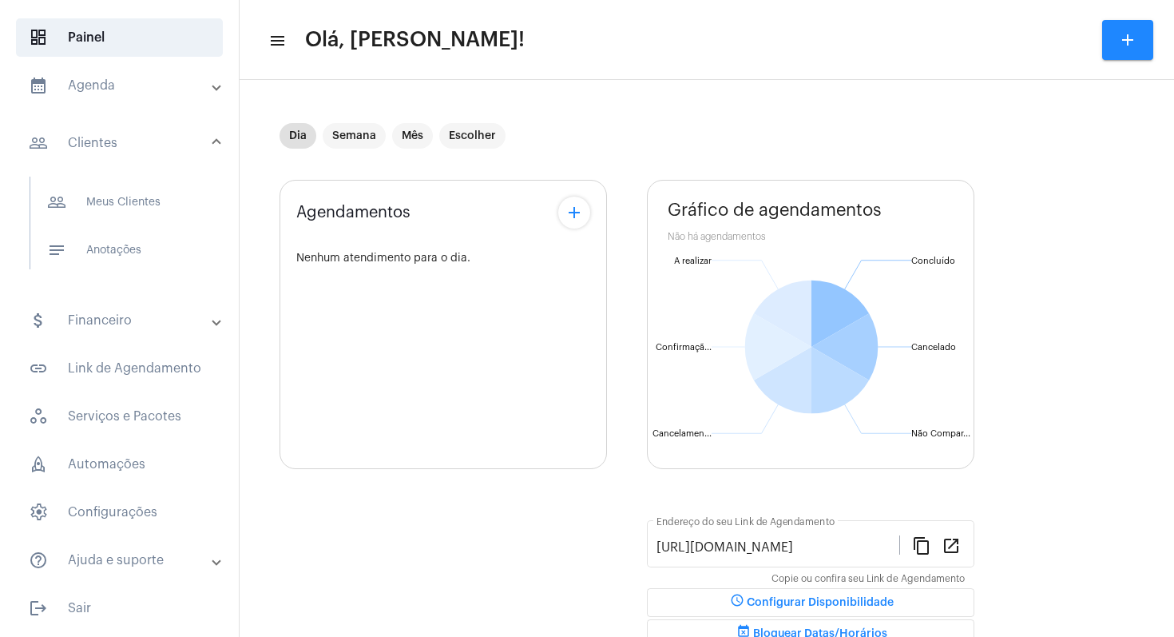
click at [134, 322] on mat-panel-title "attach_money Financeiro" at bounding box center [121, 320] width 185 height 19
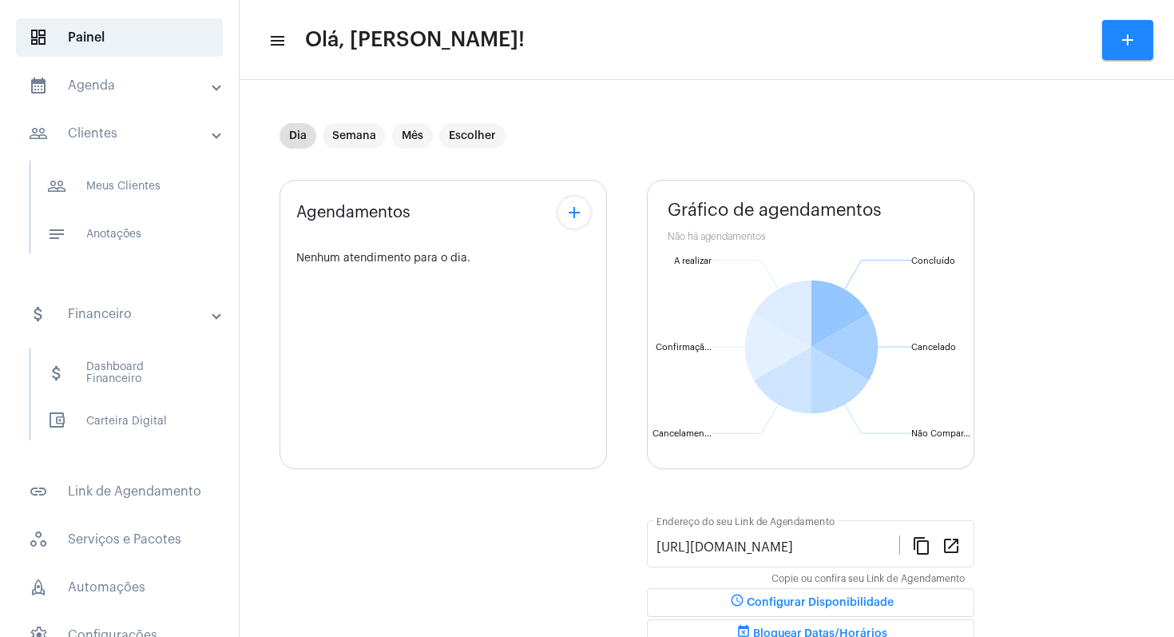
scroll to position [71, 0]
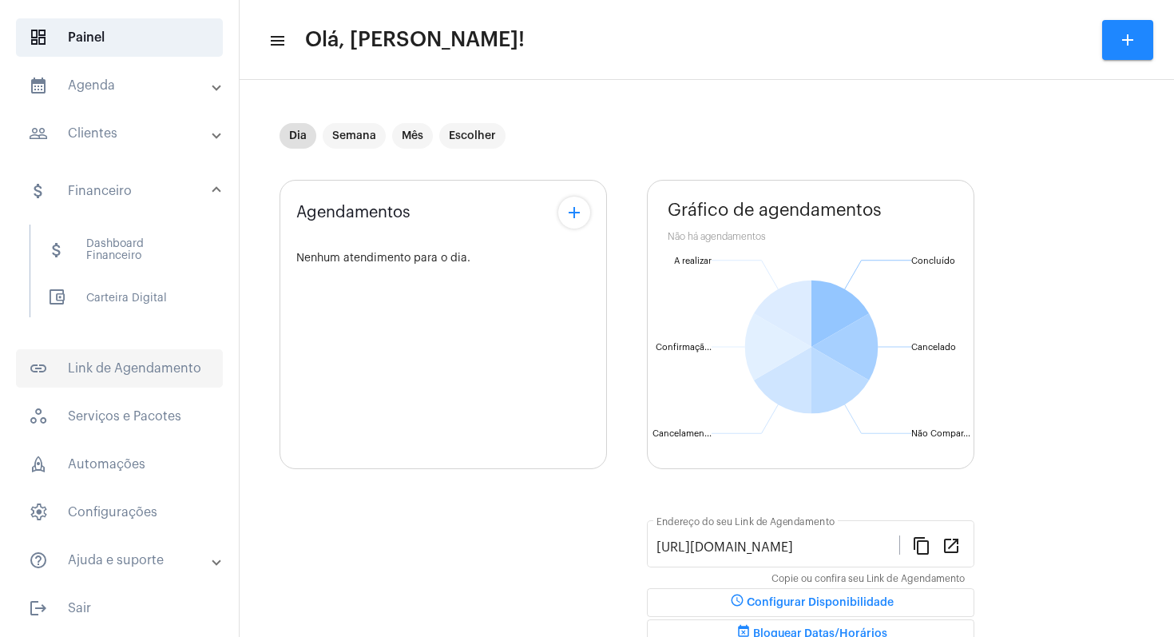
click at [73, 354] on span "link_outlined Link de Agendamento" at bounding box center [119, 368] width 207 height 38
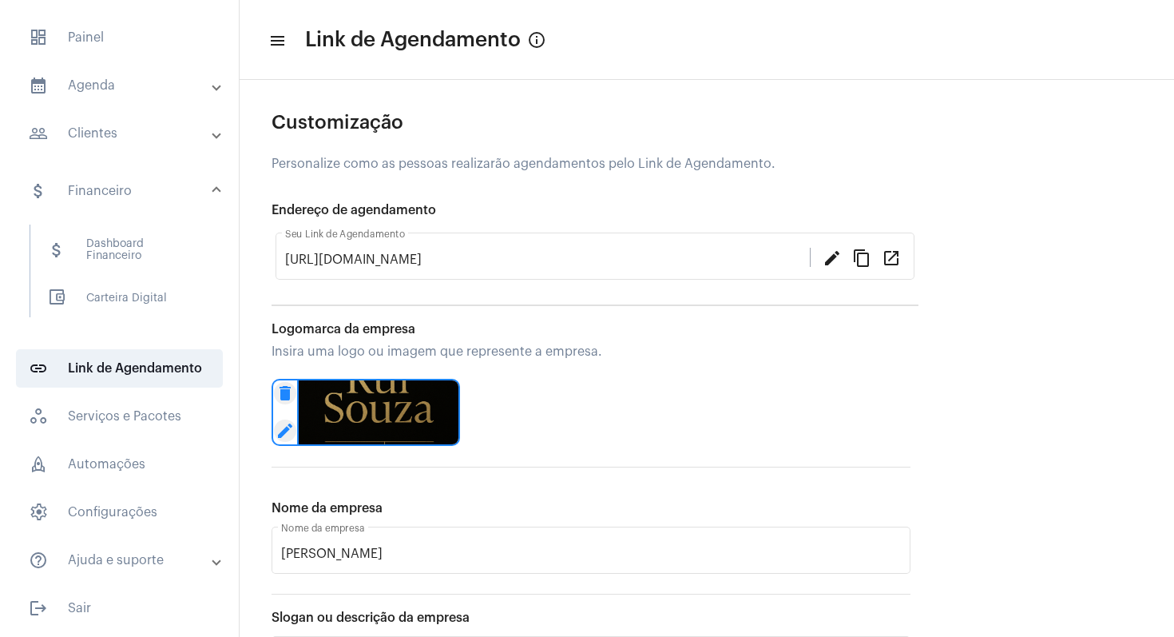
click at [371, 417] on img at bounding box center [378, 412] width 163 height 67
click at [93, 466] on span "rocket_outlined Automações" at bounding box center [119, 464] width 207 height 38
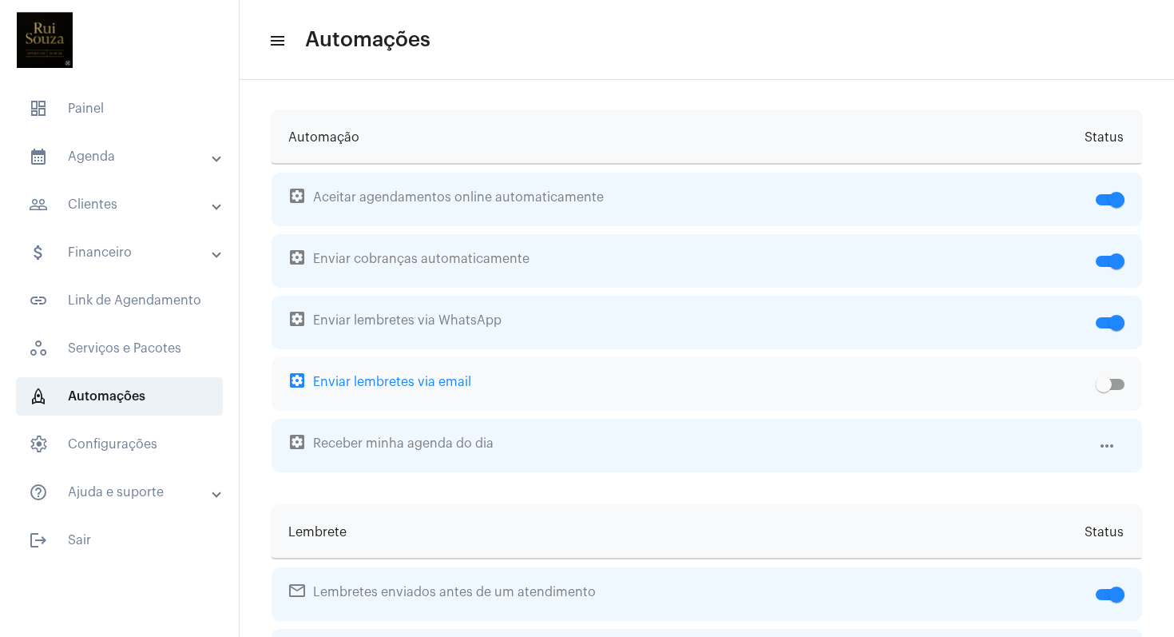
scroll to position [3, 0]
click at [494, 379] on span "settings_applications Enviar lembretes via email" at bounding box center [689, 383] width 800 height 54
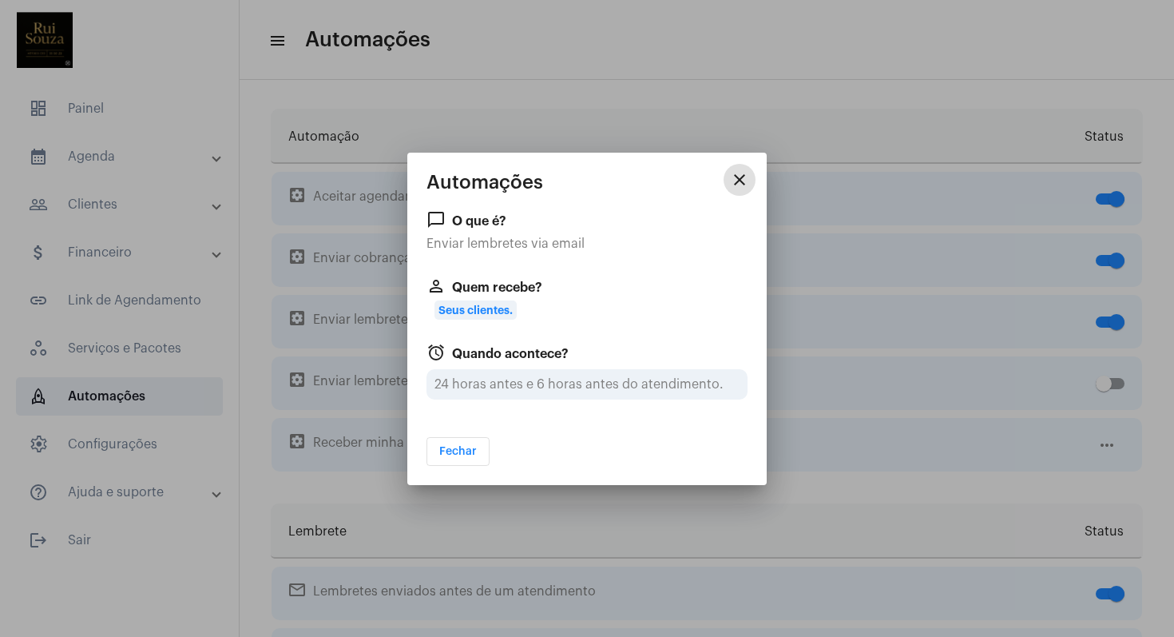
click at [743, 184] on mat-icon "close" at bounding box center [739, 179] width 19 height 19
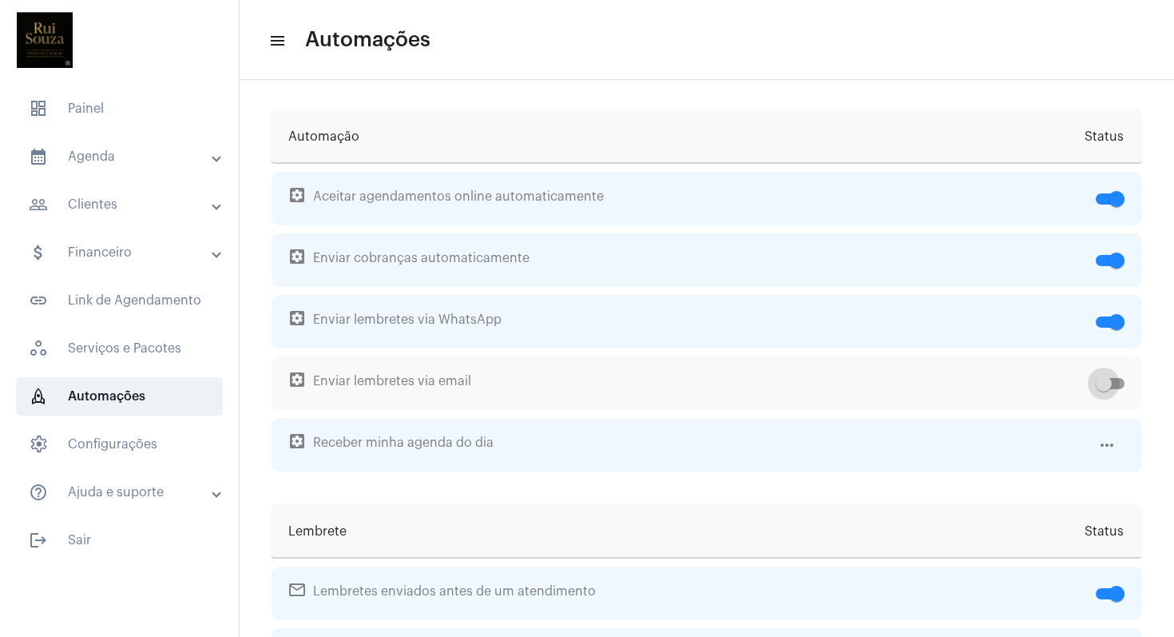
click at [1096, 383] on span at bounding box center [1104, 383] width 16 height 16
click at [1103, 389] on input "checkbox" at bounding box center [1103, 389] width 1 height 1
checkbox input "true"
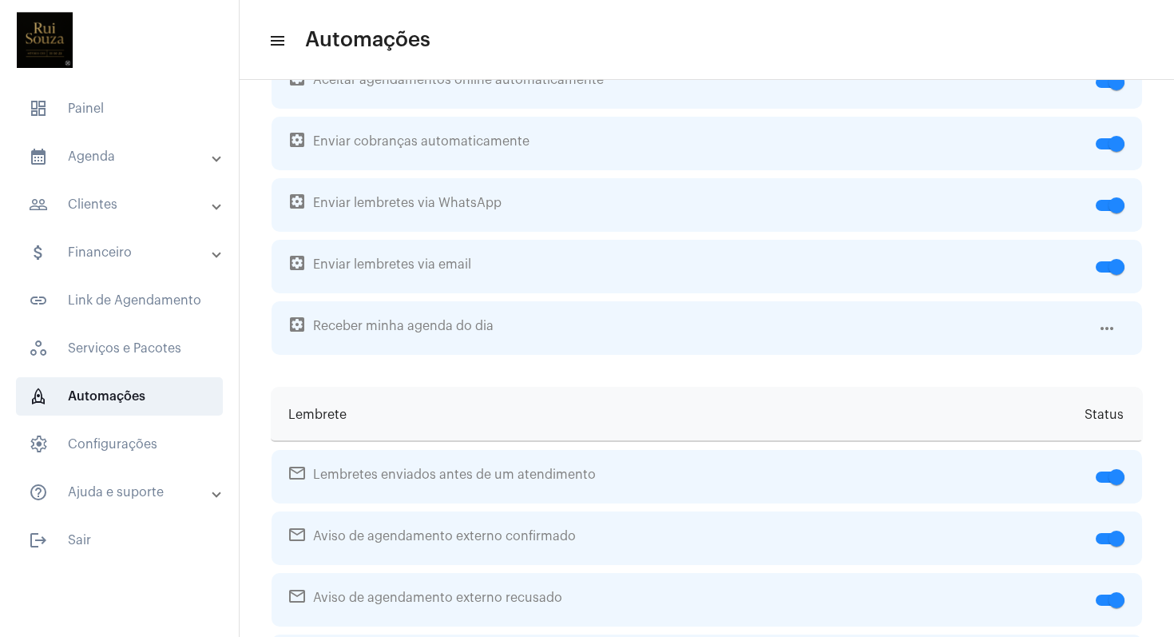
scroll to position [103, 0]
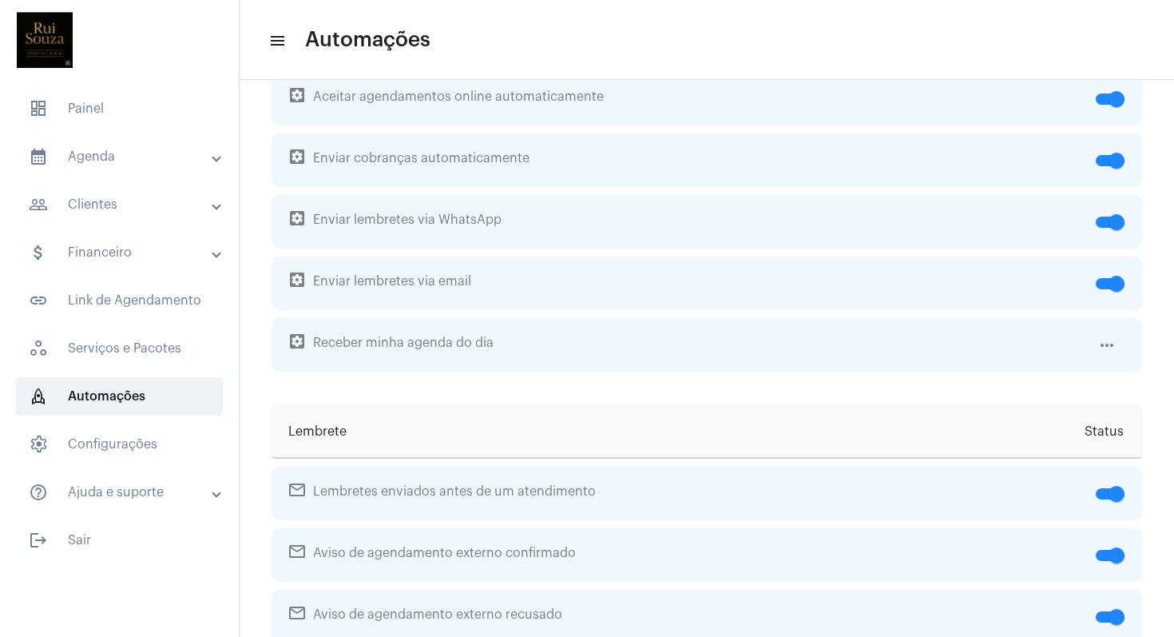
click at [73, 161] on mat-panel-title "calendar_month_outlined Agenda" at bounding box center [121, 156] width 185 height 19
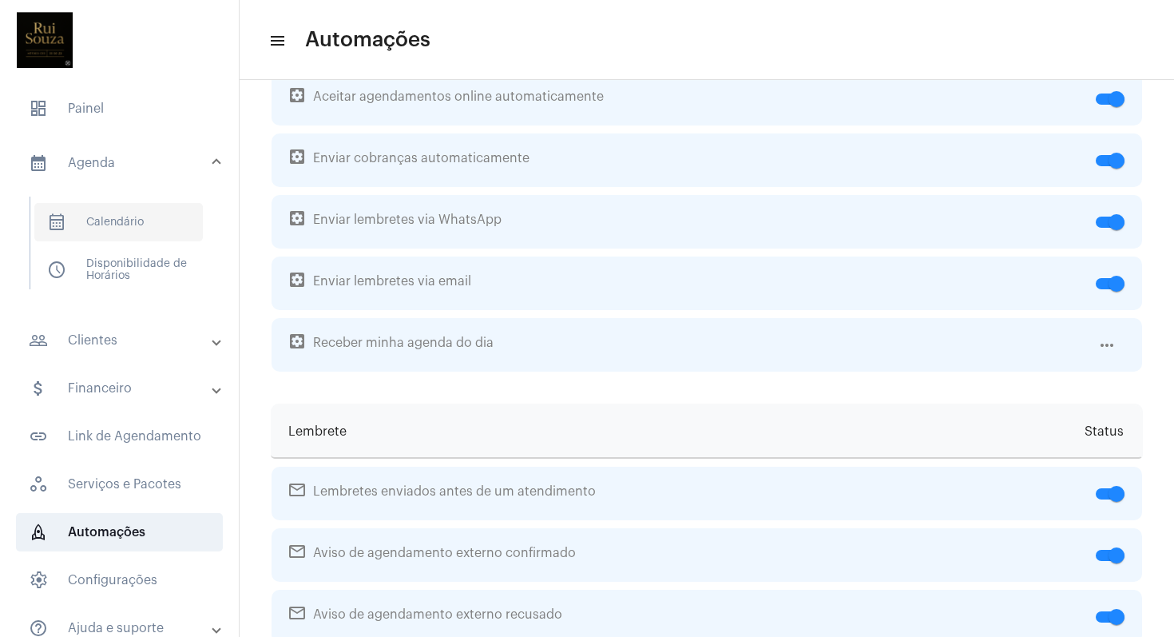
click at [97, 222] on span "calendar_month_outlined Calendário" at bounding box center [118, 222] width 169 height 38
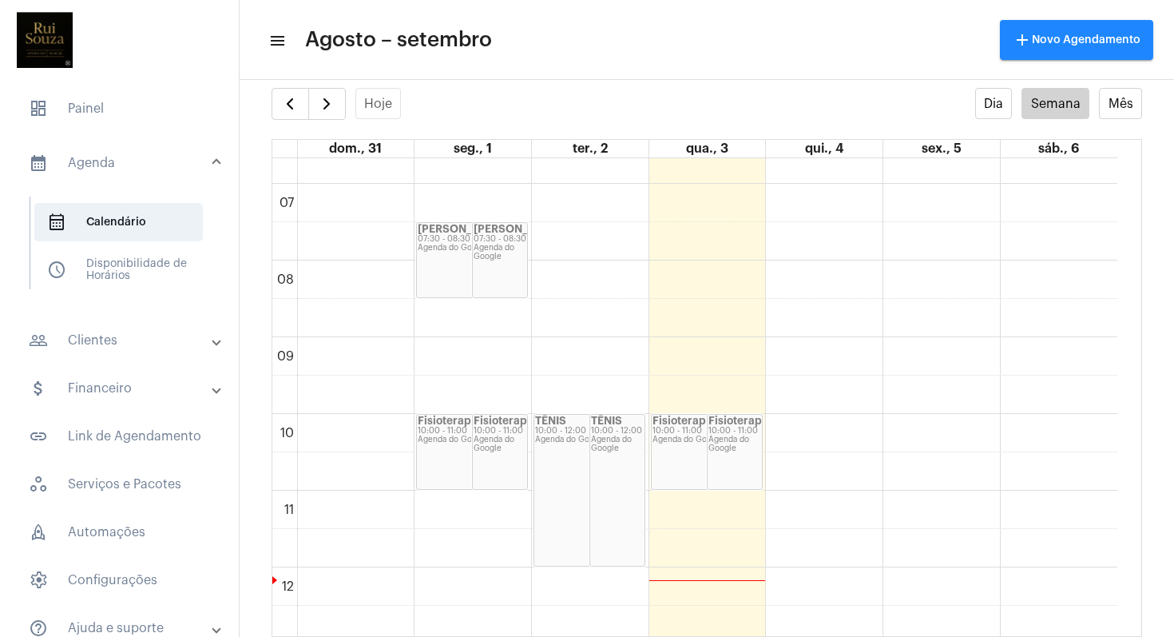
scroll to position [512, 0]
click at [1022, 34] on mat-icon "add" at bounding box center [1022, 39] width 19 height 19
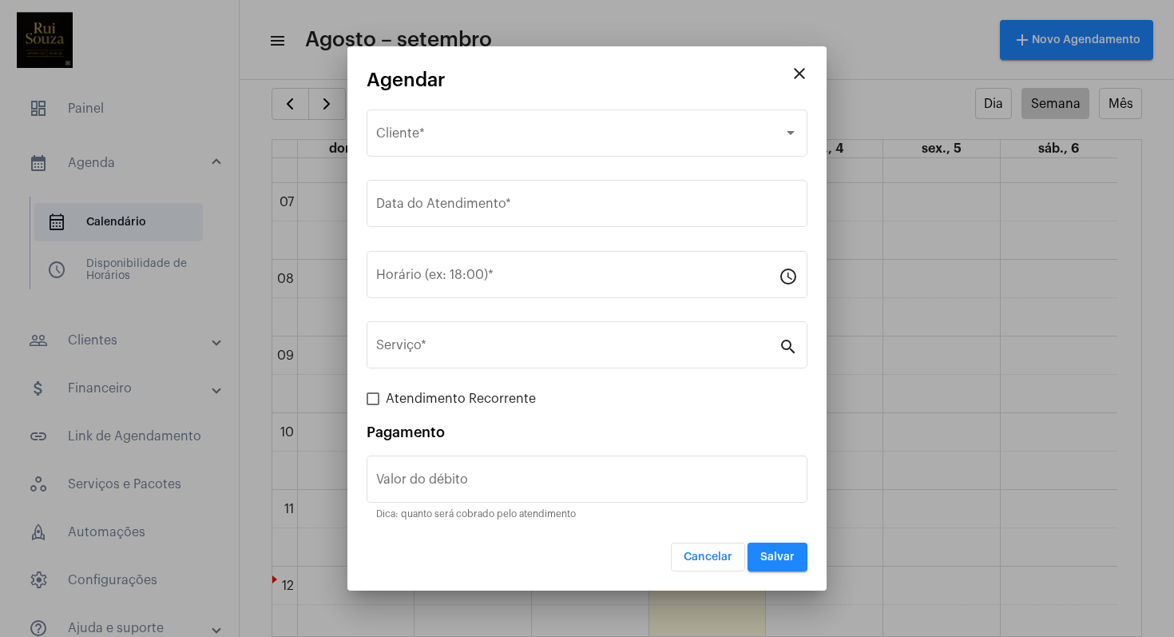
click at [712, 554] on span "Cancelar" at bounding box center [708, 556] width 49 height 11
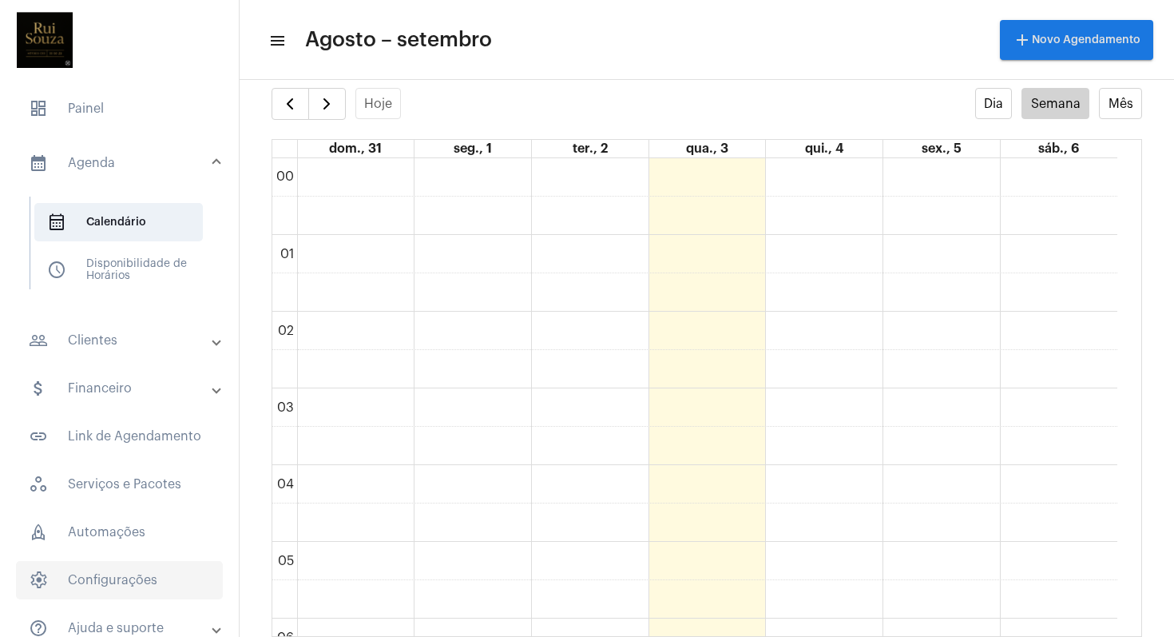
scroll to position [68, 0]
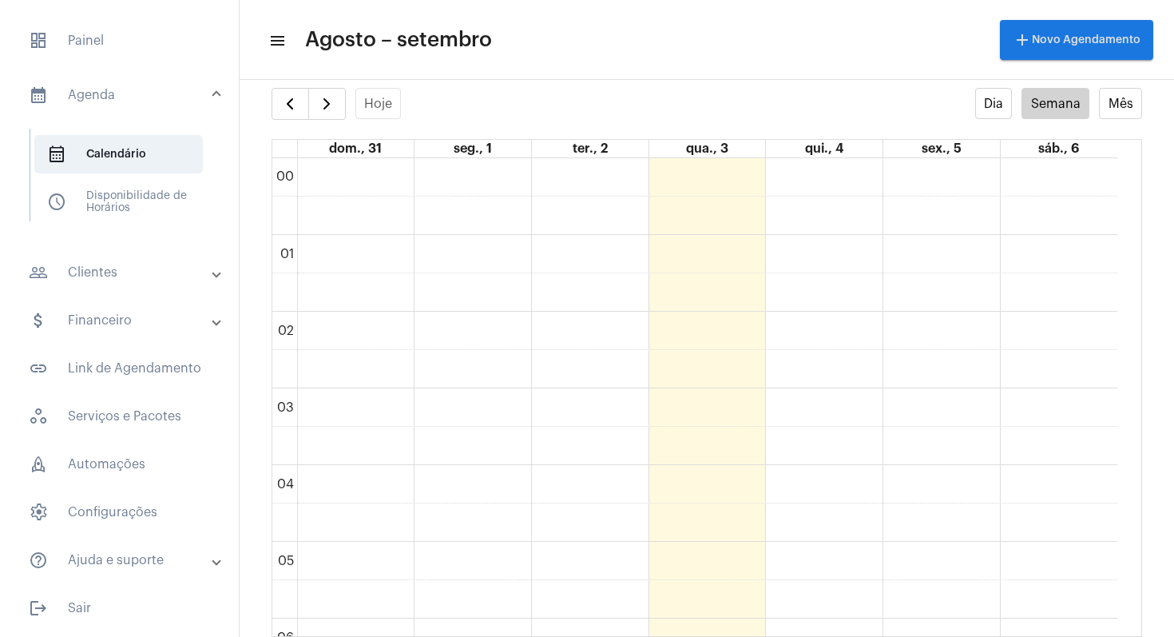
click at [213, 566] on span at bounding box center [216, 561] width 6 height 14
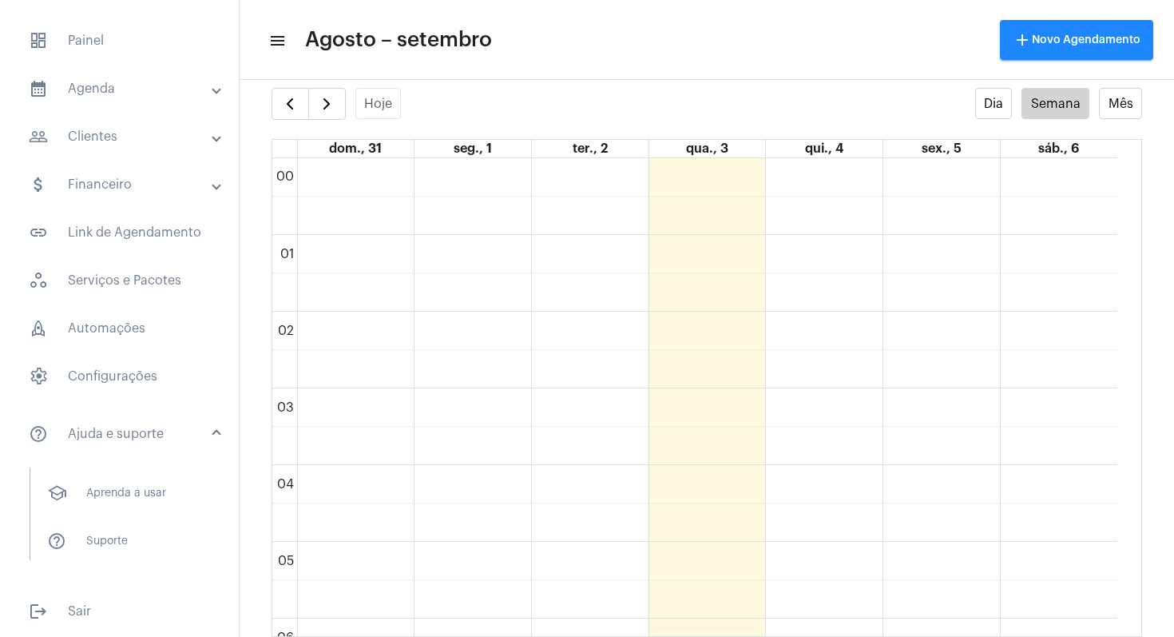
click at [90, 439] on mat-panel-title "help_outline Ajuda e suporte" at bounding box center [121, 433] width 185 height 19
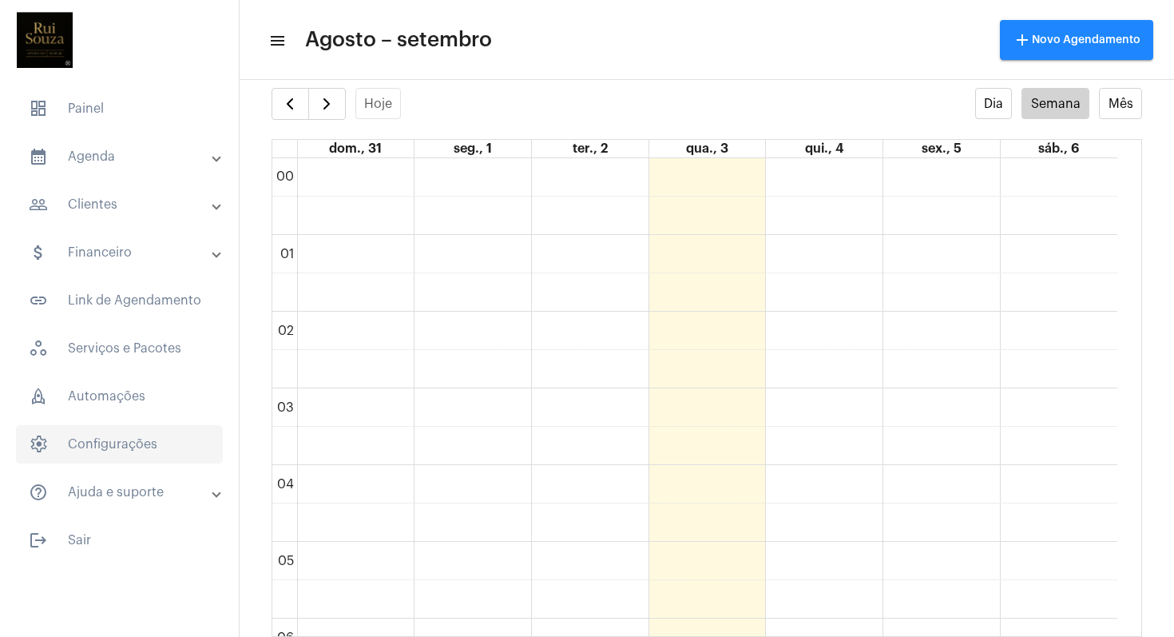
click at [99, 444] on span "settings Configurações" at bounding box center [119, 444] width 207 height 38
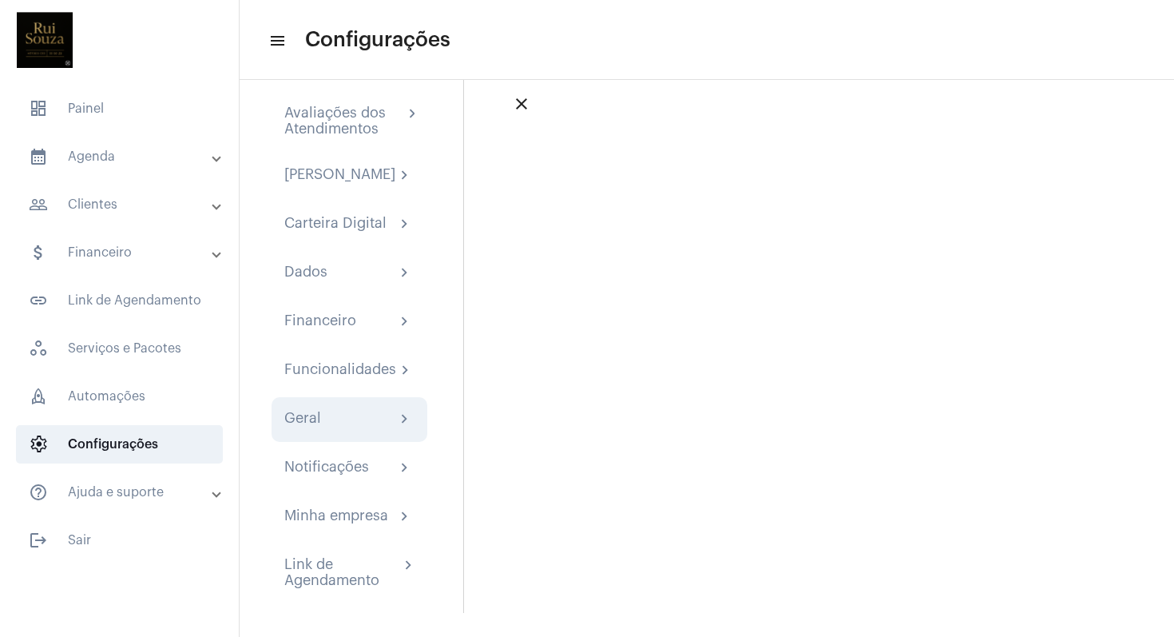
scroll to position [37, 0]
click at [316, 424] on div "Geral" at bounding box center [302, 419] width 37 height 19
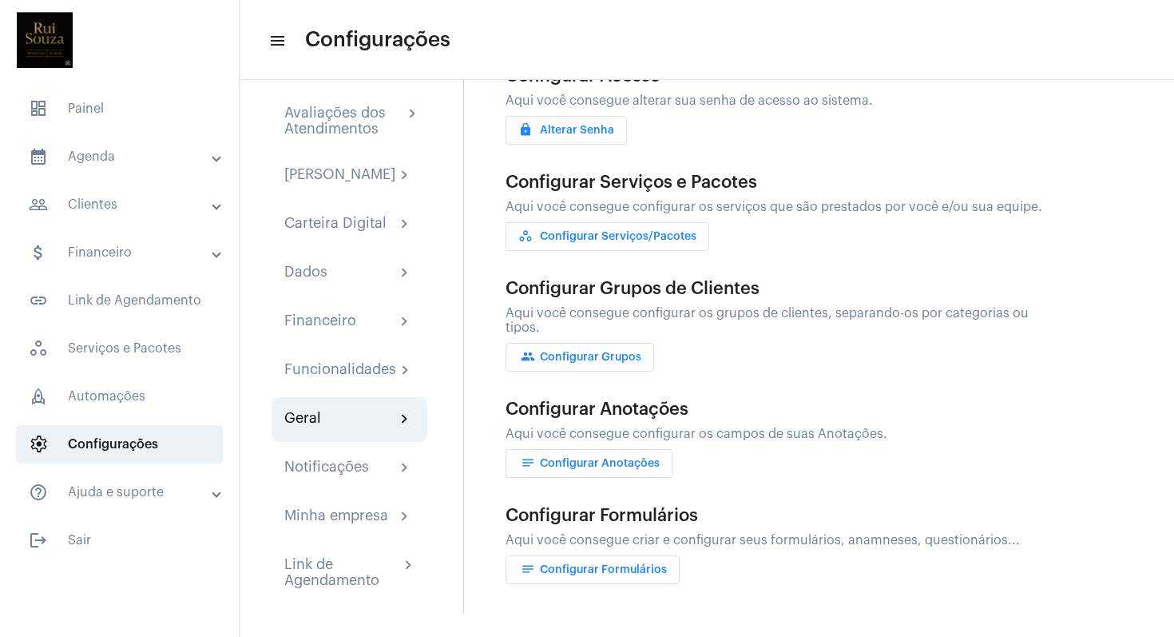
scroll to position [286, 0]
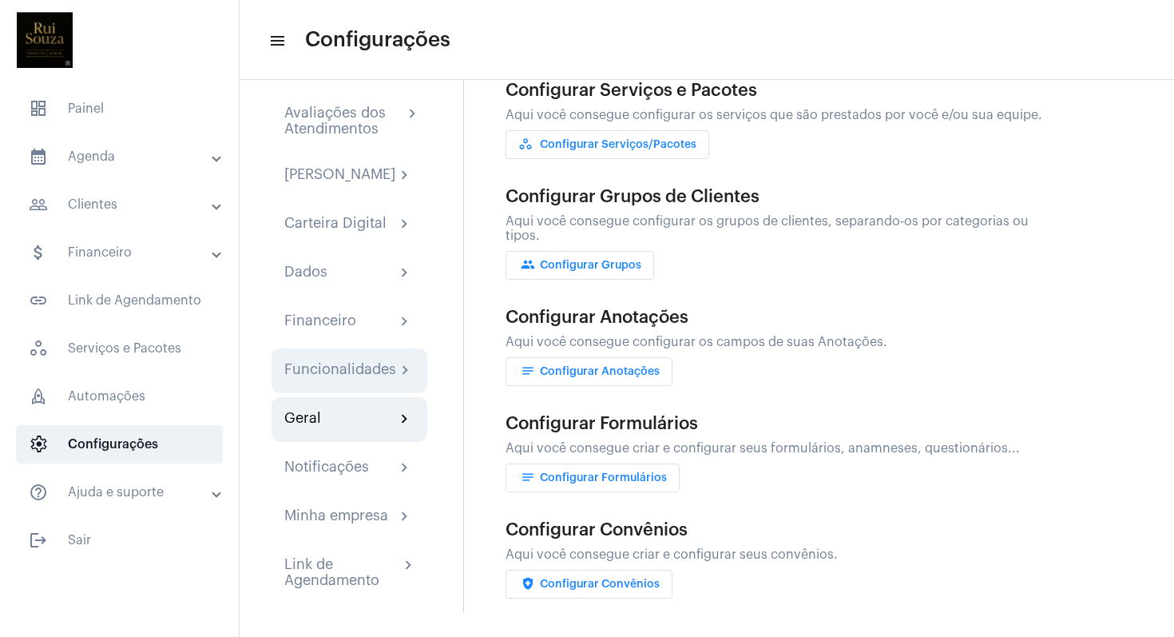
click at [364, 375] on div "Funcionalidades" at bounding box center [340, 370] width 112 height 19
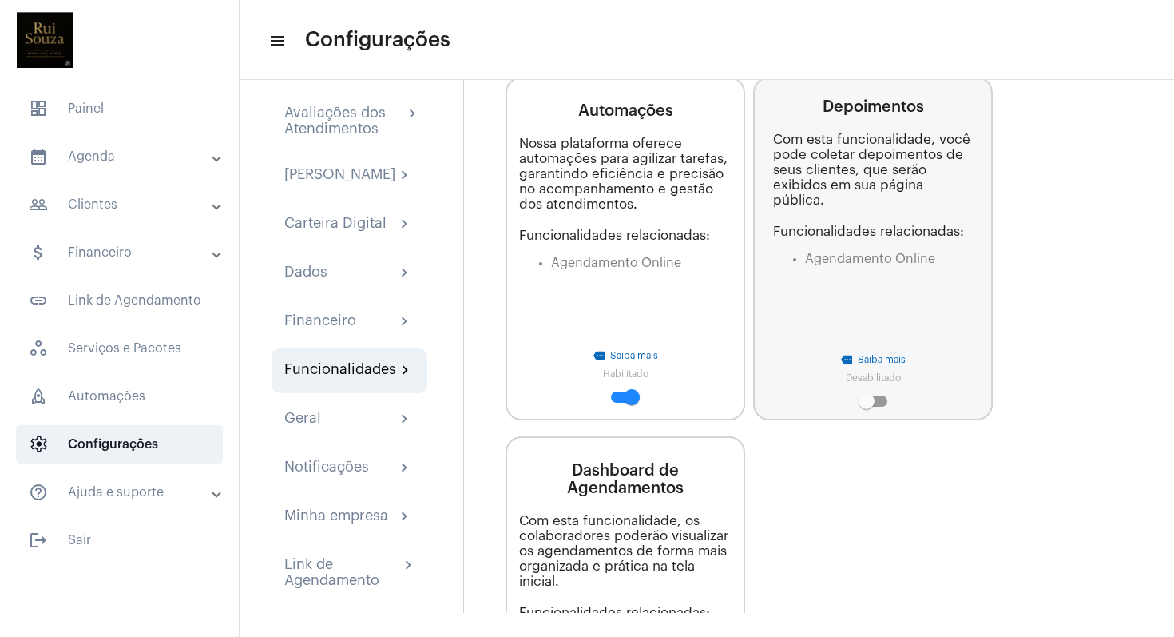
scroll to position [1133, 0]
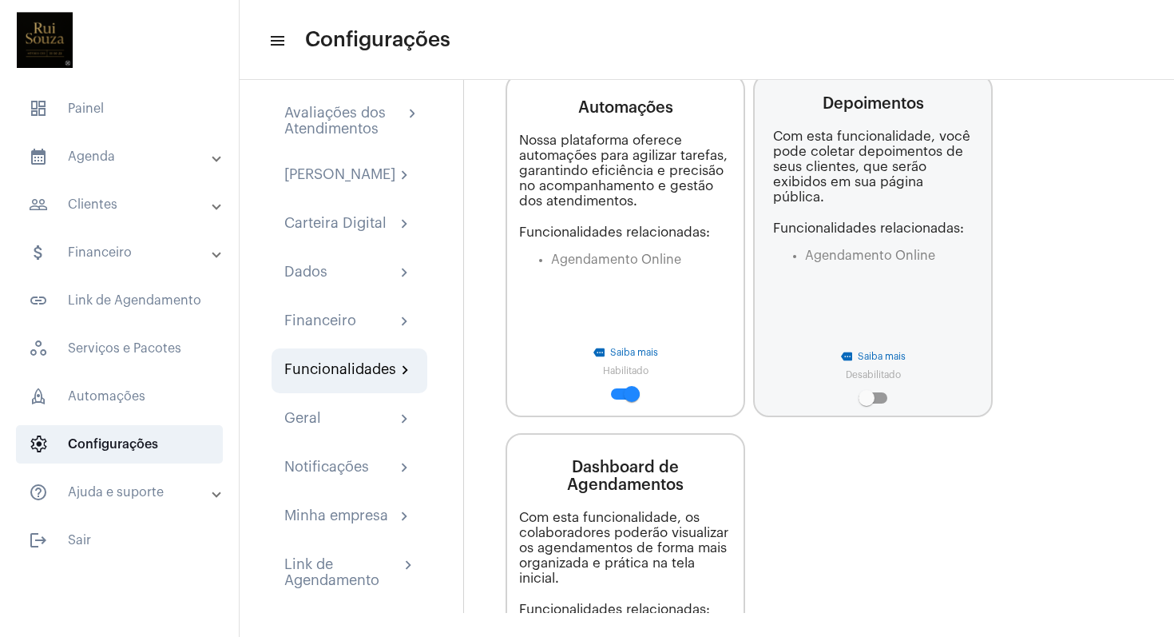
click at [863, 390] on span at bounding box center [867, 398] width 16 height 16
click at [866, 403] on input "checkbox" at bounding box center [866, 403] width 1 height 1
checkbox input "true"
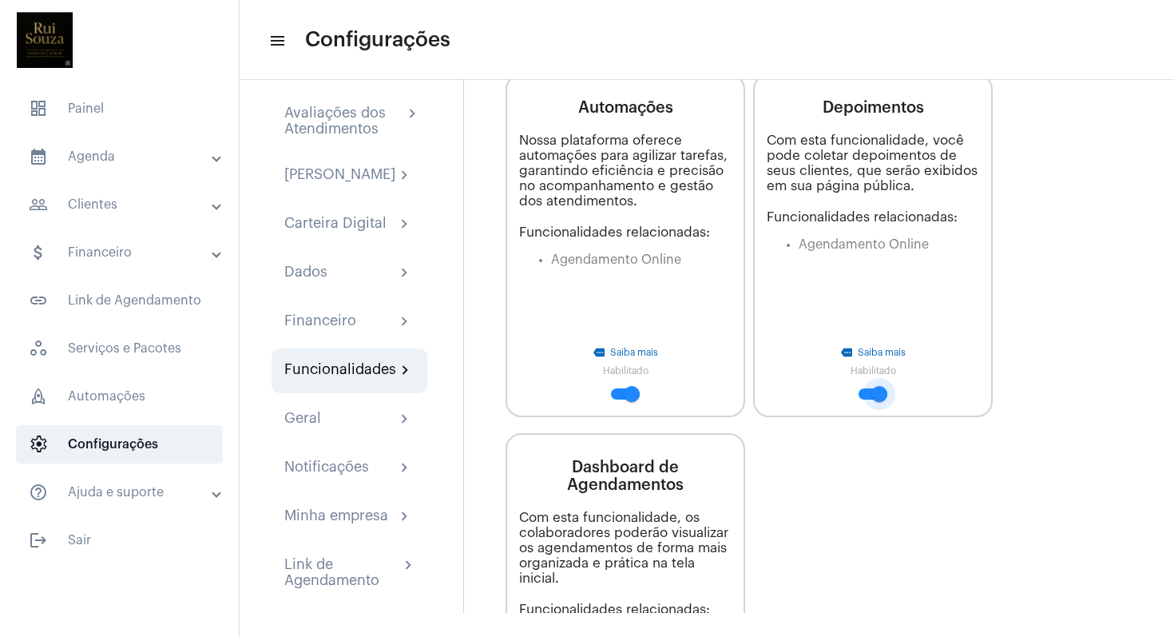
scroll to position [54, 0]
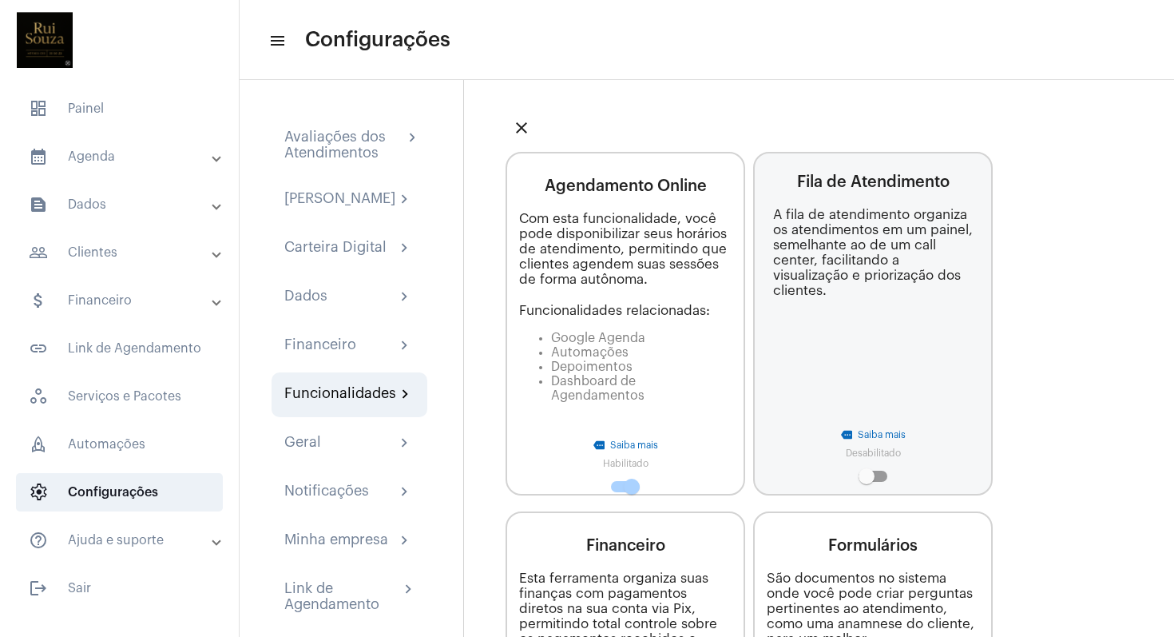
click at [524, 130] on mat-icon "close" at bounding box center [521, 127] width 19 height 19
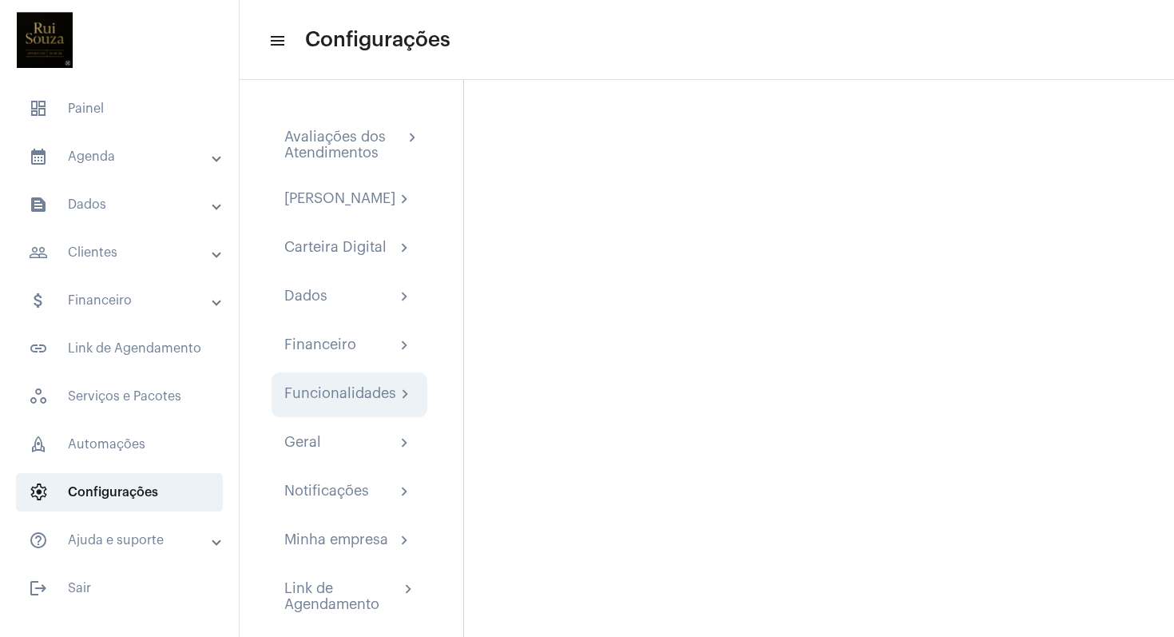
click at [371, 404] on div "Funcionalidades" at bounding box center [340, 394] width 112 height 19
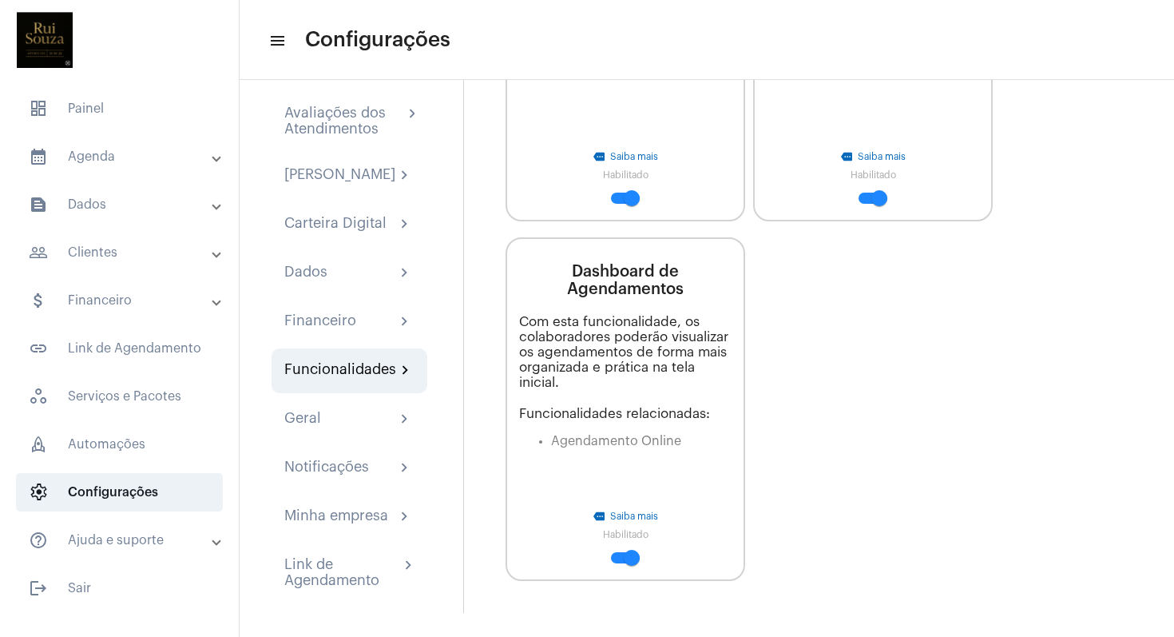
scroll to position [37, 0]
click at [387, 280] on div "Dados chevron_right" at bounding box center [349, 273] width 130 height 19
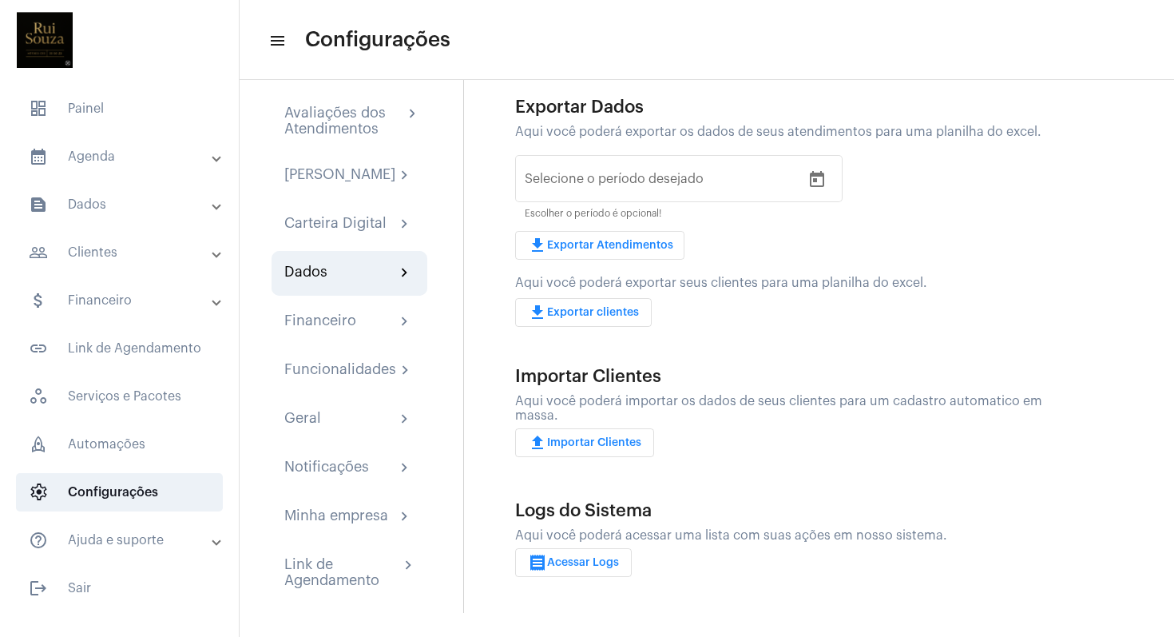
scroll to position [44, 0]
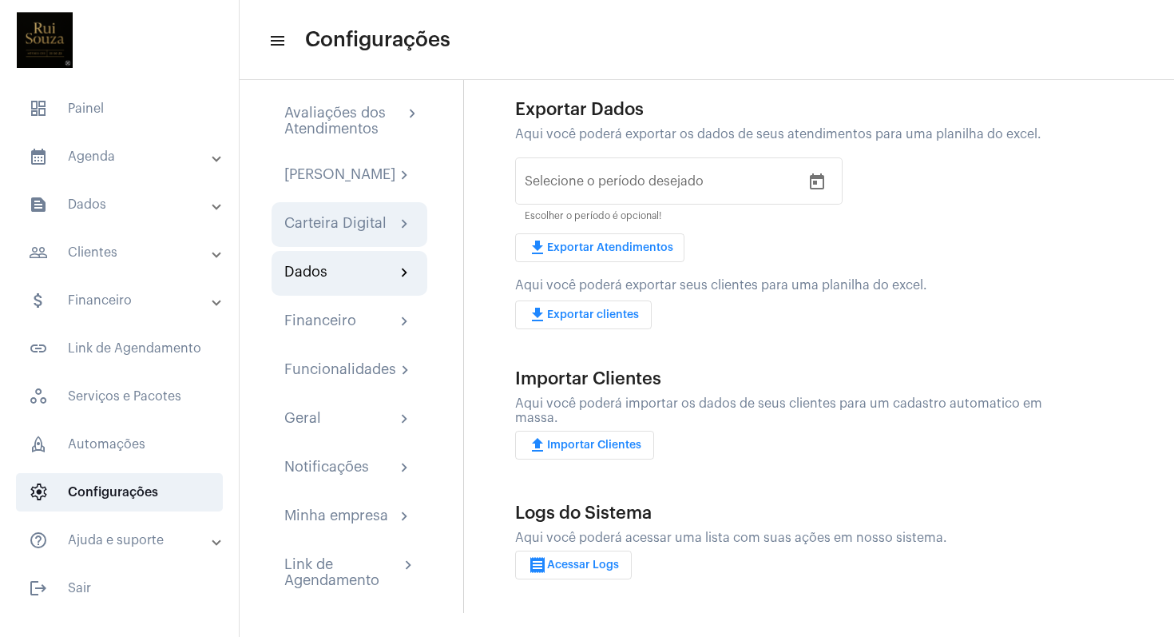
click at [353, 226] on div "Carteira Digital" at bounding box center [335, 224] width 102 height 19
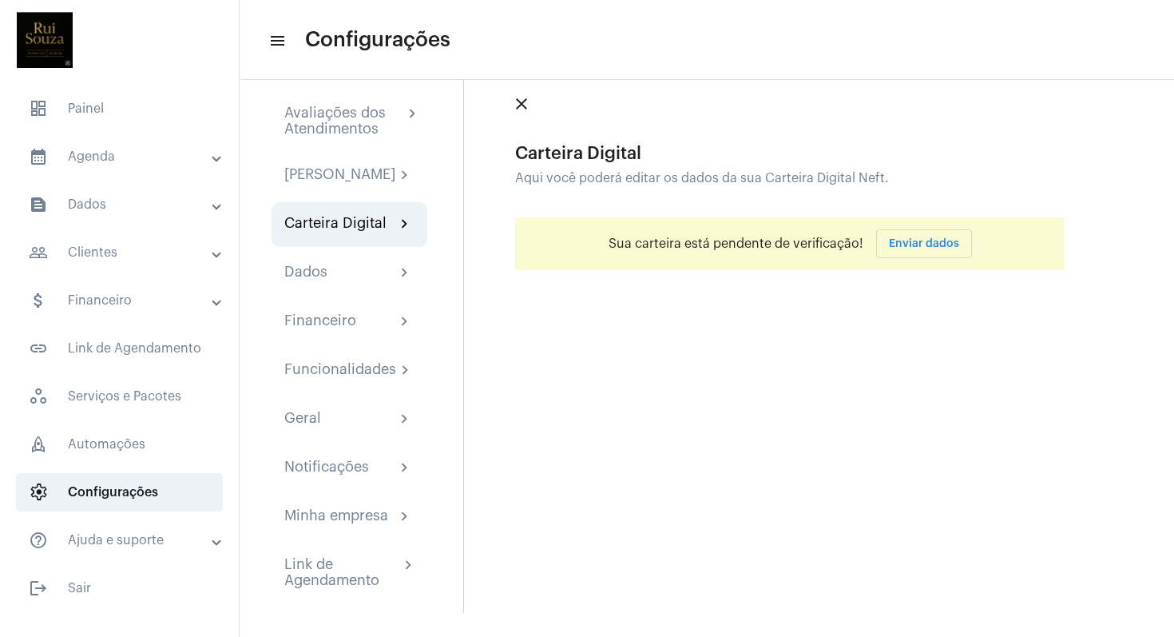
click at [912, 237] on button "Enviar dados" at bounding box center [924, 243] width 96 height 29
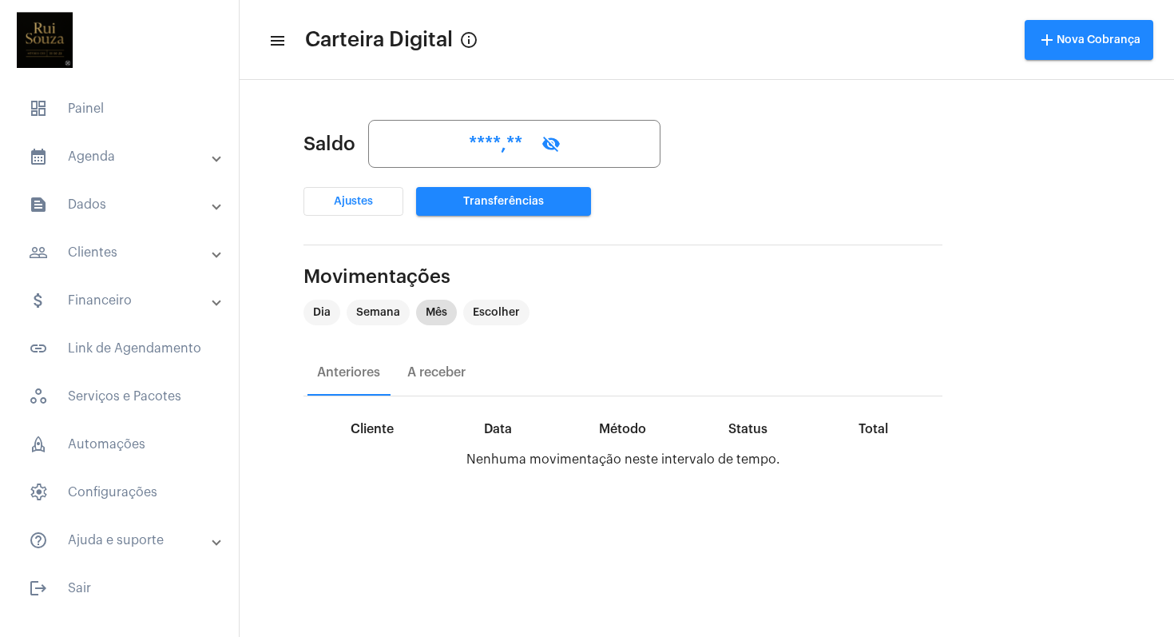
click at [101, 246] on mat-panel-title "people_outline Clientes" at bounding box center [121, 252] width 185 height 19
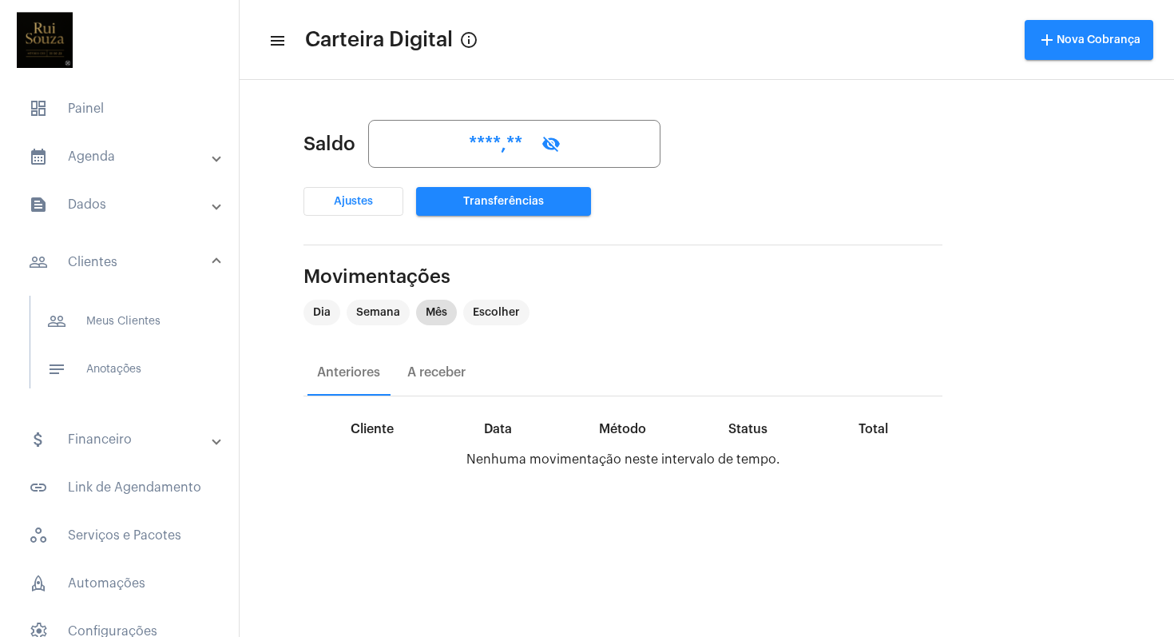
click at [81, 263] on mat-panel-title "people_outline Clientes" at bounding box center [121, 261] width 185 height 19
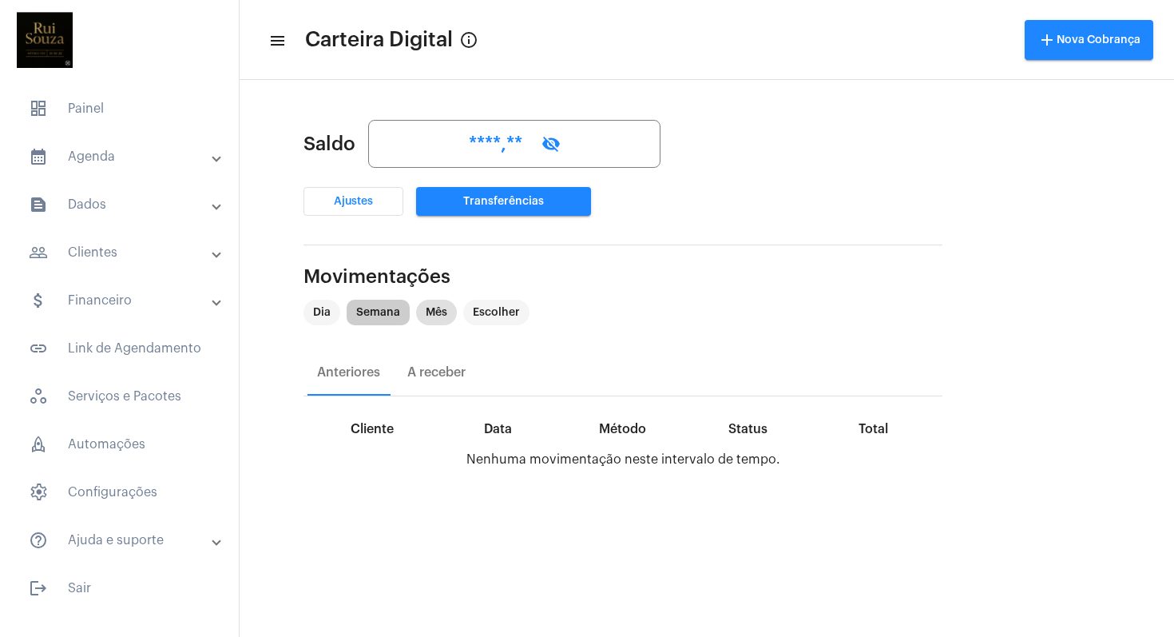
click at [387, 318] on mat-chip "Semana" at bounding box center [378, 313] width 63 height 26
click at [551, 145] on mat-icon "visibility_off" at bounding box center [551, 143] width 19 height 19
click at [562, 142] on mat-icon "visibility" at bounding box center [566, 143] width 19 height 19
click at [280, 44] on mat-icon "menu" at bounding box center [276, 40] width 16 height 19
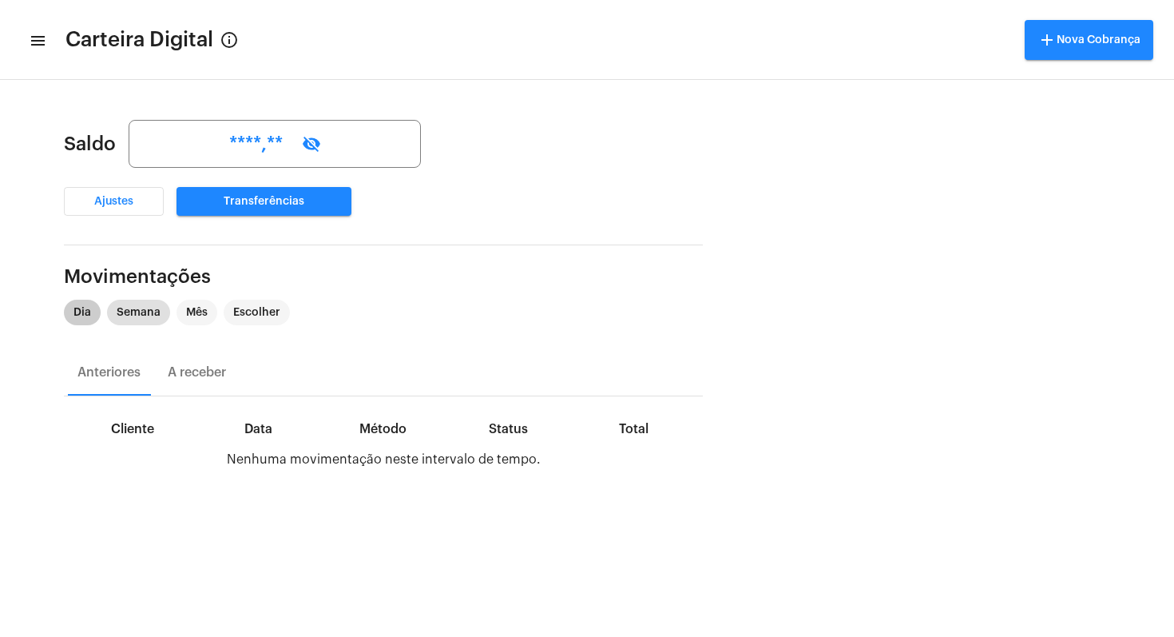
click at [72, 311] on mat-chip "Dia" at bounding box center [82, 313] width 37 height 26
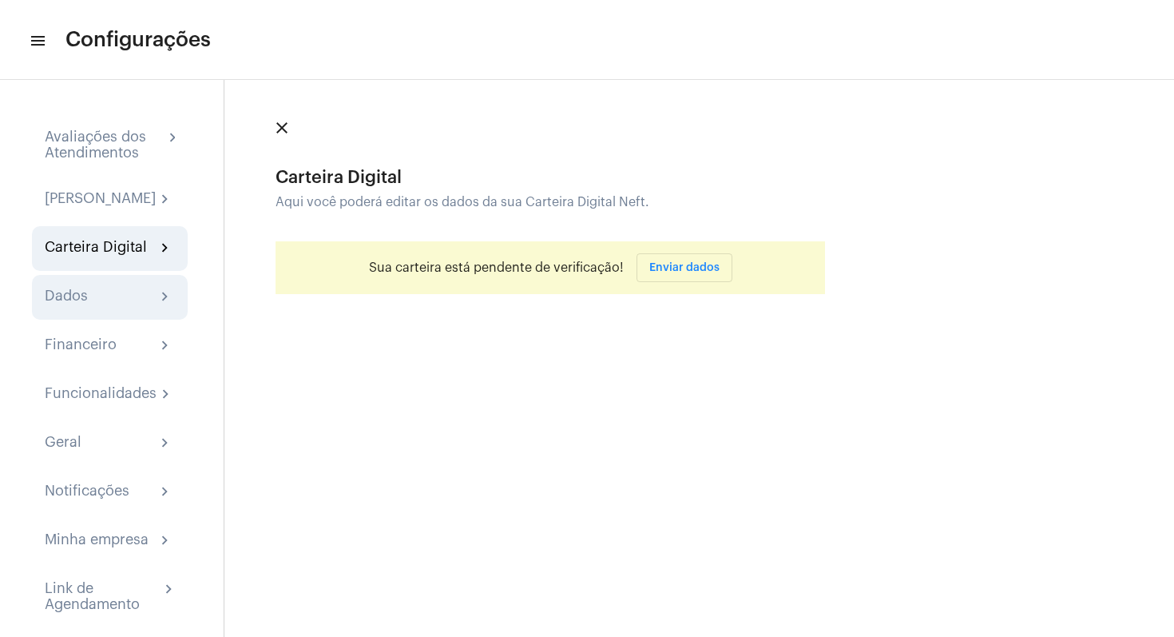
click at [93, 302] on div "Dados chevron_right" at bounding box center [110, 297] width 130 height 19
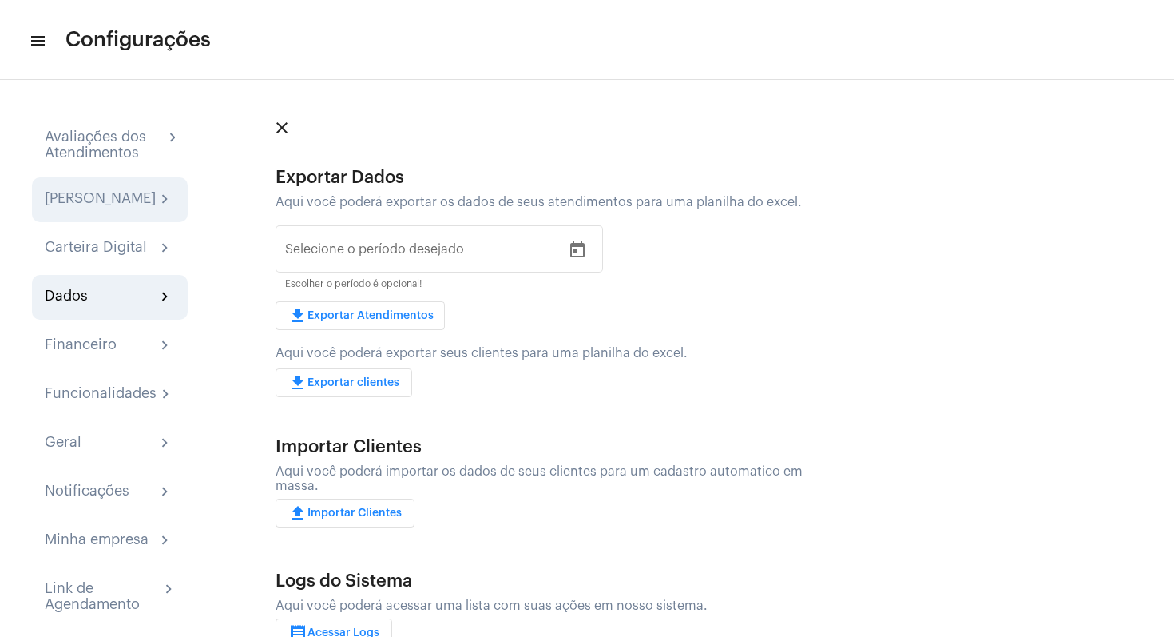
click at [105, 195] on div "[PERSON_NAME]" at bounding box center [100, 199] width 111 height 19
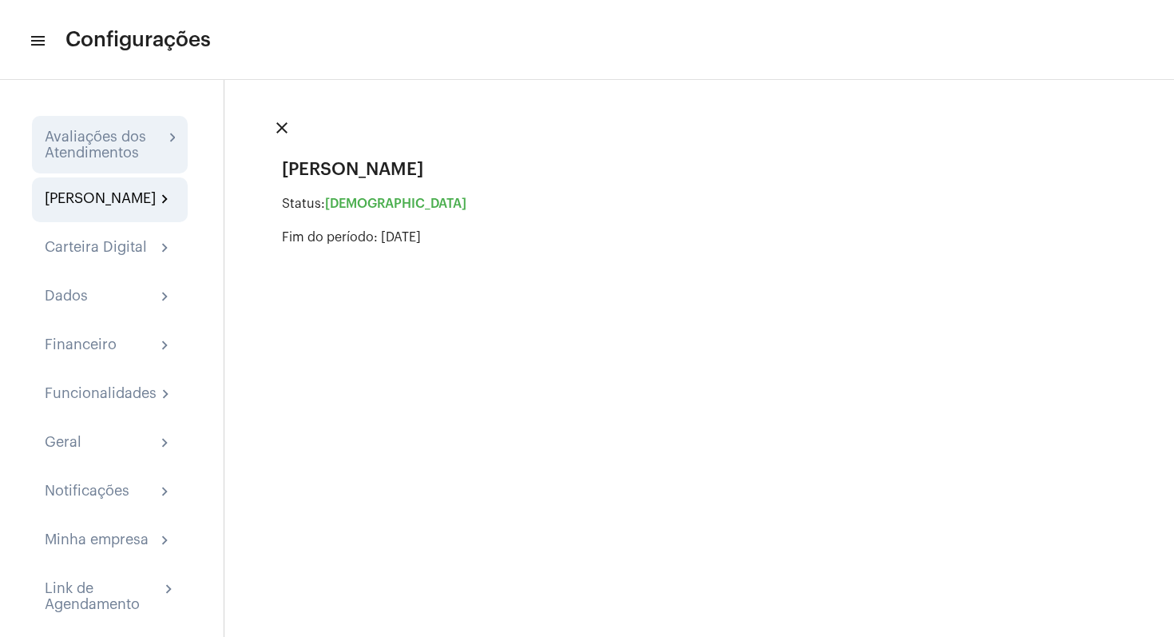
click at [134, 134] on div "Avaliações dos Atendimentos" at bounding box center [104, 145] width 119 height 32
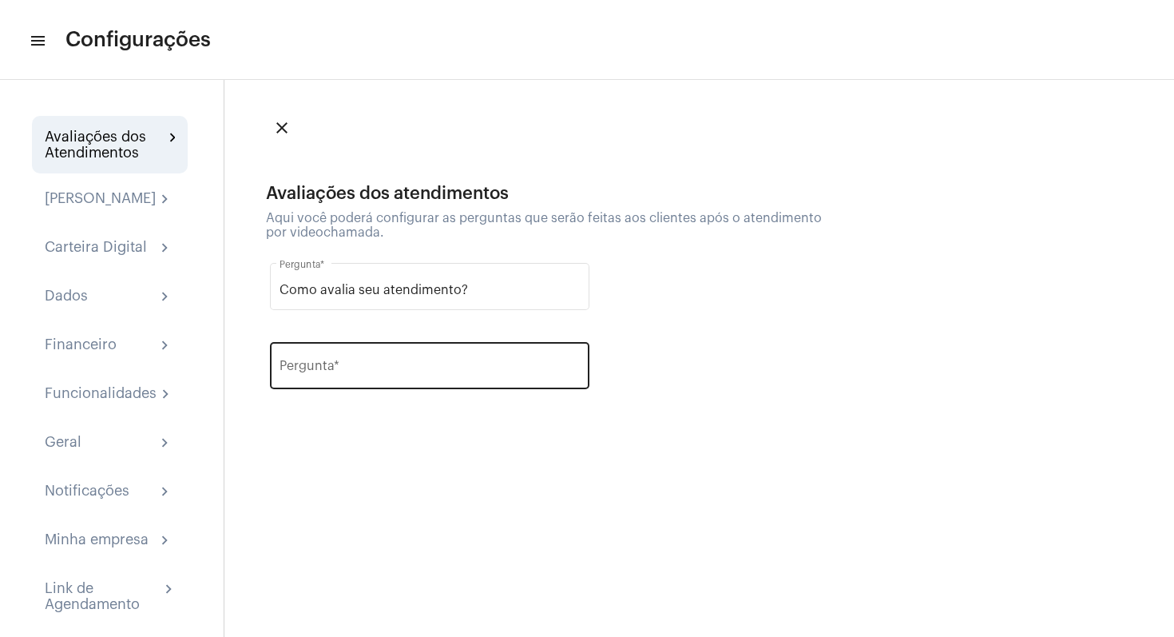
click at [358, 371] on input "Pergunta *" at bounding box center [430, 369] width 300 height 14
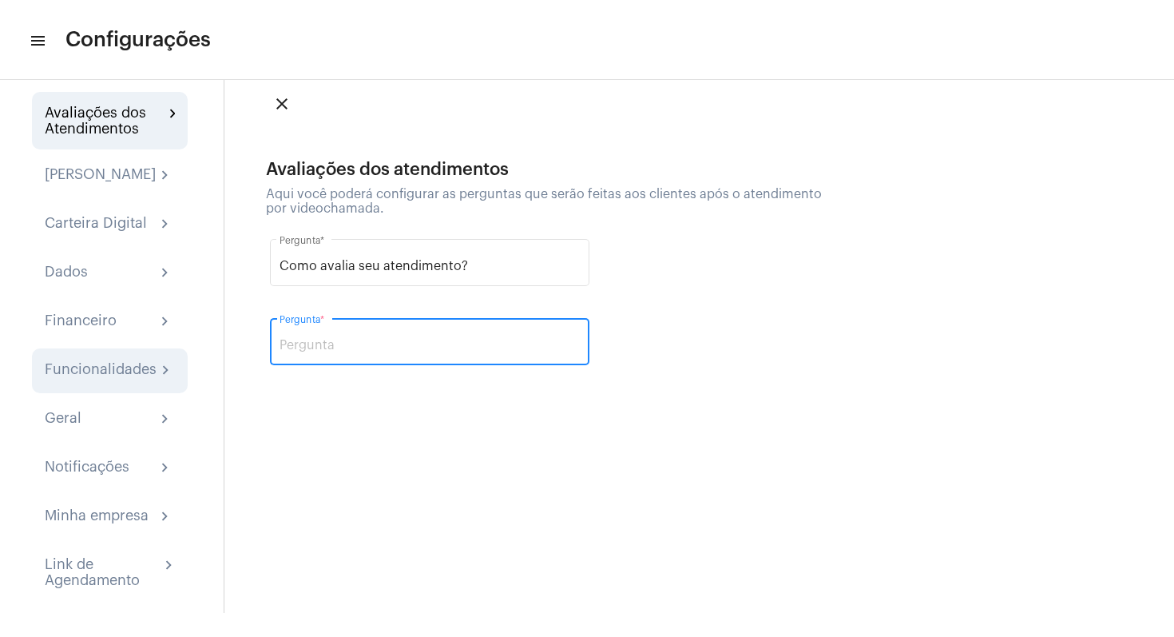
scroll to position [37, 0]
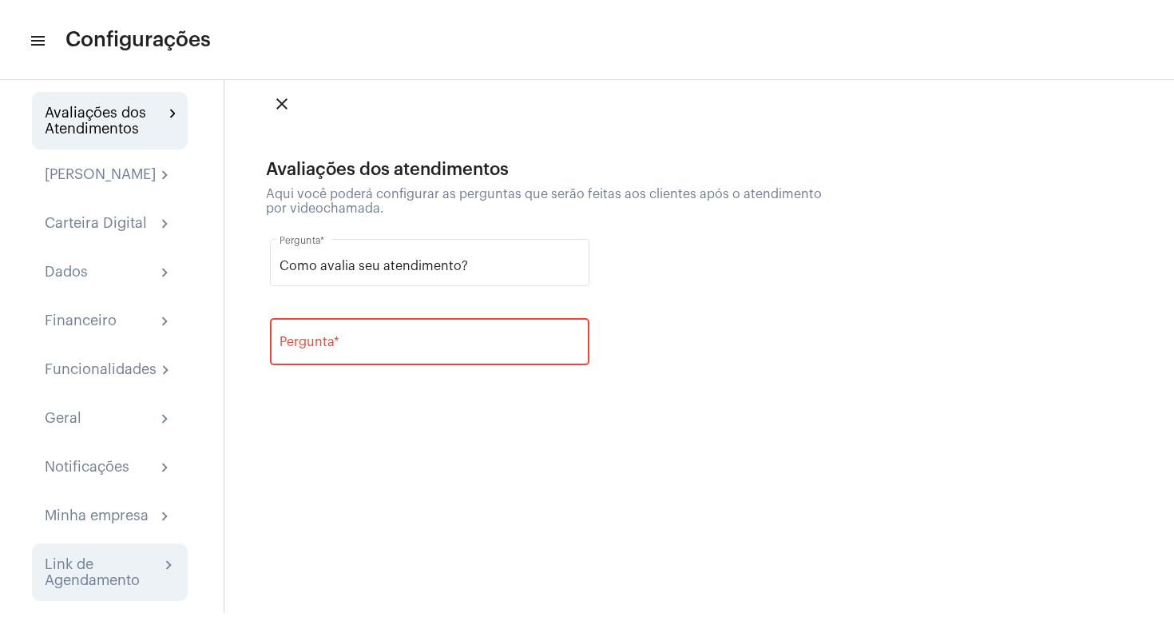
click at [96, 569] on div "Link de Agendamento" at bounding box center [102, 572] width 115 height 32
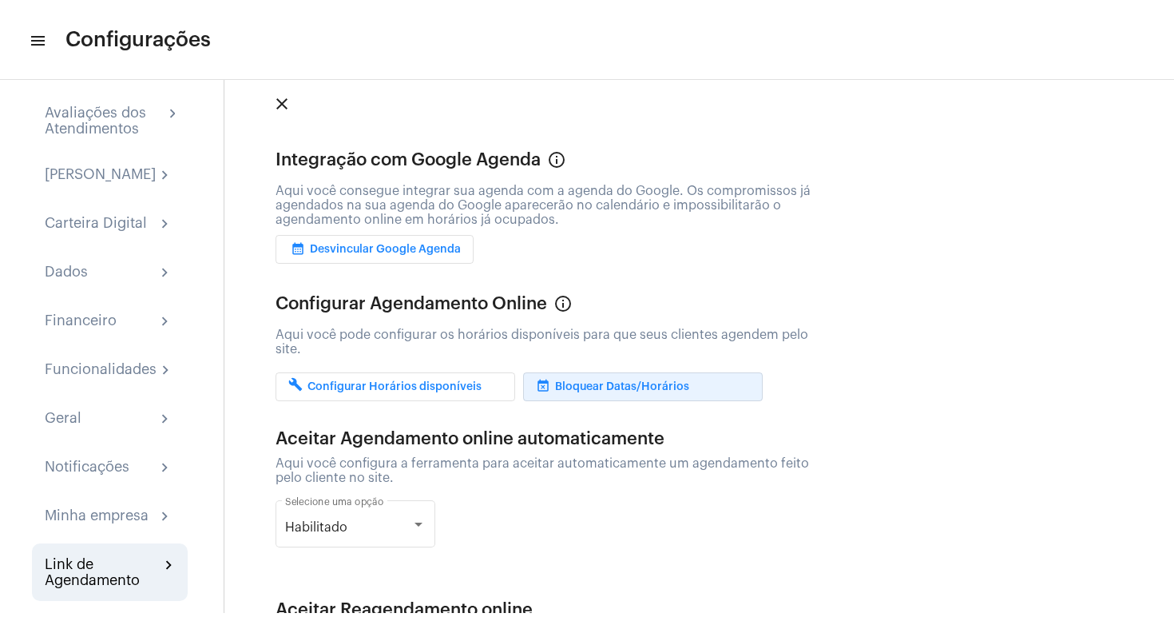
click at [619, 381] on span "event_busy Bloquear Datas/Horários" at bounding box center [612, 386] width 153 height 11
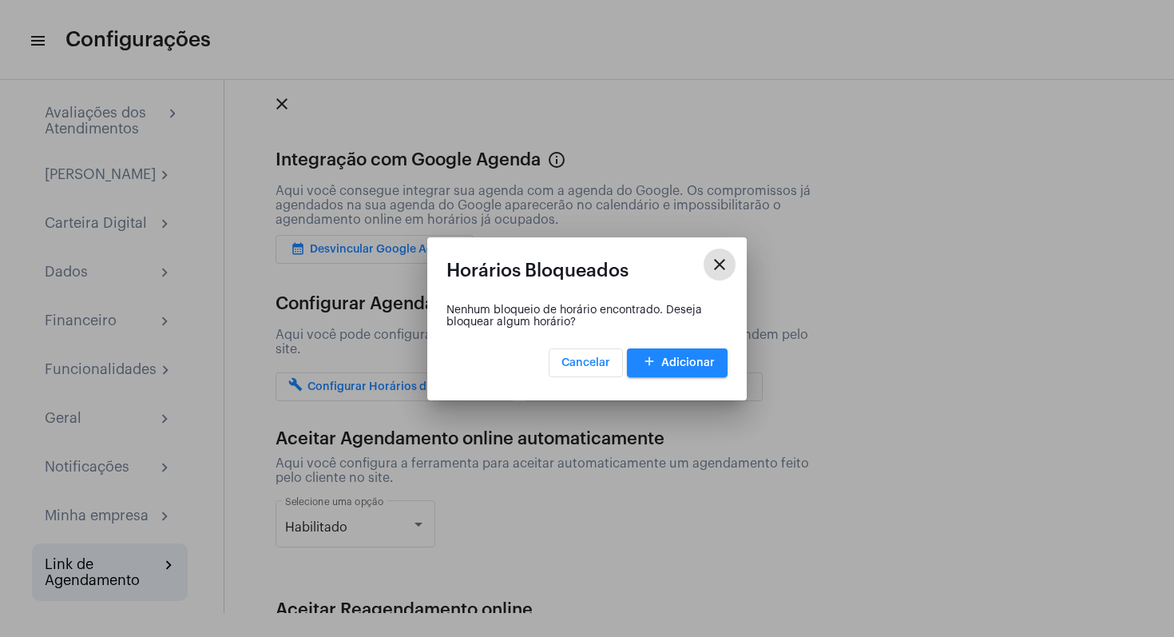
click at [720, 271] on mat-icon "close" at bounding box center [719, 264] width 19 height 19
